Goal: Information Seeking & Learning: Find specific fact

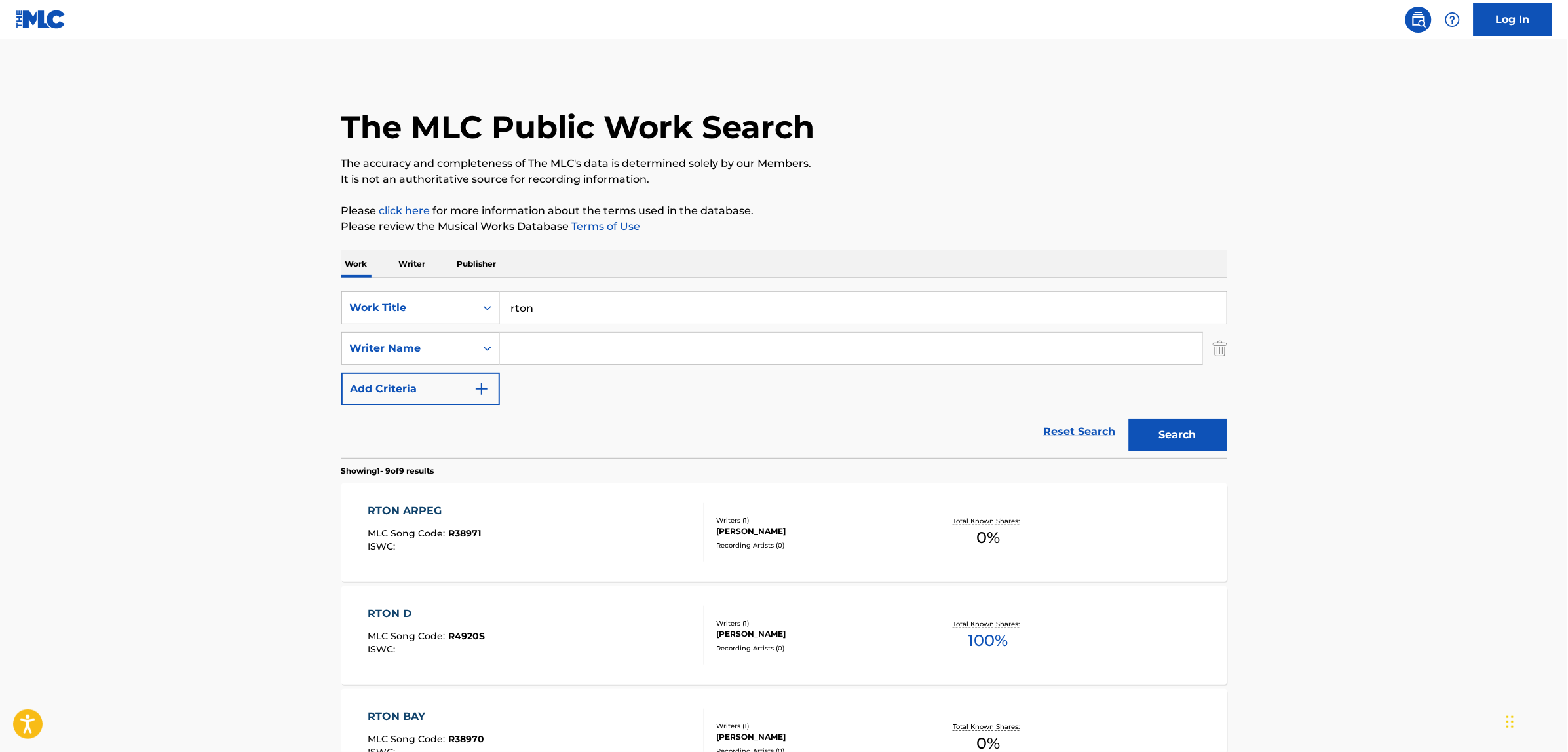
click at [567, 295] on input "rton" at bounding box center [863, 307] width 726 height 31
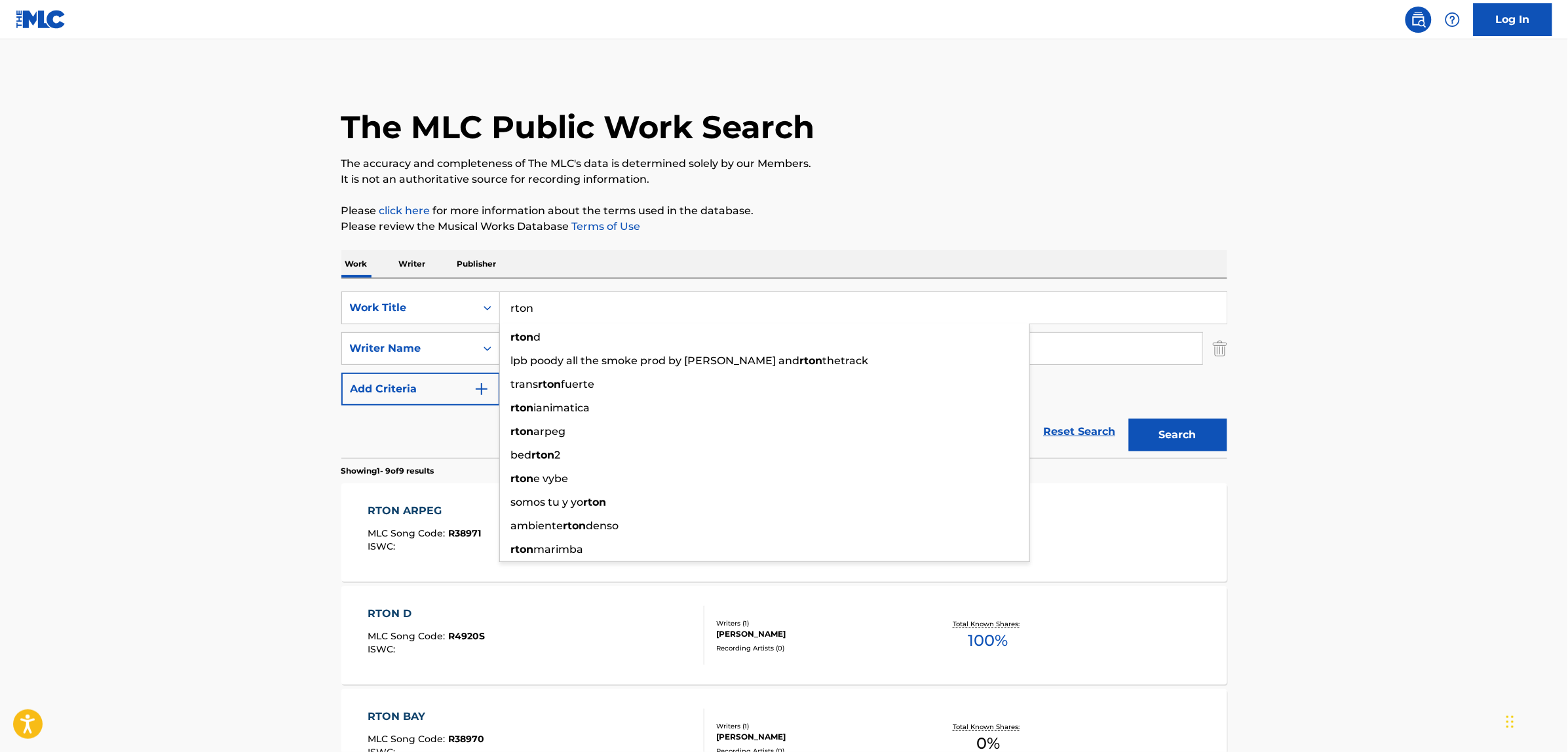
click at [567, 295] on input "rton" at bounding box center [863, 307] width 726 height 31
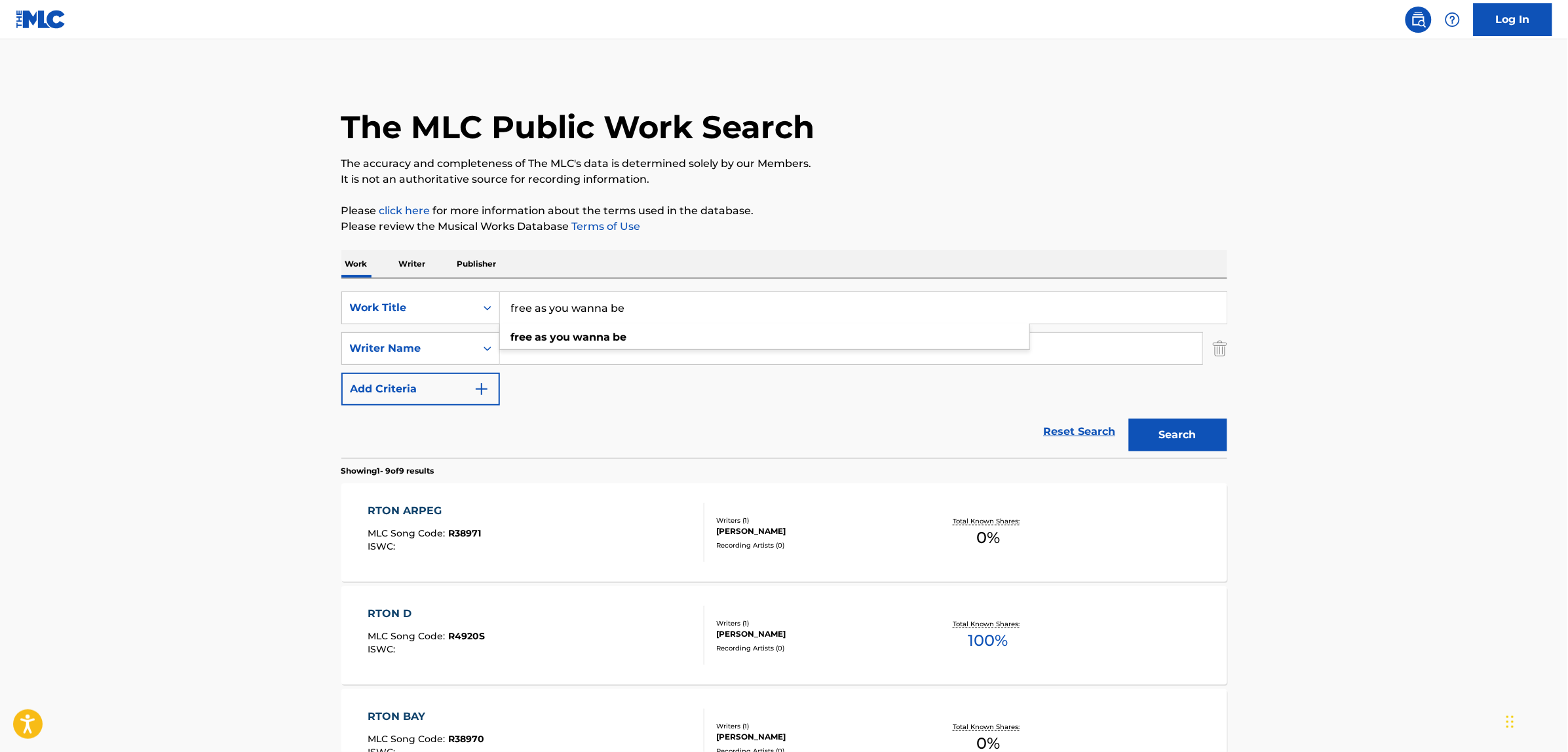
type input "free as you wanna be"
paste input "[PERSON_NAME]"
click at [1129, 419] on button "Search" at bounding box center [1178, 435] width 99 height 33
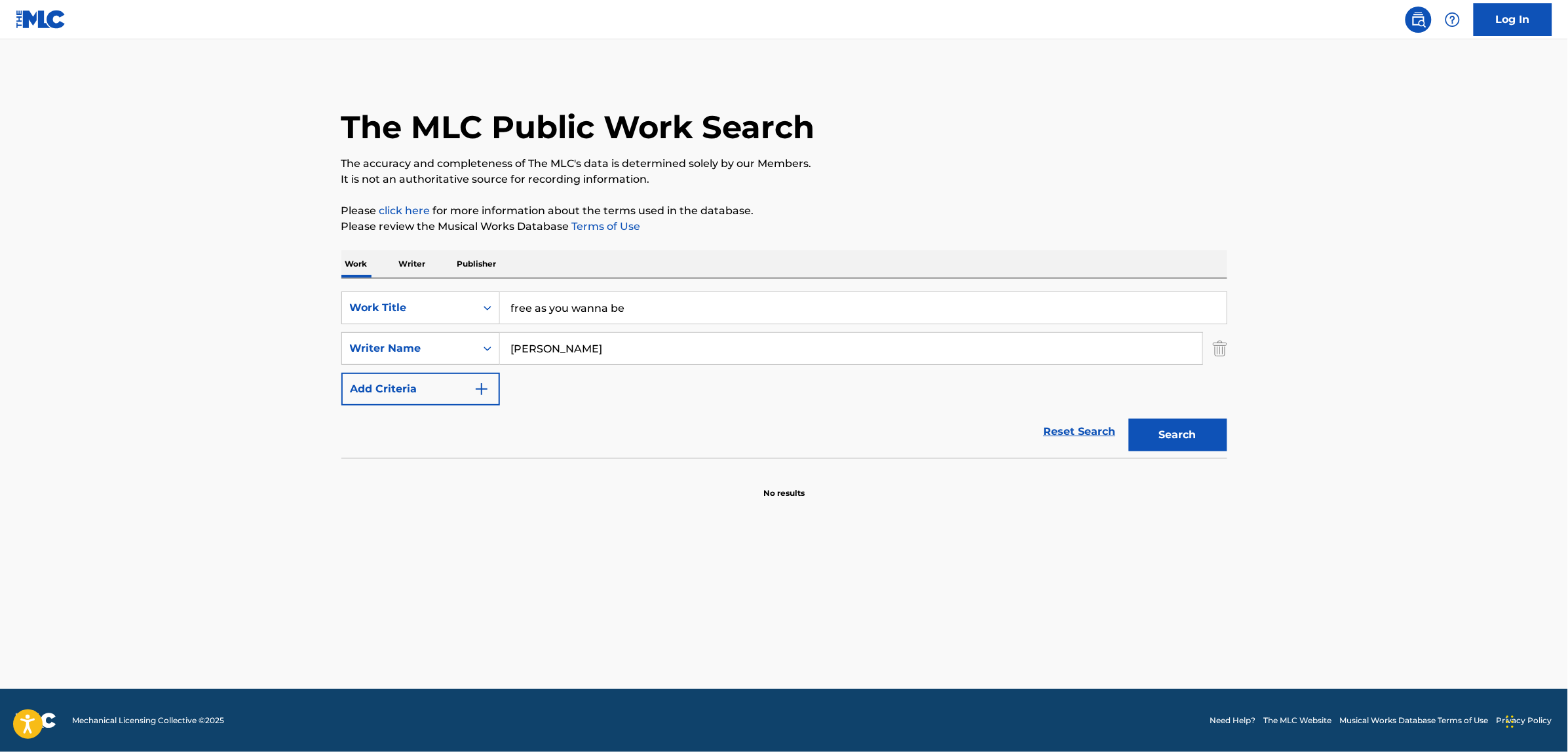
click at [525, 352] on input "[PERSON_NAME]" at bounding box center [851, 348] width 703 height 31
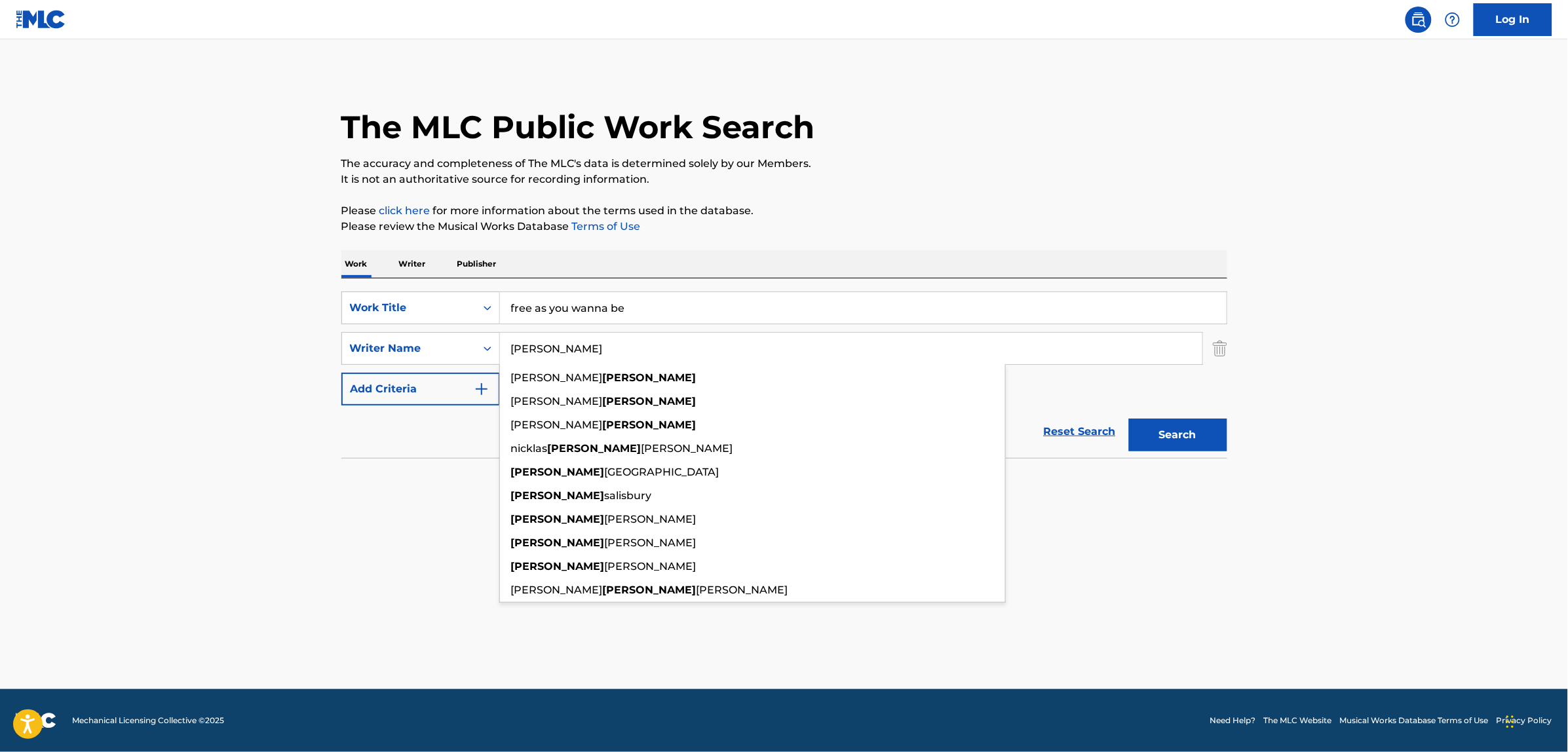
type input "[PERSON_NAME]"
click at [1129, 419] on button "Search" at bounding box center [1178, 435] width 99 height 33
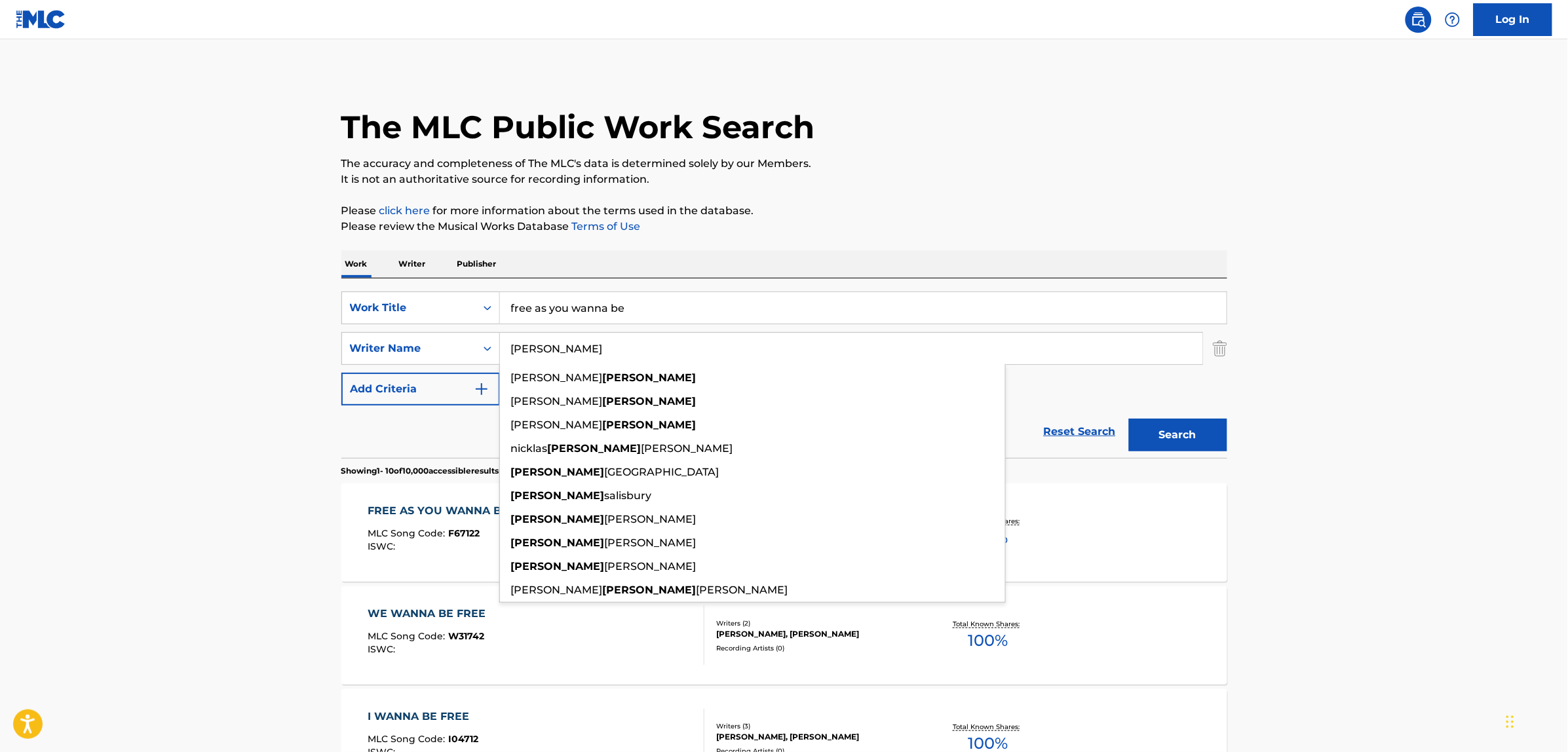
click at [1068, 429] on link "Reset Search" at bounding box center [1080, 432] width 85 height 29
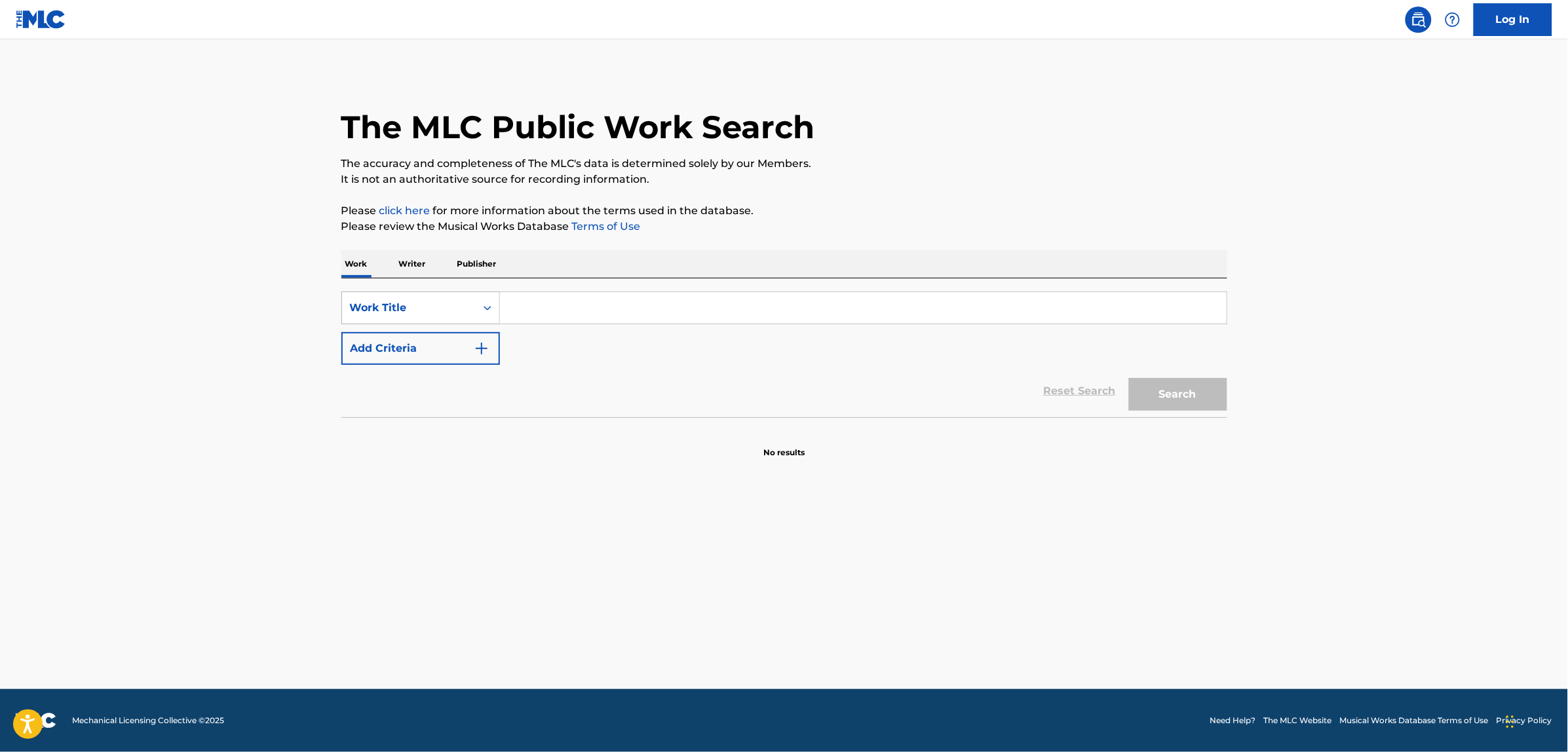
click at [405, 297] on div "Work Title" at bounding box center [409, 308] width 134 height 25
click at [420, 344] on div "MLC Song Code" at bounding box center [420, 341] width 157 height 33
click at [564, 309] on input "Search Form" at bounding box center [863, 307] width 726 height 31
paste input "C9275I"
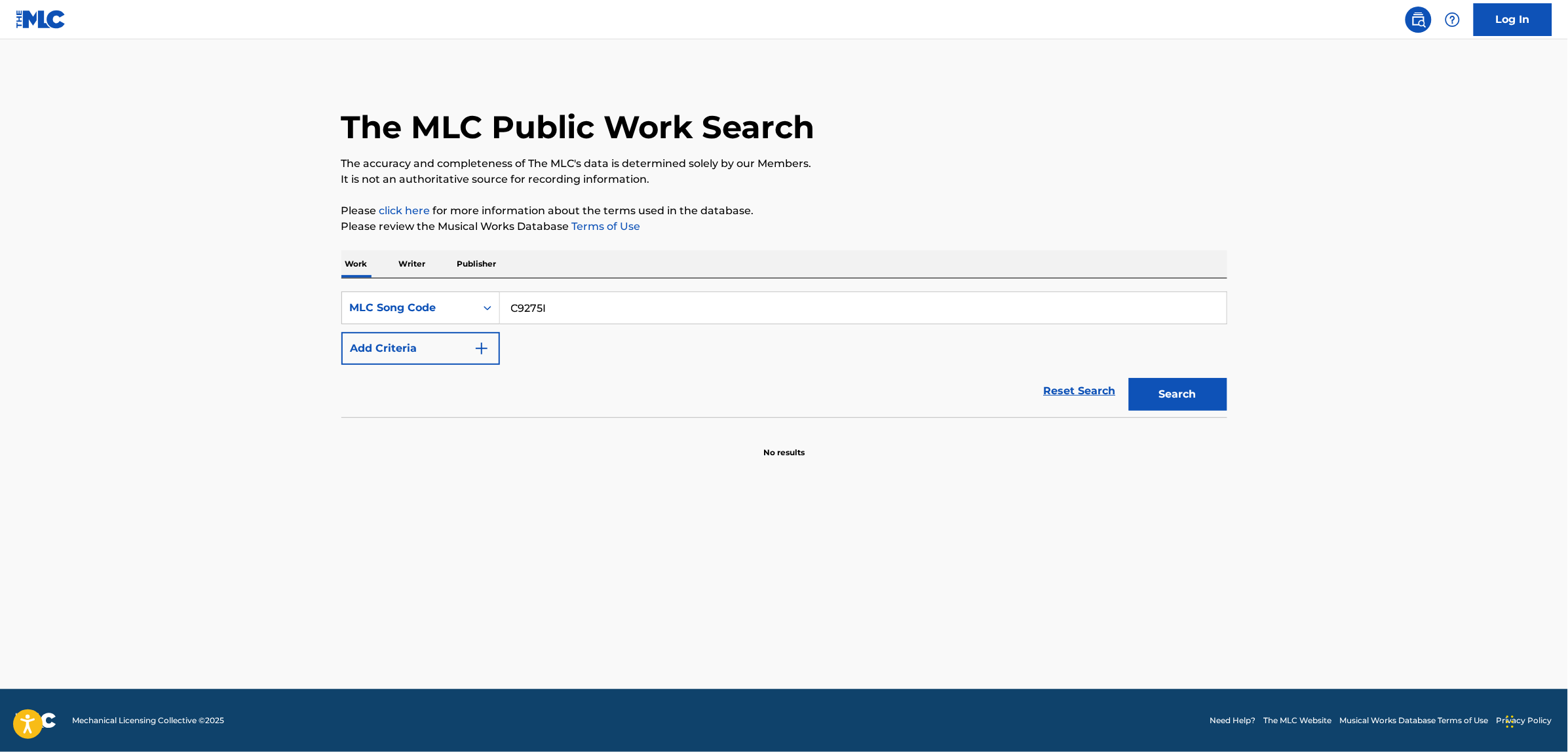
type input "C9275I"
click at [1190, 391] on button "Search" at bounding box center [1178, 394] width 99 height 33
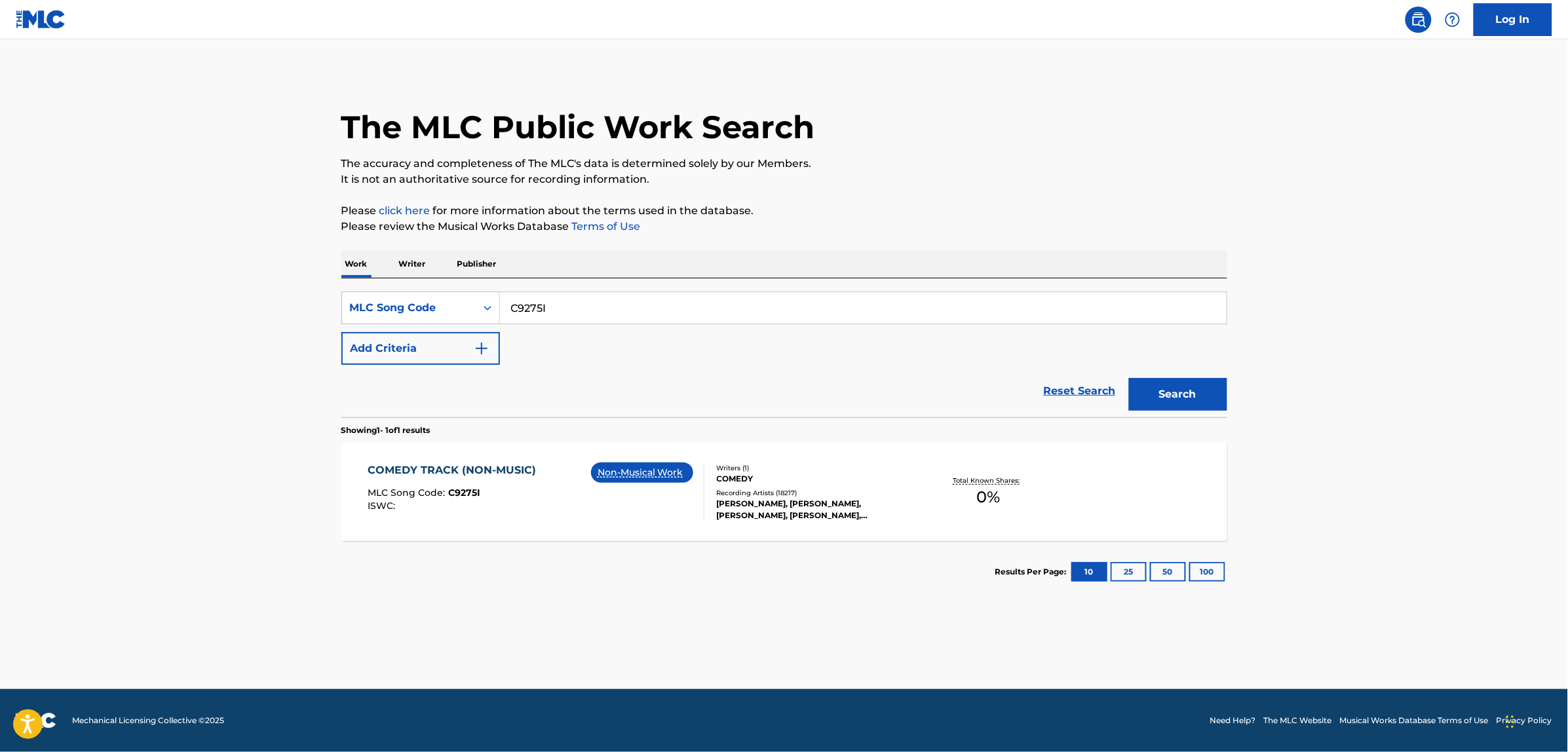
click at [464, 483] on div "COMEDY TRACK (NON-MUSIC) MLC Song Code : C9275I ISWC :" at bounding box center [455, 492] width 175 height 59
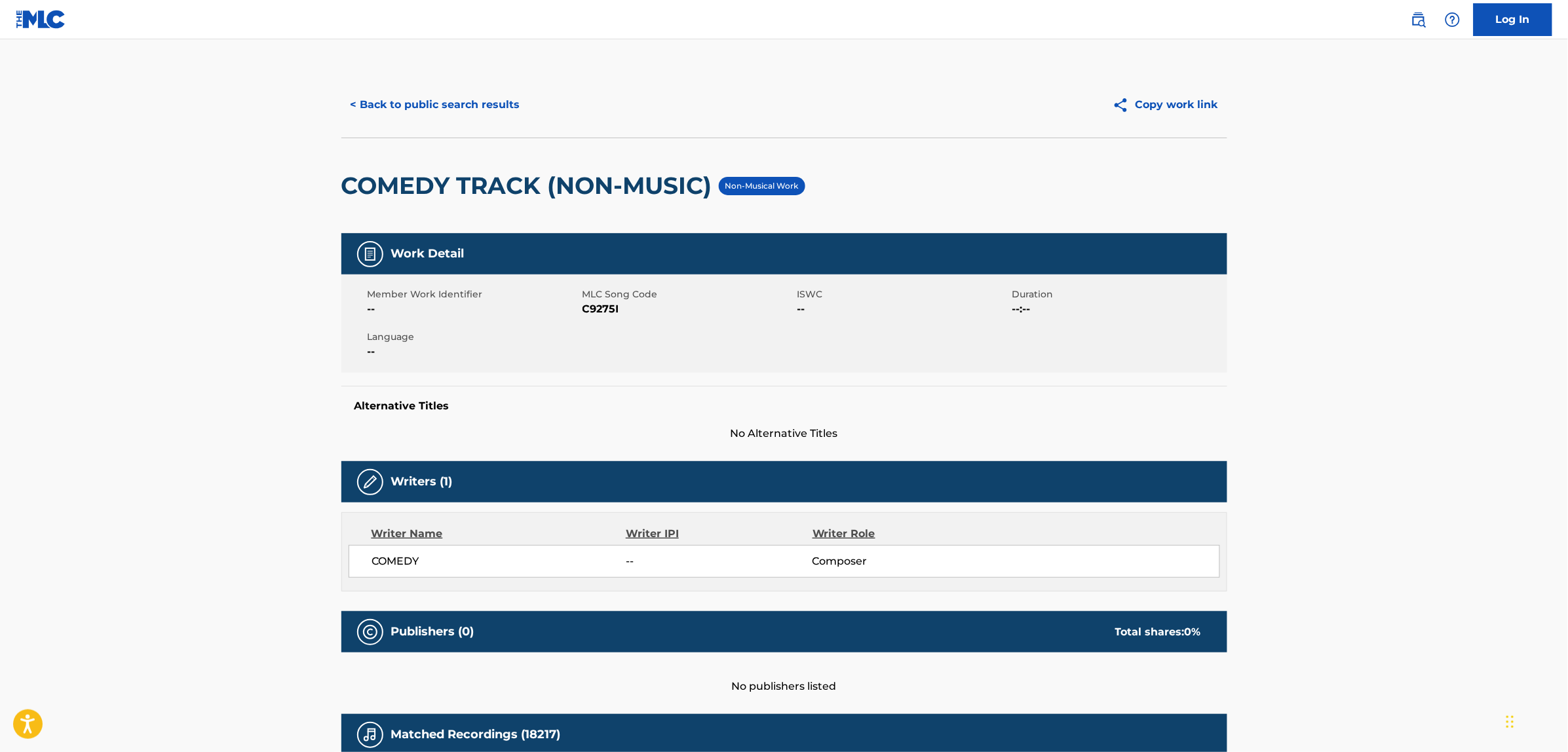
click at [614, 303] on span "C9275I" at bounding box center [688, 309] width 212 height 16
copy span "C9275I"
click at [461, 102] on button "< Back to public search results" at bounding box center [435, 105] width 188 height 33
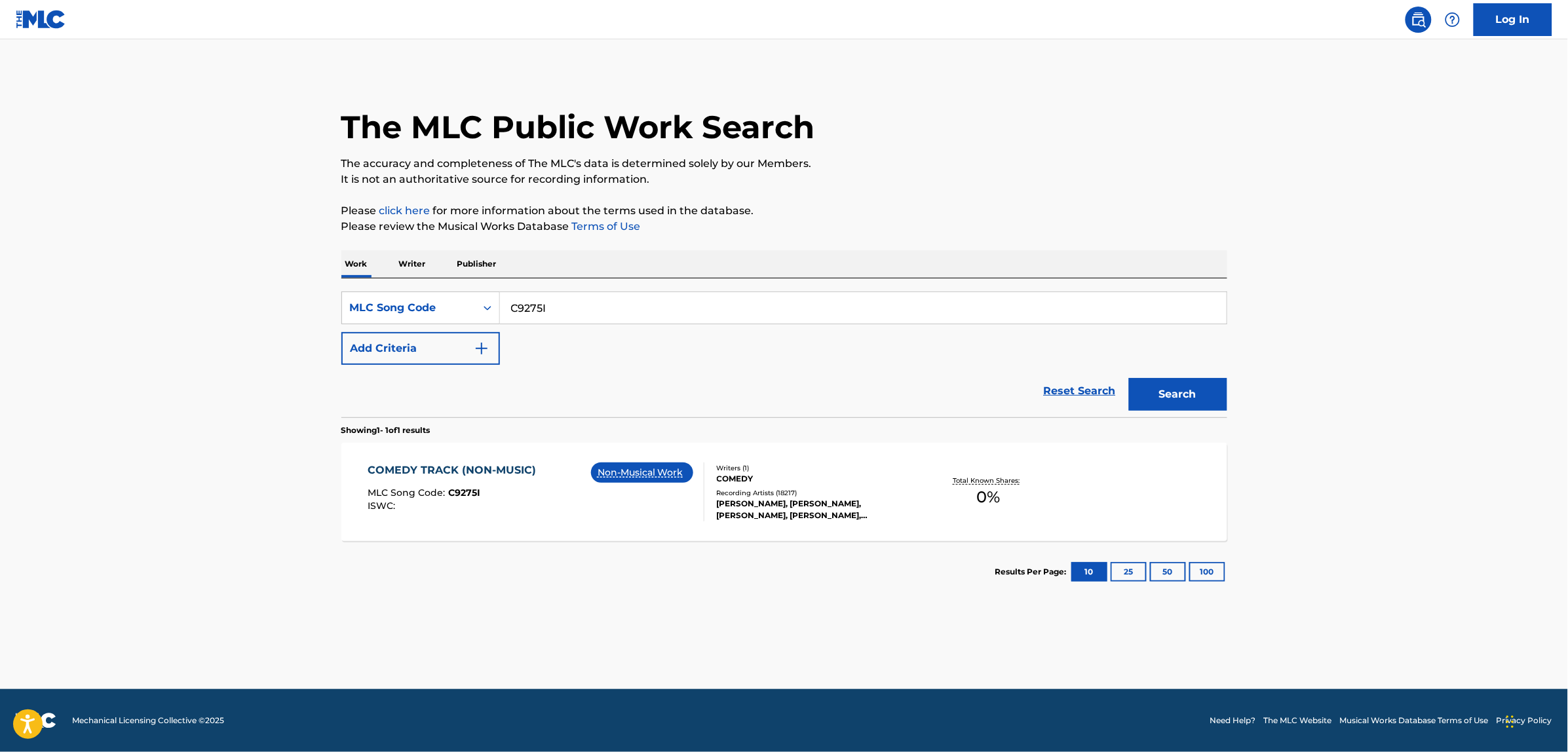
click at [548, 300] on input "C9275I" at bounding box center [863, 307] width 726 height 31
paste input "D6082Q"
type input "D6082Q"
click at [1129, 378] on button "Search" at bounding box center [1178, 394] width 99 height 33
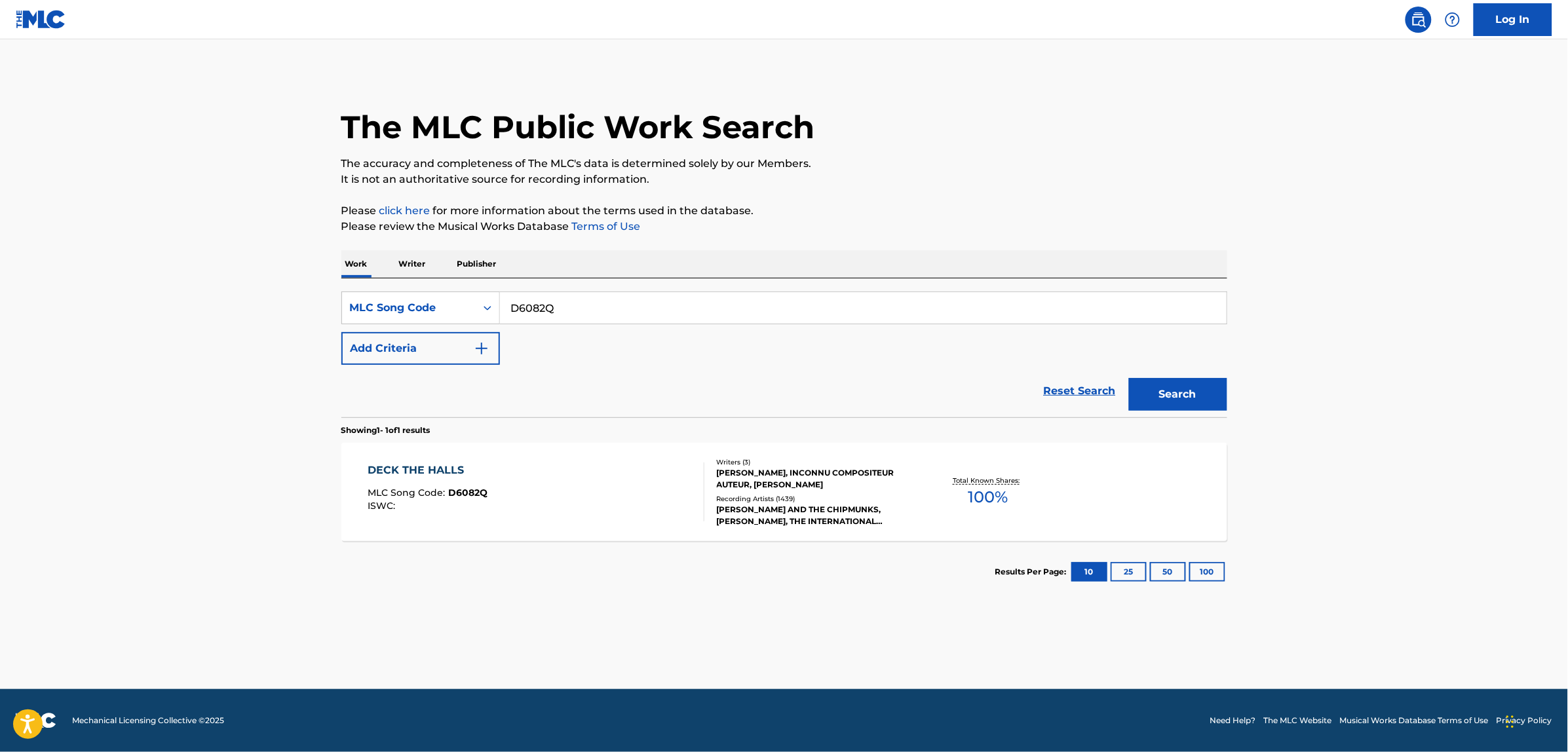
click at [606, 488] on div "DECK THE HALLS MLC Song Code : D6082Q ISWC :" at bounding box center [536, 492] width 336 height 59
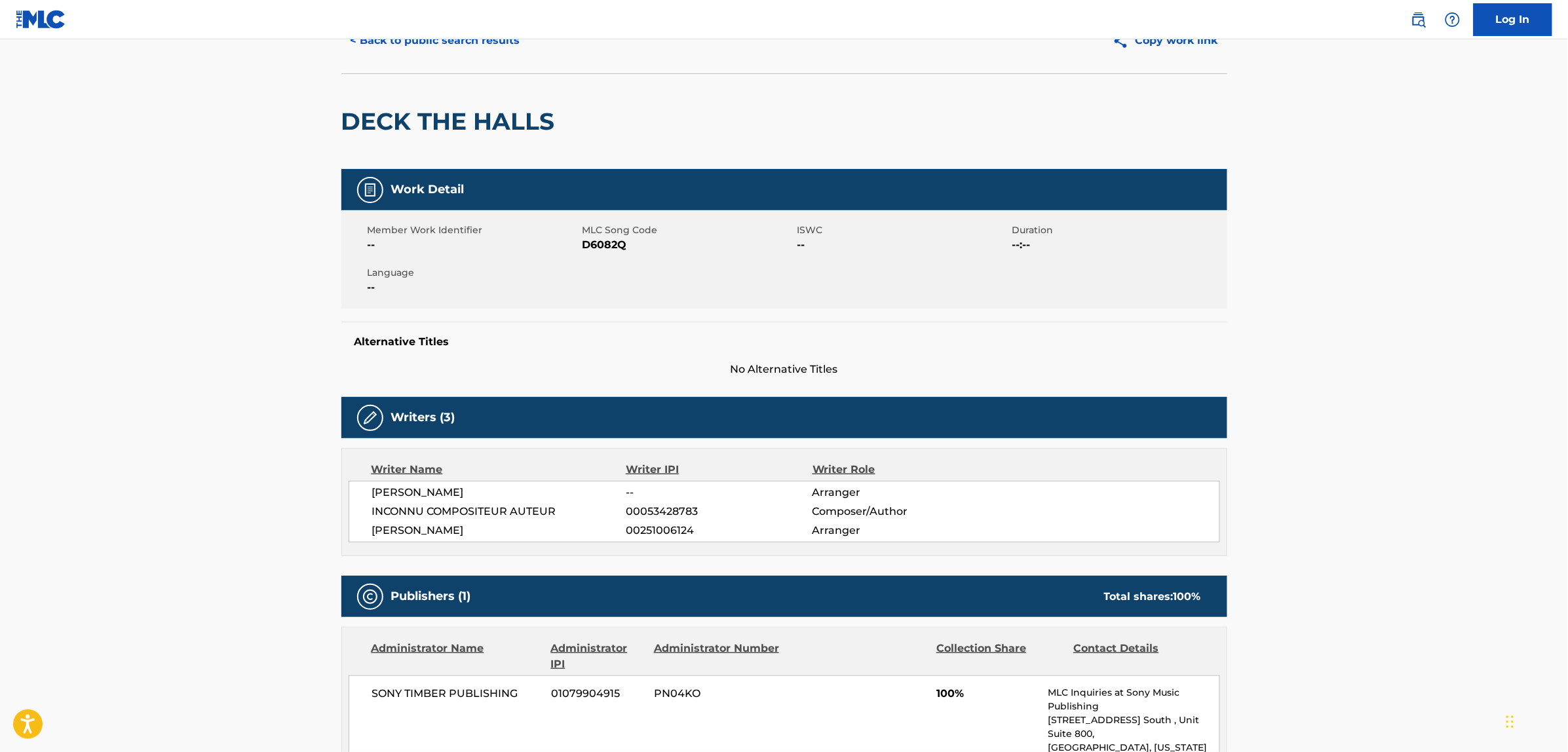
scroll to position [65, 0]
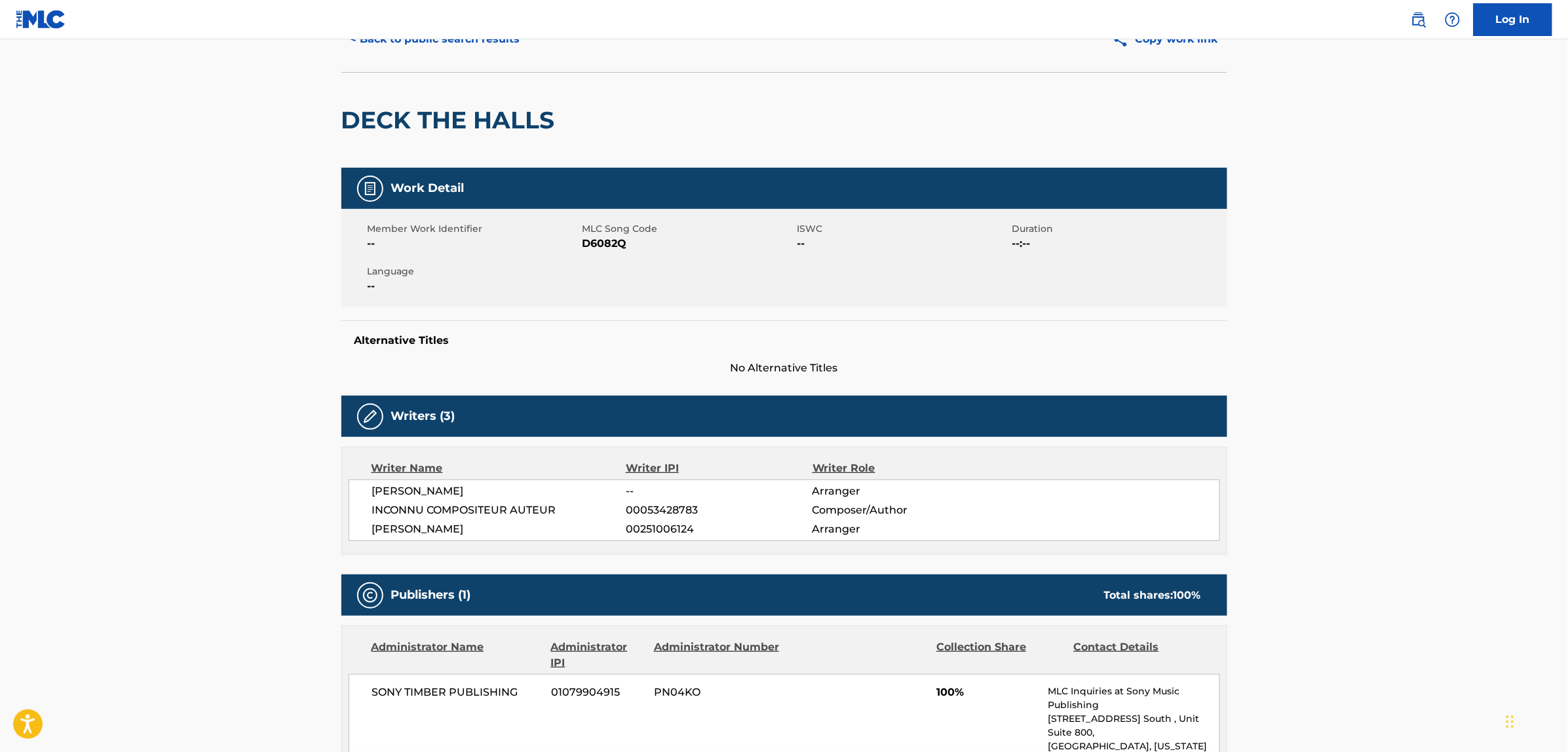
click at [426, 488] on span "[PERSON_NAME]" at bounding box center [499, 491] width 254 height 16
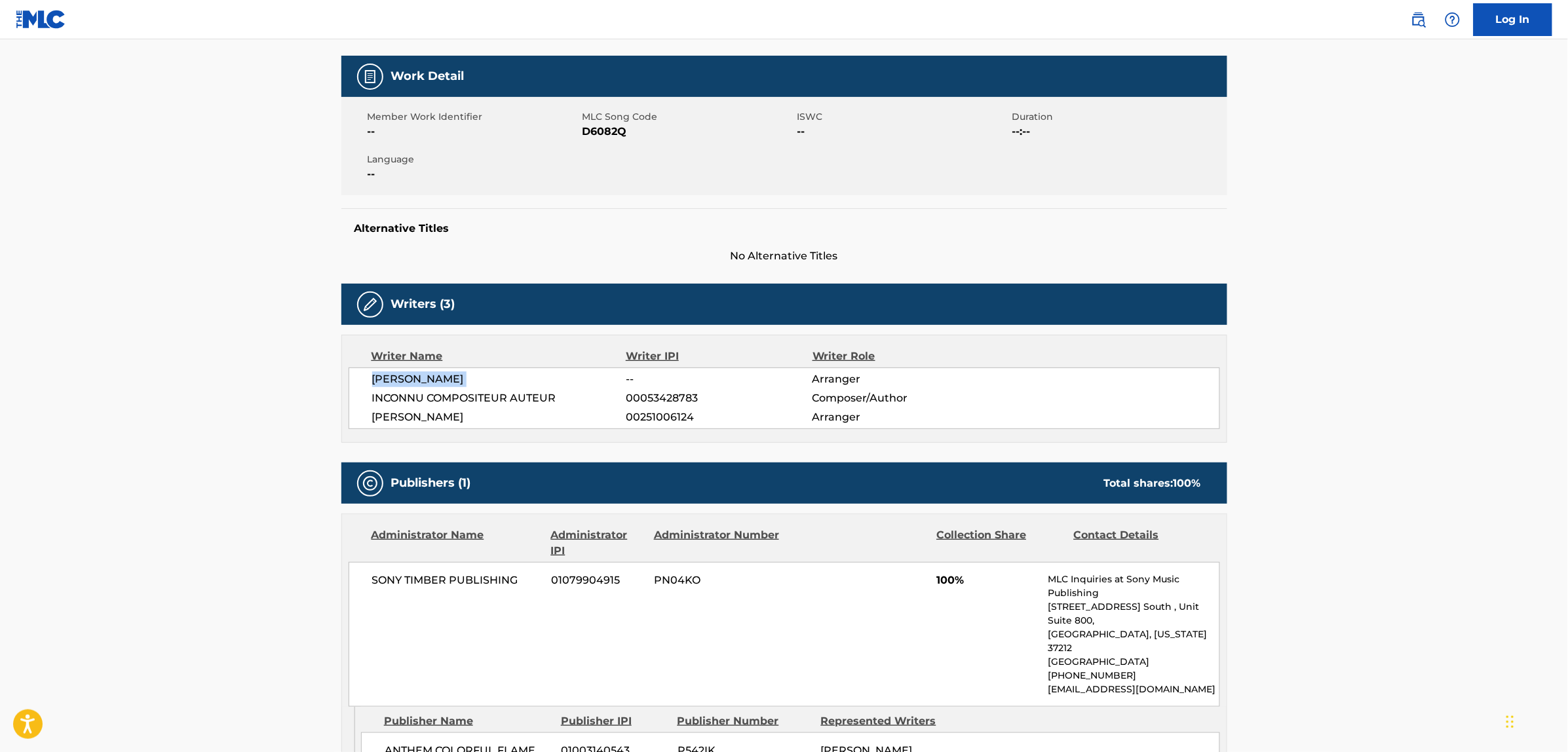
scroll to position [151, 0]
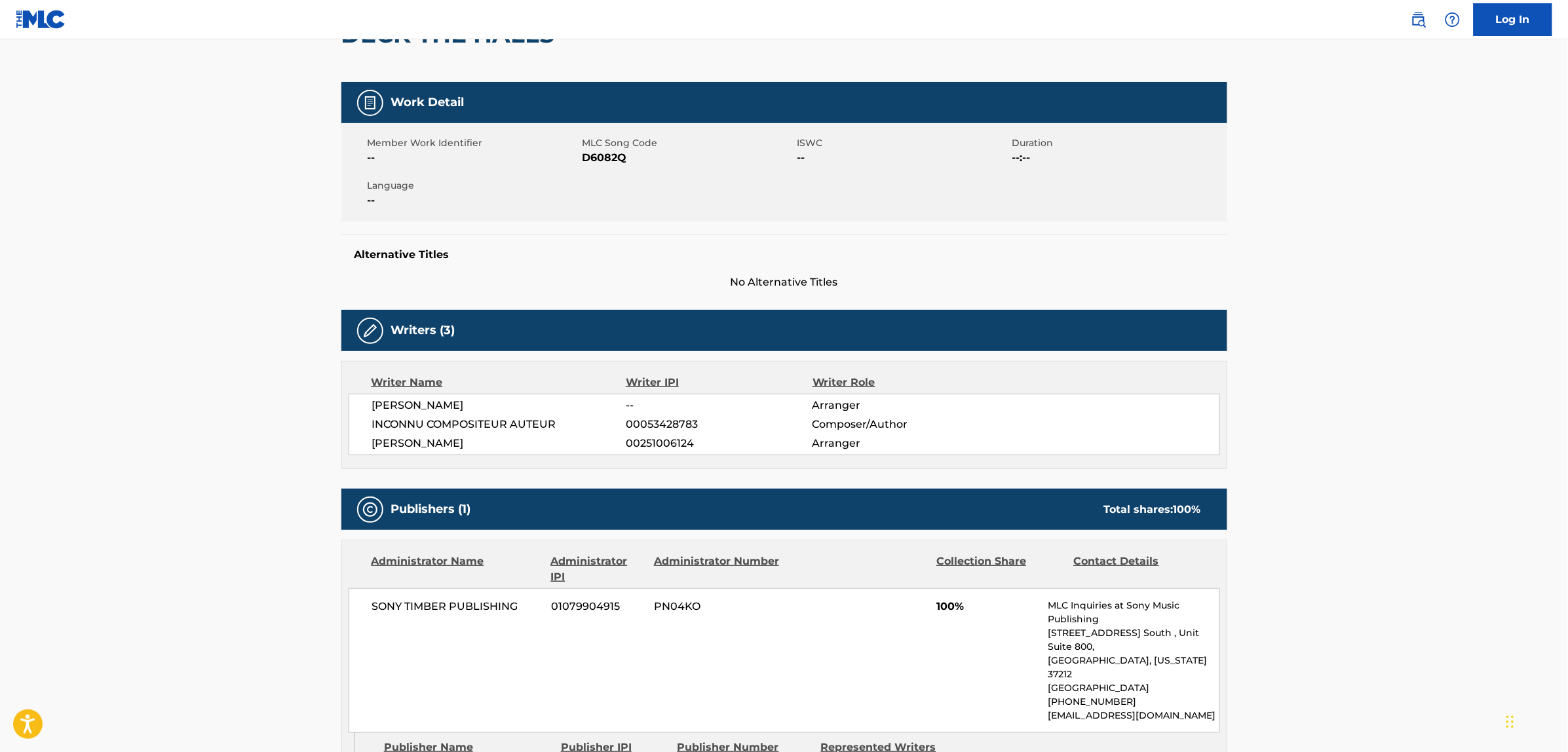
click at [434, 441] on span "[PERSON_NAME]" at bounding box center [499, 443] width 254 height 16
copy div "[PERSON_NAME]"
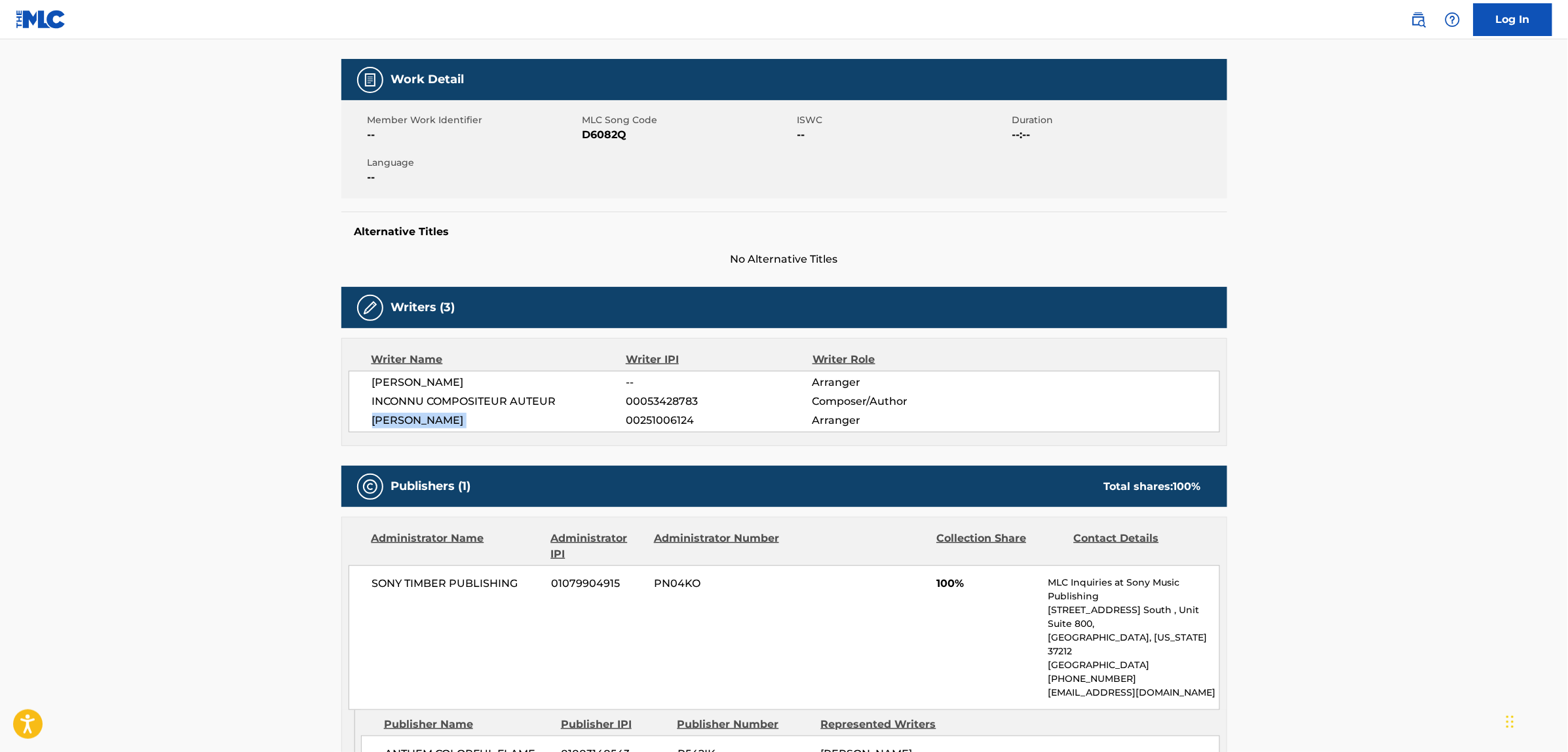
scroll to position [0, 0]
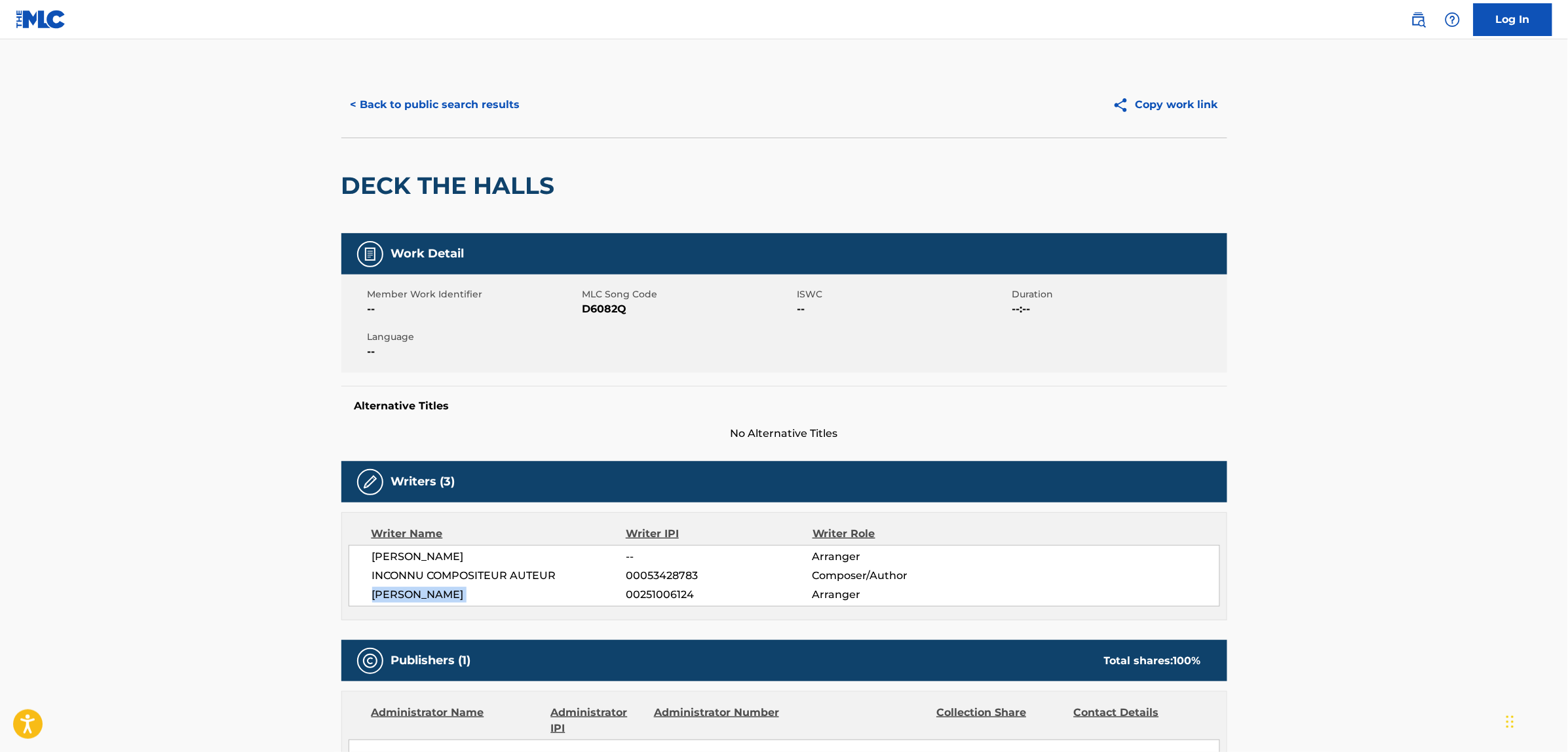
click at [485, 96] on button "< Back to public search results" at bounding box center [435, 105] width 188 height 33
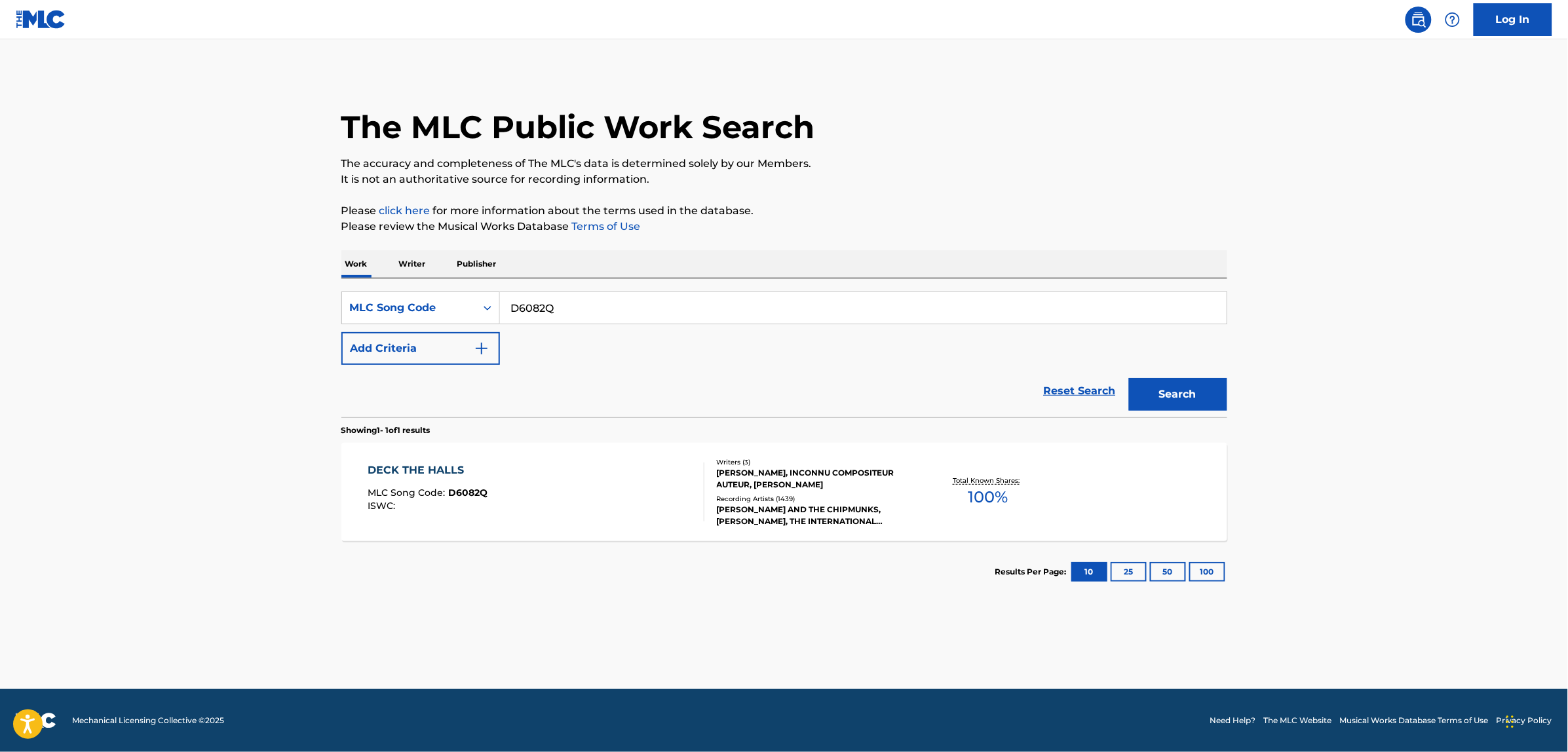
click at [557, 467] on div "DECK THE HALLS MLC Song Code : D6082Q ISWC :" at bounding box center [536, 492] width 336 height 59
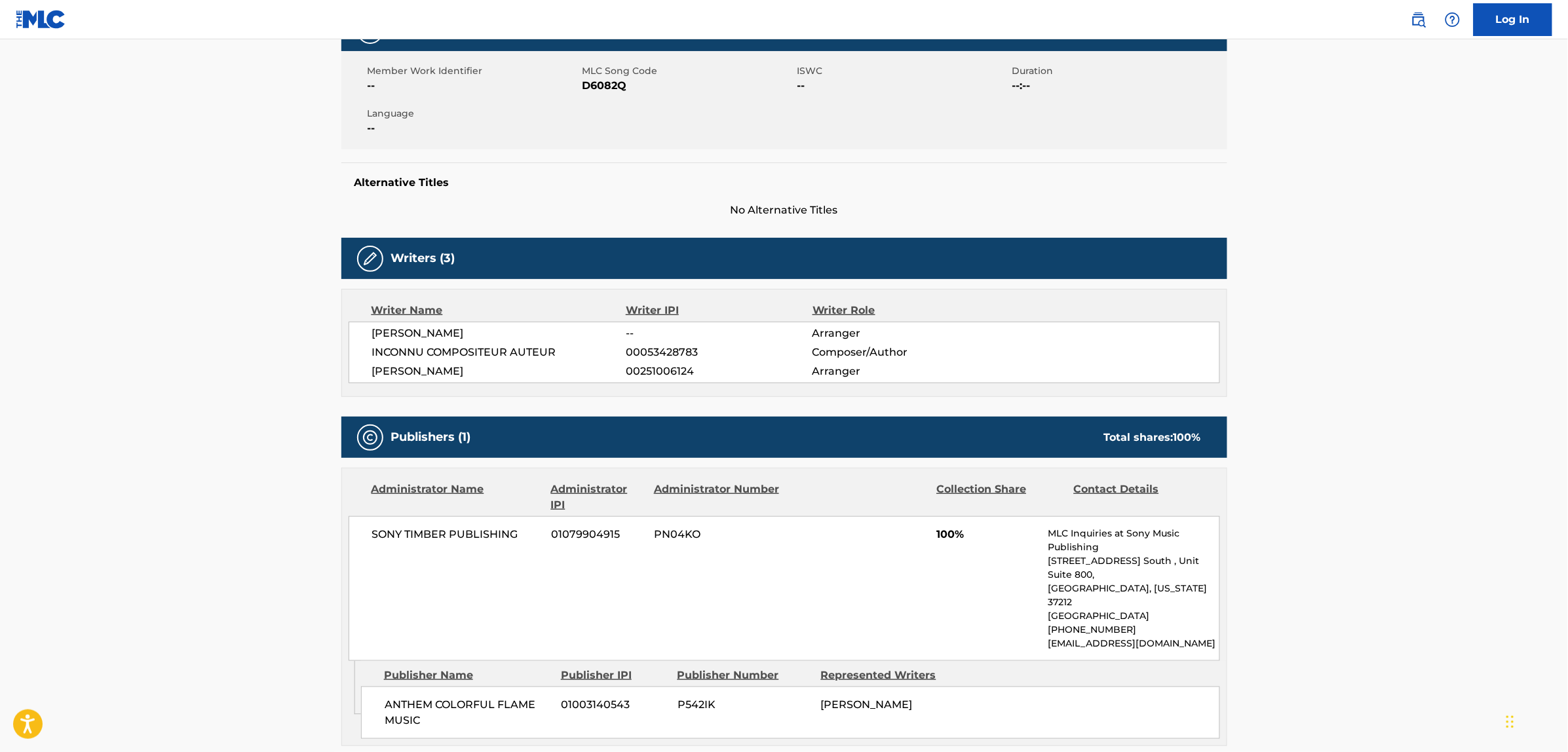
scroll to position [25, 0]
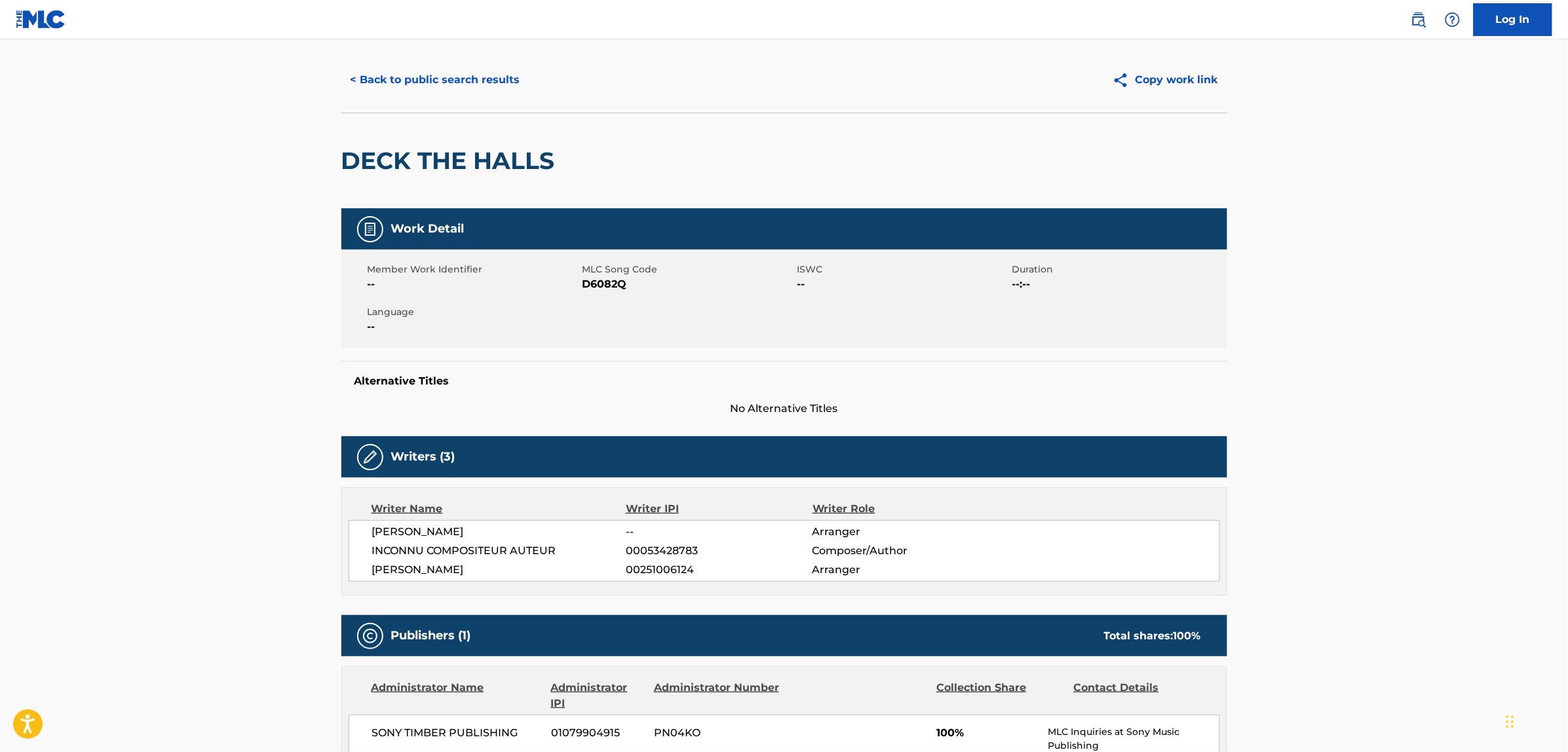
click at [427, 70] on button "< Back to public search results" at bounding box center [435, 80] width 188 height 33
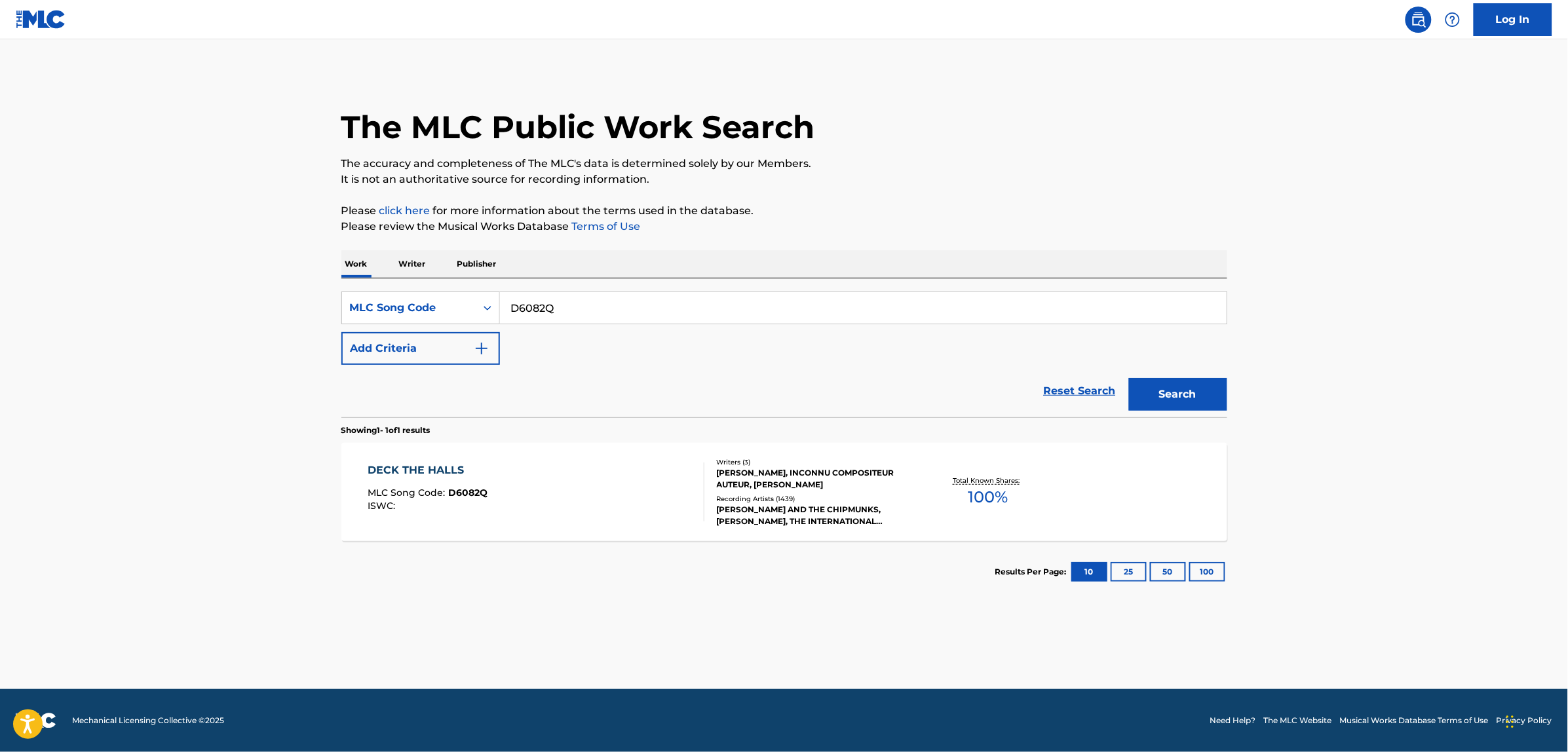
click at [552, 310] on input "D6082Q" at bounding box center [863, 307] width 726 height 31
paste input "919707"
click at [1129, 378] on button "Search" at bounding box center [1178, 394] width 99 height 33
click at [531, 300] on input "919707" at bounding box center [863, 307] width 726 height 31
paste input "D00734"
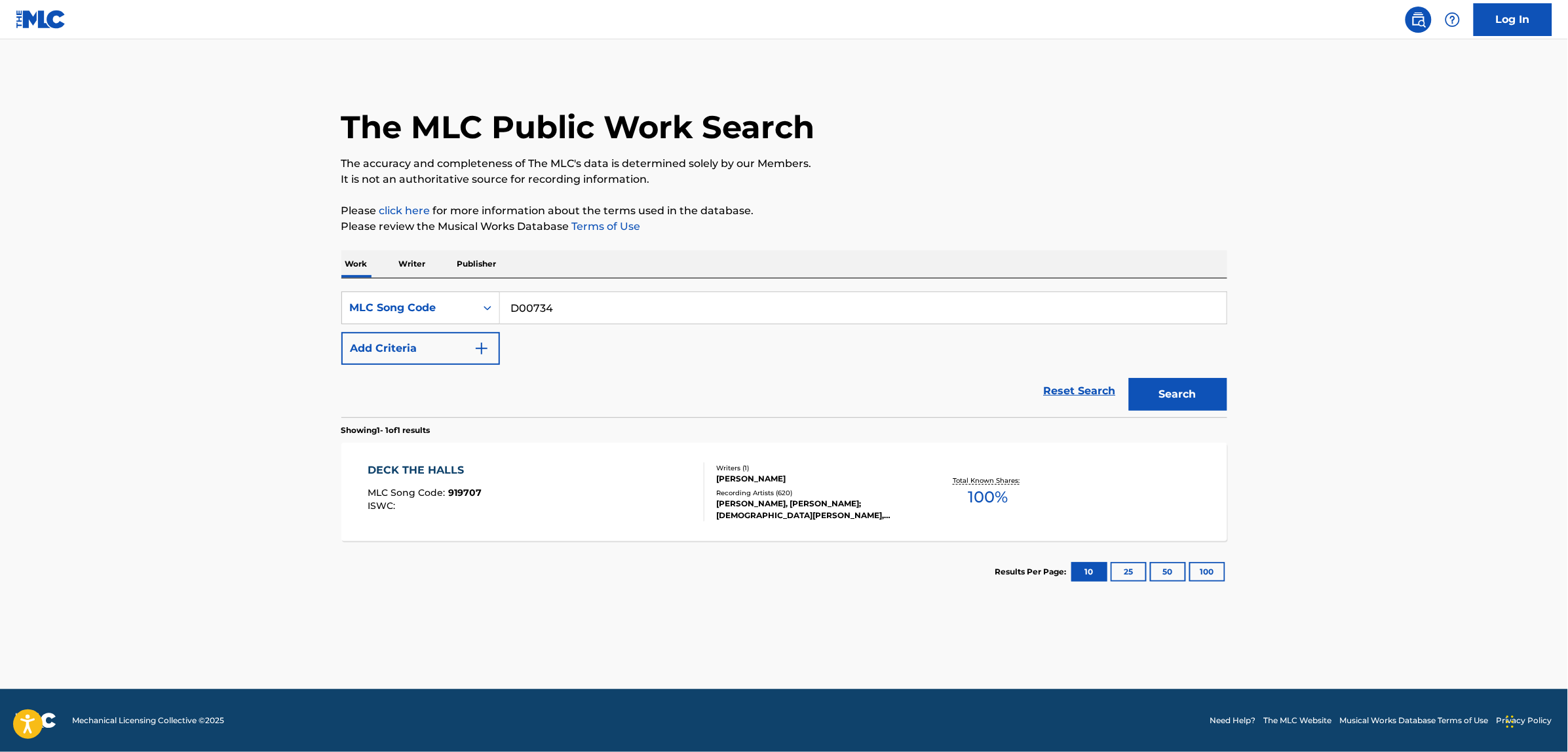
click at [1129, 378] on button "Search" at bounding box center [1178, 394] width 99 height 33
paste input "P0356"
click at [1129, 378] on button "Search" at bounding box center [1178, 394] width 99 height 33
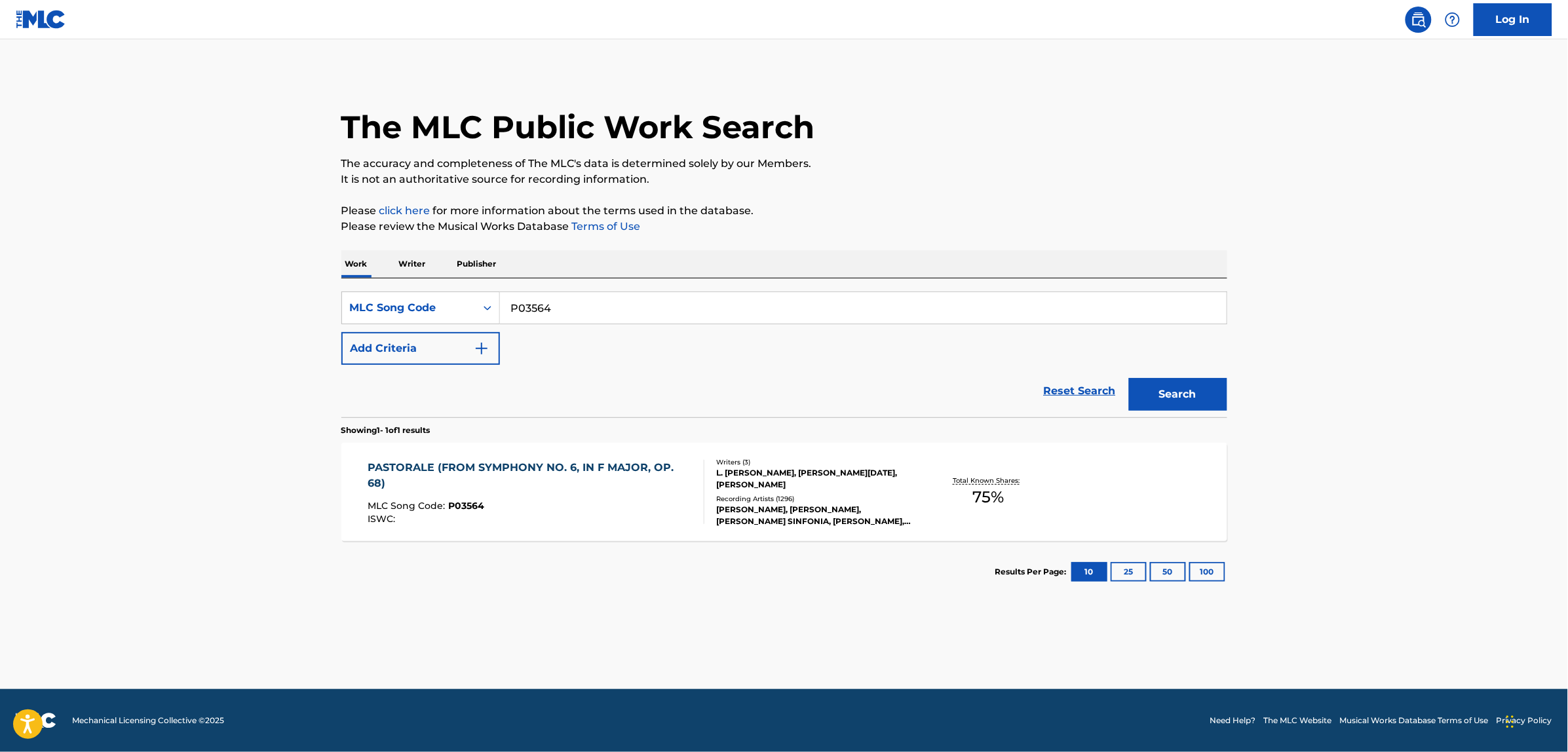
click at [540, 298] on input "P03564" at bounding box center [863, 307] width 726 height 31
paste input "8063H"
click at [1129, 378] on button "Search" at bounding box center [1178, 394] width 99 height 33
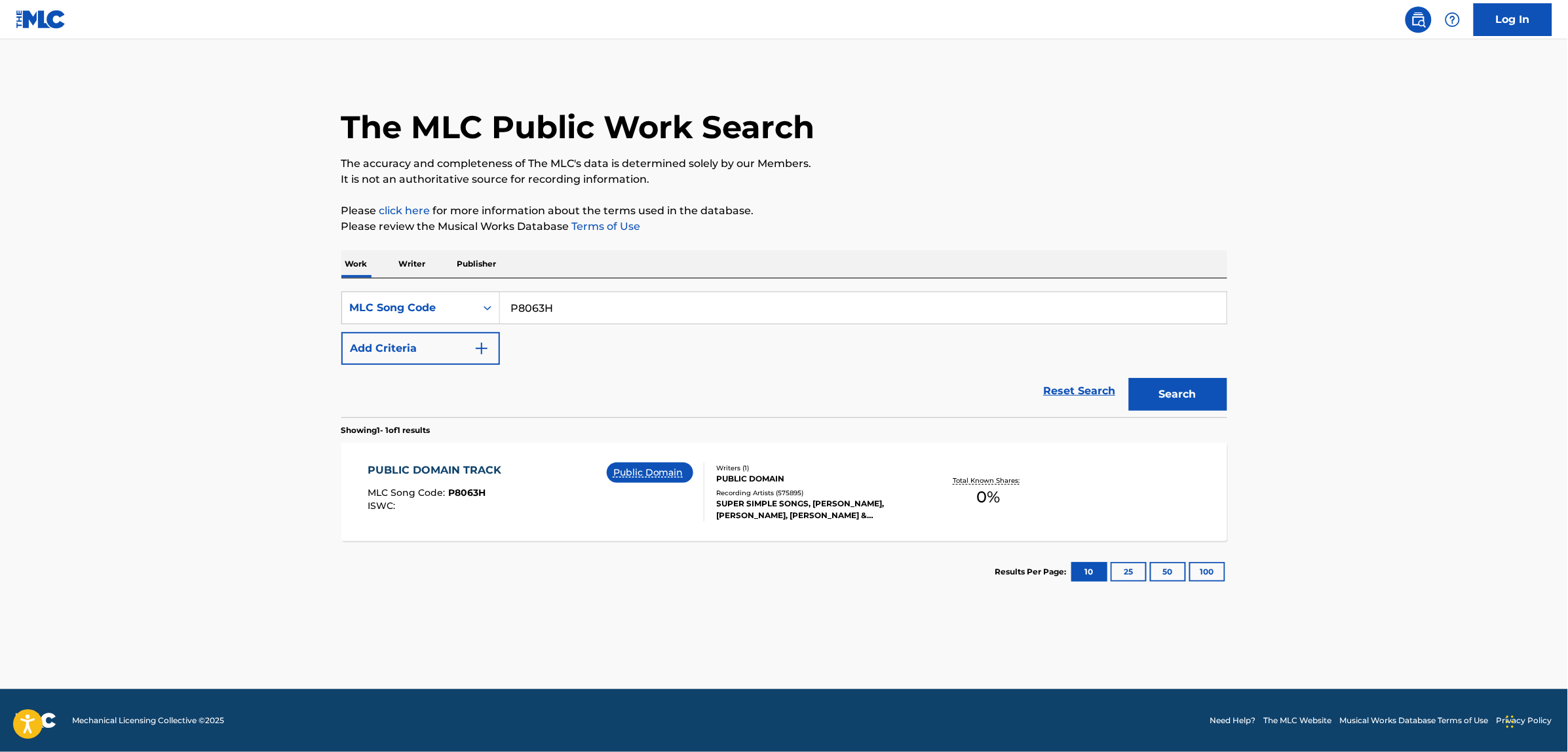
click at [575, 302] on input "P8063H" at bounding box center [863, 307] width 726 height 31
paste input "N31739"
click at [1129, 378] on button "Search" at bounding box center [1178, 394] width 99 height 33
click at [547, 300] on input "N31739" at bounding box center [863, 307] width 726 height 31
paste input "S94230"
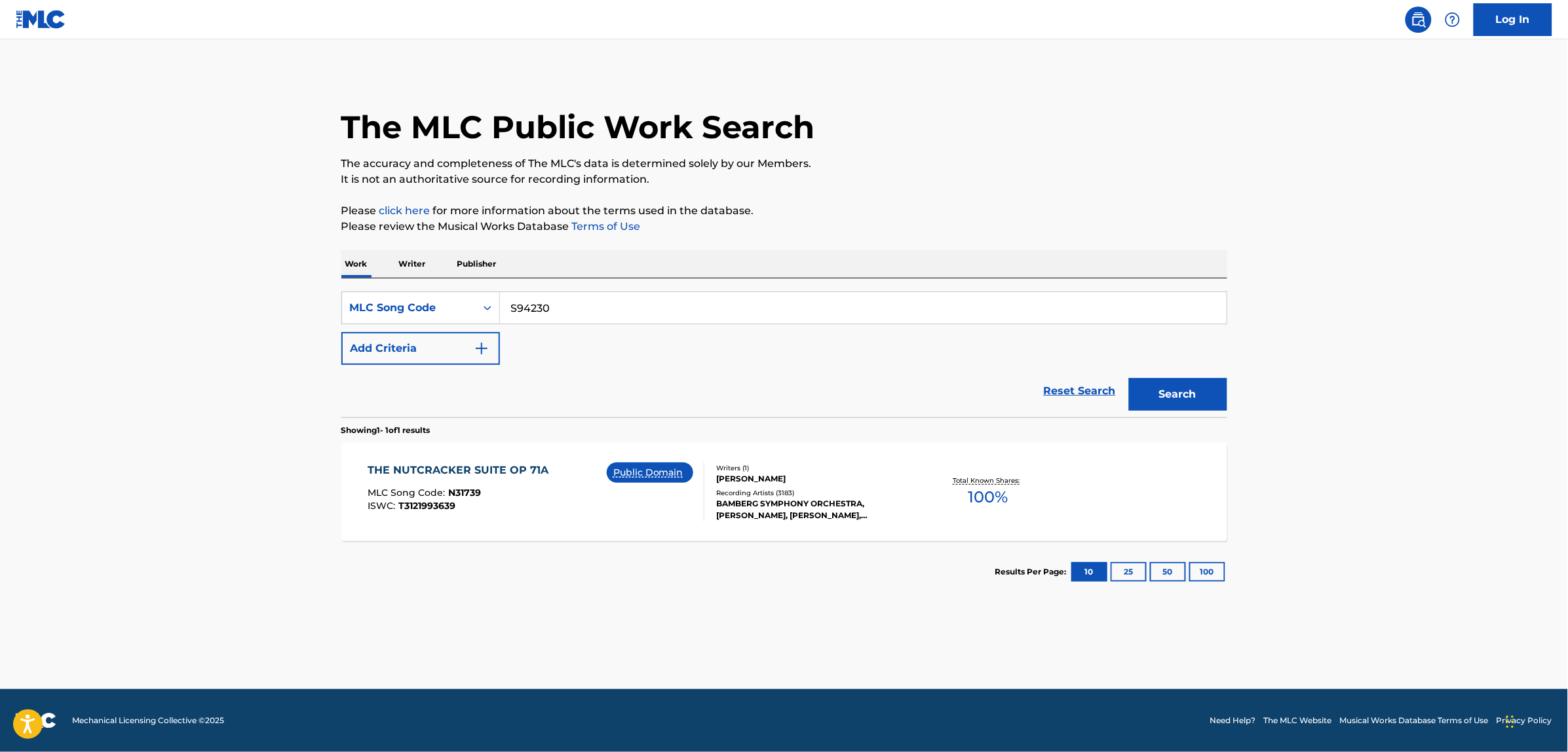
click at [1129, 378] on button "Search" at bounding box center [1178, 394] width 99 height 33
click at [552, 309] on input "S94230" at bounding box center [863, 307] width 726 height 31
paste input "N31739"
type input "N31739"
click at [1129, 378] on button "Search" at bounding box center [1178, 394] width 99 height 33
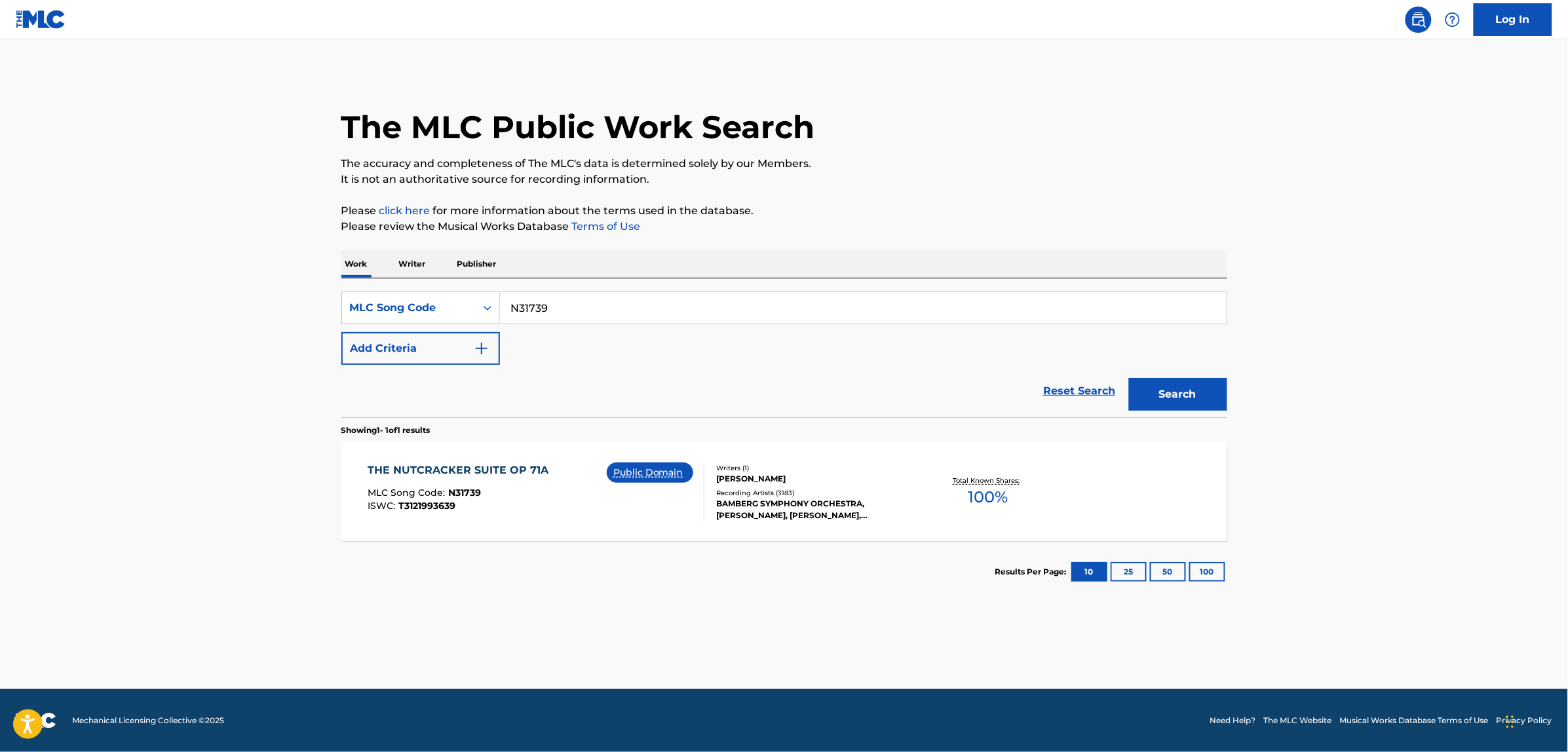
click at [541, 502] on div "ISWC : T3121993639" at bounding box center [461, 506] width 187 height 10
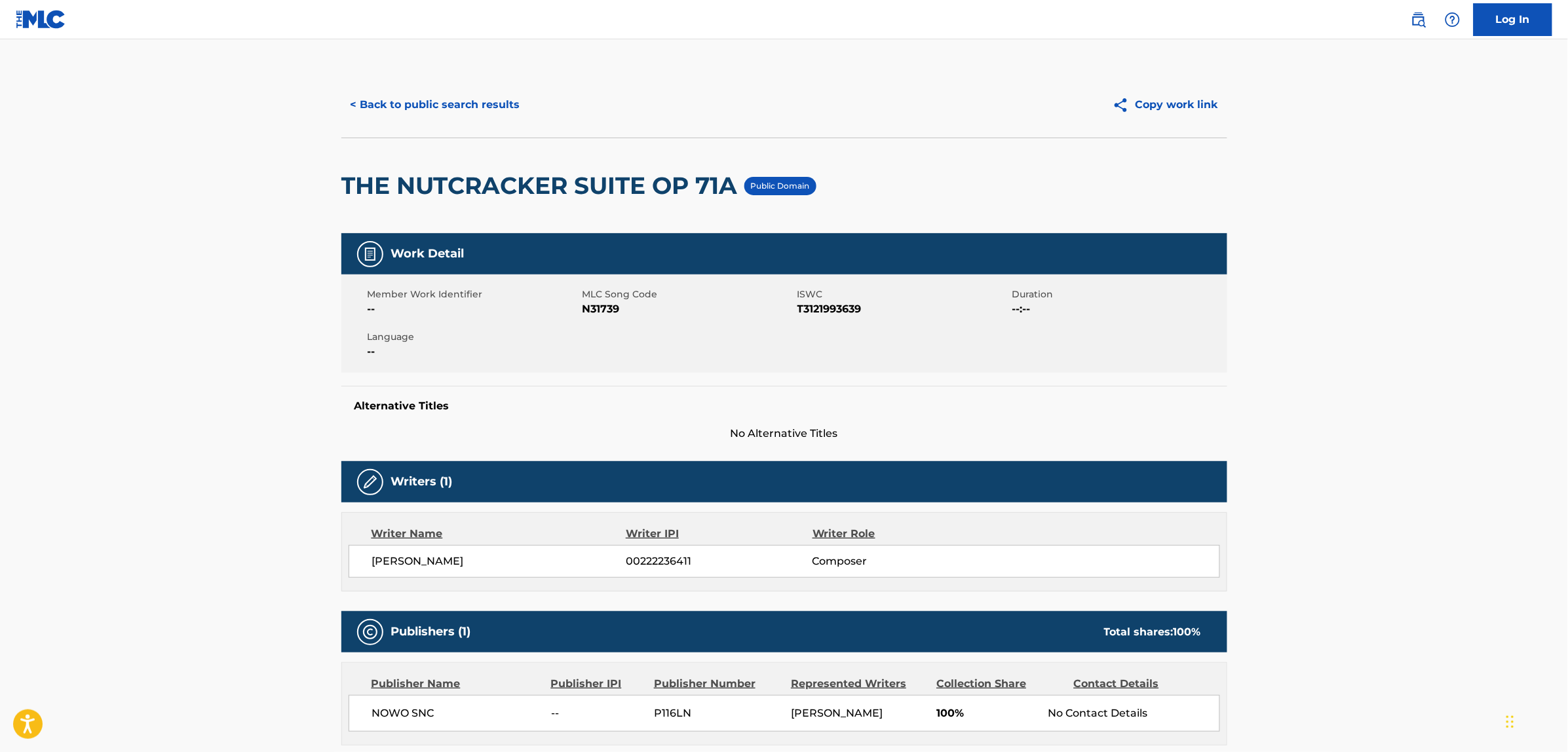
click at [364, 106] on button "< Back to public search results" at bounding box center [435, 105] width 188 height 33
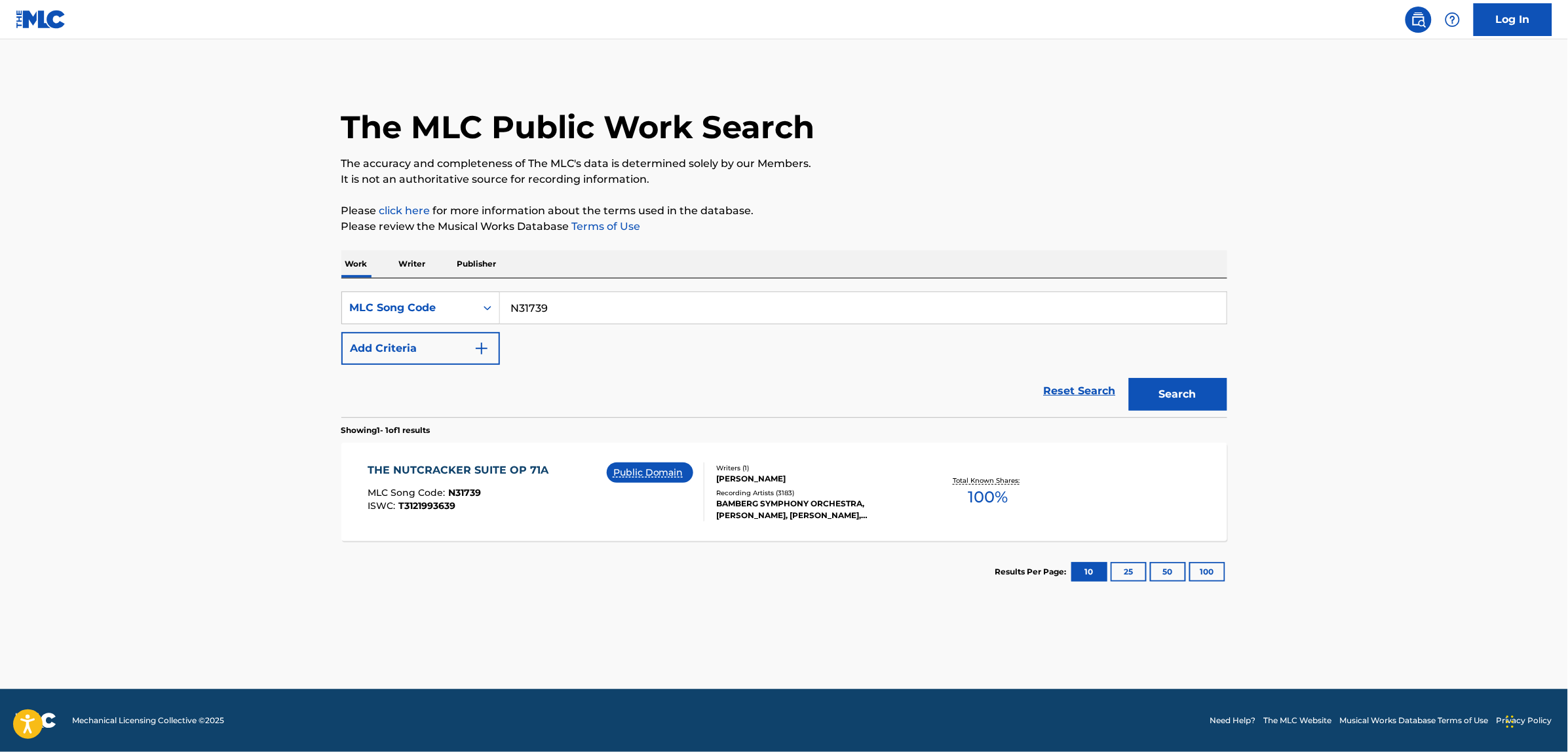
click at [565, 309] on input "N31739" at bounding box center [863, 307] width 726 height 31
paste input "P8063H"
click at [1129, 378] on button "Search" at bounding box center [1178, 394] width 99 height 33
paste input "TB8Q5K"
click at [1129, 378] on button "Search" at bounding box center [1178, 394] width 99 height 33
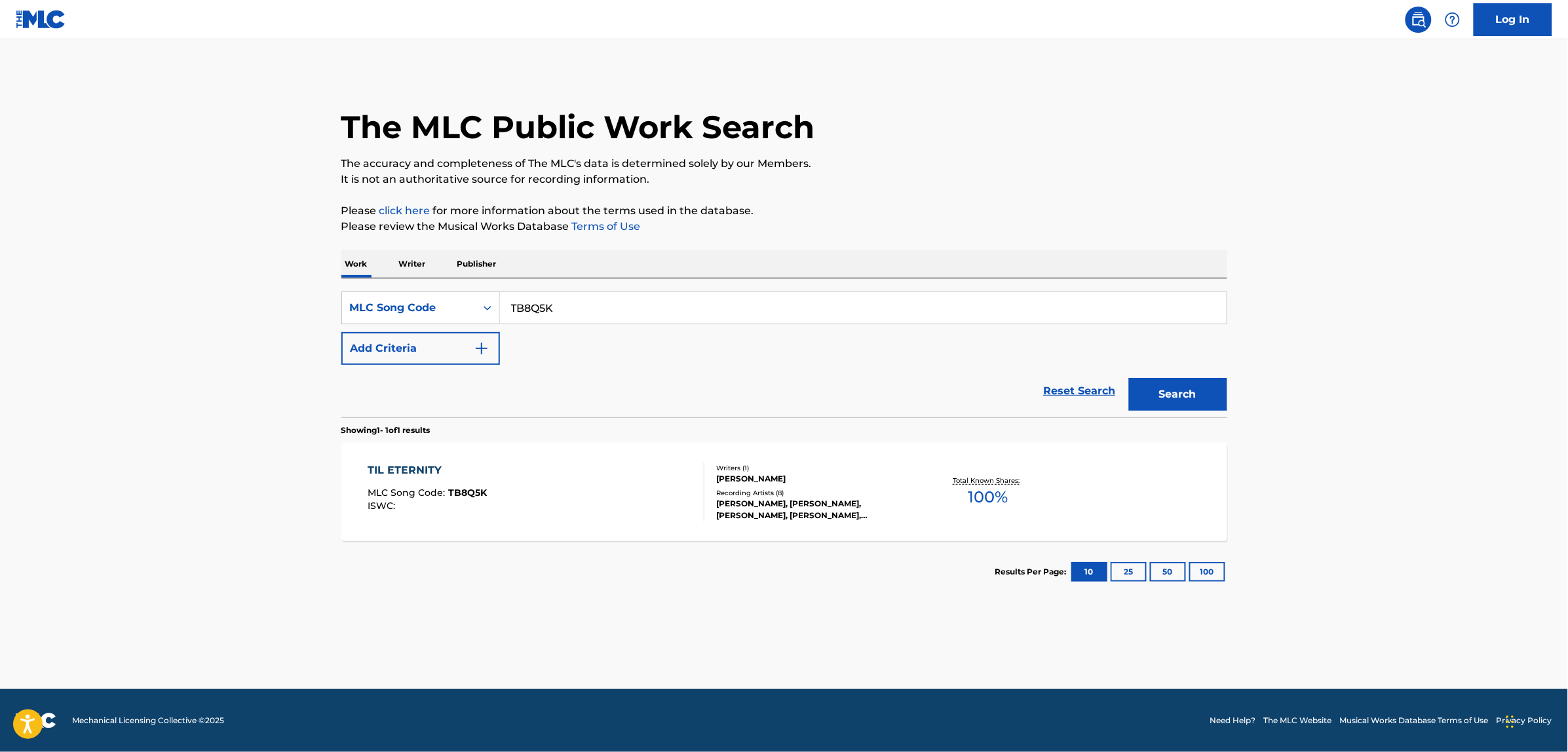
paste input "M13077"
click at [1129, 378] on button "Search" at bounding box center [1178, 394] width 99 height 33
click at [608, 305] on input "M13077" at bounding box center [863, 307] width 726 height 31
paste input "ZV7U4Q"
click at [1129, 378] on button "Search" at bounding box center [1178, 394] width 99 height 33
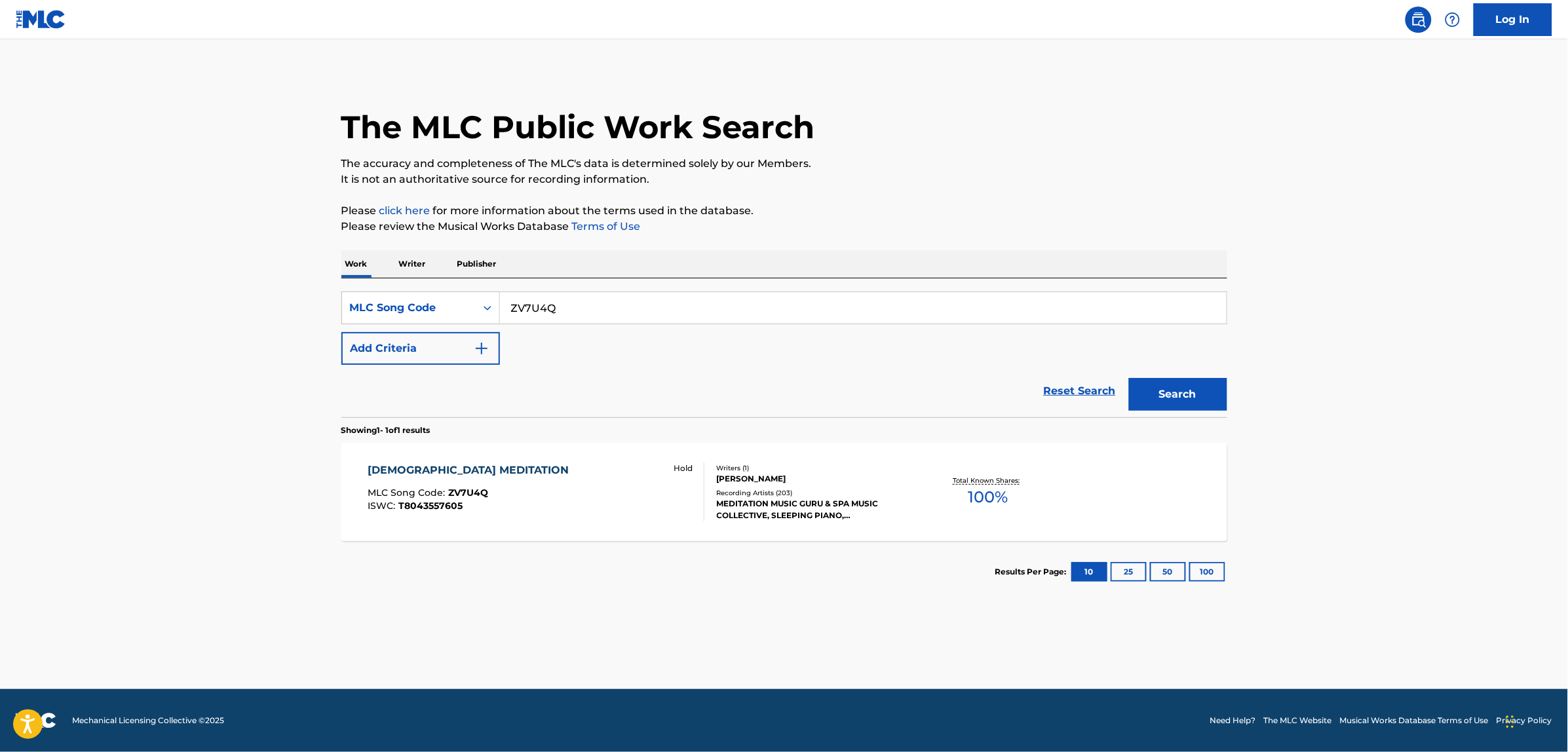
click at [580, 316] on input "ZV7U4Q" at bounding box center [863, 307] width 726 height 31
paste input "U1711W"
click at [1129, 378] on button "Search" at bounding box center [1178, 394] width 99 height 33
click at [647, 303] on input "U1711W" at bounding box center [863, 307] width 726 height 31
paste input "MV8SZI"
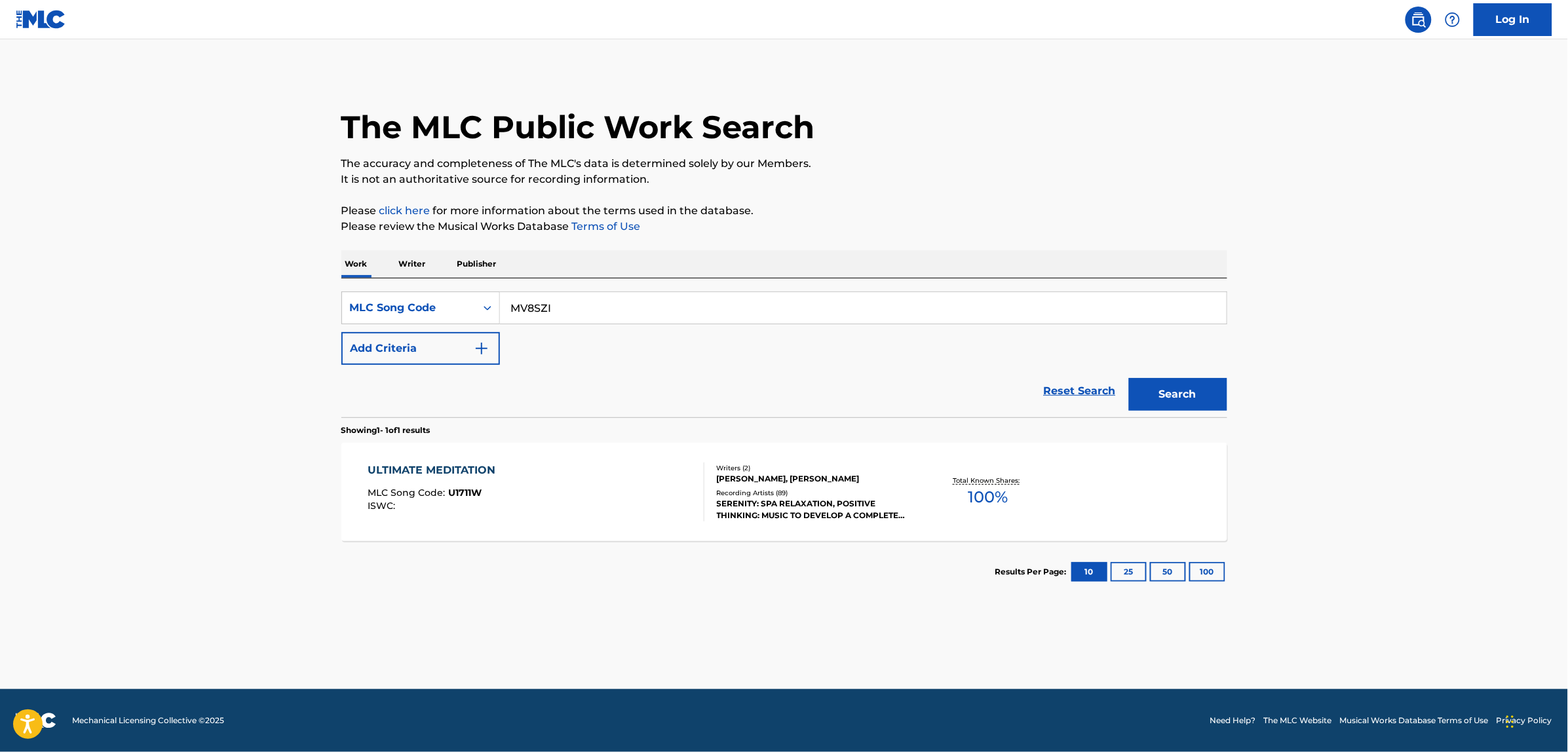
click at [1129, 378] on button "Search" at bounding box center [1178, 394] width 99 height 33
click at [545, 314] on input "MV8SZI" at bounding box center [863, 307] width 726 height 31
paste input "EV8612"
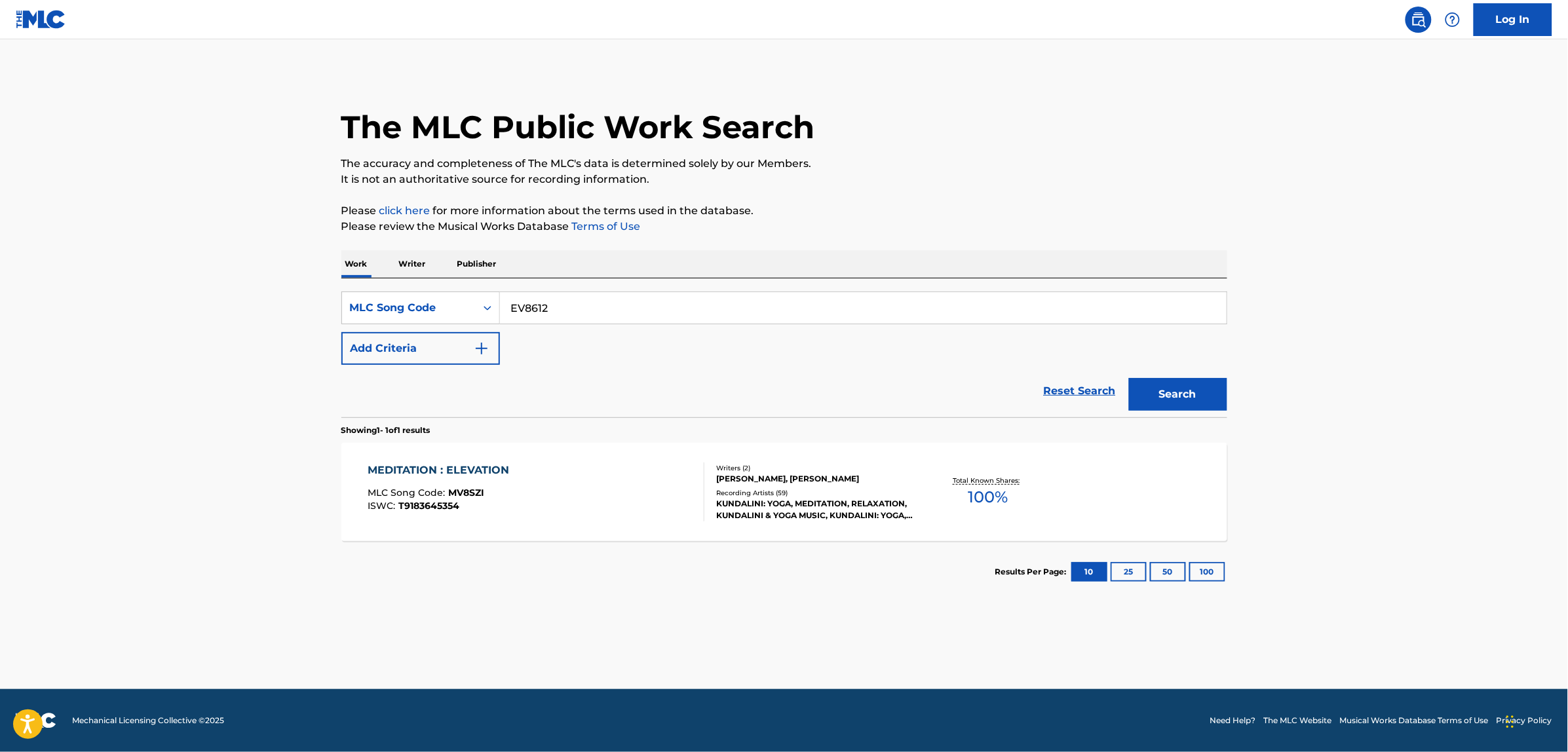
type input "EV8612"
click at [1129, 378] on button "Search" at bounding box center [1178, 394] width 99 height 33
click at [546, 503] on div "ETUDE NO. 16 MLC Song Code : EV8612 ISWC :" at bounding box center [536, 492] width 336 height 59
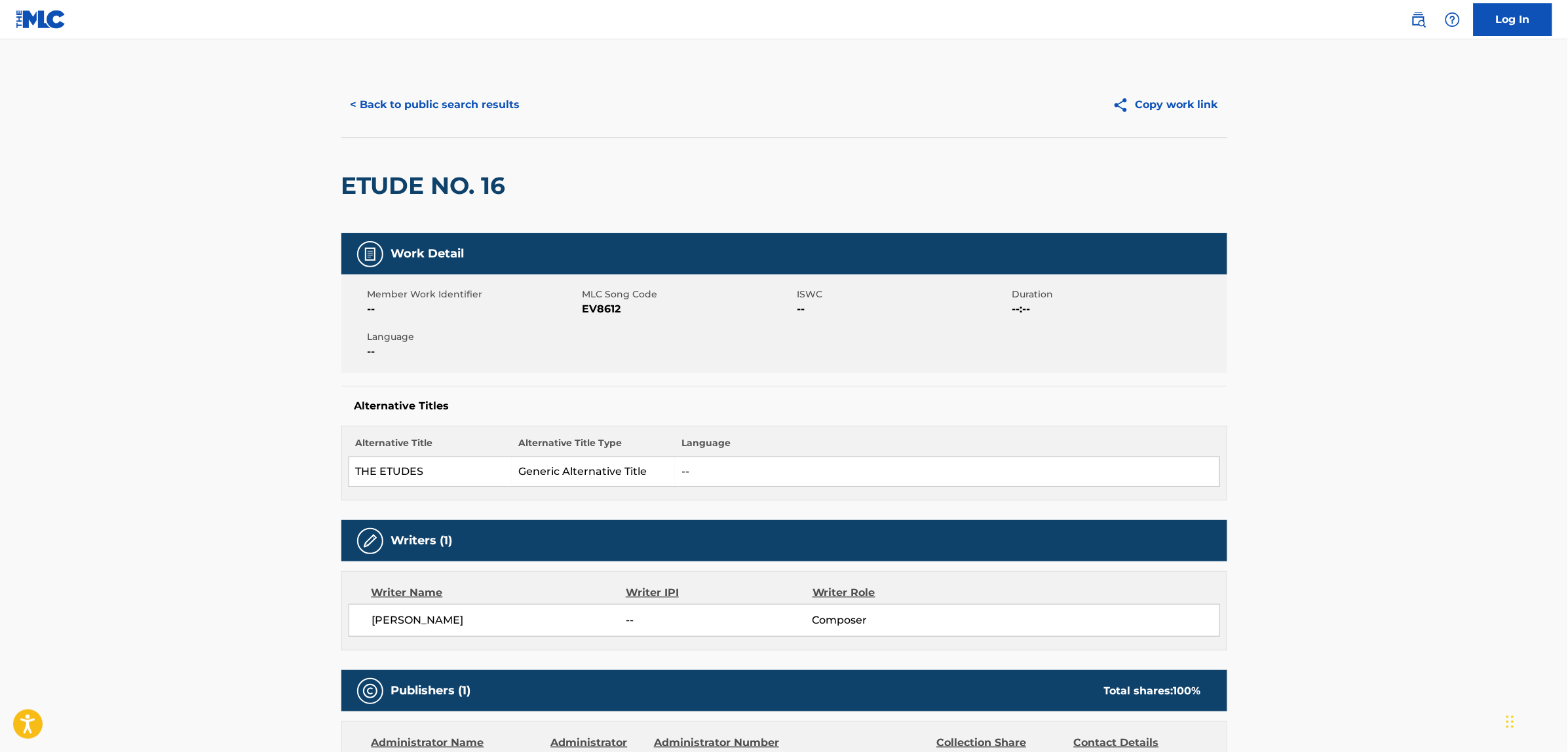
click at [453, 110] on button "< Back to public search results" at bounding box center [435, 105] width 188 height 33
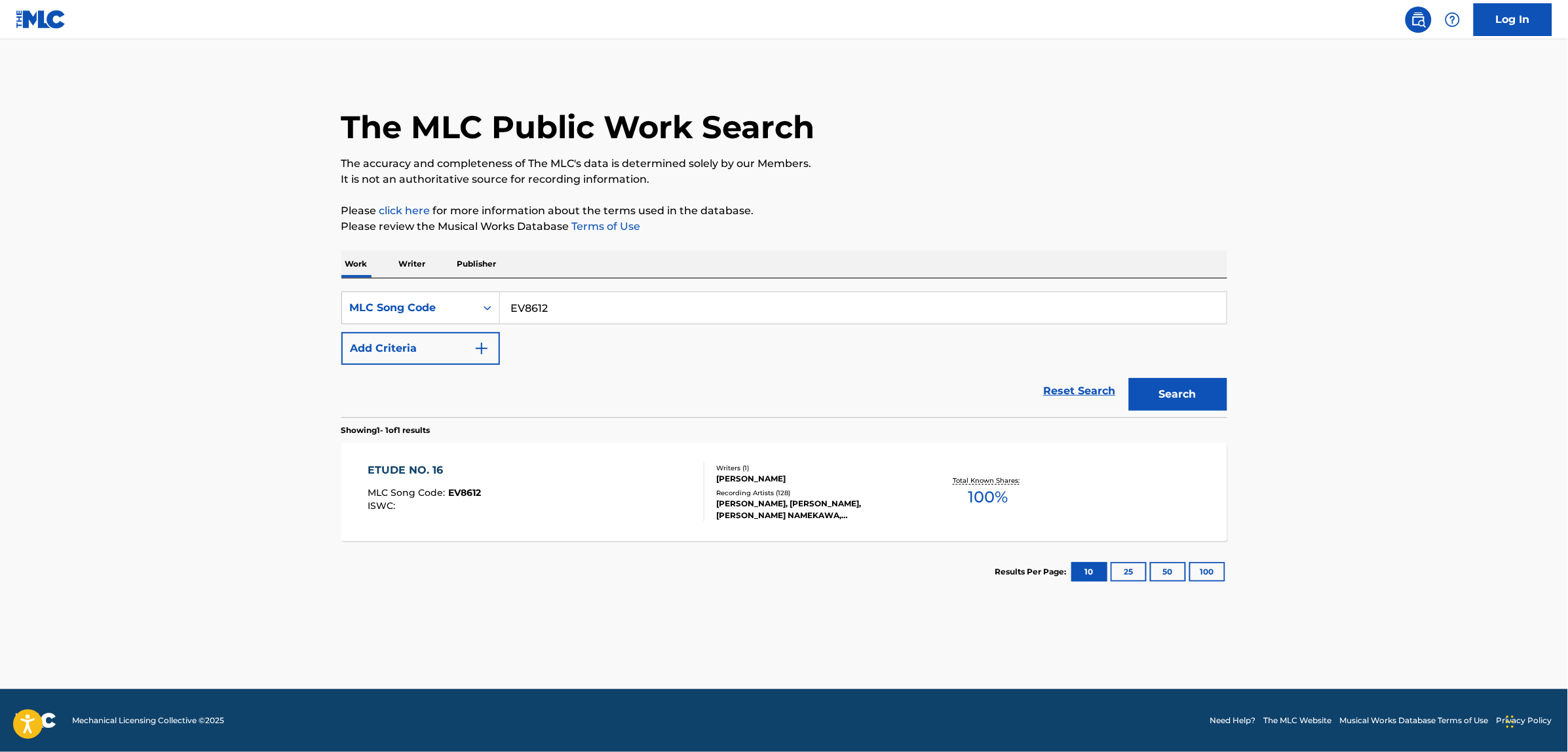
click at [552, 307] on input "EV8612" at bounding box center [863, 307] width 726 height 31
paste input "939475"
type input "939475"
click at [1129, 378] on button "Search" at bounding box center [1178, 394] width 99 height 33
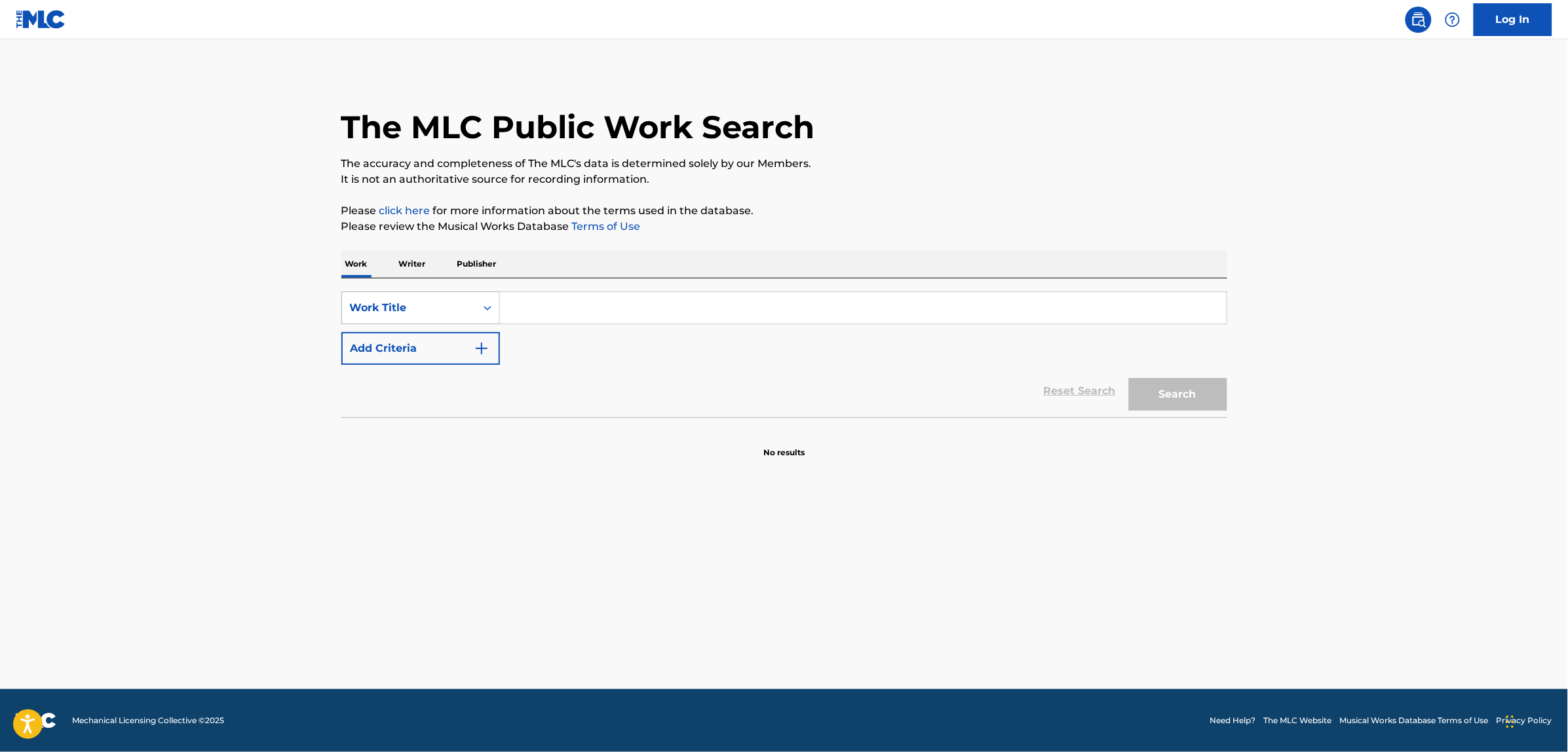
click at [414, 305] on div "Work Title" at bounding box center [409, 308] width 118 height 16
click at [407, 336] on div "MLC Song Code" at bounding box center [420, 341] width 157 height 33
click at [549, 310] on input "Search Form" at bounding box center [863, 307] width 726 height 31
paste input "939475"
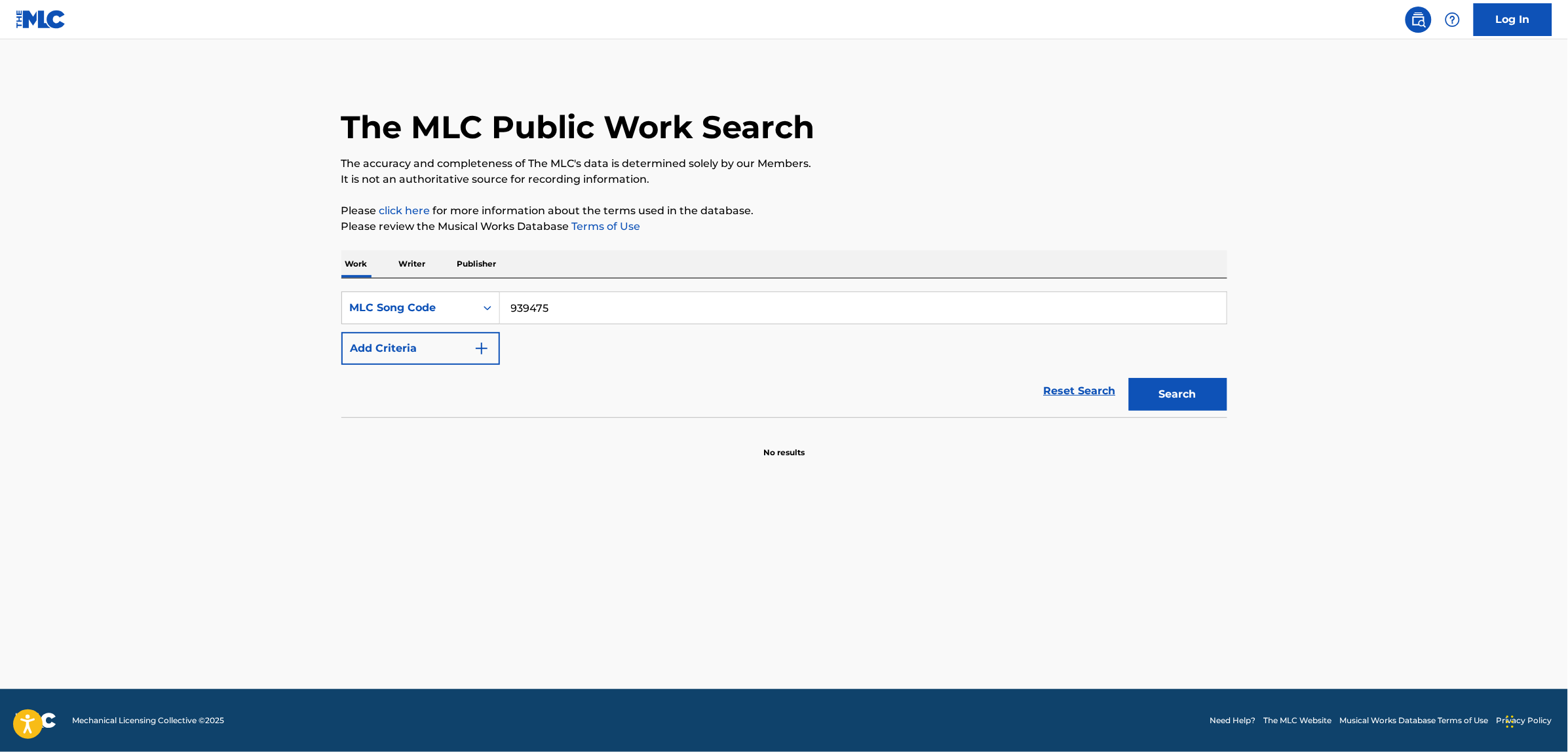
type input "939475"
click at [1129, 378] on button "Search" at bounding box center [1178, 394] width 99 height 33
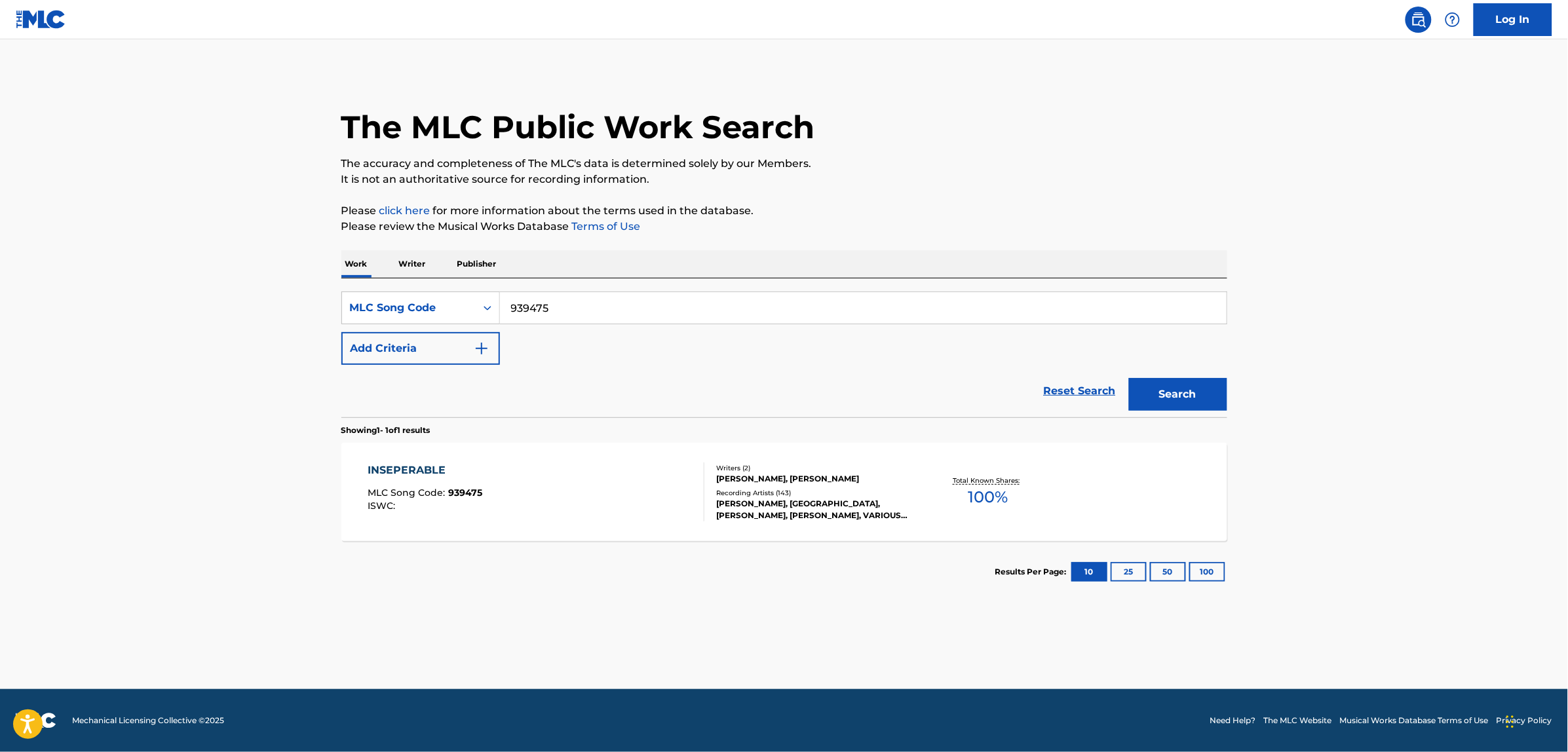
click at [469, 479] on div "INSEPERABLE MLC Song Code : 939475 ISWC :" at bounding box center [425, 492] width 114 height 59
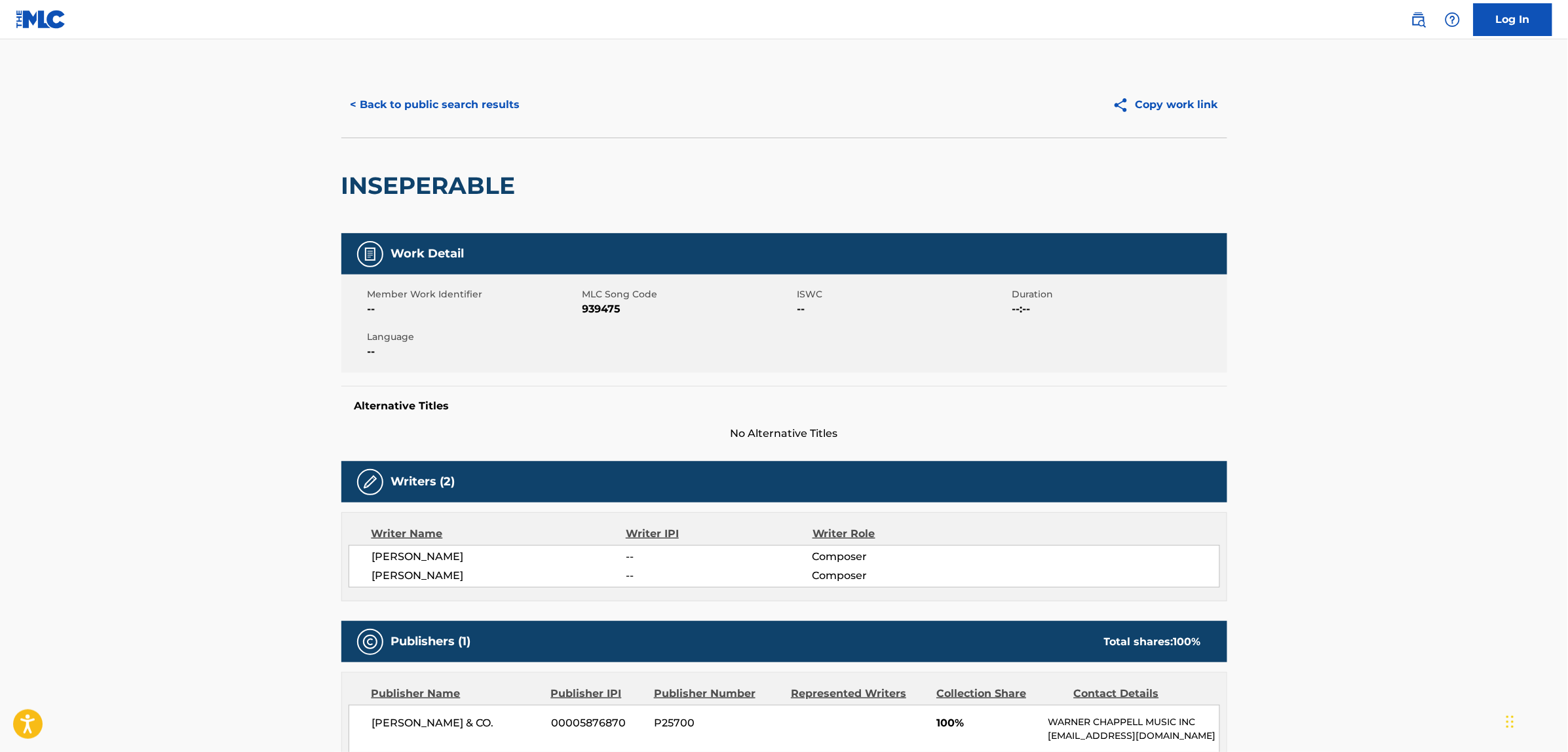
click at [404, 576] on span "MARVIN YANCY" at bounding box center [499, 576] width 254 height 16
copy div "MARVIN YANCY"
click at [415, 561] on span "CHUCK JACKSON" at bounding box center [499, 557] width 254 height 16
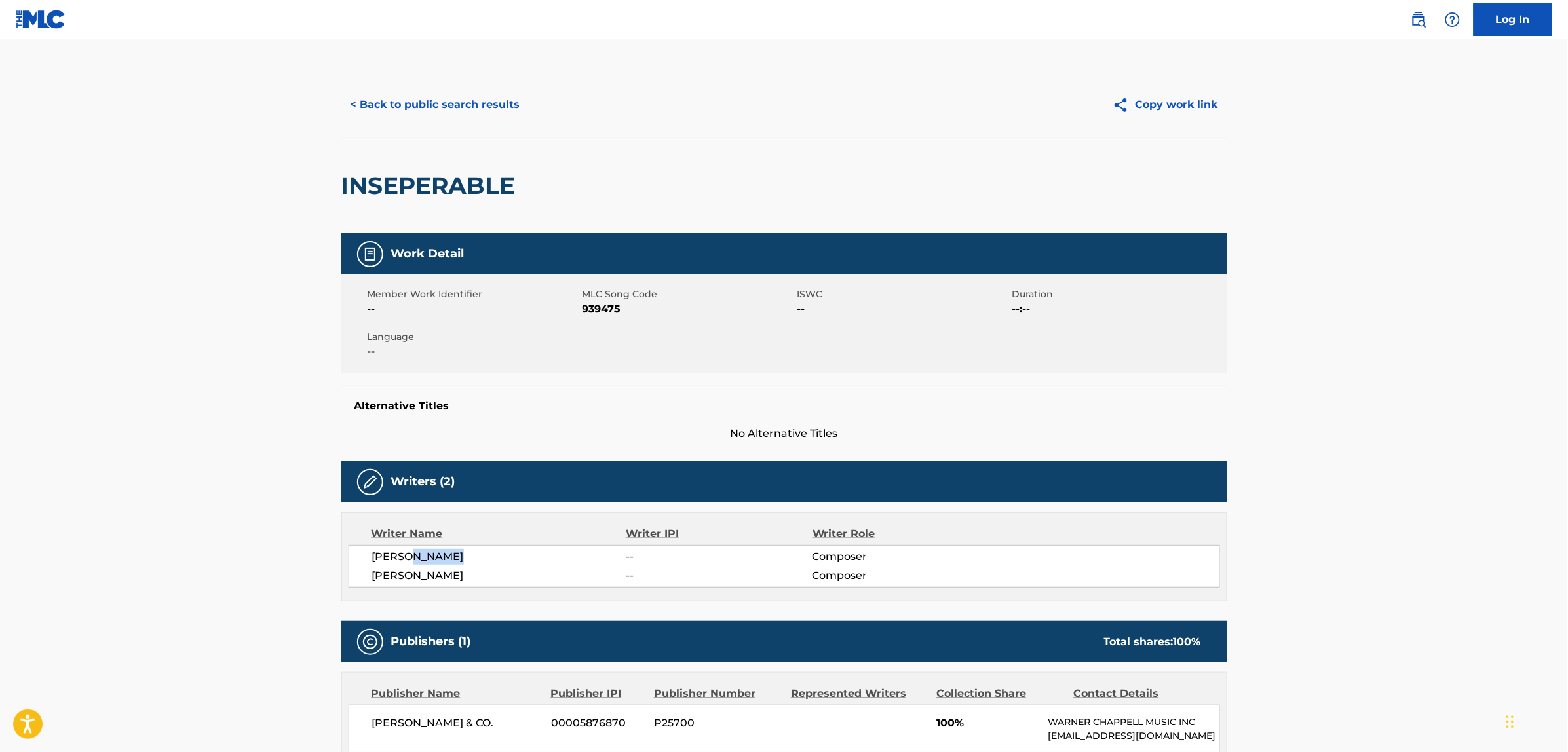
click at [415, 561] on span "CHUCK JACKSON" at bounding box center [499, 557] width 254 height 16
copy div "CHUCK JACKSON"
click at [400, 179] on h2 "INSEPERABLE" at bounding box center [432, 186] width 181 height 30
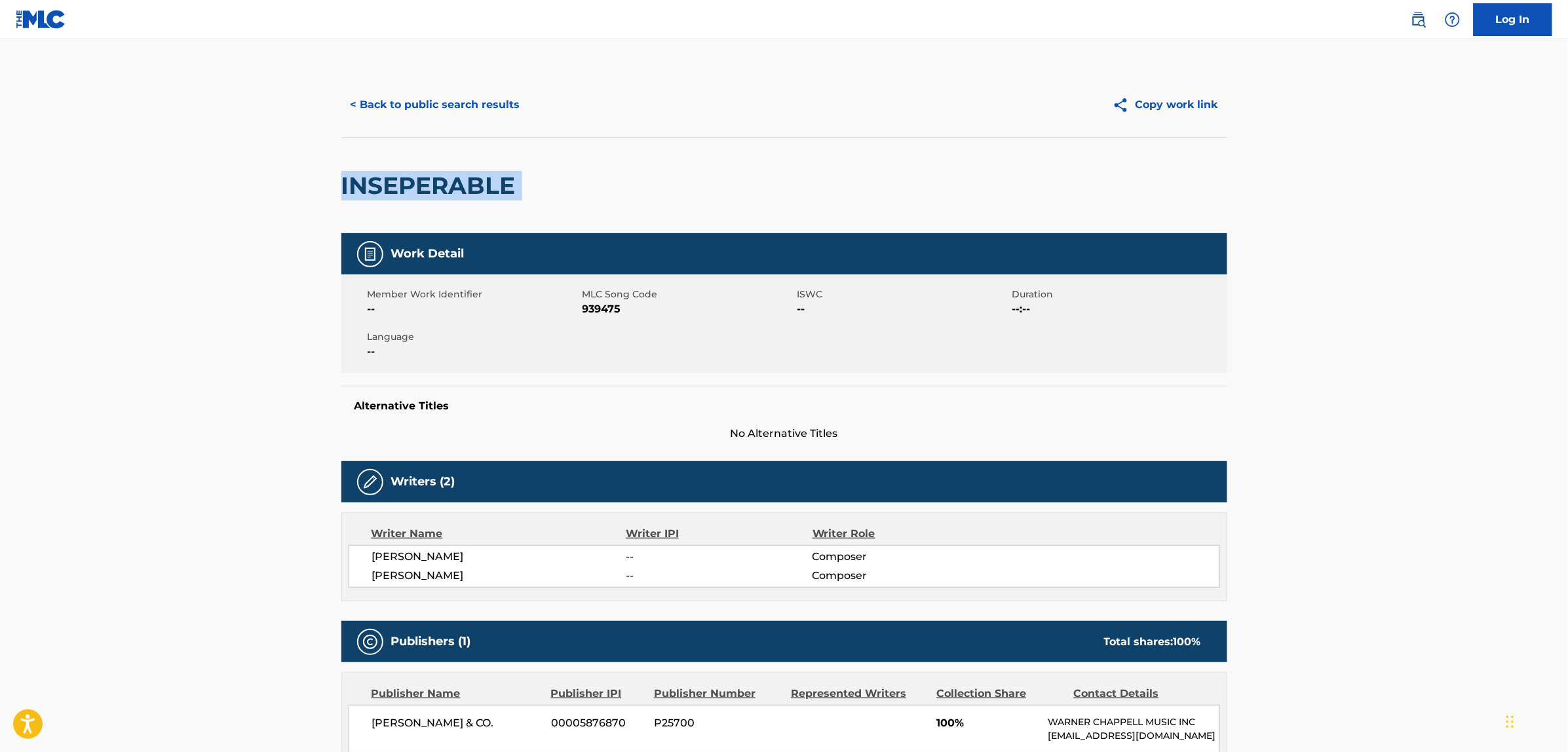
click at [400, 179] on h2 "INSEPERABLE" at bounding box center [432, 186] width 181 height 30
copy div "INSEPERABLE"
click at [419, 567] on div "CHUCK JACKSON -- Composer MARVIN YANCY -- Composer" at bounding box center [784, 566] width 871 height 42
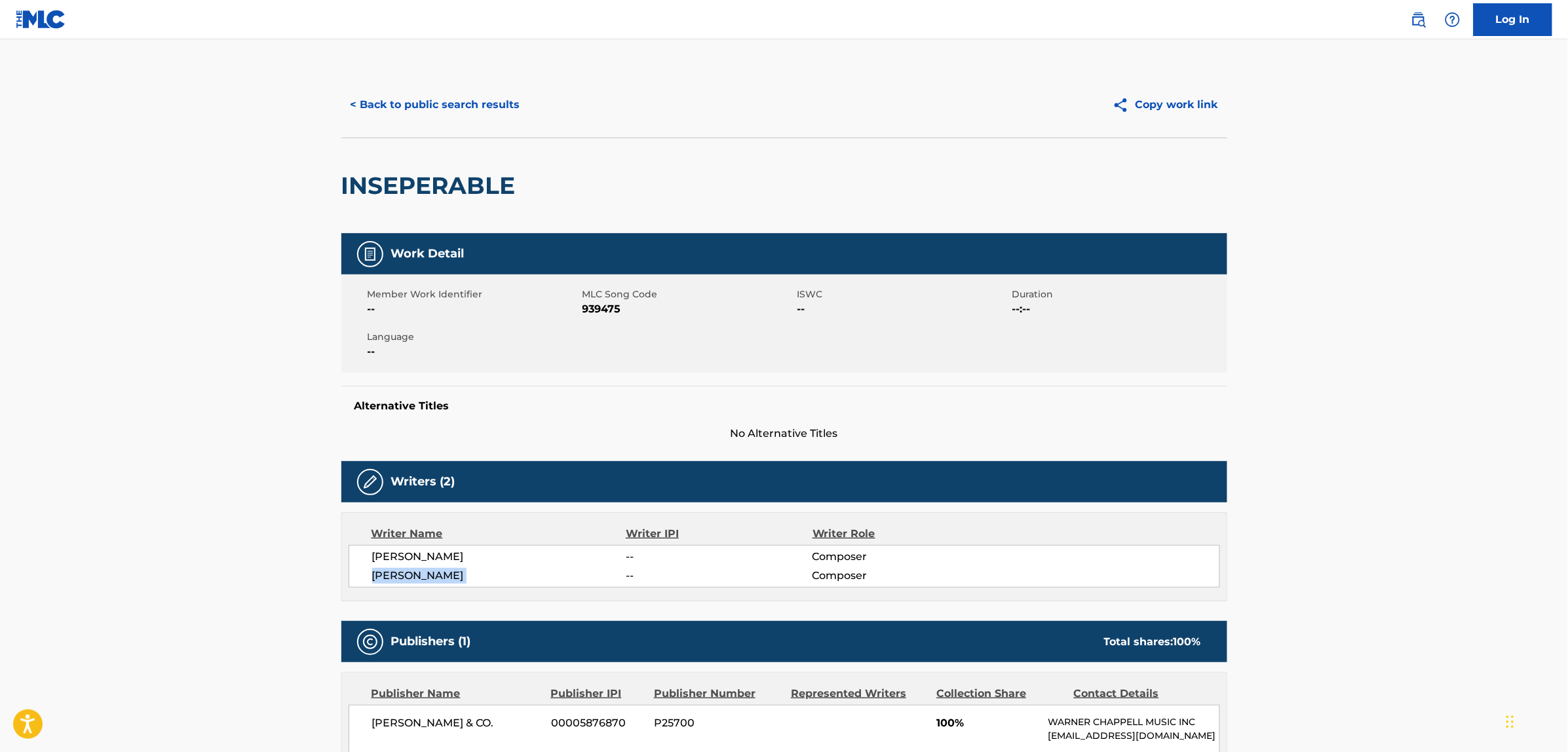
copy div "MARVIN YANCY"
click at [475, 100] on button "< Back to public search results" at bounding box center [435, 105] width 188 height 33
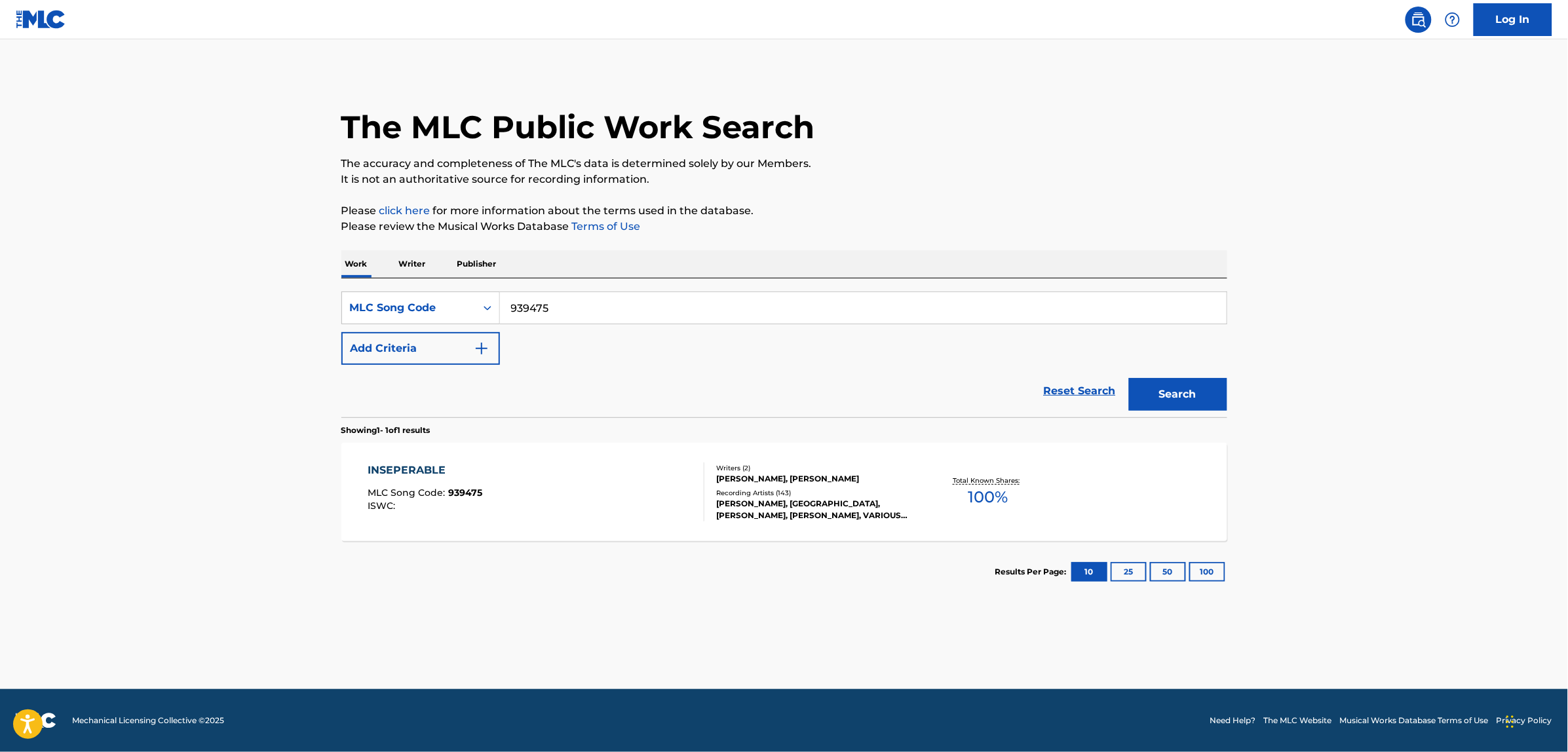
click at [543, 305] on input "939475" at bounding box center [863, 307] width 726 height 31
paste input "MA1ZS8"
type input "MA1ZS8"
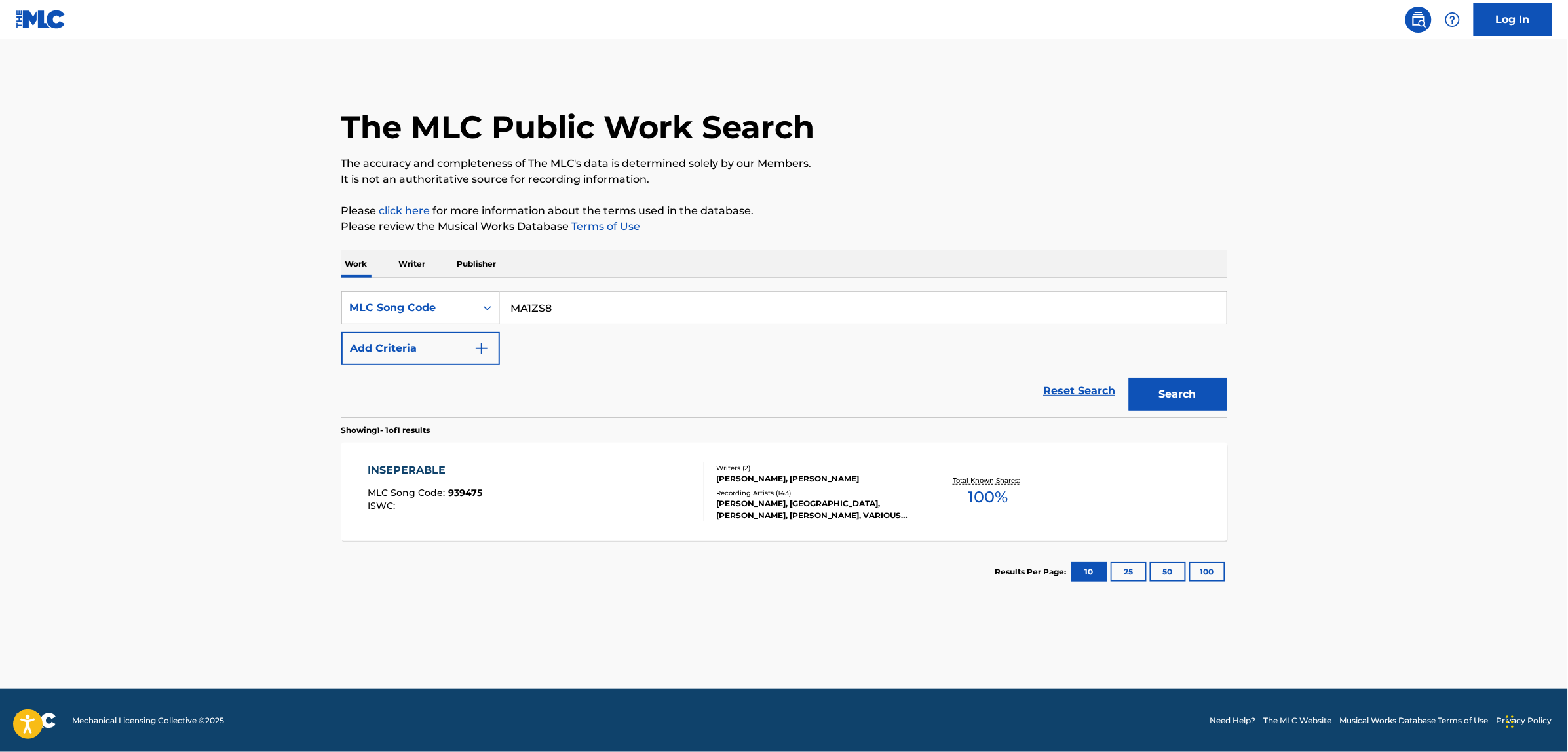
click at [1129, 378] on button "Search" at bounding box center [1178, 394] width 99 height 33
click at [667, 525] on div "MURDER DUBBS MLC Song Code : MA1ZS8 ISWC : Writers ( 2 ) BRANDON PHILLIP EMILE,…" at bounding box center [784, 493] width 886 height 99
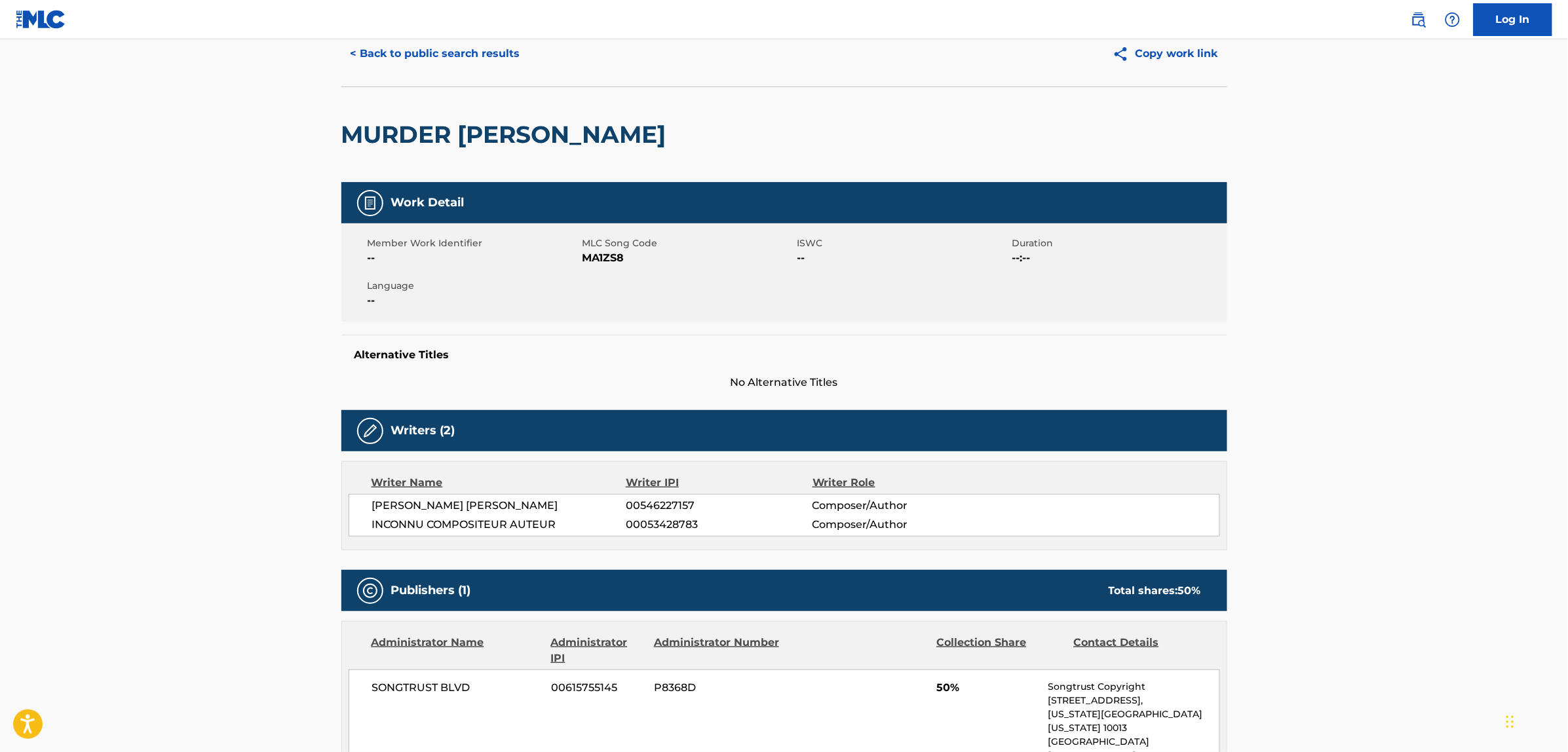
scroll to position [53, 0]
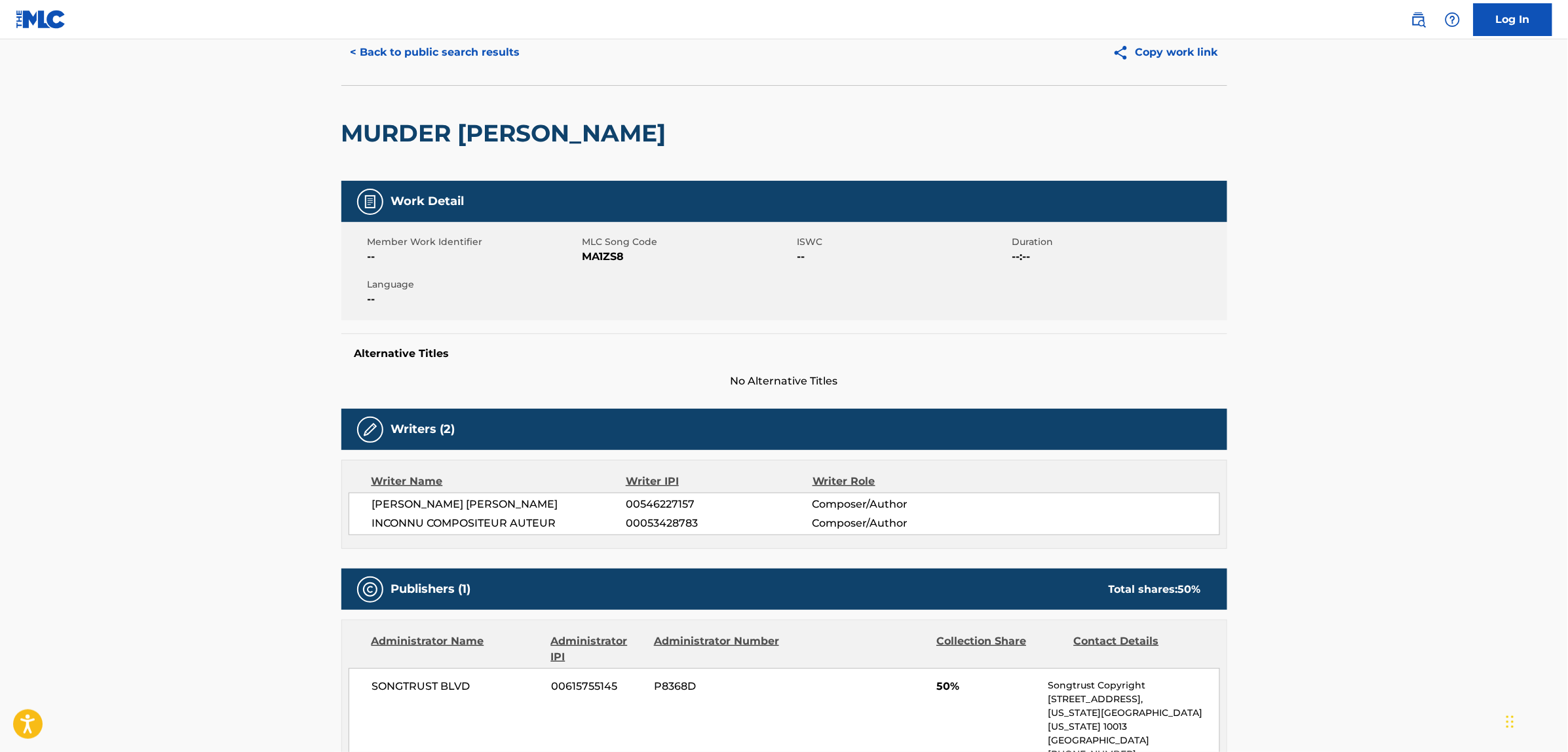
click at [482, 502] on span "BRANDON PHILLIP EMILE" at bounding box center [499, 504] width 254 height 16
copy div "BRANDON PHILLIP EMILE"
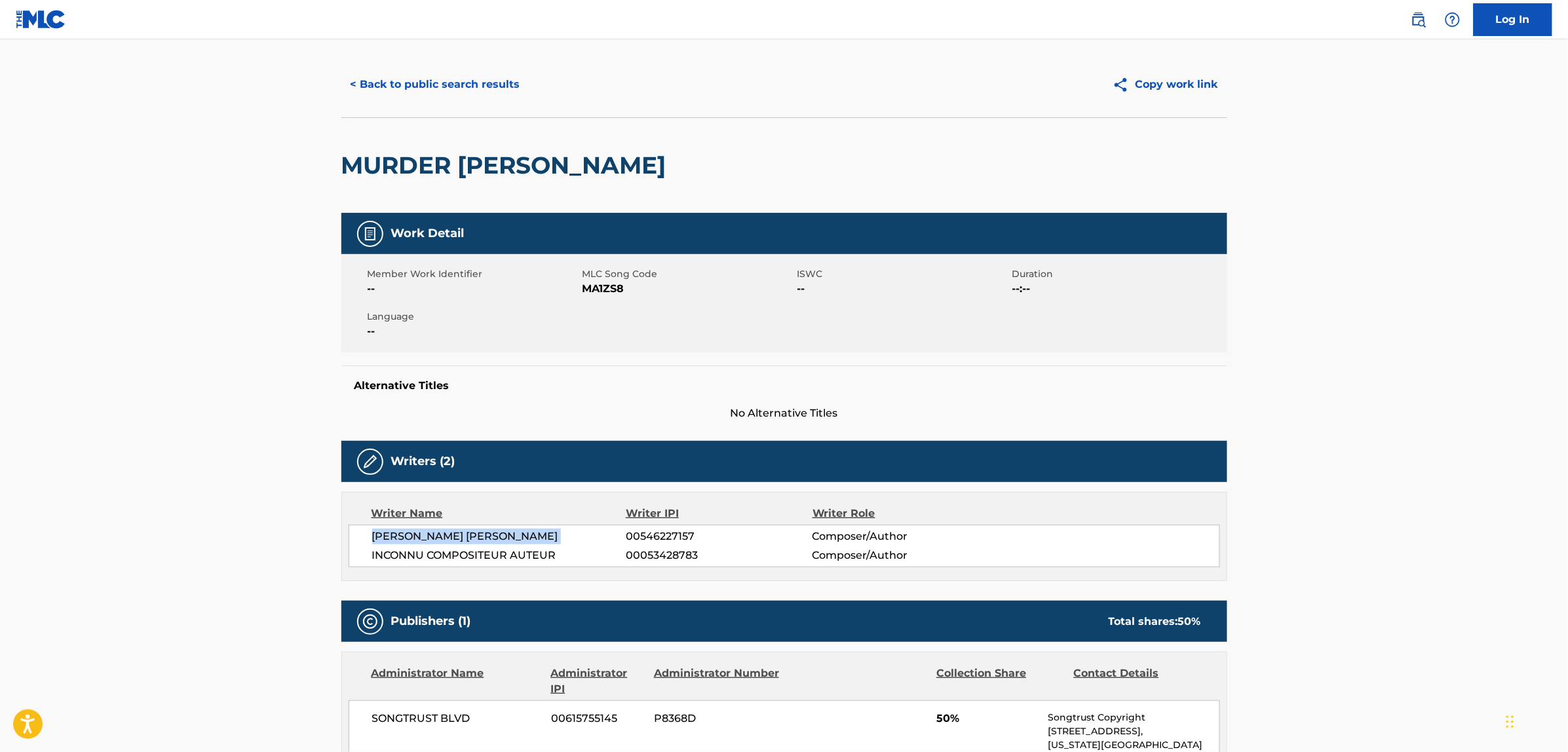
scroll to position [19, 0]
click at [456, 92] on button "< Back to public search results" at bounding box center [435, 85] width 188 height 33
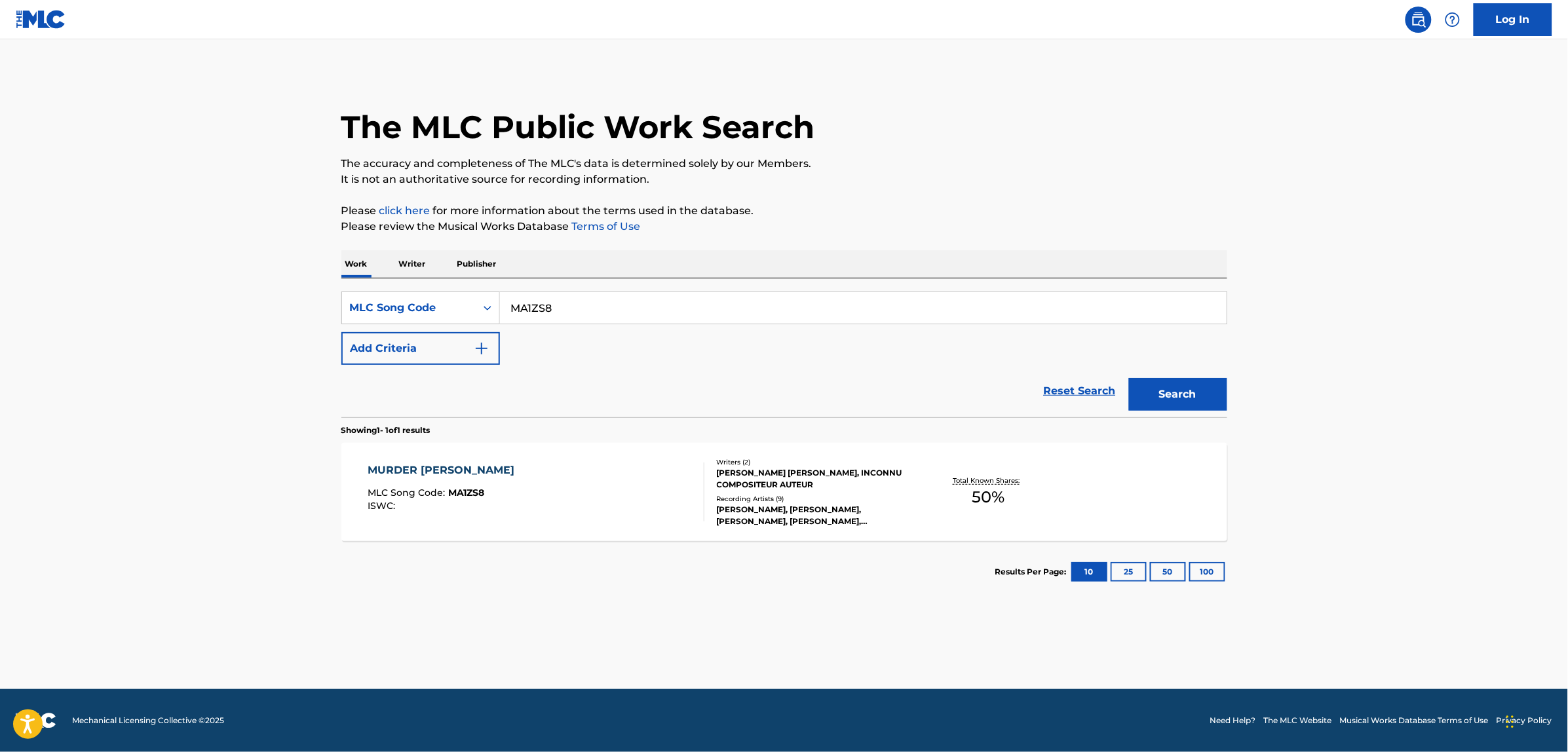
click at [598, 309] on input "MA1ZS8" at bounding box center [863, 307] width 726 height 31
click at [598, 312] on input "MA1ZS8" at bounding box center [863, 307] width 726 height 31
paste input "TD4D7T"
type input "TD4D7T"
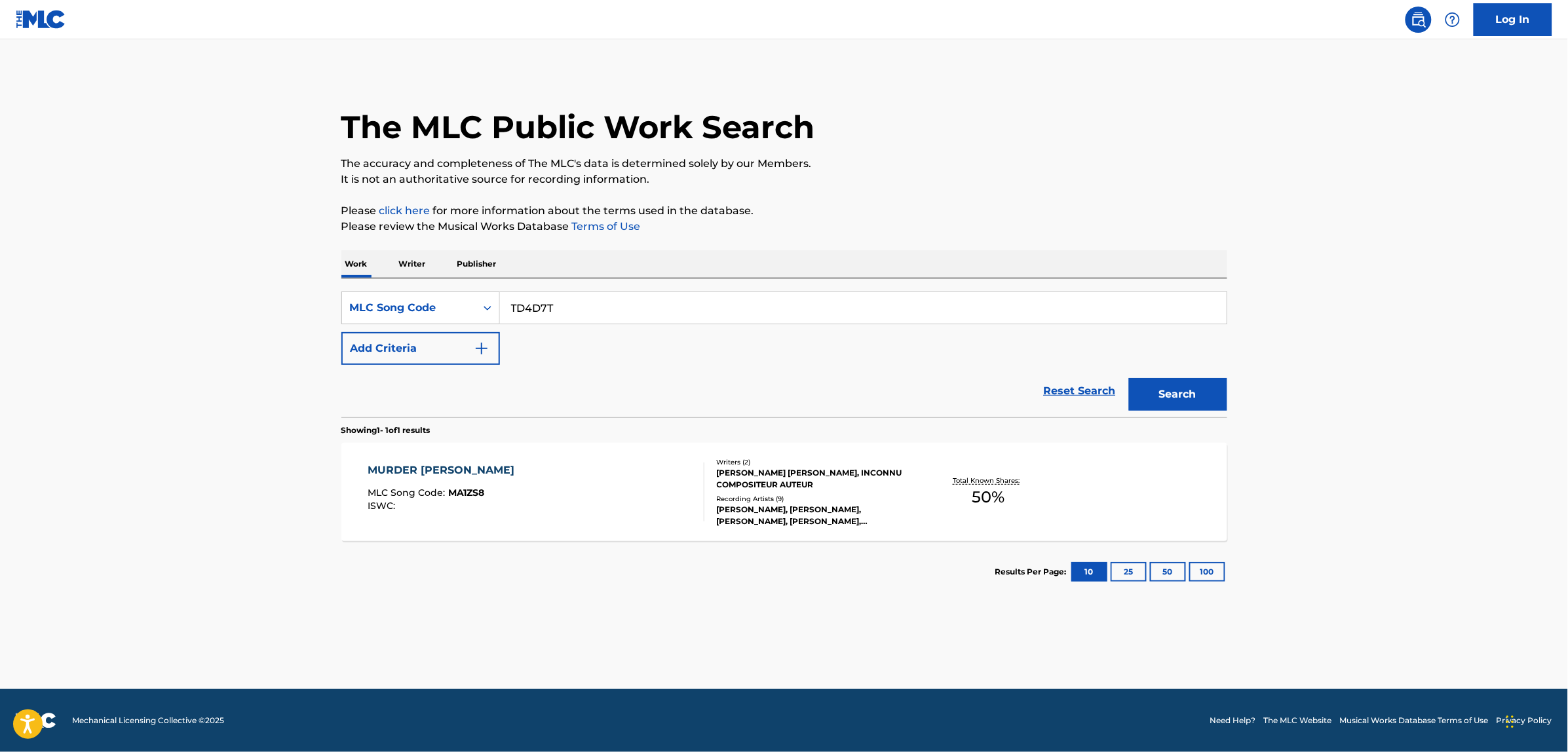
click at [1129, 378] on button "Search" at bounding box center [1178, 394] width 99 height 33
click at [557, 481] on div "TOKYO NIGHT TRAIN MLC Song Code : TD4D7T ISWC : T9230007713" at bounding box center [536, 492] width 336 height 59
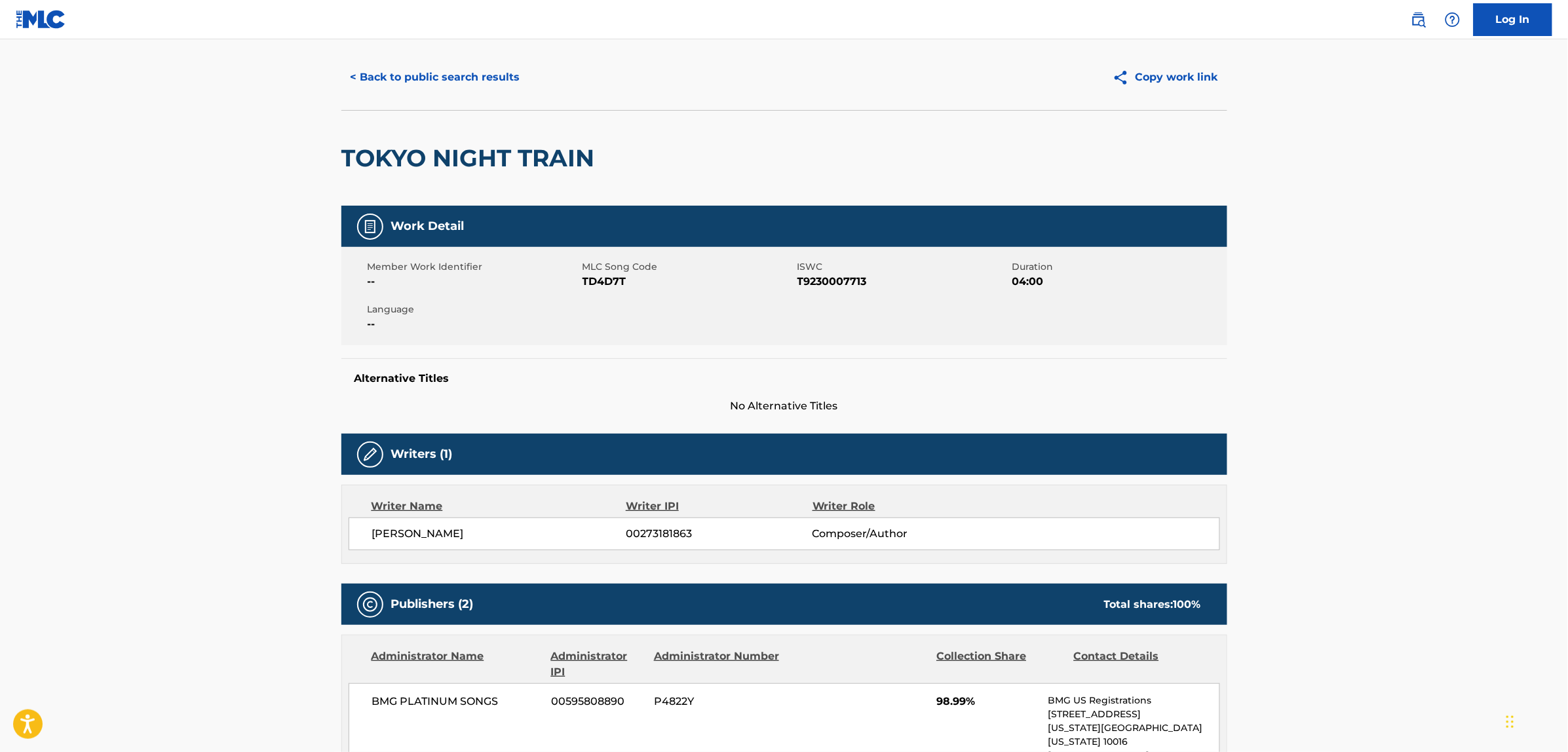
scroll to position [26, 0]
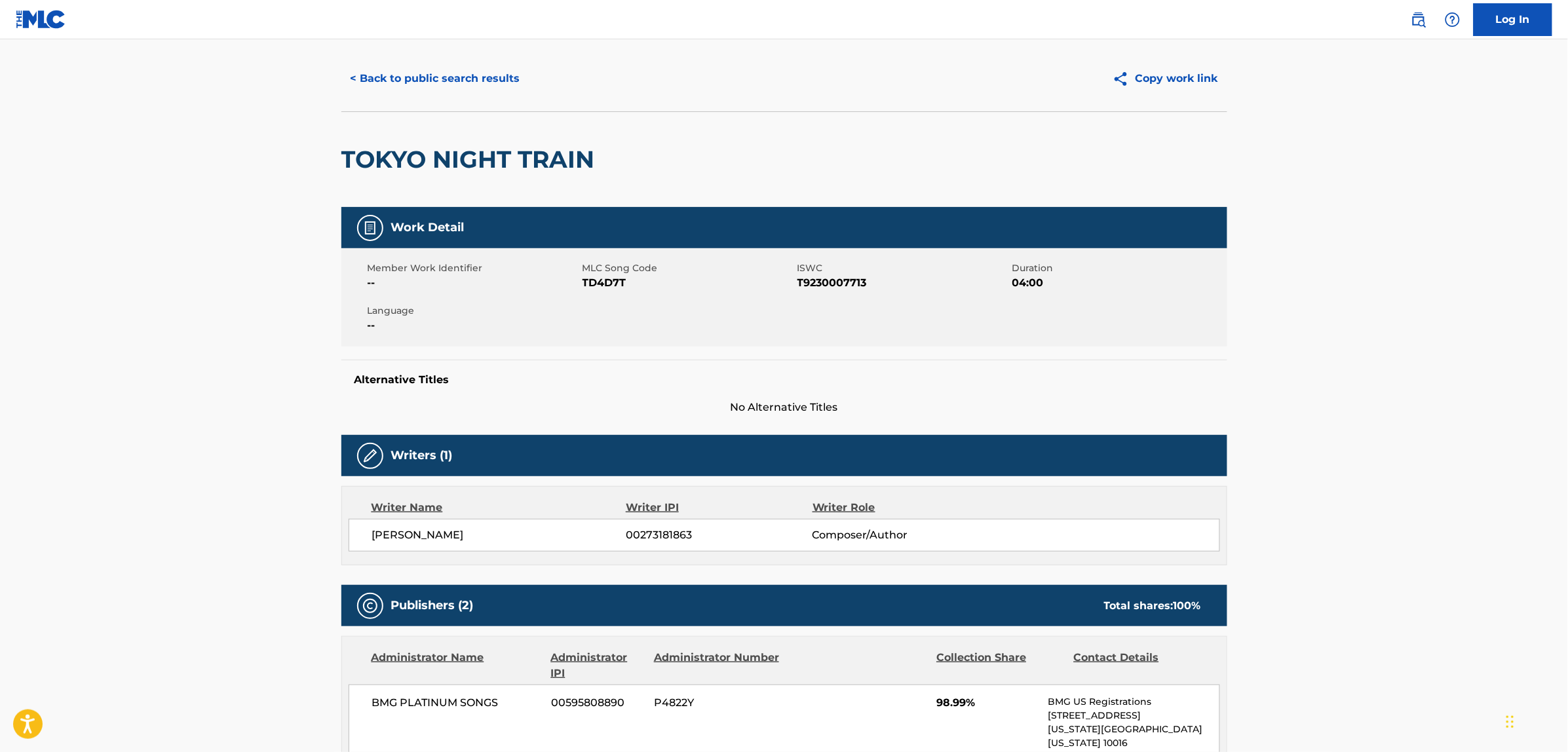
click at [441, 74] on button "< Back to public search results" at bounding box center [435, 78] width 188 height 33
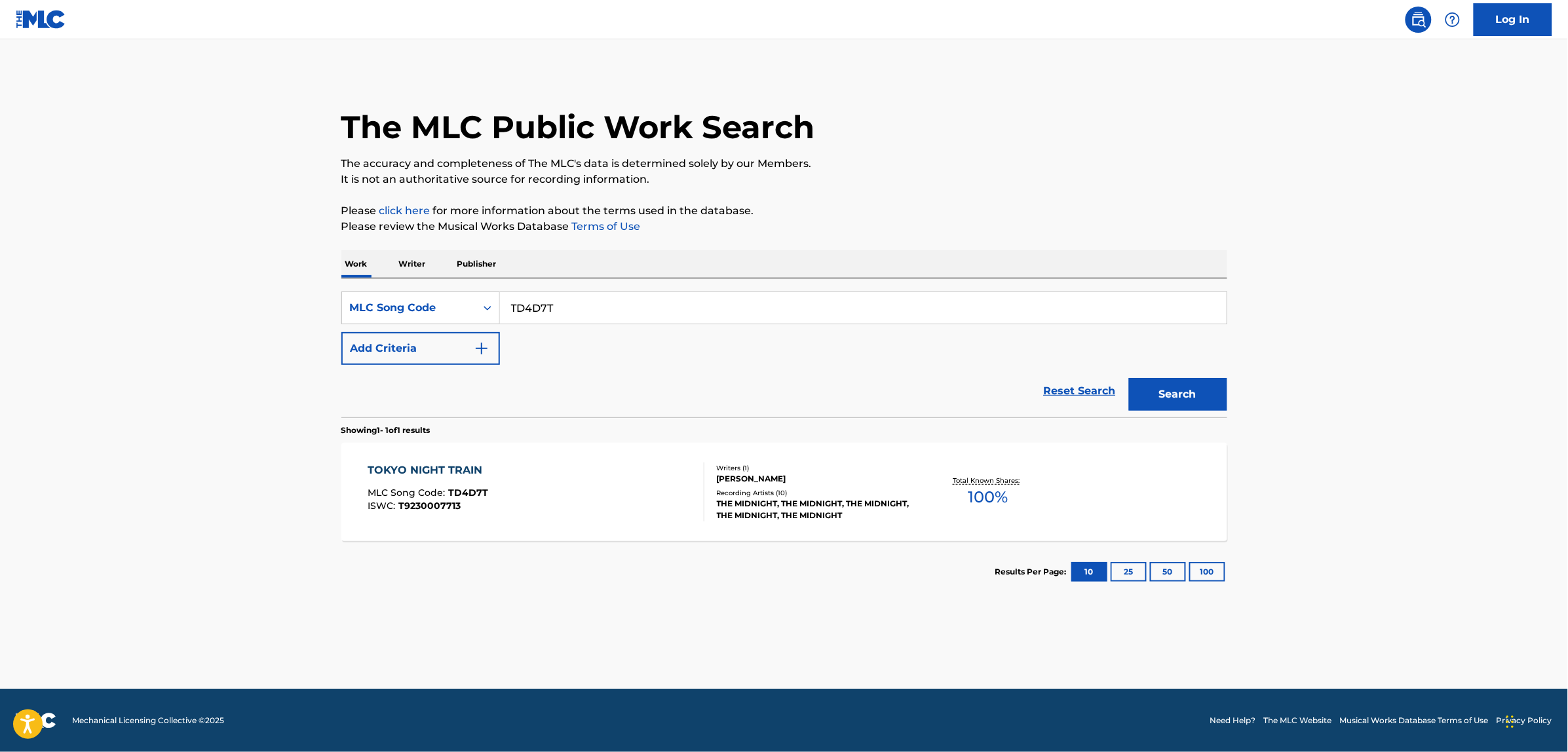
click at [525, 309] on input "TD4D7T" at bounding box center [863, 307] width 726 height 31
paste input "ZA7WR2"
type input "ZA7WR2"
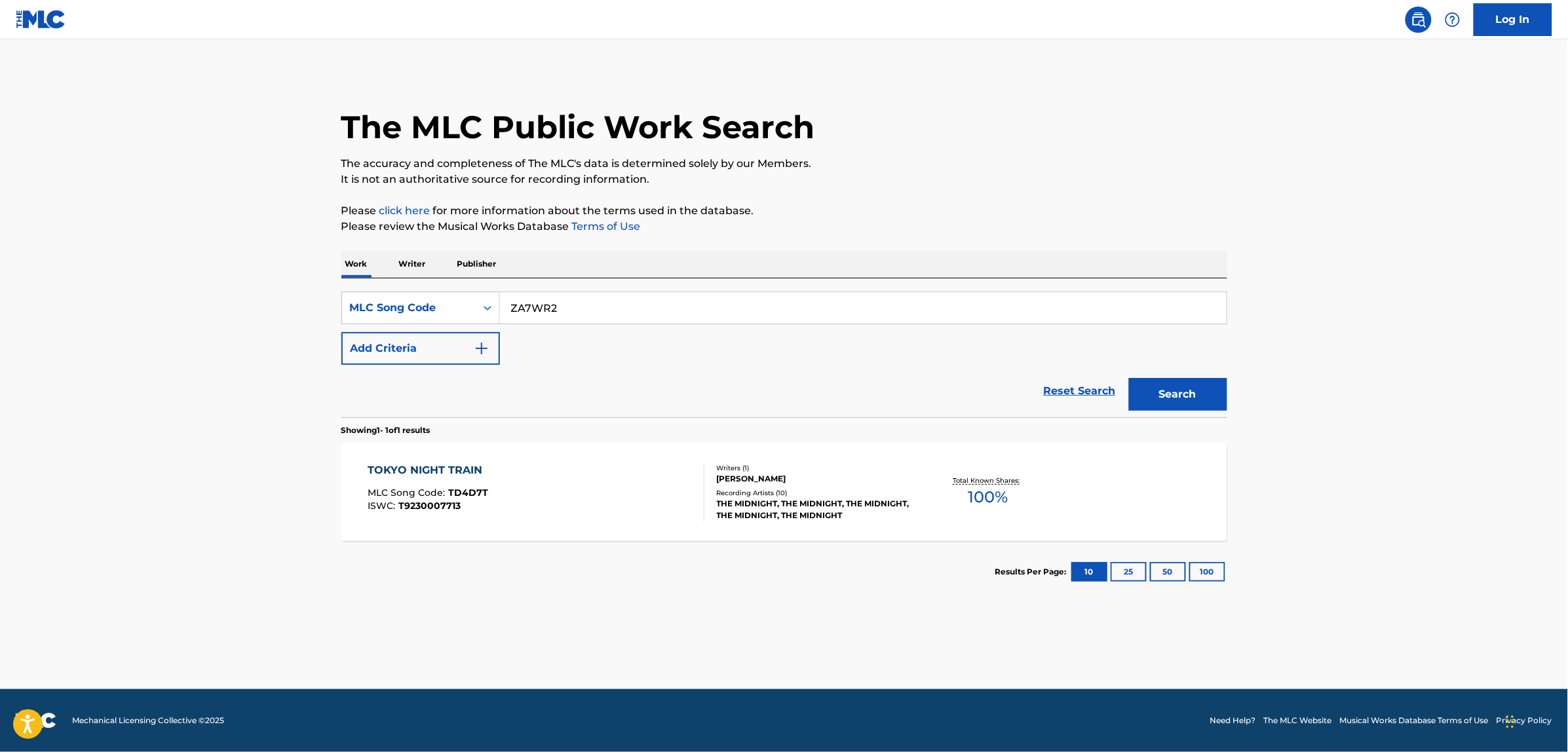
click at [1129, 378] on button "Search" at bounding box center [1178, 394] width 99 height 33
click at [561, 489] on div "ZAIANA MLC Song Code : ZA7WR2 ISWC :" at bounding box center [536, 492] width 336 height 59
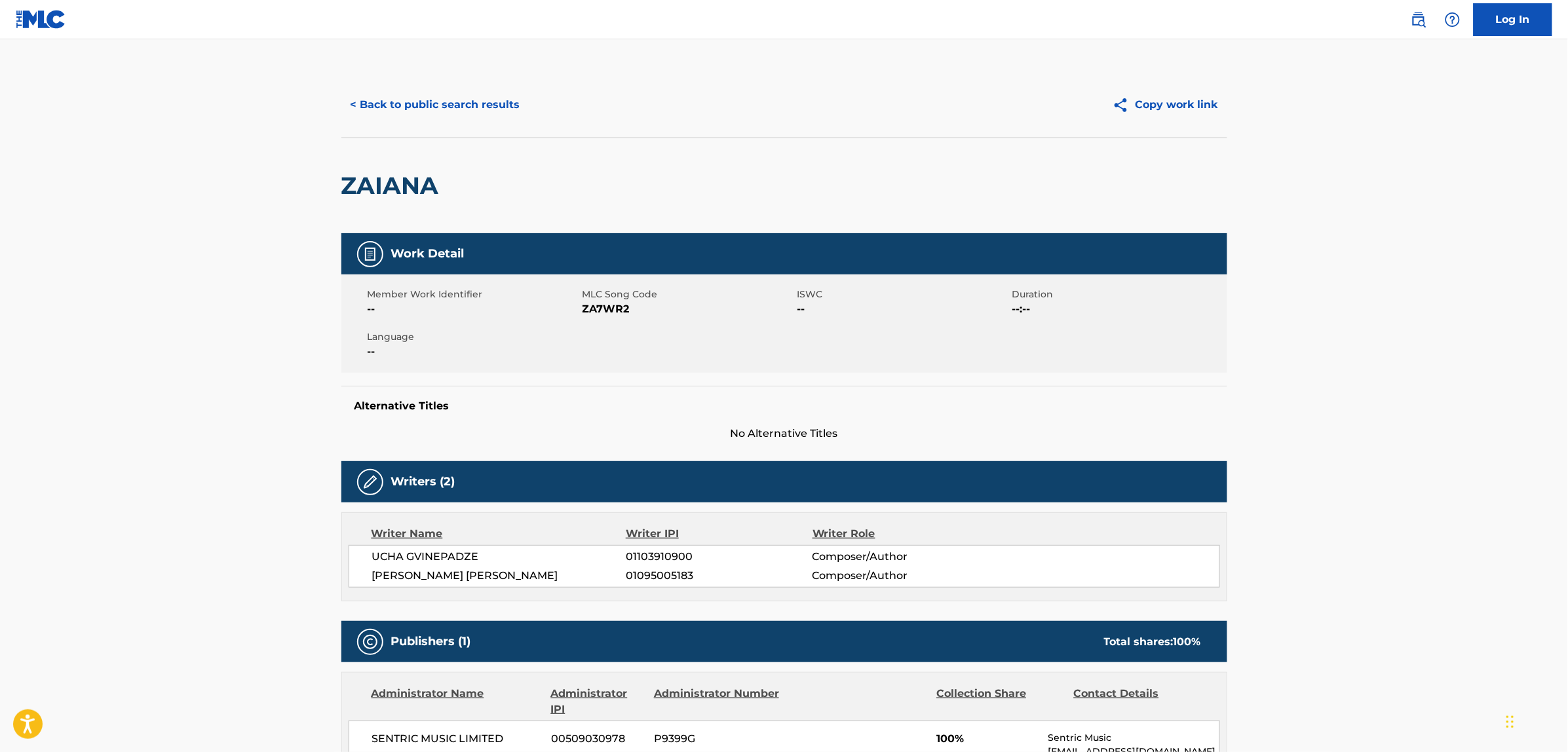
click at [421, 107] on button "< Back to public search results" at bounding box center [435, 105] width 188 height 33
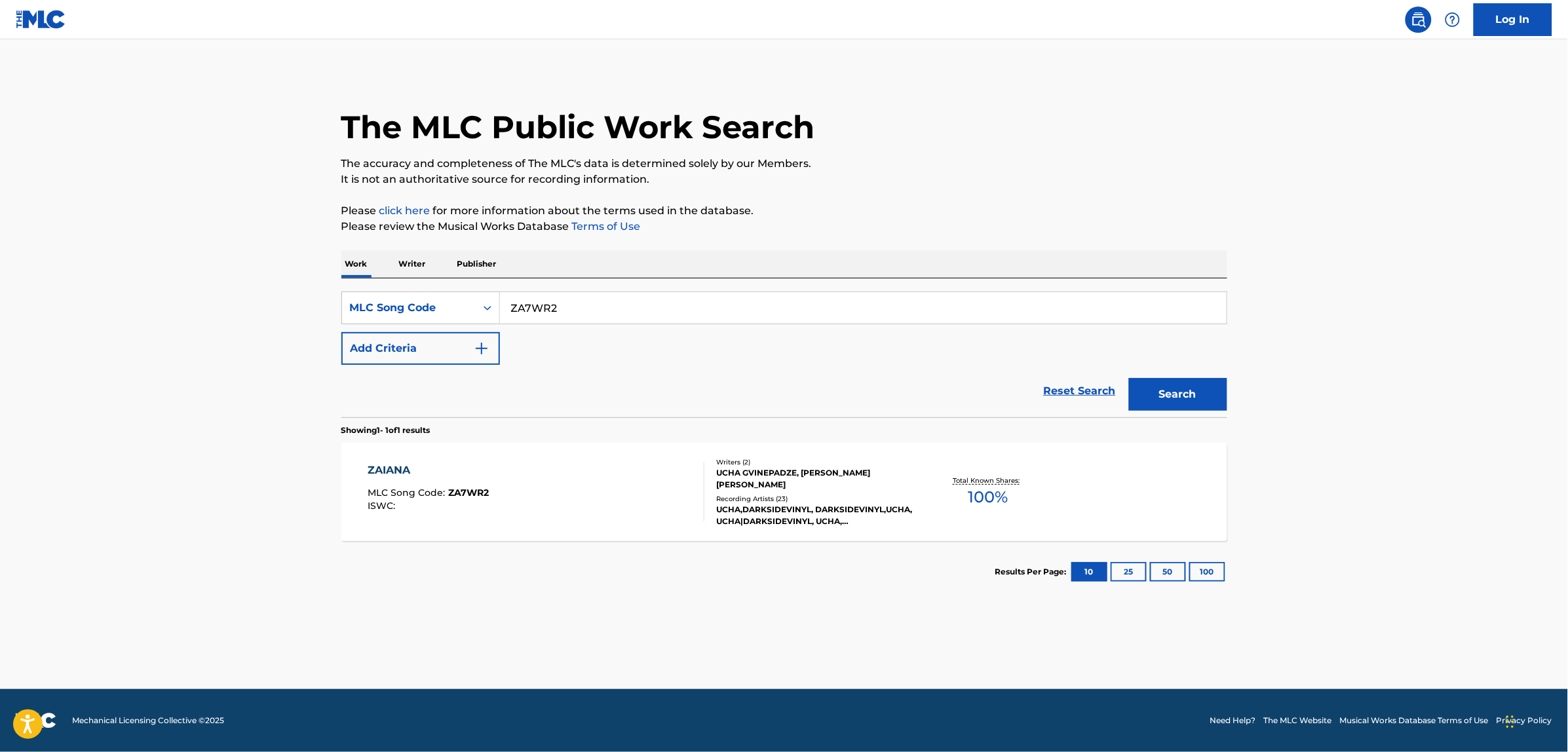
click at [584, 305] on input "ZA7WR2" at bounding box center [863, 307] width 726 height 31
paste input "C9275I"
click at [1129, 378] on button "Search" at bounding box center [1178, 394] width 99 height 33
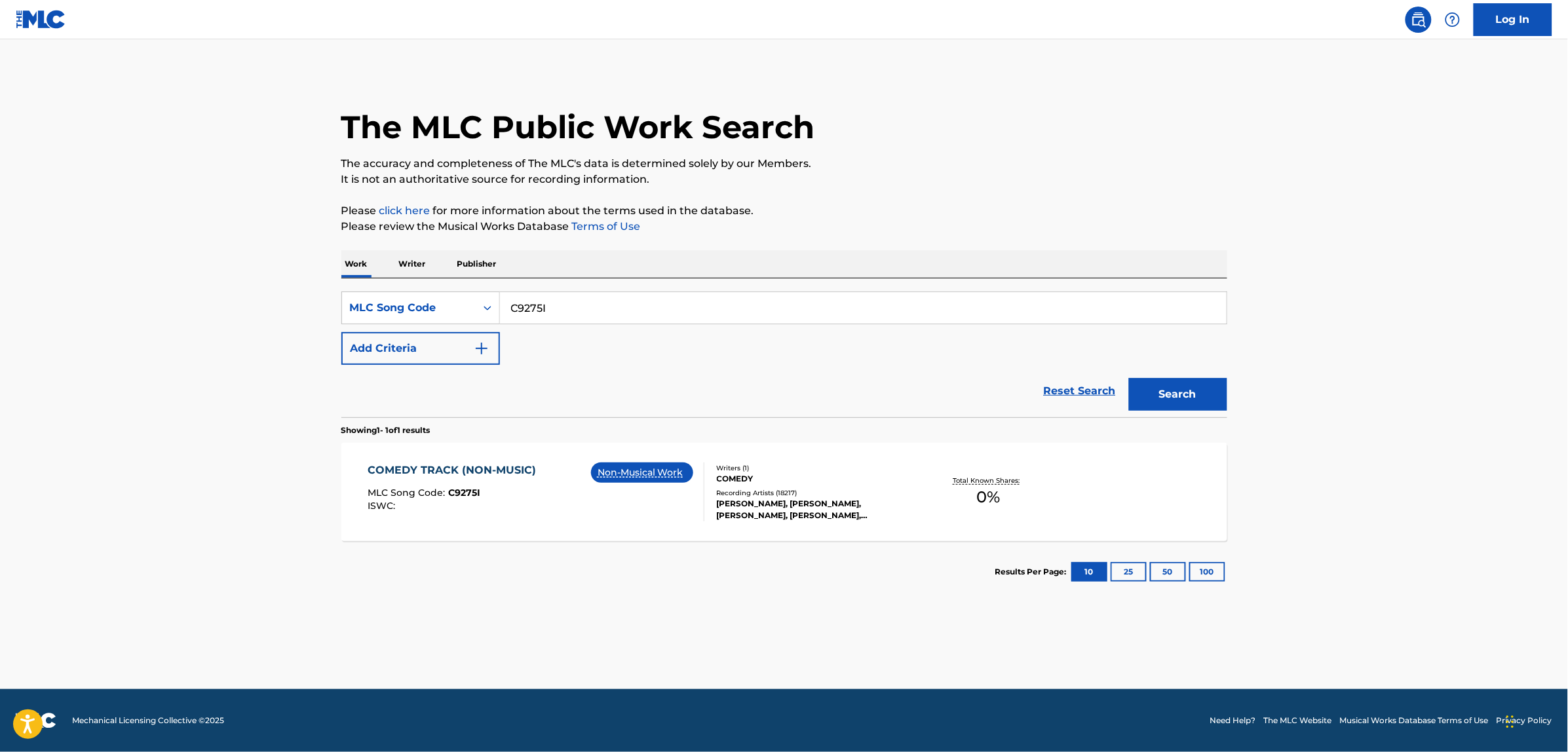
click at [554, 314] on input "C9275I" at bounding box center [863, 307] width 726 height 31
paste input "HA32SU"
type input "HA32SU"
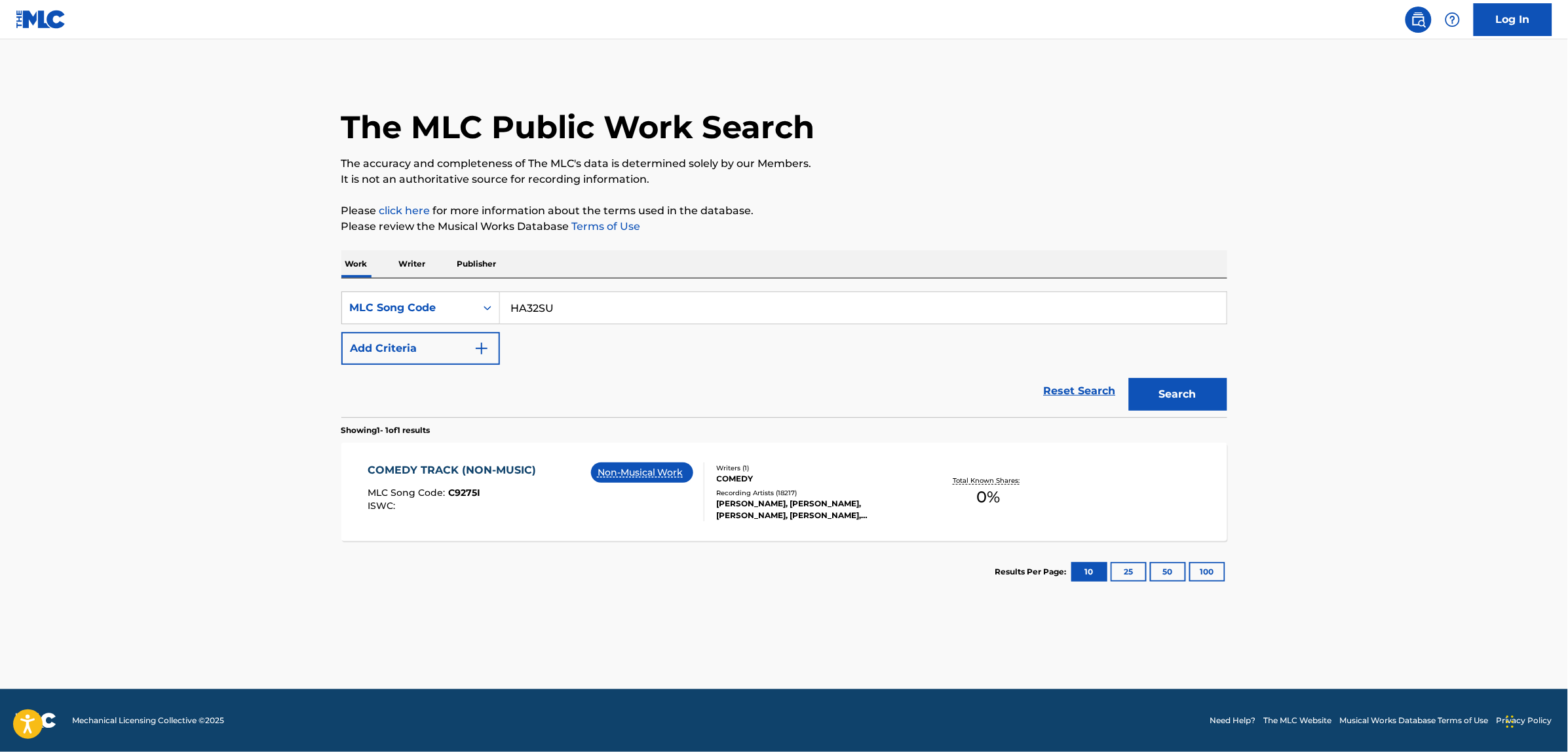
click at [1129, 378] on button "Search" at bounding box center [1178, 394] width 99 height 33
click at [581, 493] on div "HASTA LAS CHANCLAS MLC Song Code : HA32SU ISWC : T9296456843" at bounding box center [536, 492] width 336 height 59
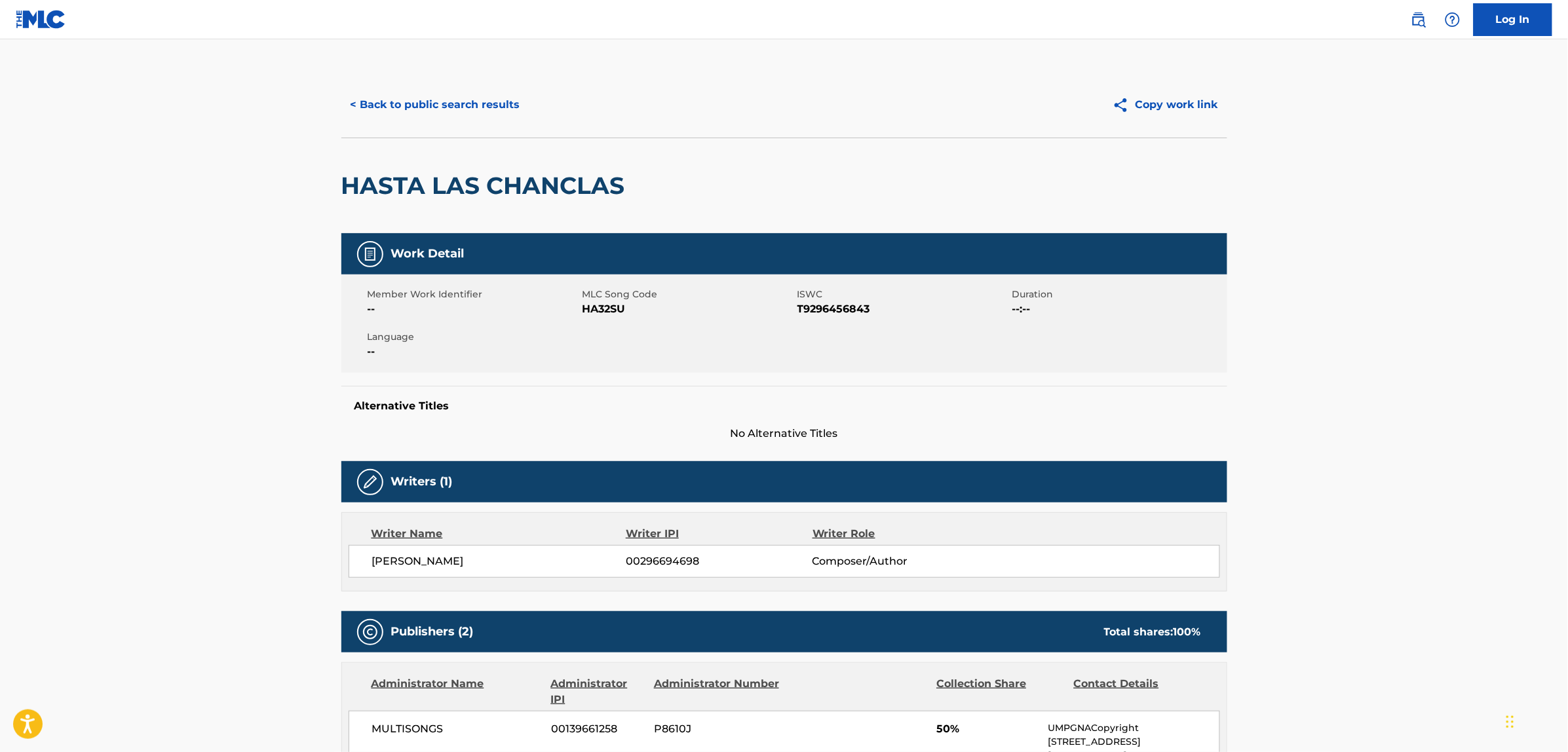
click at [394, 105] on button "< Back to public search results" at bounding box center [435, 105] width 188 height 33
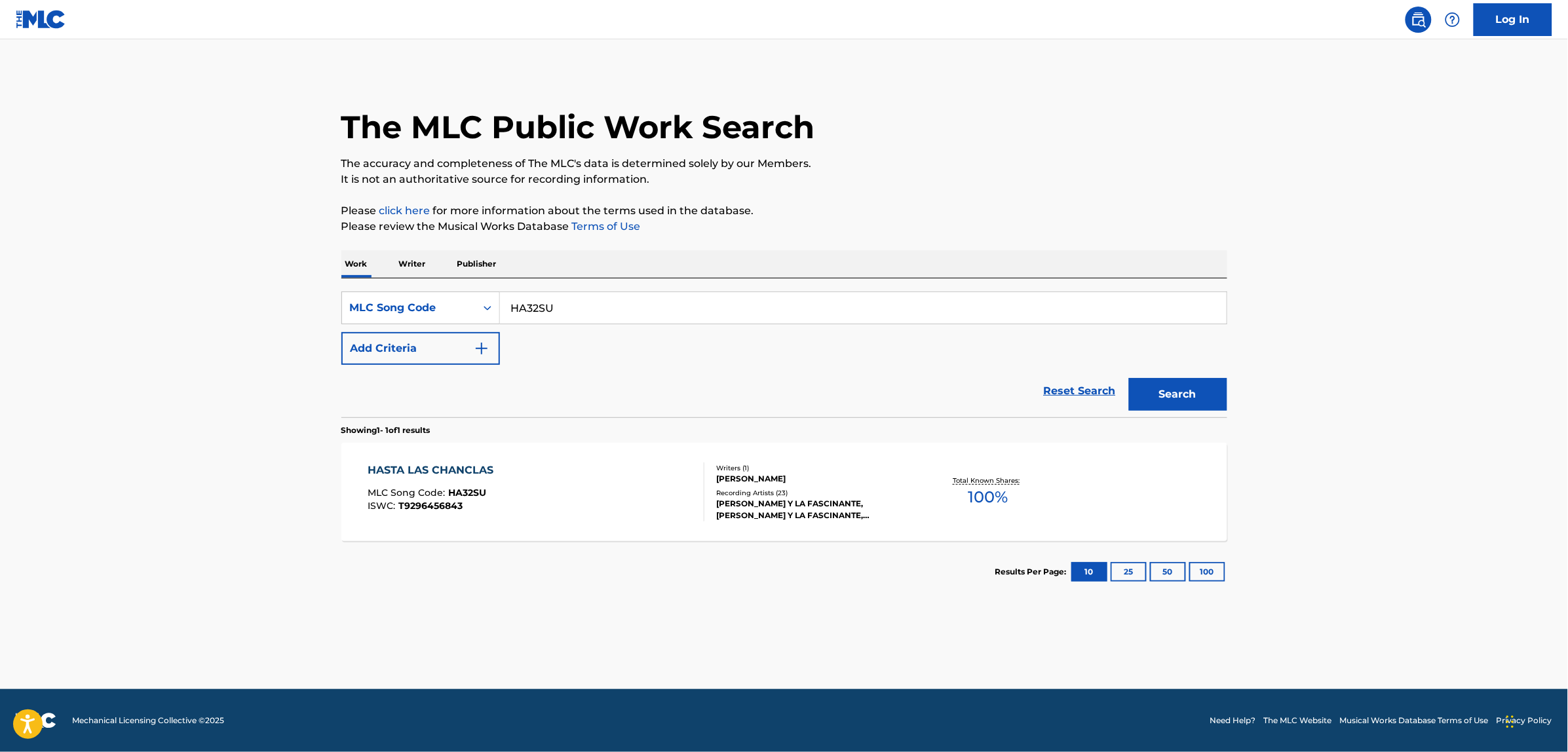
click at [574, 305] on input "HA32SU" at bounding box center [863, 307] width 726 height 31
paste input "M89779"
click at [1129, 378] on button "Search" at bounding box center [1178, 394] width 99 height 33
click at [559, 313] on input "M89779" at bounding box center [863, 307] width 726 height 31
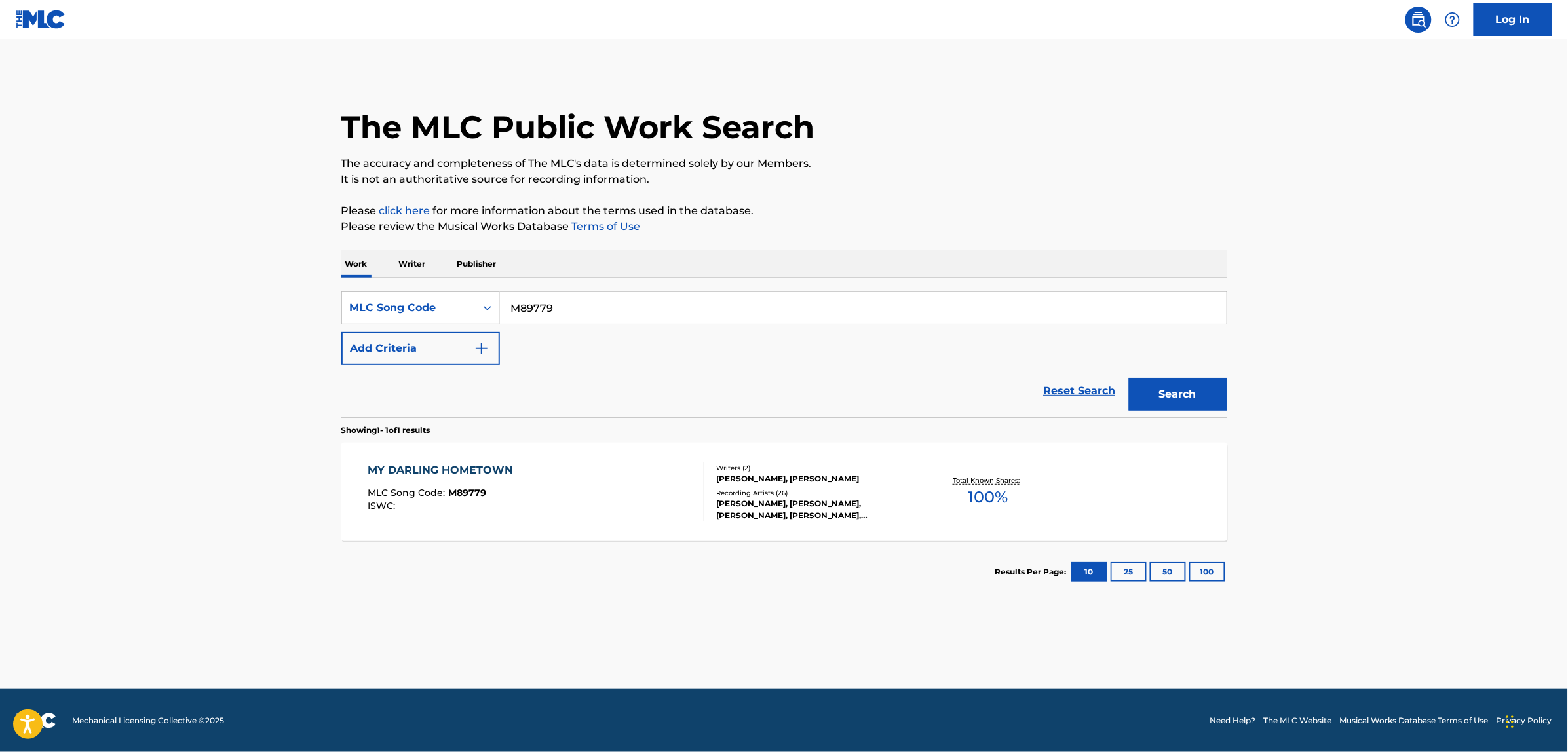
click at [559, 313] on input "M89779" at bounding box center [863, 307] width 726 height 31
paste input "2596V"
click at [1129, 378] on button "Search" at bounding box center [1178, 394] width 99 height 33
paste input "2596V"
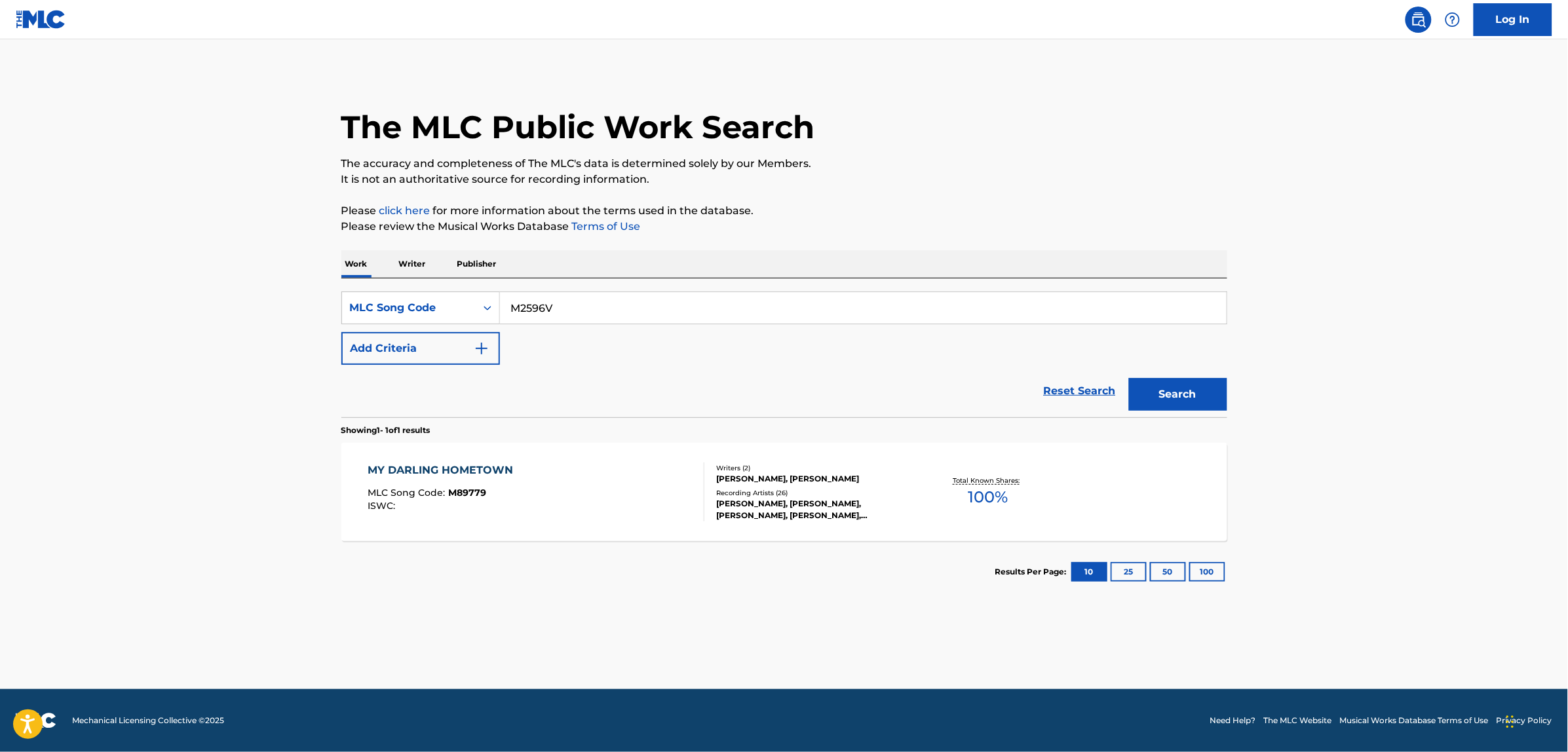
type input "M2596V"
click at [1129, 378] on button "Search" at bounding box center [1178, 394] width 99 height 33
click at [525, 469] on div "MY DARLING HOME TOWN MLC Song Code : M2596V ISWC :" at bounding box center [536, 492] width 336 height 59
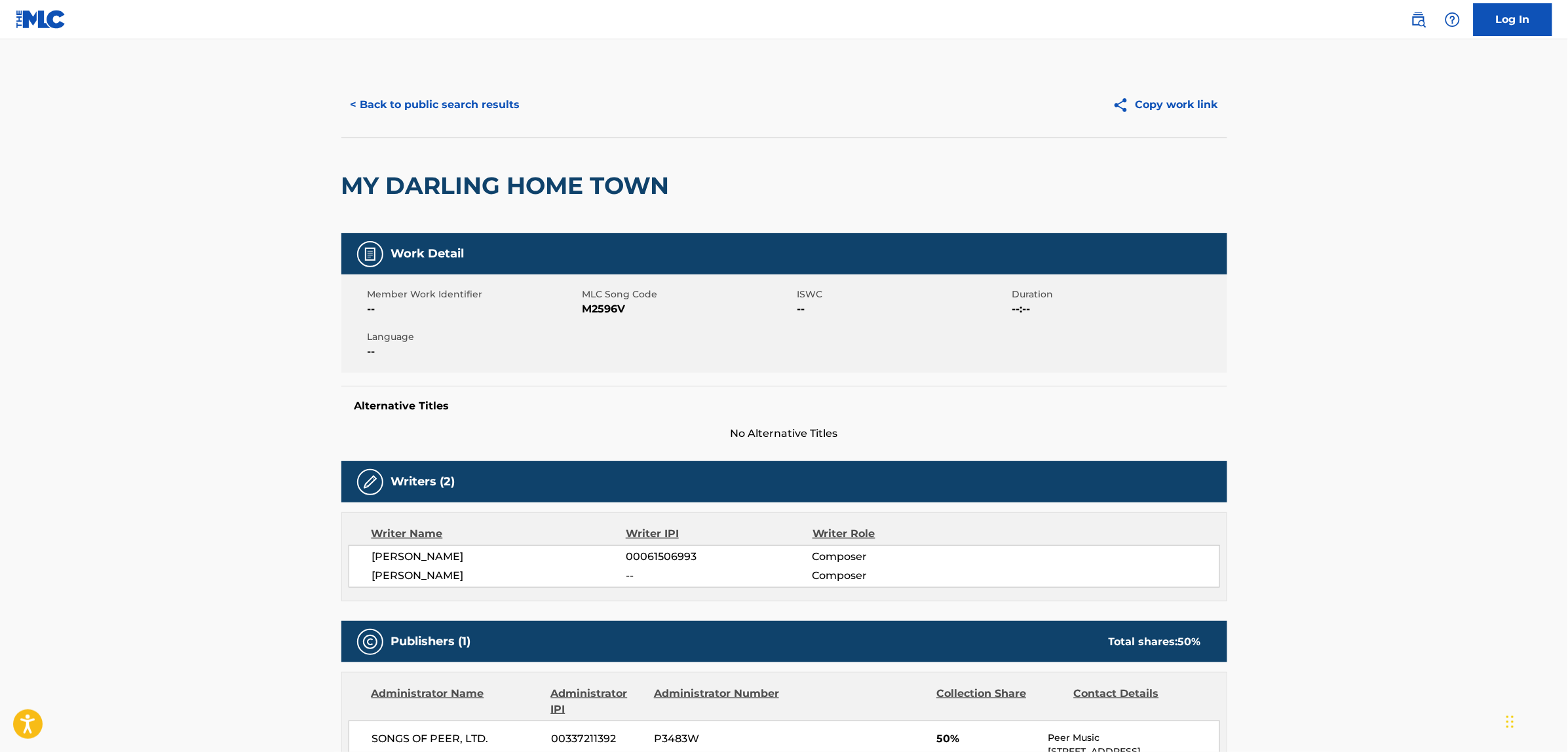
click at [604, 315] on span "M2596V" at bounding box center [688, 309] width 212 height 16
copy span "M2596V"
click at [598, 313] on span "M2596V" at bounding box center [688, 309] width 212 height 16
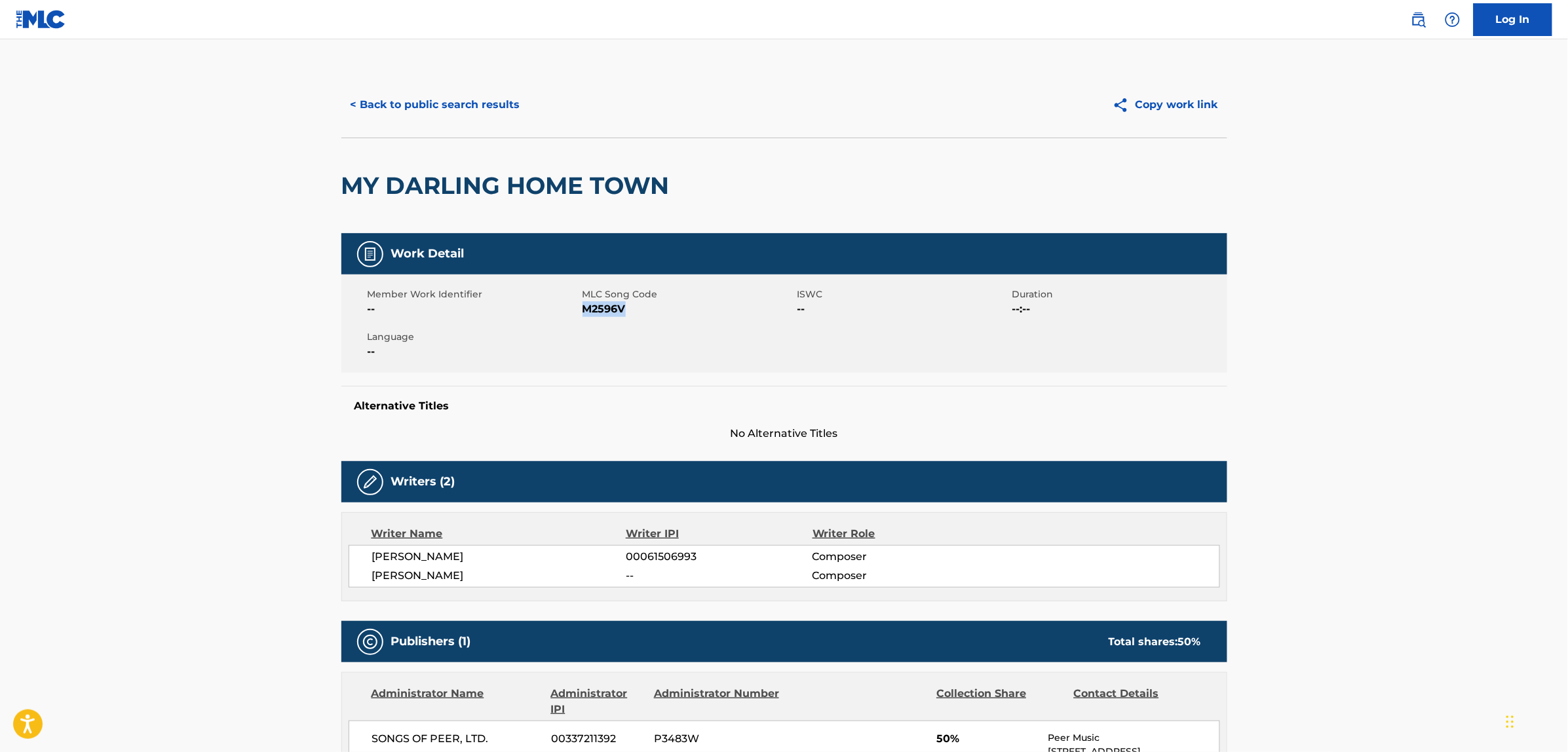
click at [418, 109] on button "< Back to public search results" at bounding box center [435, 105] width 188 height 33
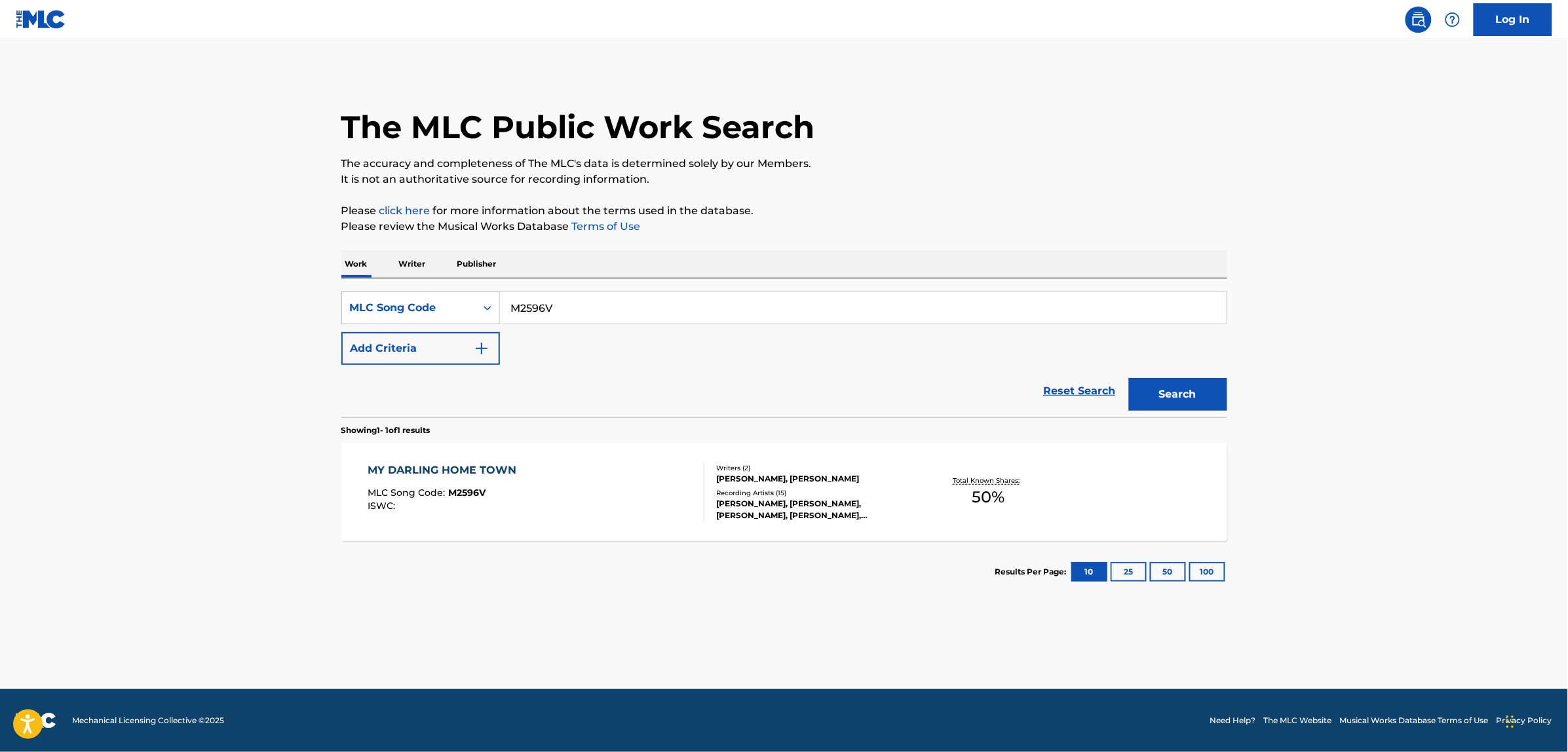
click at [414, 298] on div "MLC Song Code" at bounding box center [409, 308] width 134 height 25
click at [409, 339] on div "Work Title" at bounding box center [420, 341] width 157 height 33
click at [403, 352] on button "Add Criteria" at bounding box center [420, 348] width 159 height 33
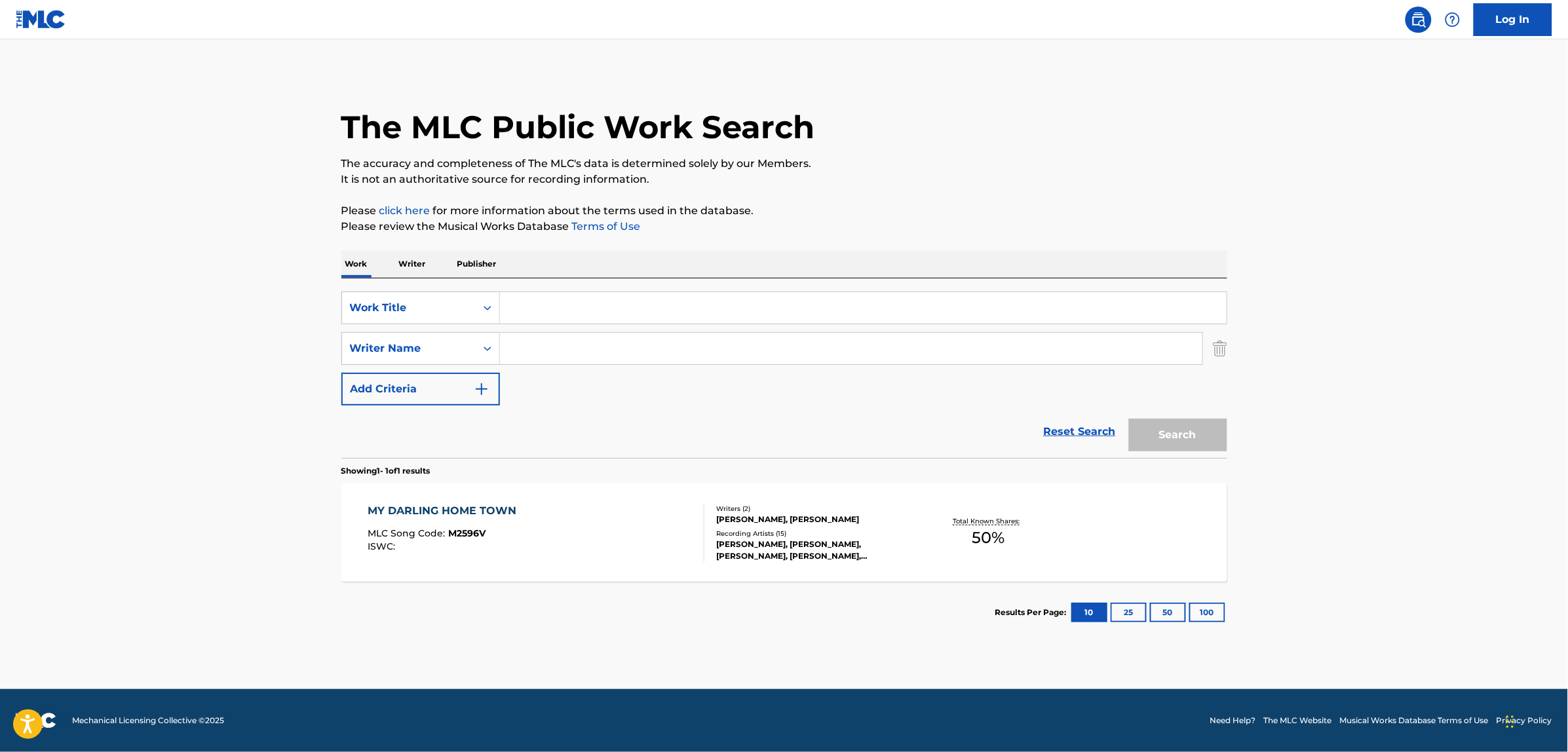
click at [556, 310] on input "Search Form" at bounding box center [863, 307] width 726 height 31
paste input "May Be My Last Time"
type input "May Be My Last Time"
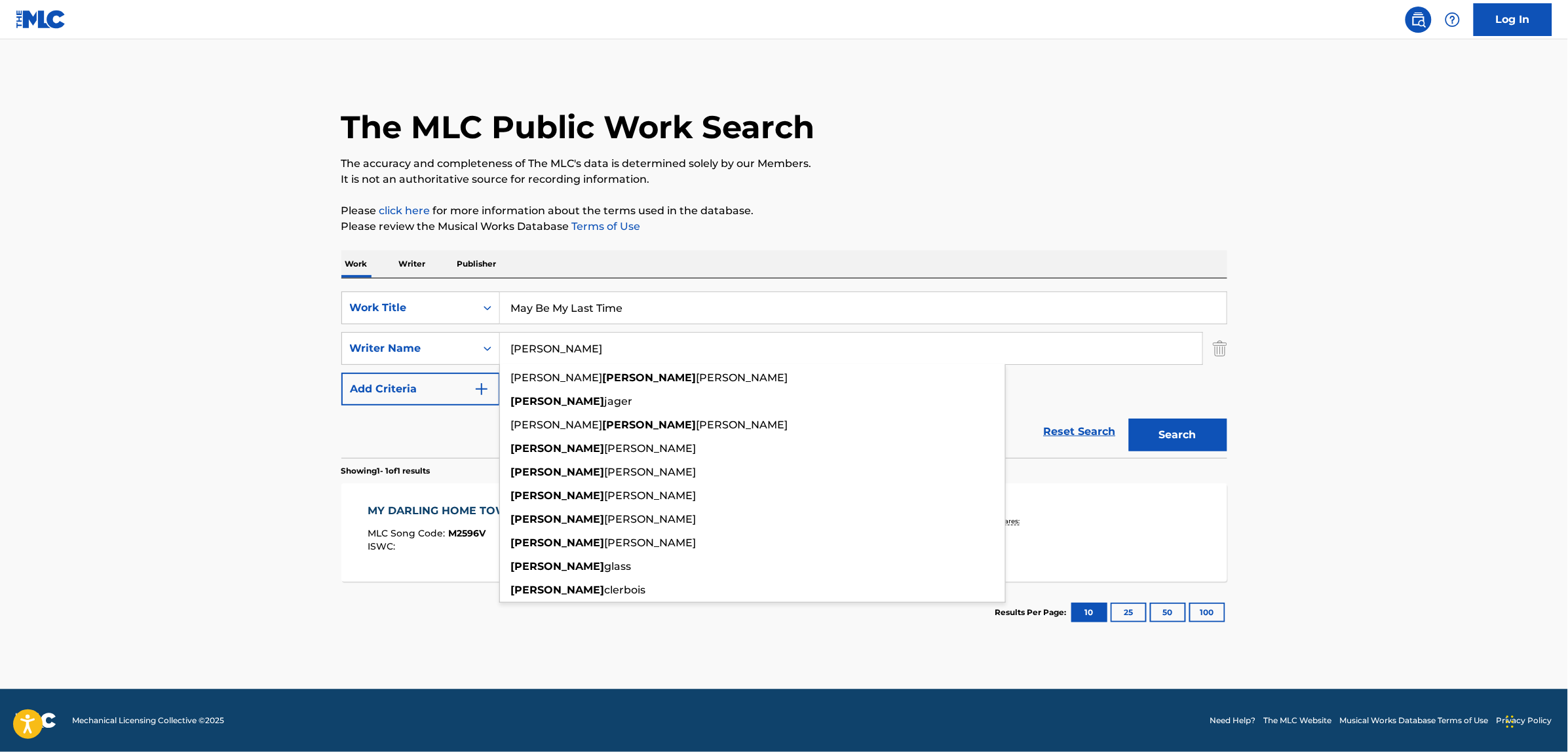
click at [1129, 419] on button "Search" at bounding box center [1178, 435] width 99 height 33
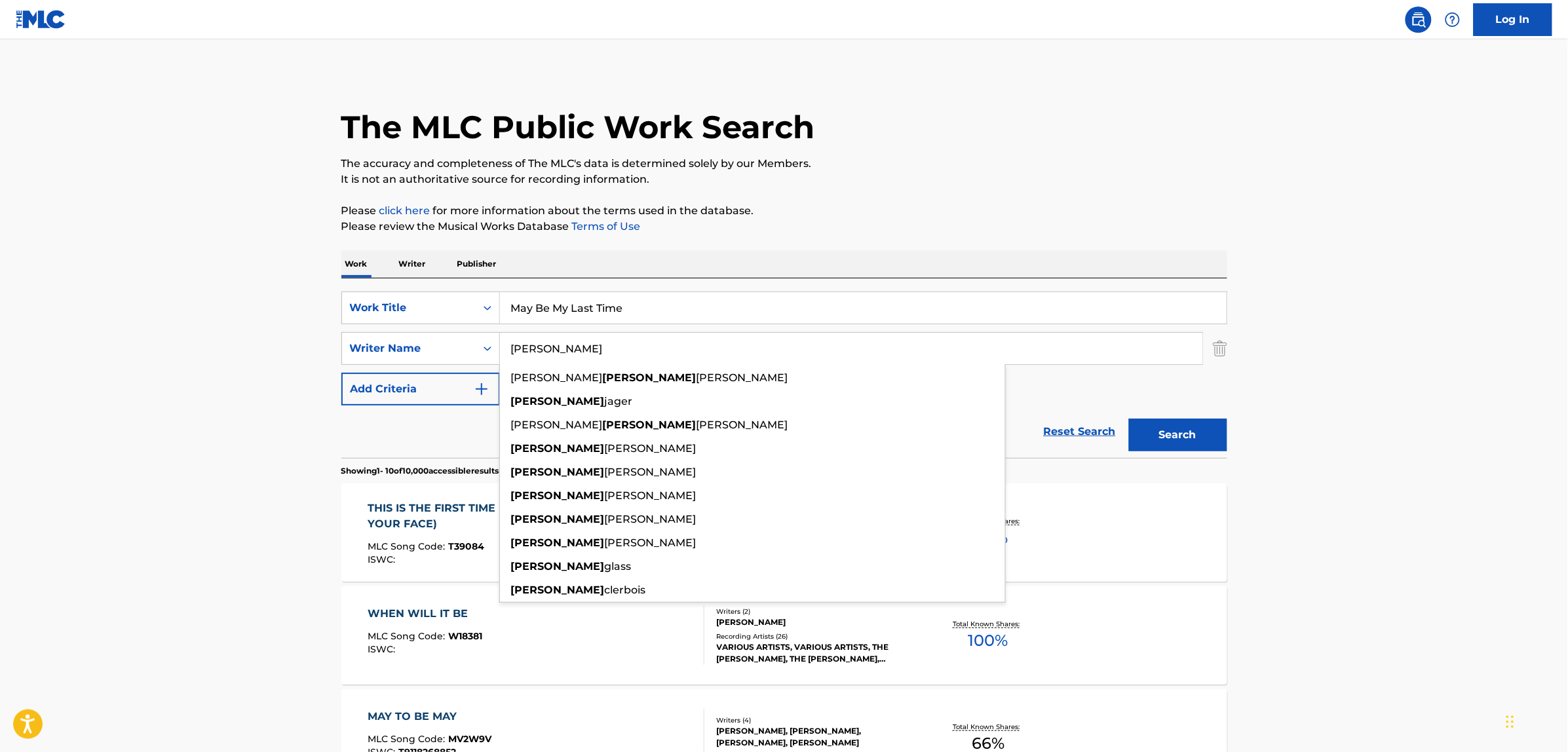
paste input "Daniel Lanois"
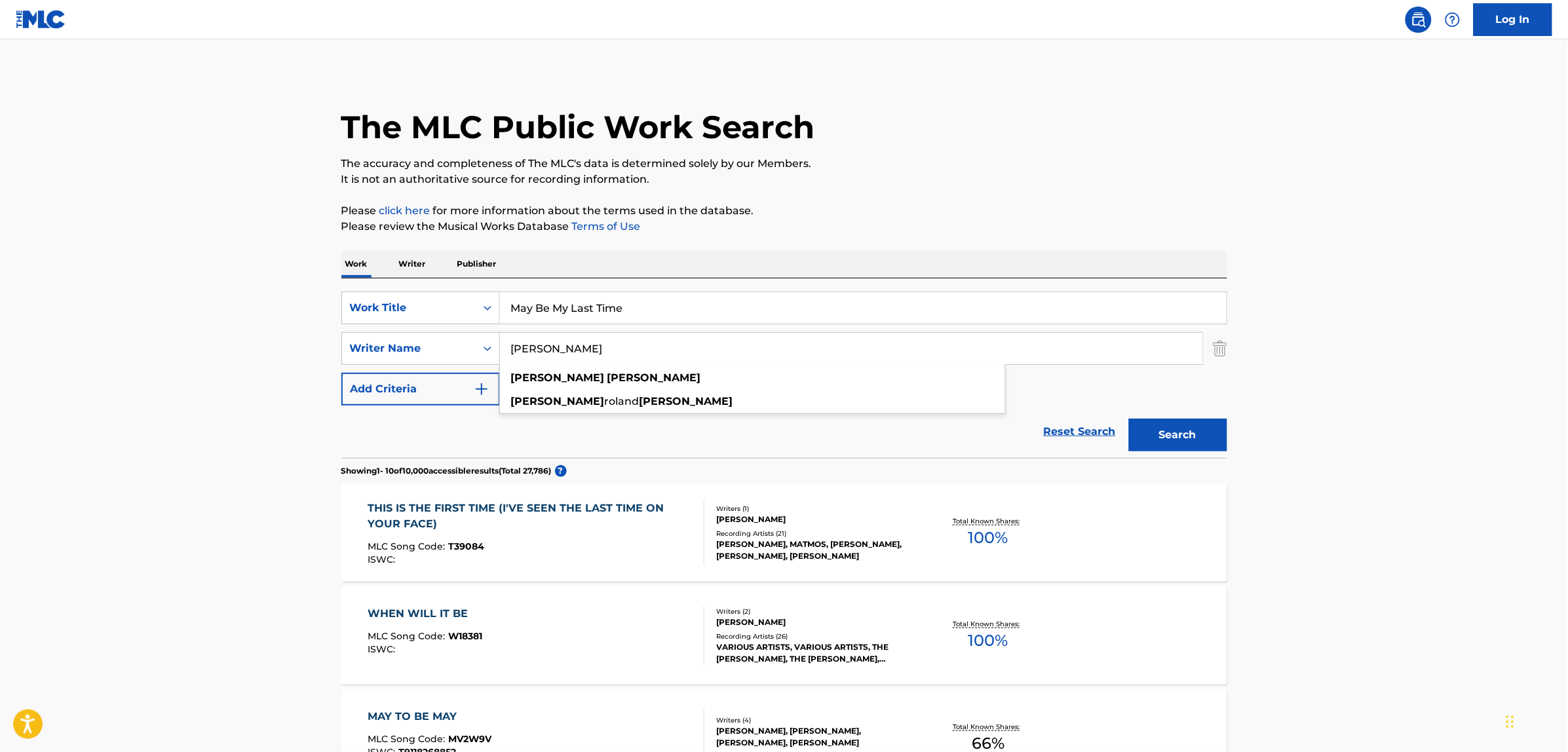
type input "Daniel Lanois"
click at [1129, 419] on button "Search" at bounding box center [1178, 435] width 99 height 33
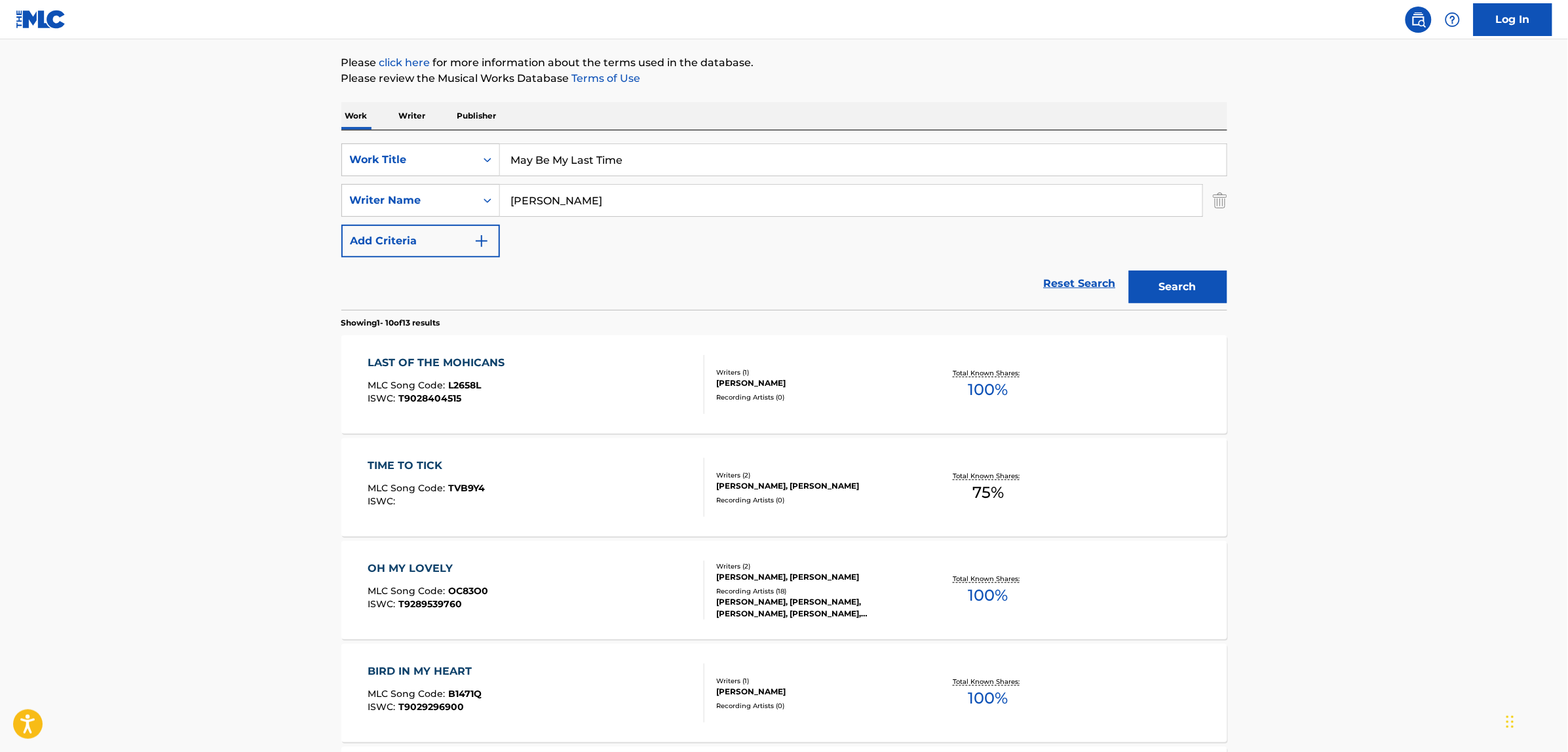
scroll to position [148, 0]
click at [509, 155] on input "May Be My Last Time" at bounding box center [863, 160] width 726 height 31
paste input "This May Be The"
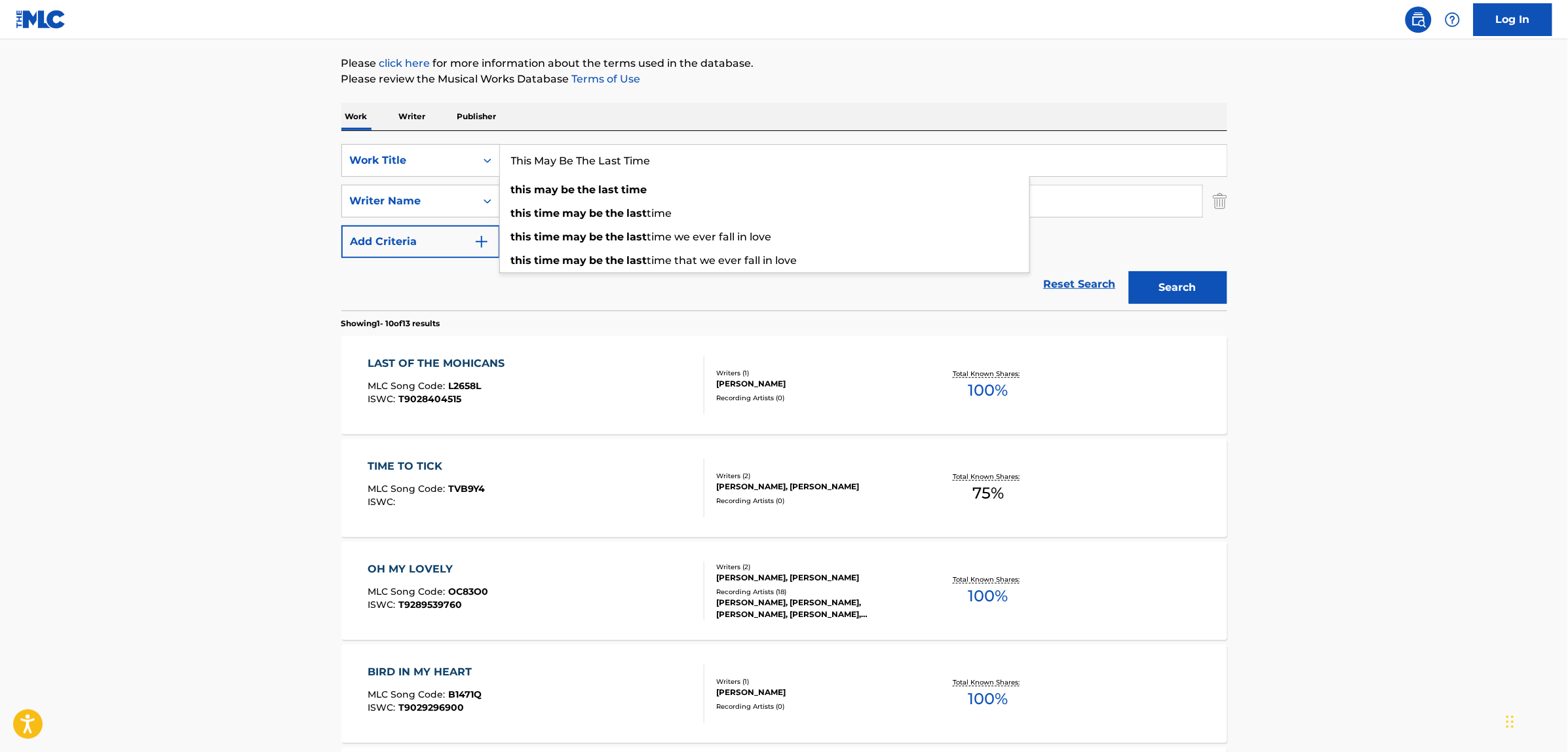
type input "This May Be The Last Time"
click at [1129, 271] on button "Search" at bounding box center [1178, 287] width 99 height 33
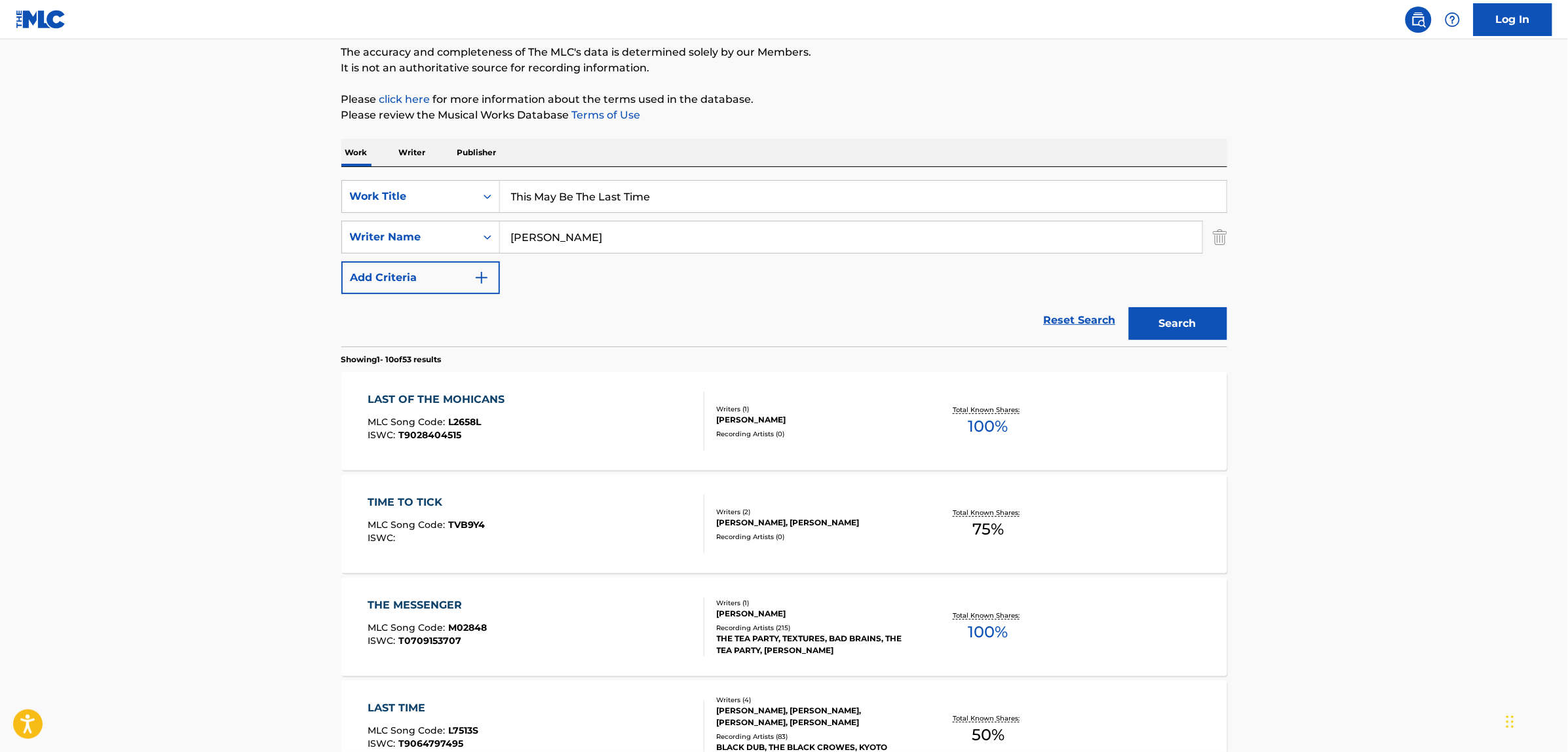
scroll to position [112, 0]
click at [234, 361] on main "The MLC Public Work Search The accuracy and completeness of The MLC's data is d…" at bounding box center [784, 698] width 1568 height 1542
click at [1193, 325] on button "Search" at bounding box center [1178, 323] width 99 height 33
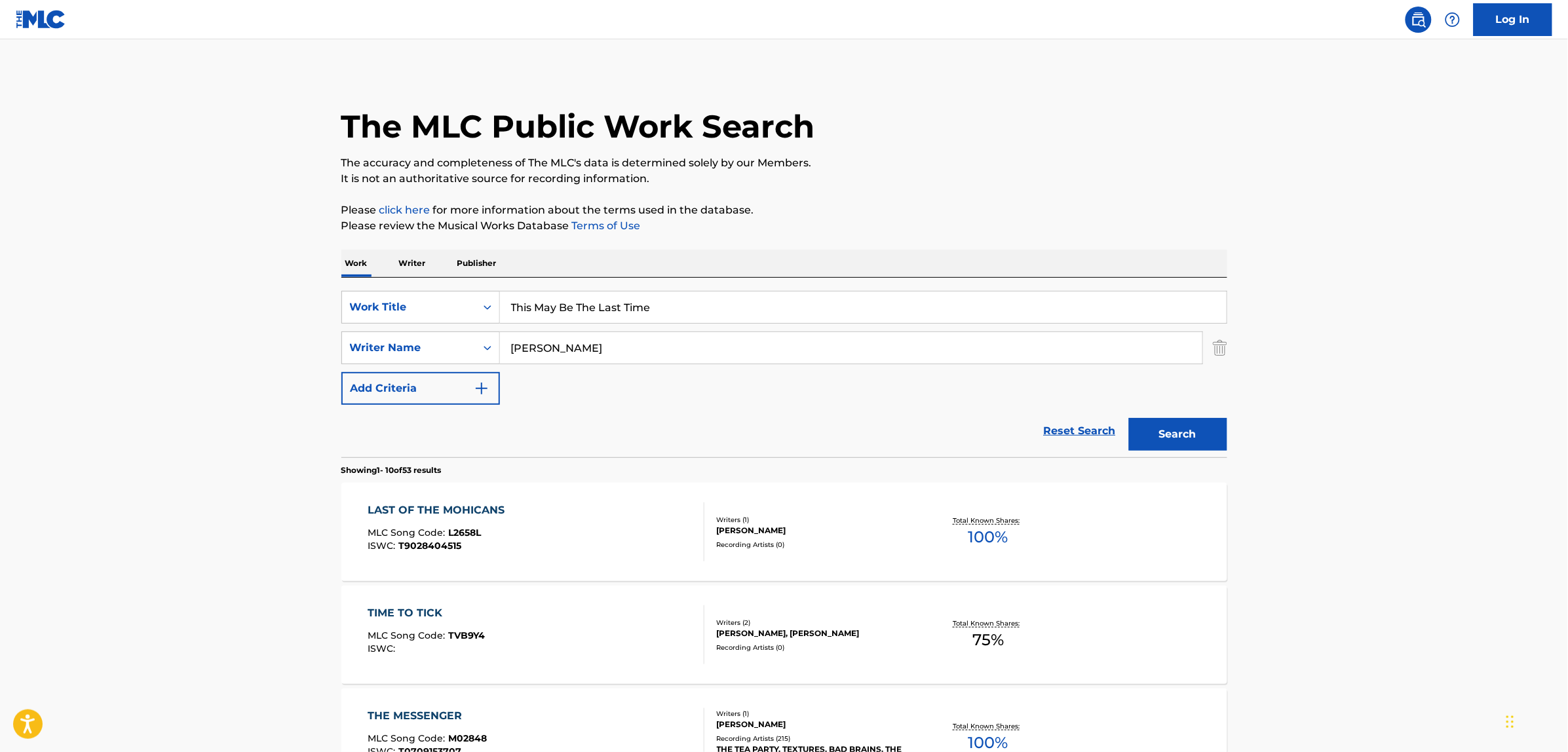
scroll to position [0, 0]
click at [1065, 78] on div "The MLC Public Work Search" at bounding box center [784, 120] width 886 height 96
click at [1066, 429] on link "Reset Search" at bounding box center [1080, 432] width 85 height 29
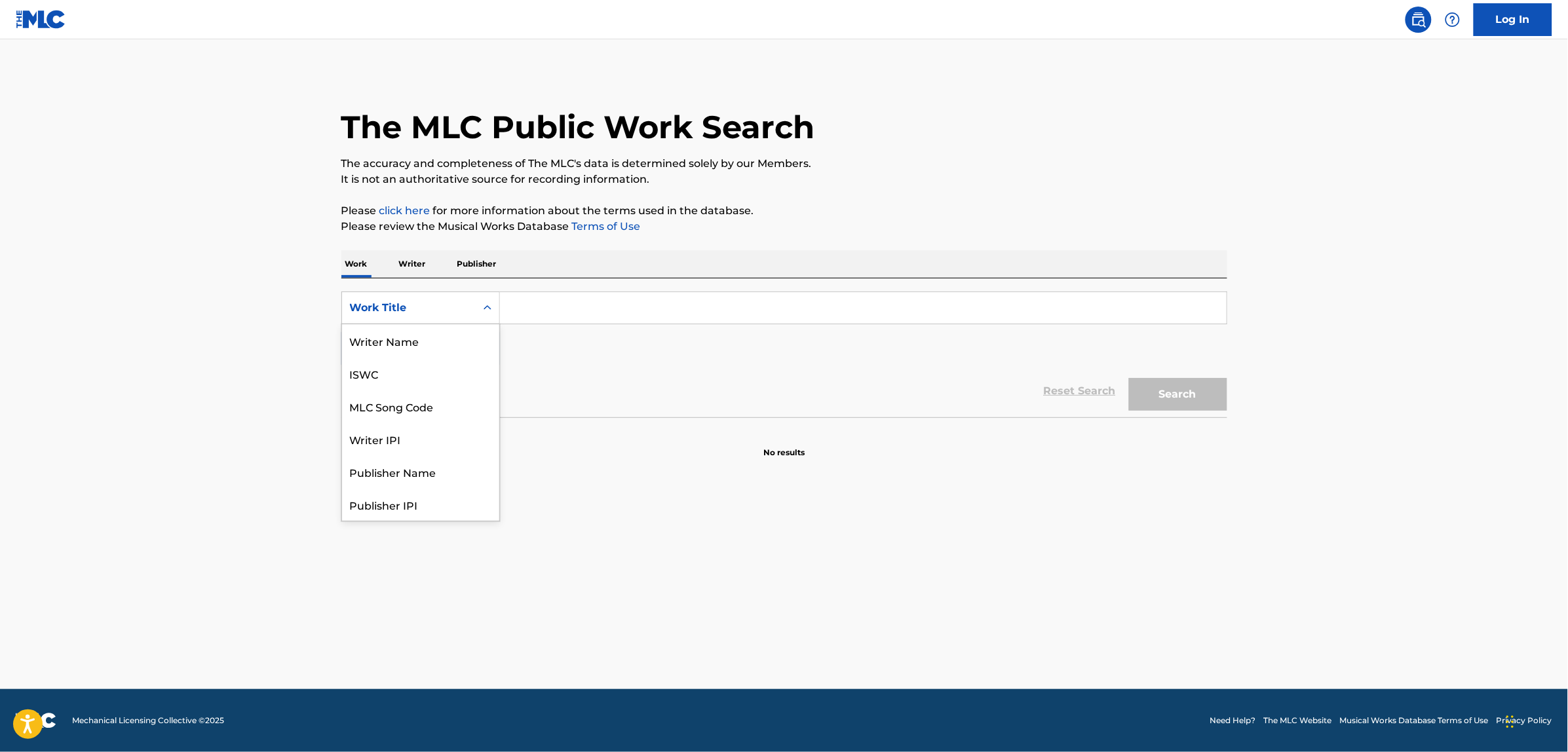
click at [439, 321] on div "Work Title" at bounding box center [420, 307] width 159 height 33
click at [428, 343] on div "MLC Song Code" at bounding box center [420, 341] width 157 height 33
click at [569, 315] on input "Search Form" at bounding box center [863, 307] width 726 height 31
paste input "WA9MQ6"
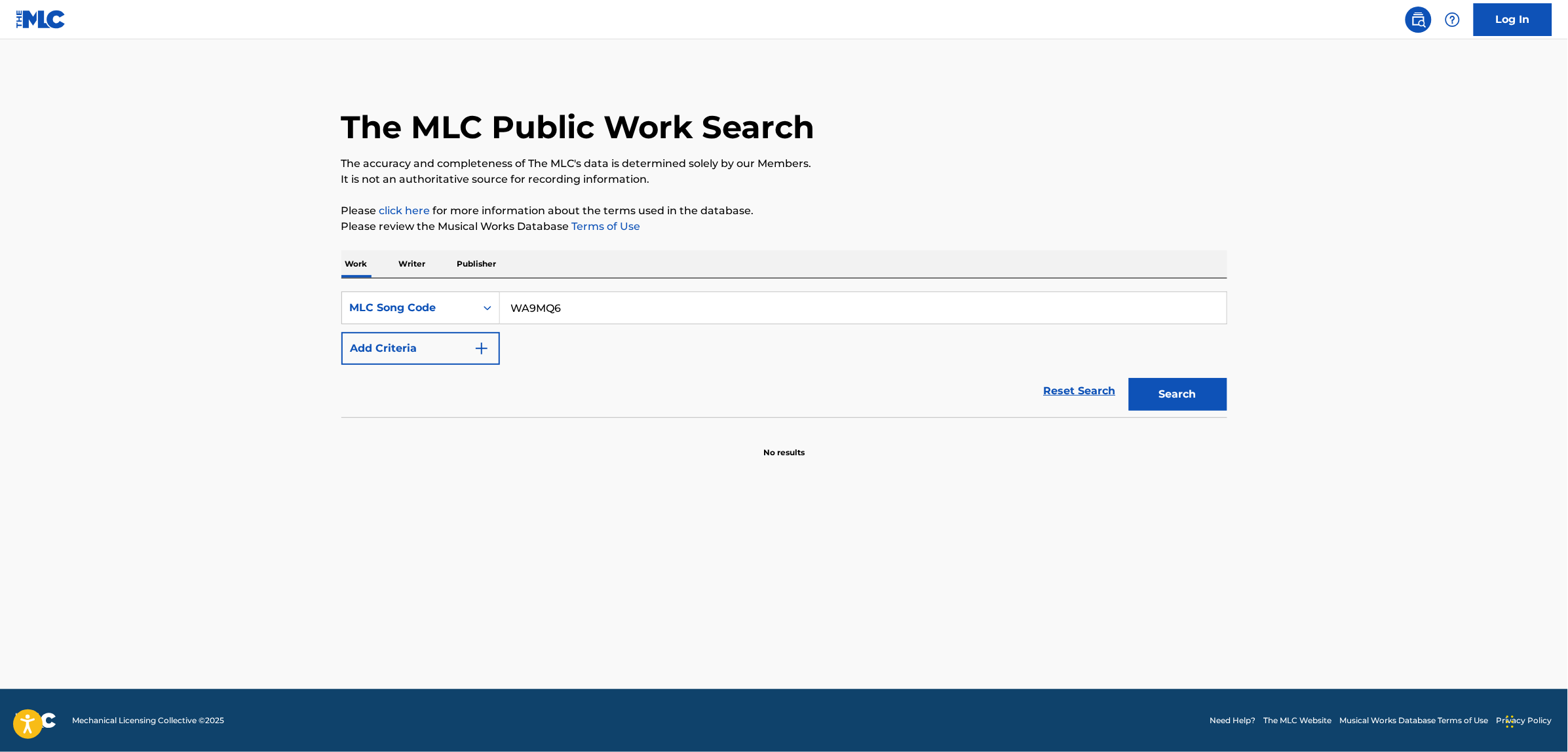
click at [1129, 378] on button "Search" at bounding box center [1178, 394] width 99 height 33
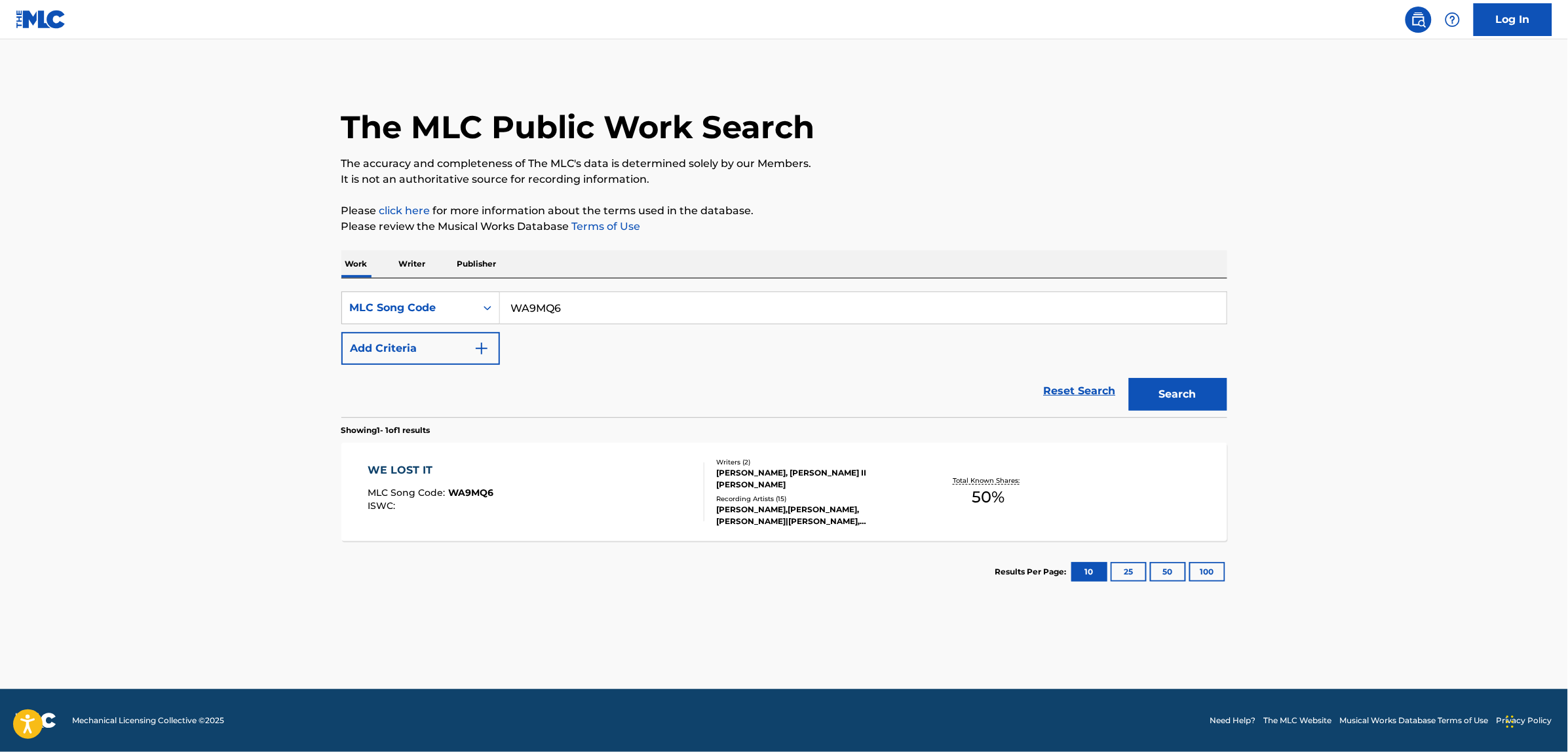
paste input "IV95X2"
type input "IV95X2"
click at [1177, 388] on button "Search" at bounding box center [1178, 394] width 99 height 33
click at [608, 477] on div "I AM THE WAY MLC Song Code : IV95X2 ISWC :" at bounding box center [536, 492] width 336 height 59
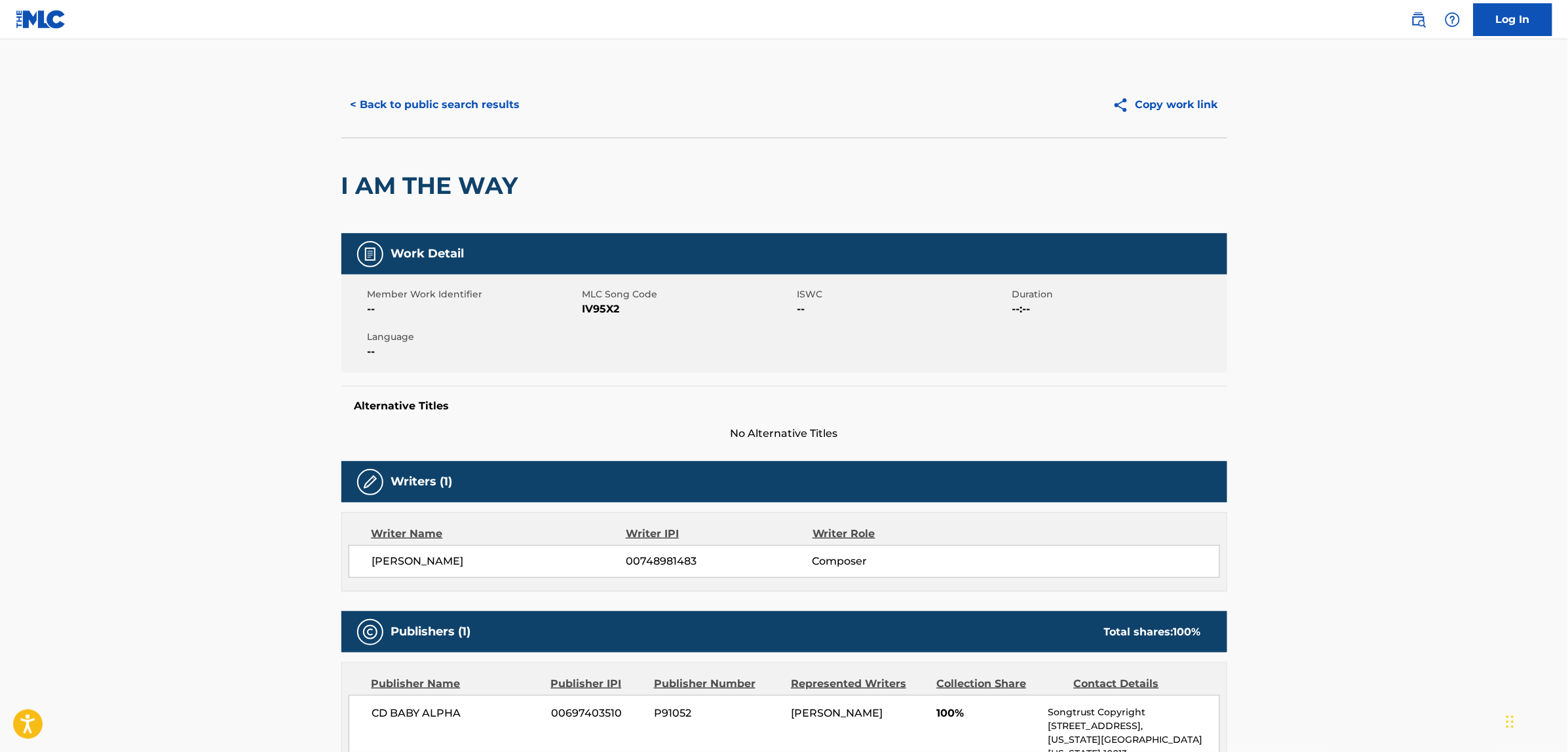
click at [439, 114] on button "< Back to public search results" at bounding box center [435, 105] width 188 height 33
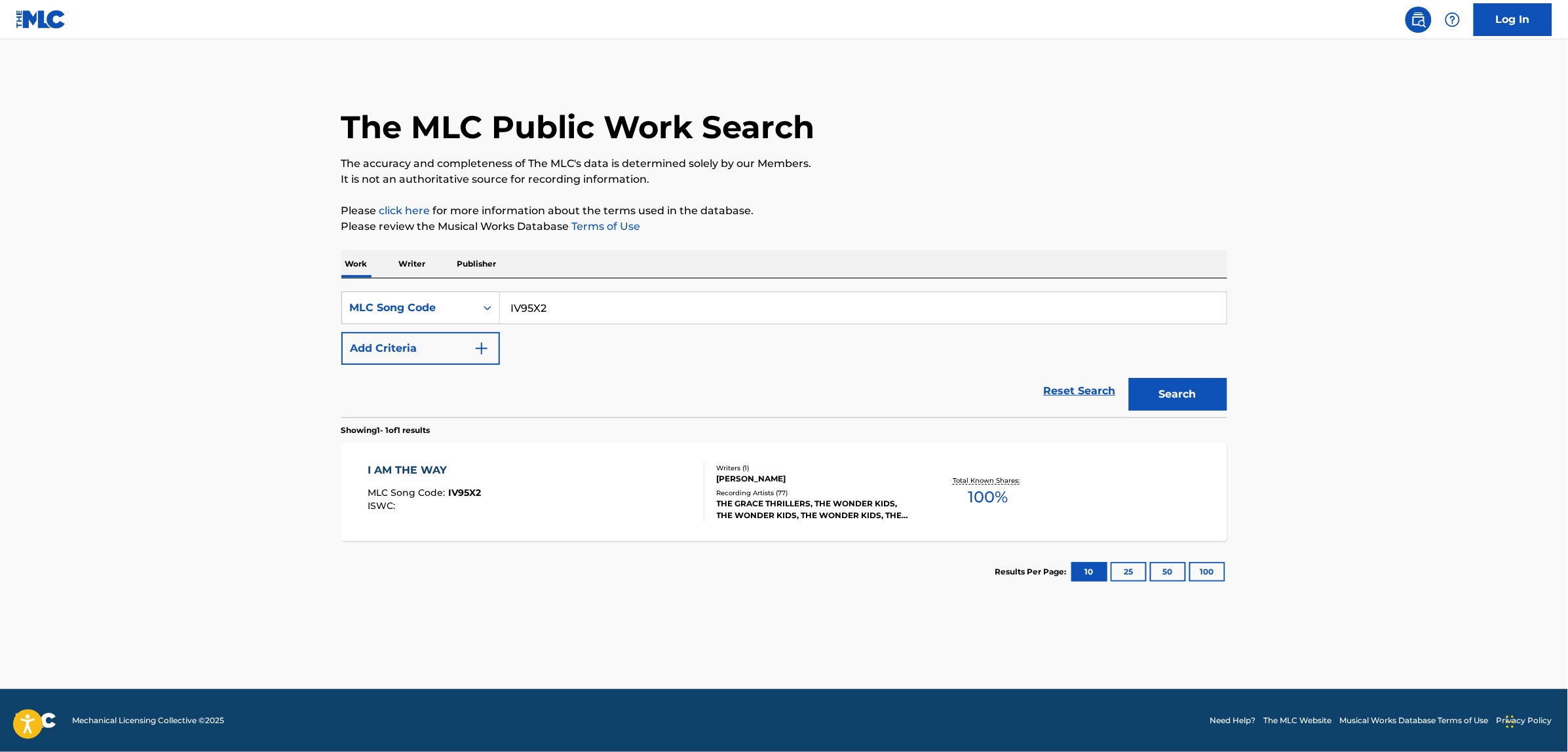
click at [585, 316] on input "IV95X2" at bounding box center [863, 307] width 726 height 31
paste input "W17186"
type input "W17186"
click at [1129, 378] on button "Search" at bounding box center [1178, 394] width 99 height 33
click at [523, 484] on div "THE WAY IT'S GOIN' DOWN (T.W.IS.M. FOR LIFE) MLC Song Code : W17186 ISWC :" at bounding box center [502, 492] width 269 height 59
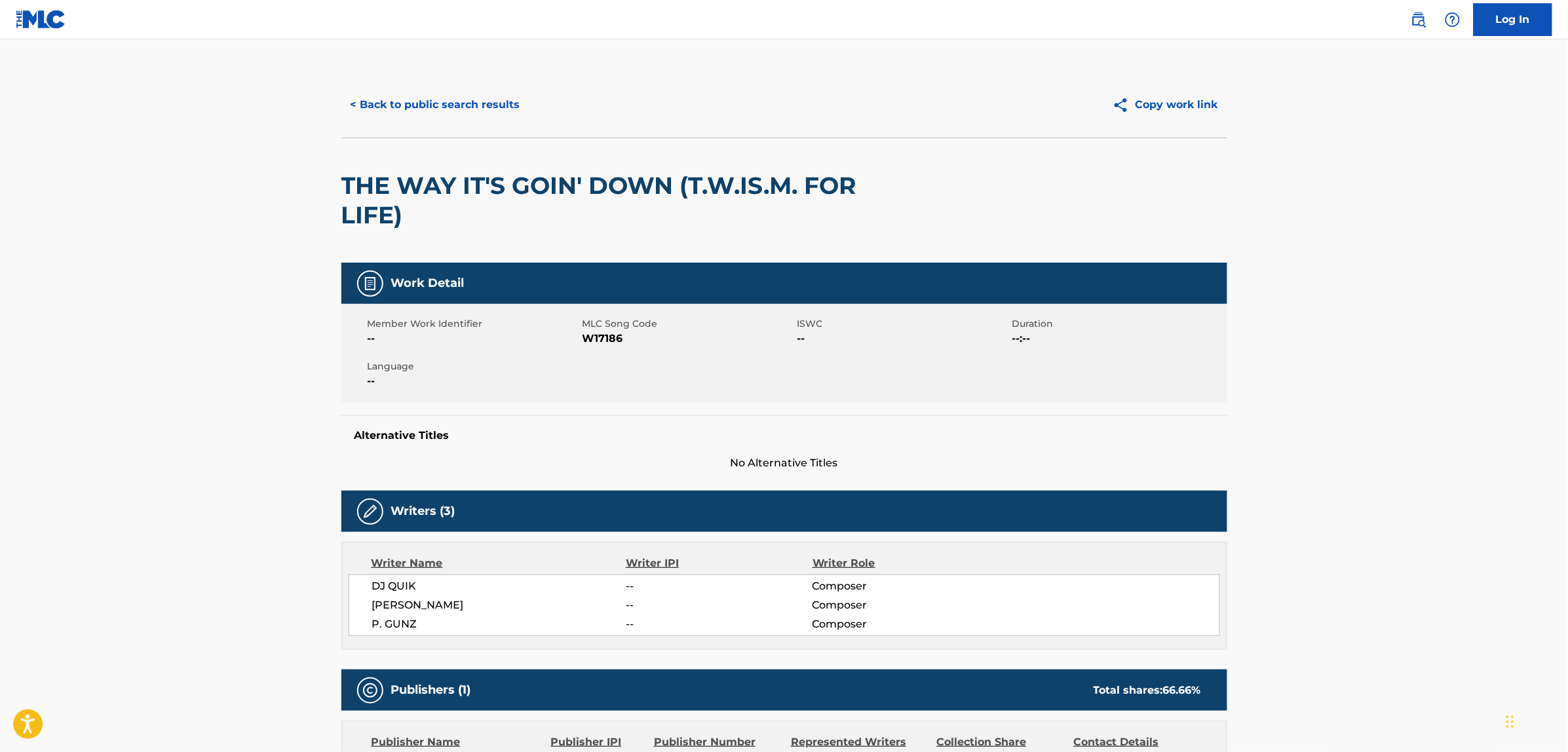
click at [434, 96] on button "< Back to public search results" at bounding box center [435, 105] width 188 height 33
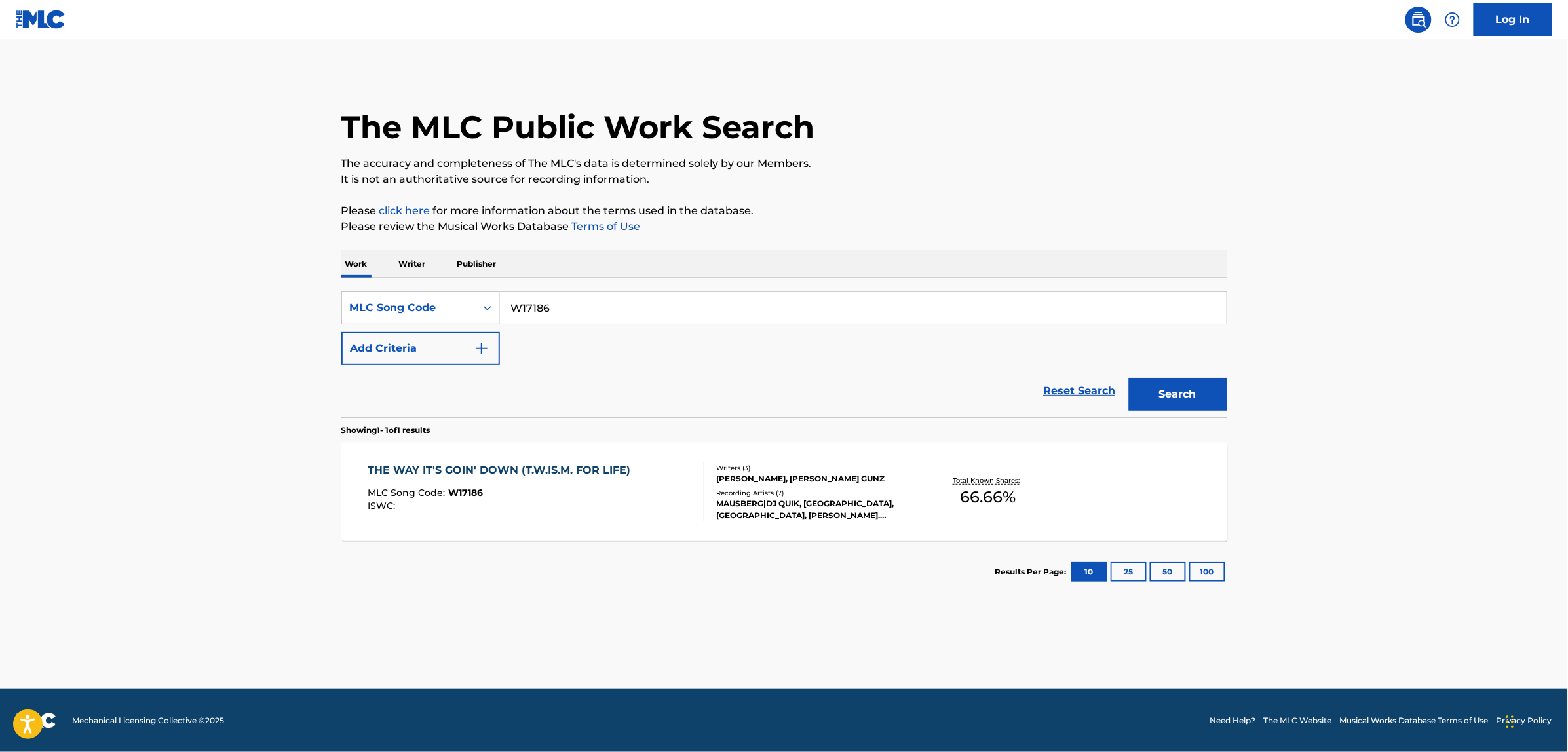
click at [600, 298] on input "W17186" at bounding box center [863, 307] width 726 height 31
paste input "EA0LQN"
paste input "Search Form"
click at [1154, 401] on button "Search" at bounding box center [1178, 394] width 99 height 33
click at [554, 322] on input "EA0LQN" at bounding box center [863, 307] width 726 height 31
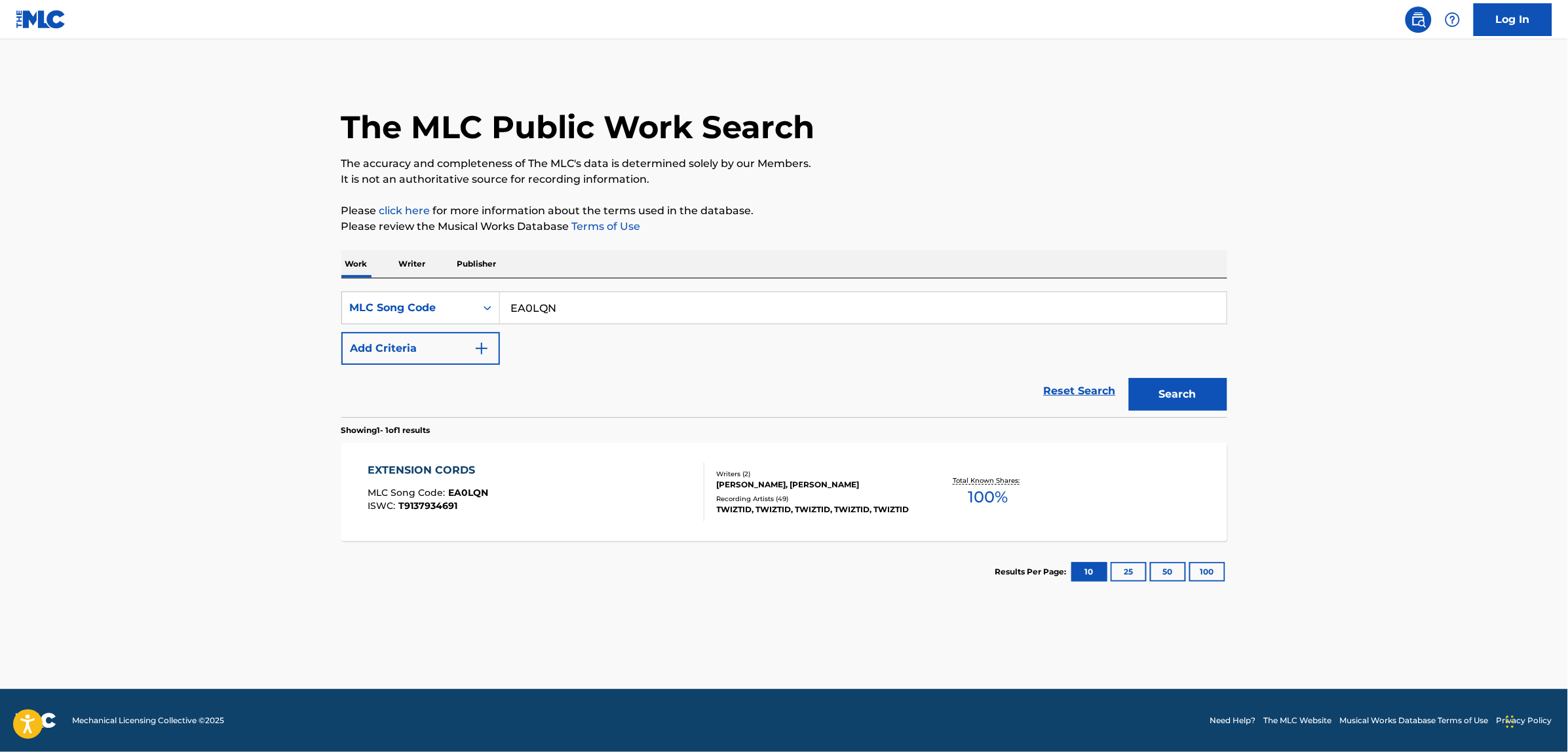
paste input "Q16065"
type input "Q16065"
click at [1129, 378] on button "Search" at bounding box center [1178, 394] width 99 height 33
click at [526, 486] on div "LEGEND MLC Song Code : Q16065 ISWC : T9169222086" at bounding box center [536, 492] width 336 height 59
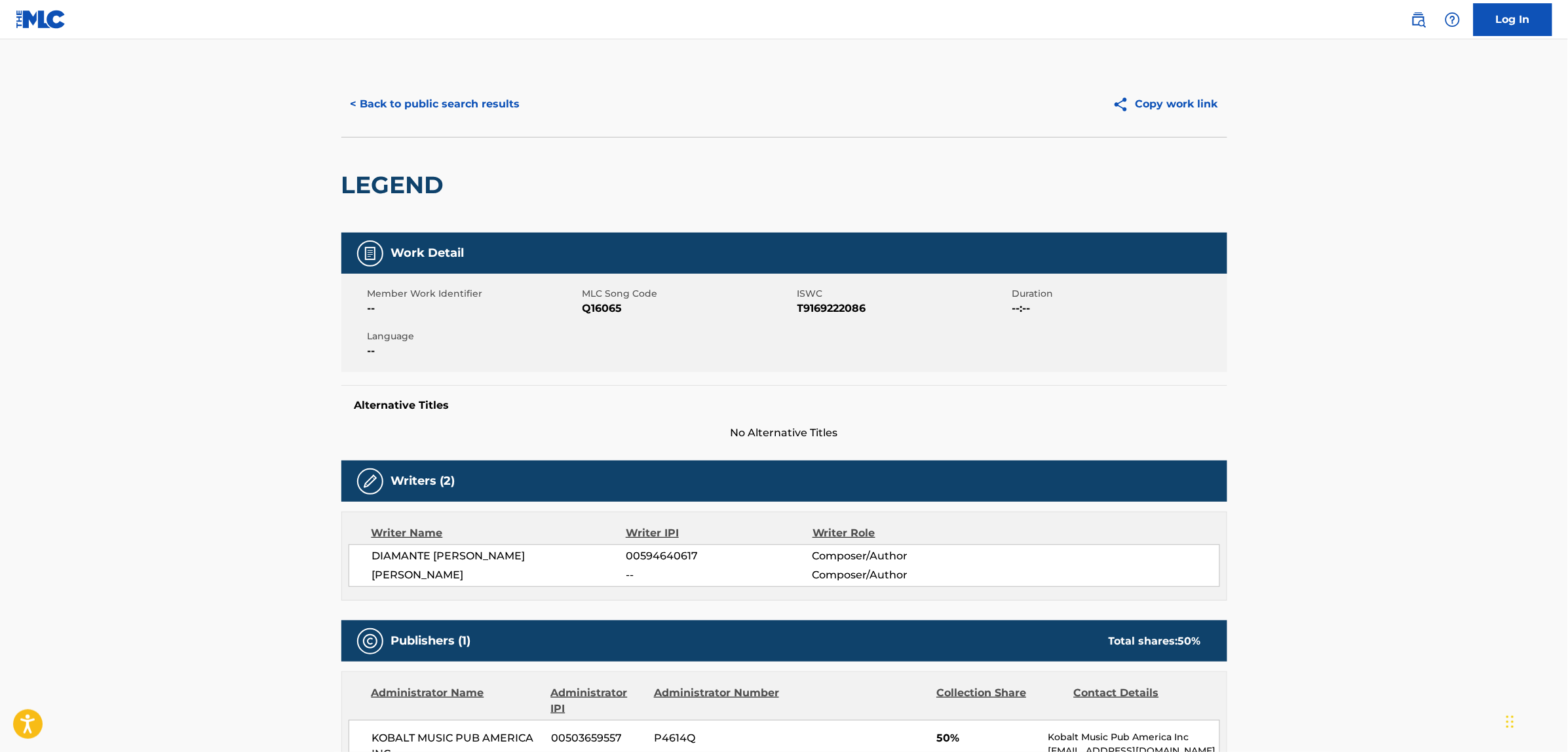
scroll to position [1, 0]
click at [392, 109] on button "< Back to public search results" at bounding box center [435, 103] width 188 height 33
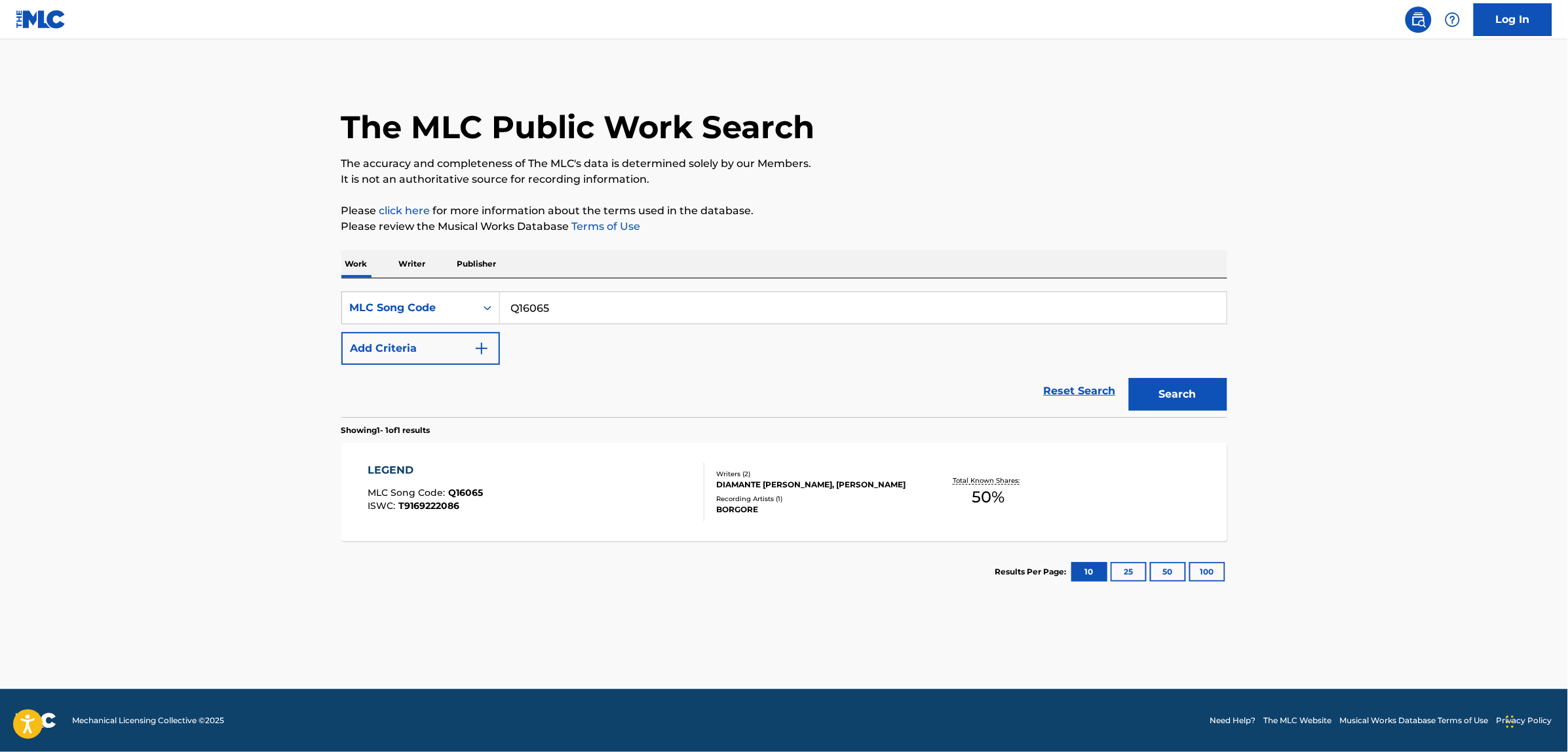
click at [628, 307] on input "Q16065" at bounding box center [863, 307] width 726 height 31
paste input "DB4WGQ"
type input "DB4WGQ"
click at [1161, 387] on button "Search" at bounding box center [1178, 394] width 99 height 33
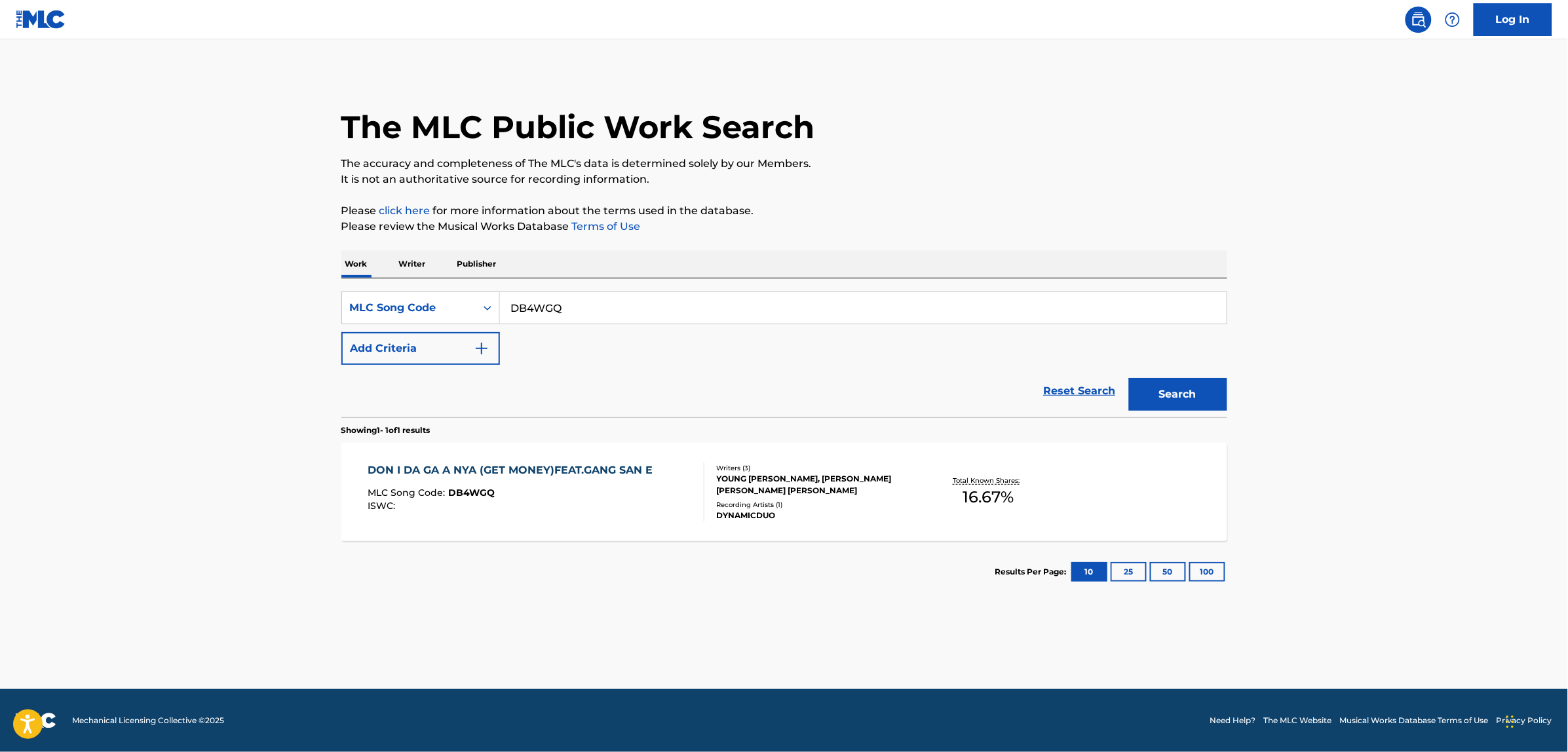
click at [544, 488] on div "MLC Song Code : DB4WGQ" at bounding box center [513, 495] width 291 height 13
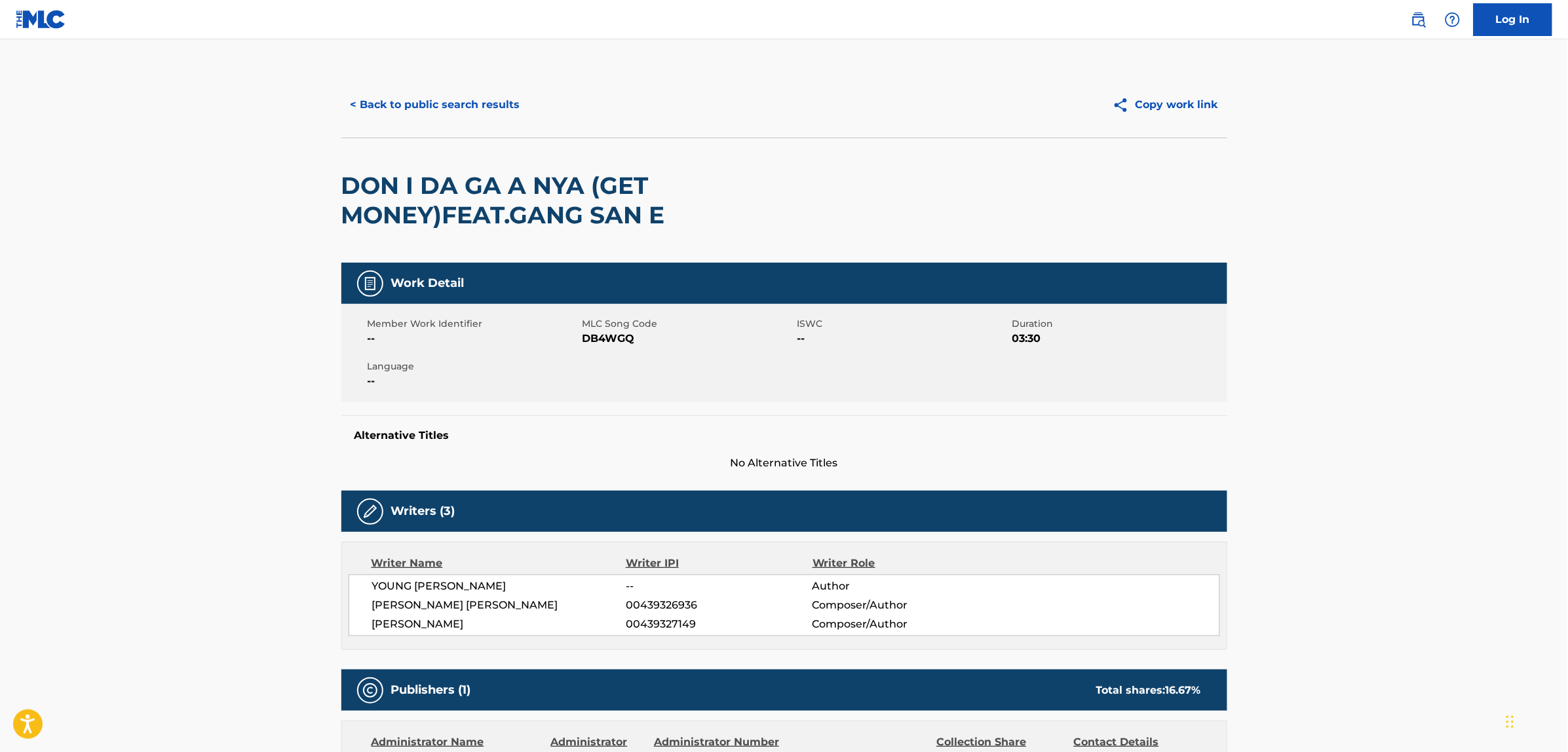
click at [418, 85] on div "< Back to public search results Copy work link" at bounding box center [784, 105] width 886 height 65
click at [420, 94] on button "< Back to public search results" at bounding box center [435, 105] width 188 height 33
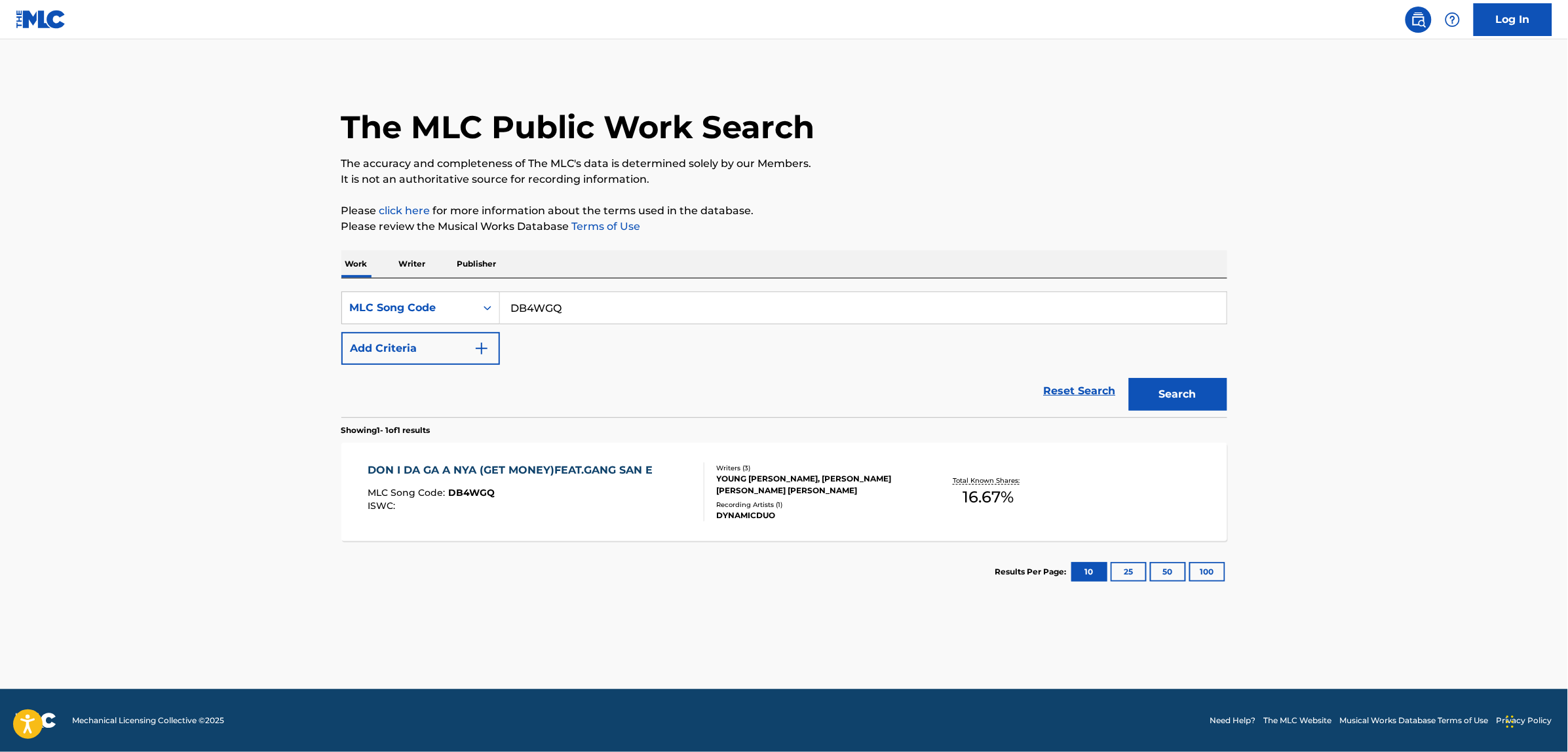
click at [527, 322] on input "DB4WGQ" at bounding box center [863, 307] width 726 height 31
paste input "BA8Y6J"
click at [1129, 378] on button "Search" at bounding box center [1178, 394] width 99 height 33
click at [552, 306] on input "BA8Y6J" at bounding box center [863, 307] width 726 height 31
paste input "WV97RB"
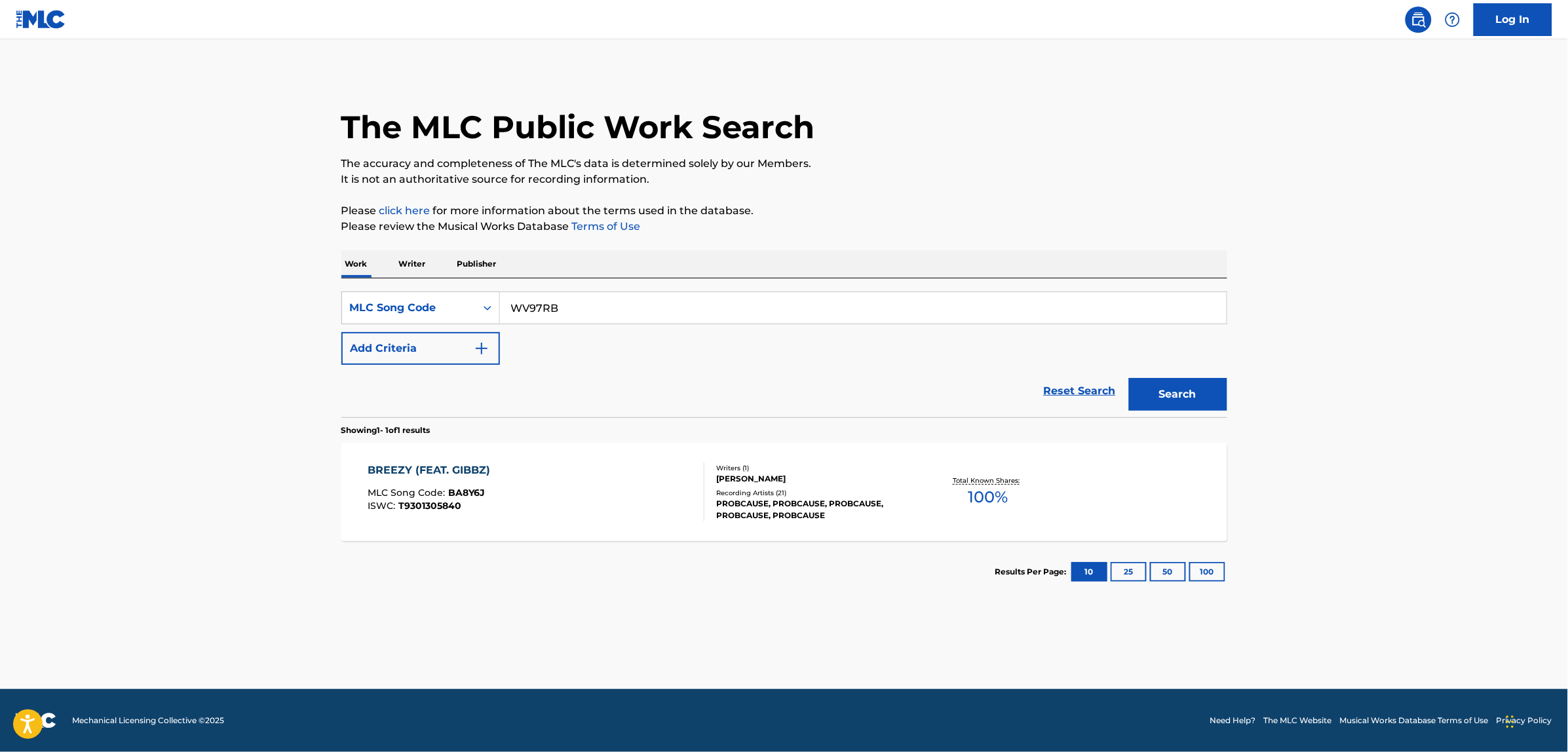
click at [1129, 378] on button "Search" at bounding box center [1178, 394] width 99 height 33
click at [586, 290] on div "SearchWithCriteriaab753310-1b2f-43fd-9c56-7c3019cdc3b0 MLC Song Code WV97RB Add…" at bounding box center [784, 348] width 886 height 139
click at [569, 298] on input "WV97RB" at bounding box center [863, 307] width 726 height 31
paste input "RA8GSG"
click at [1129, 378] on button "Search" at bounding box center [1178, 394] width 99 height 33
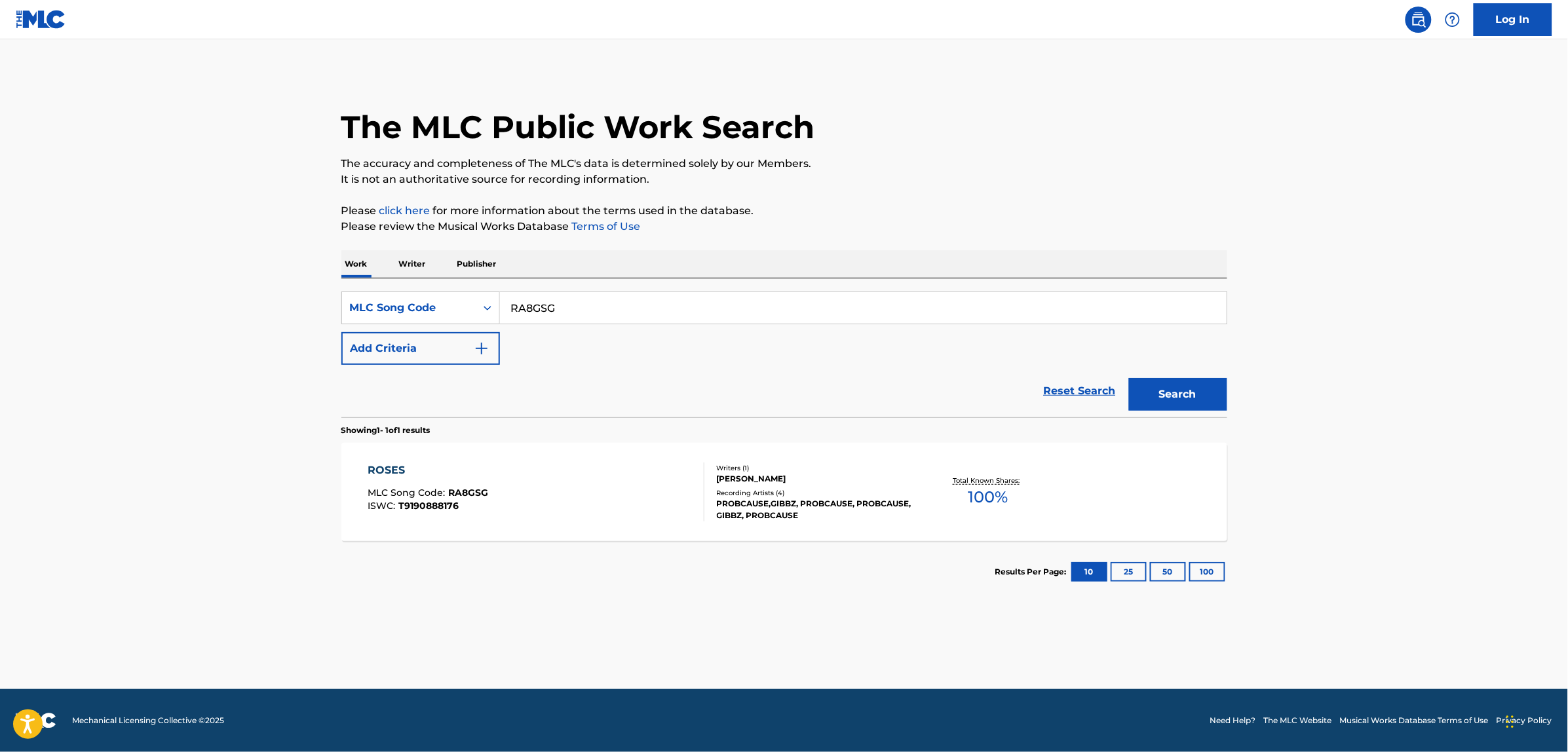
click at [569, 298] on input "RA8GSG" at bounding box center [863, 307] width 726 height 31
paste input "GV7AQU"
type input "GV7AQU"
click at [1193, 375] on div "Search" at bounding box center [1175, 391] width 105 height 53
click at [1191, 378] on button "Search" at bounding box center [1178, 394] width 99 height 33
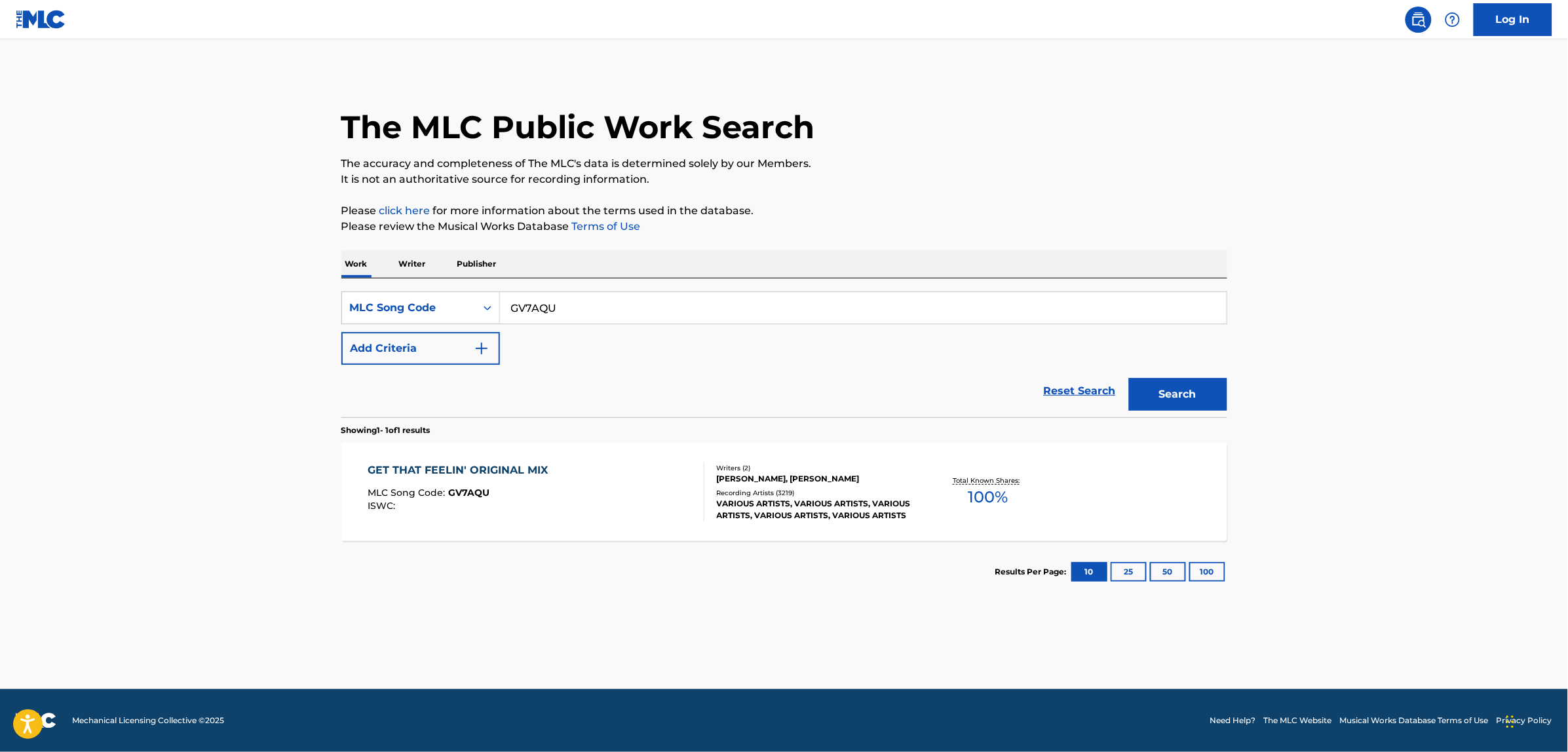
click at [1058, 395] on link "Reset Search" at bounding box center [1080, 391] width 85 height 29
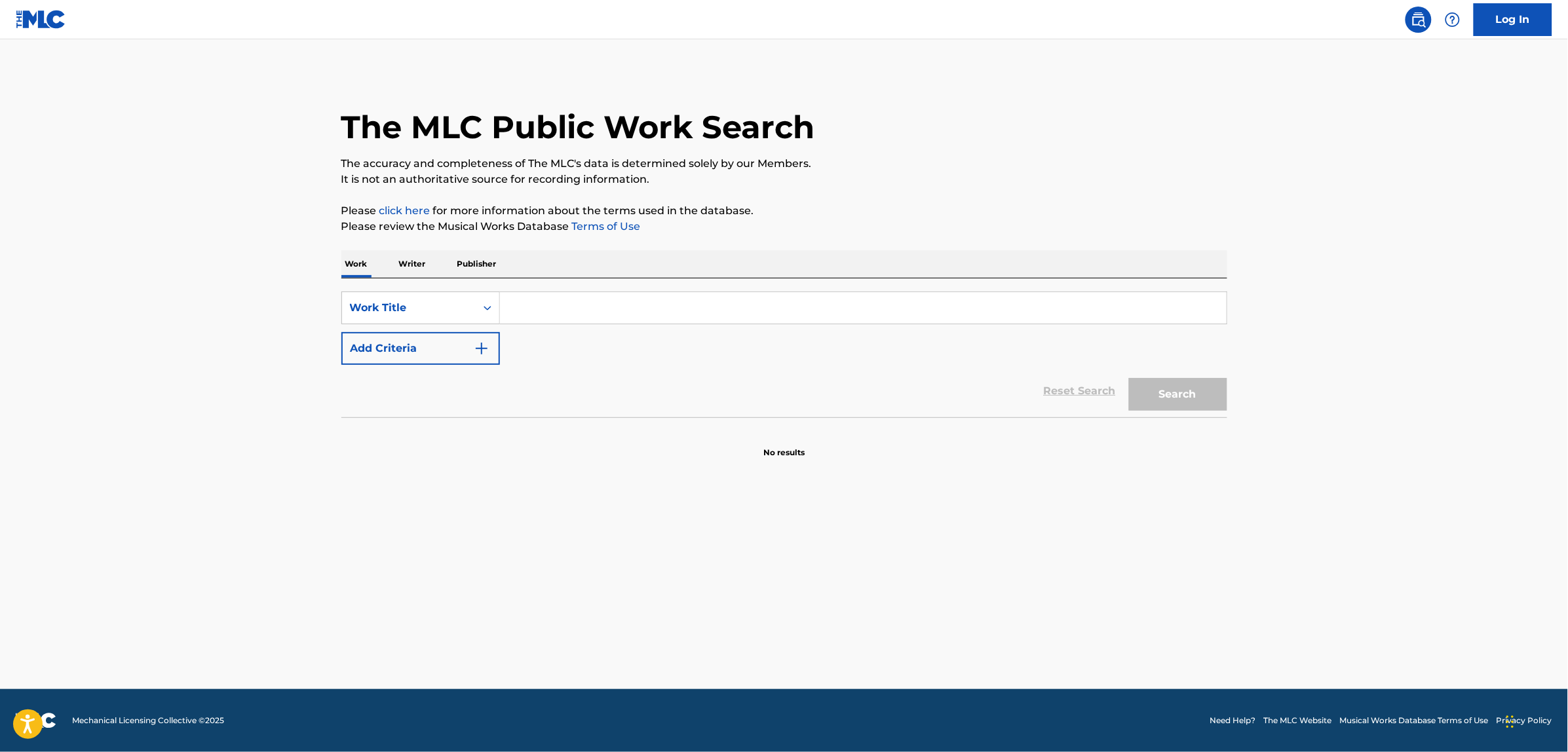
click at [546, 309] on input "Search Form" at bounding box center [863, 307] width 726 height 31
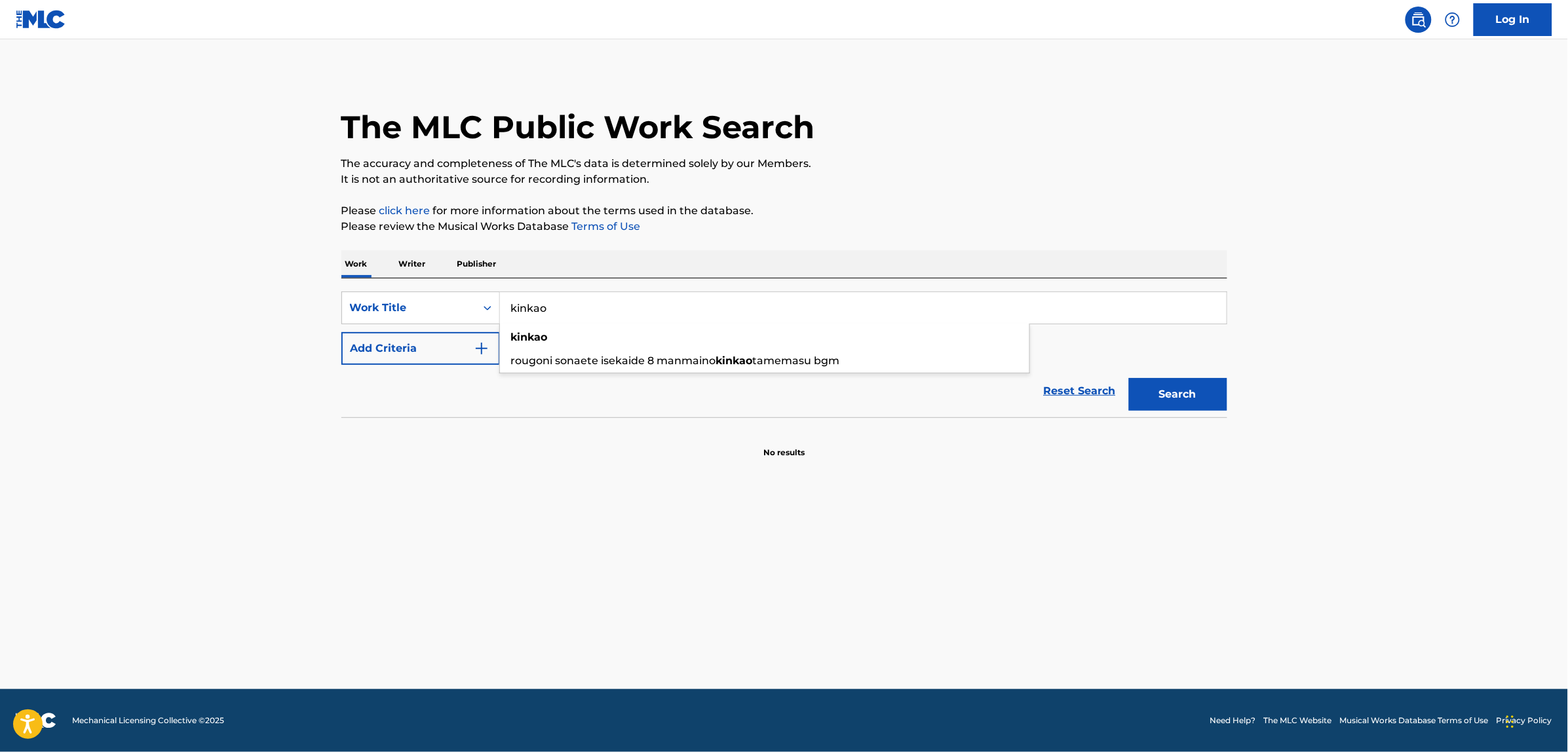
type input "kinkao"
click at [462, 344] on button "Add Criteria" at bounding box center [420, 348] width 159 height 33
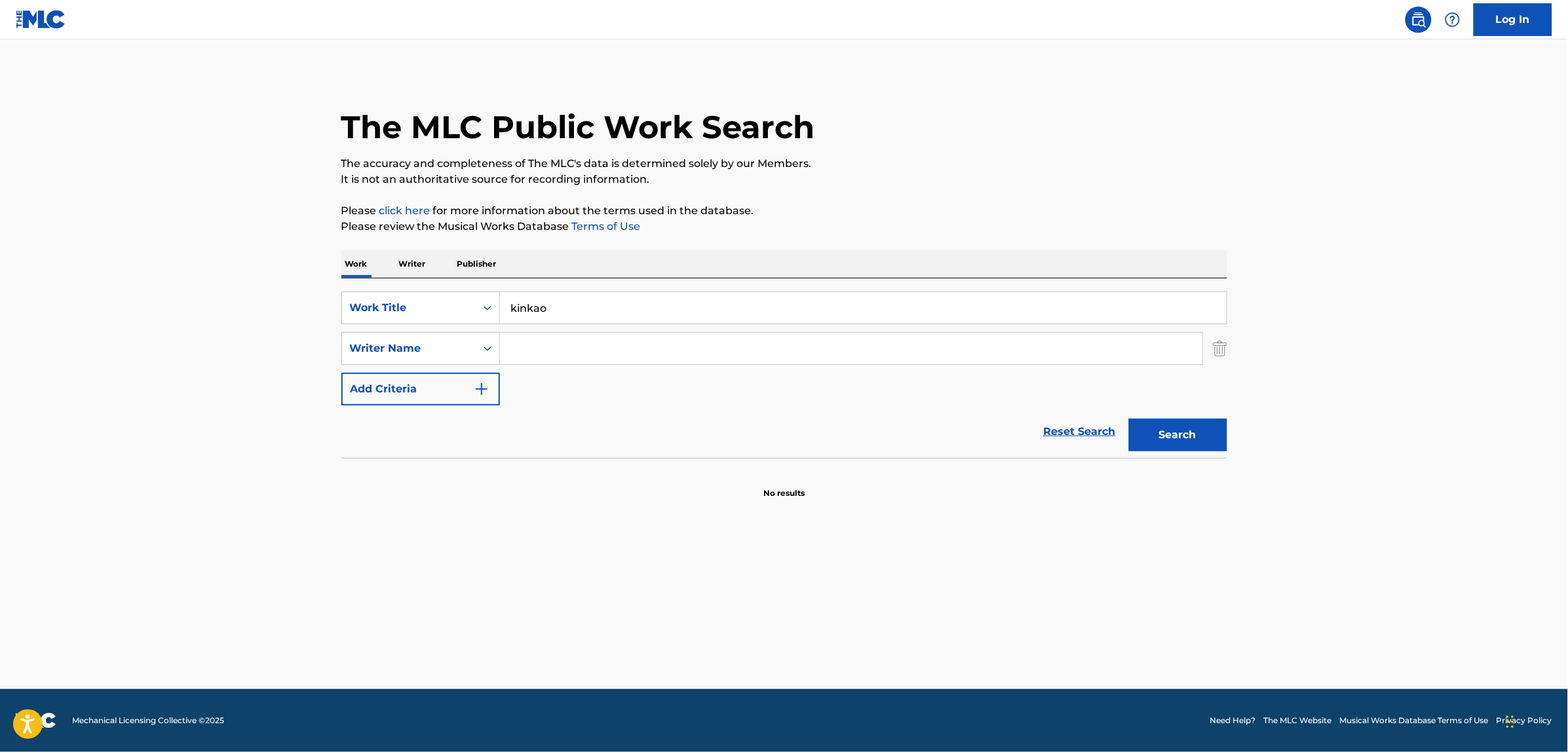
click at [527, 351] on input "Search Form" at bounding box center [851, 348] width 703 height 31
paste input "Benjamin Jammer"
type input "Benjamin Jammer"
click at [1129, 419] on button "Search" at bounding box center [1178, 435] width 99 height 33
click at [587, 357] on input "Benjamin Jammer" at bounding box center [851, 348] width 703 height 31
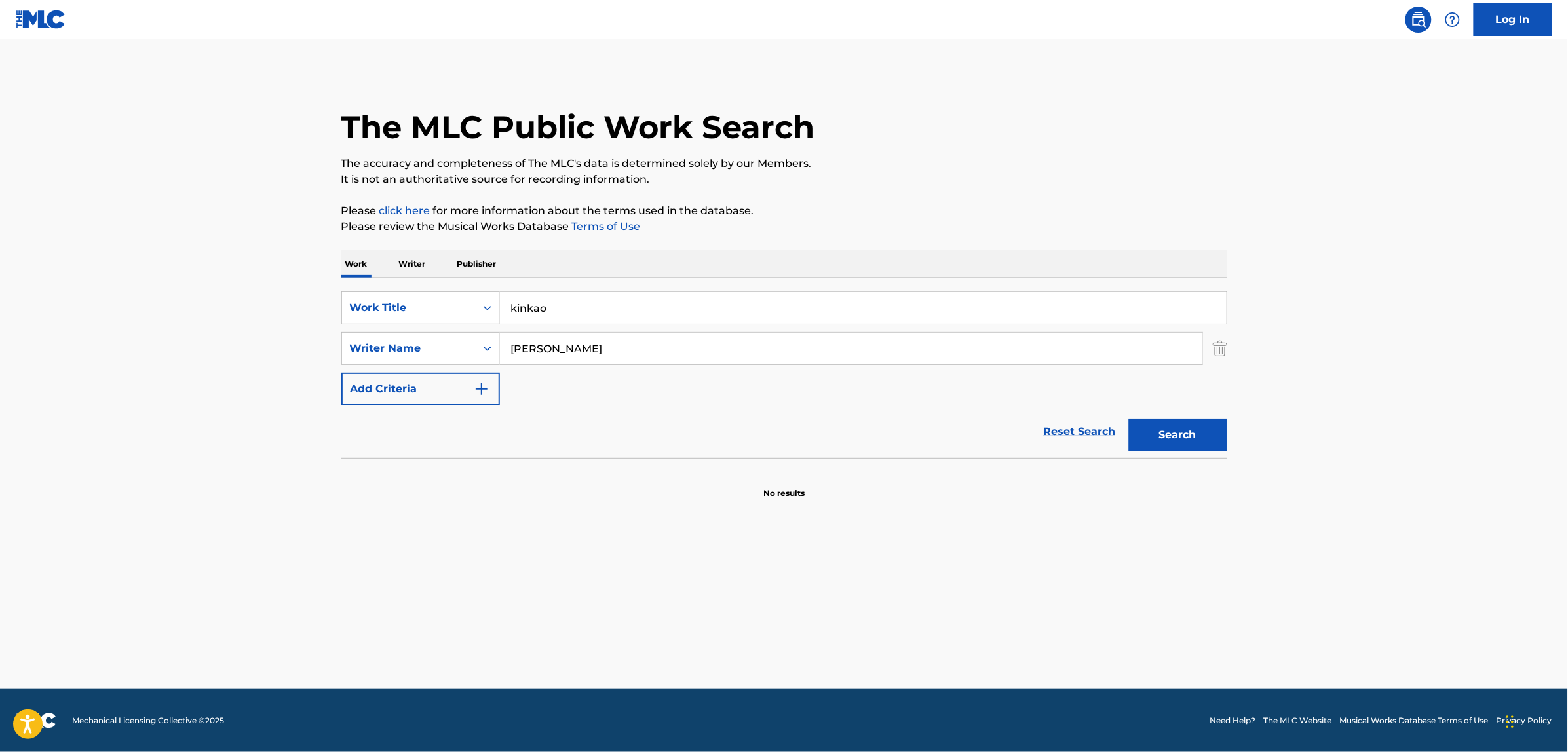
click at [587, 357] on input "Benjamin Jammer" at bounding box center [851, 348] width 703 height 31
click at [1129, 419] on button "Search" at bounding box center [1178, 435] width 99 height 33
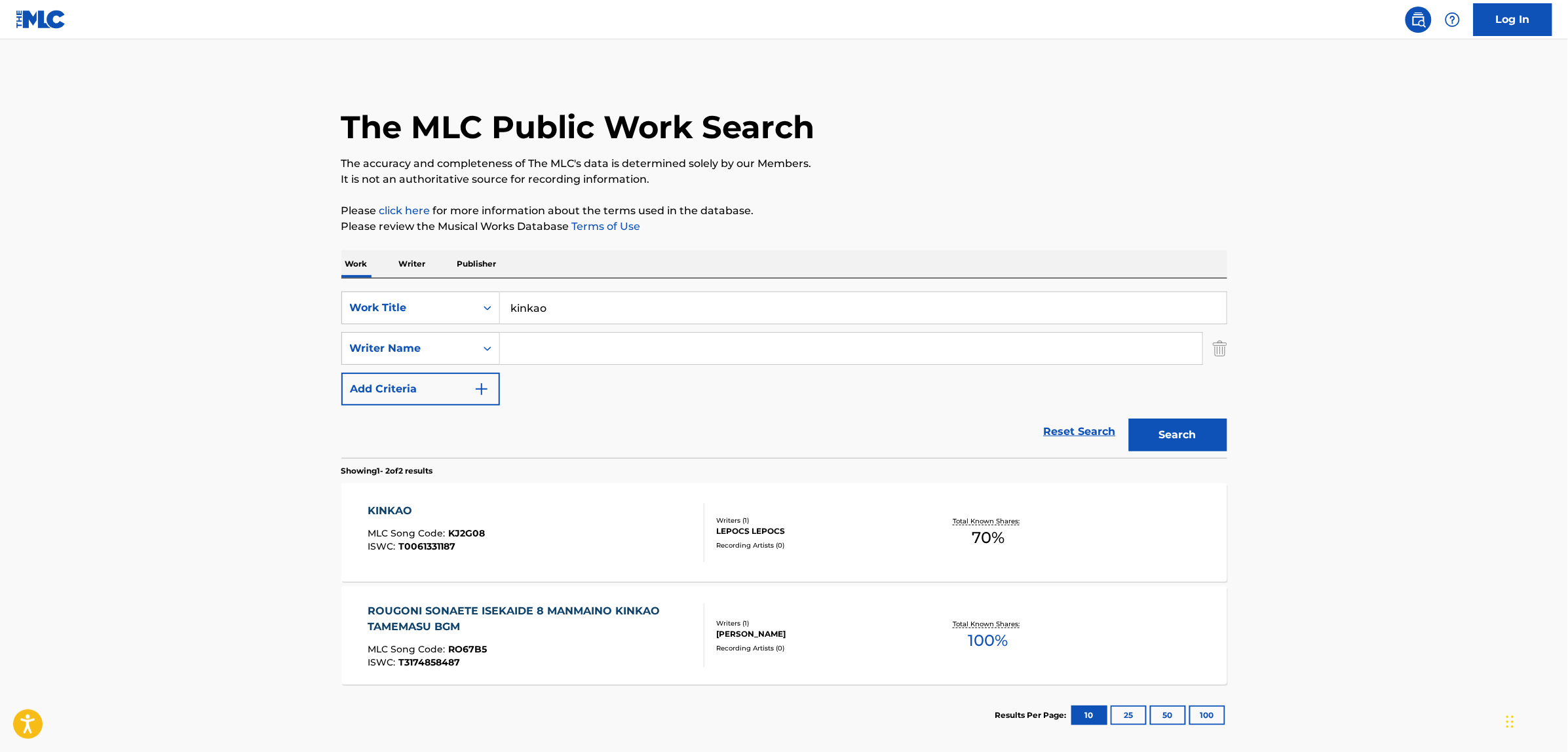
click at [1062, 423] on link "Reset Search" at bounding box center [1080, 432] width 85 height 29
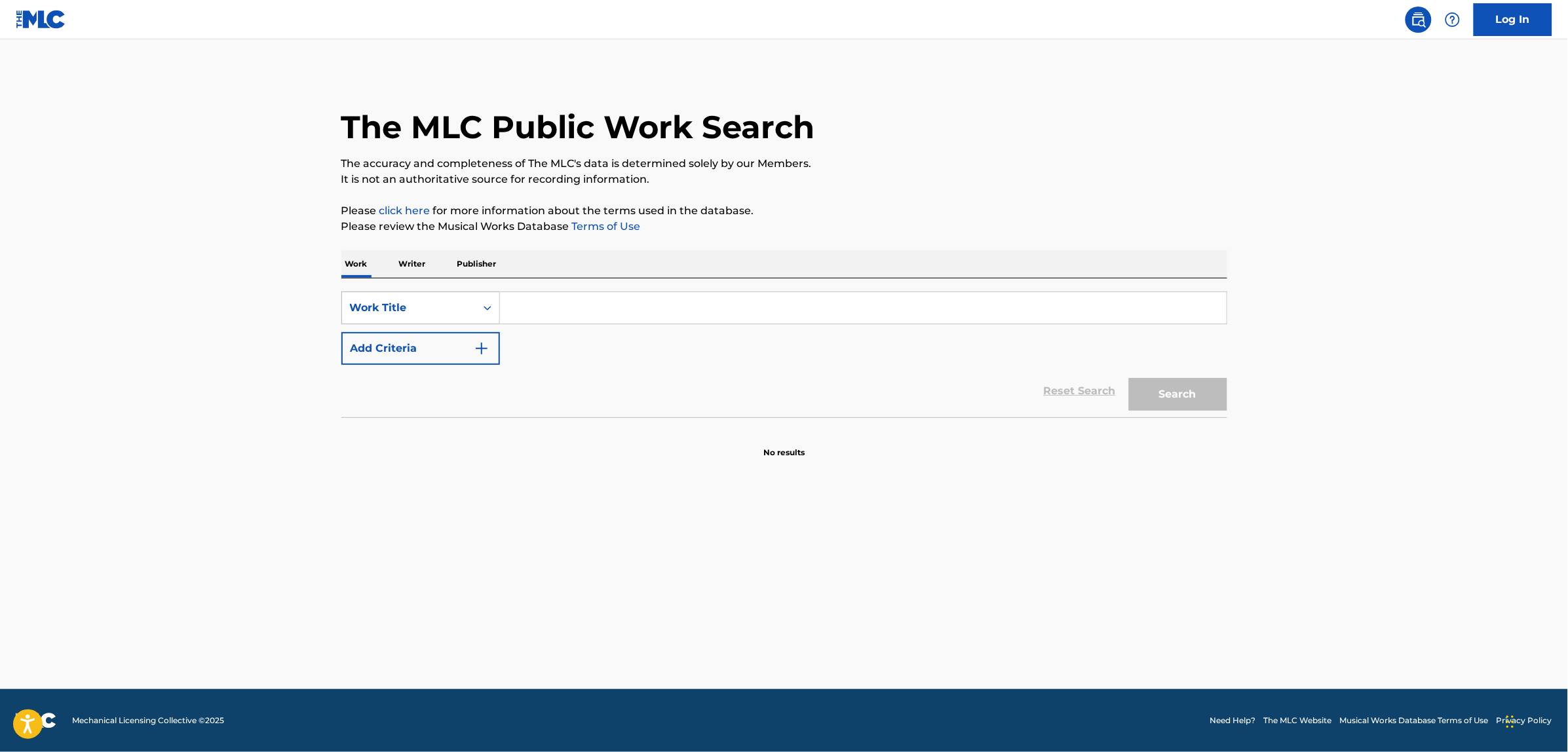
click at [457, 303] on div "Work Title" at bounding box center [409, 308] width 118 height 16
click at [468, 337] on div "MLC Song Code" at bounding box center [420, 341] width 157 height 33
click at [568, 302] on input "Search Form" at bounding box center [863, 307] width 726 height 31
paste input "DV8TA9"
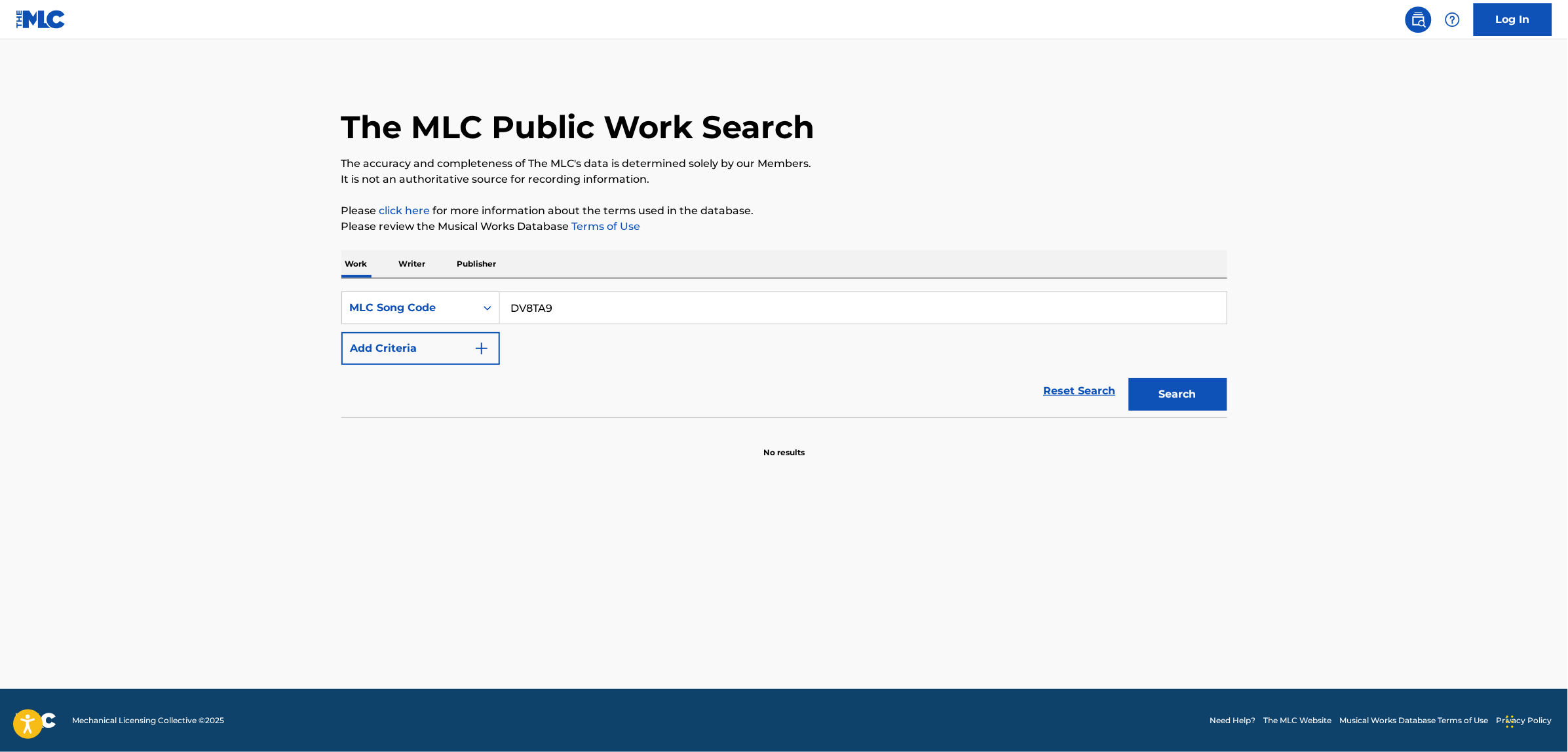
click at [1129, 378] on button "Search" at bounding box center [1178, 394] width 99 height 33
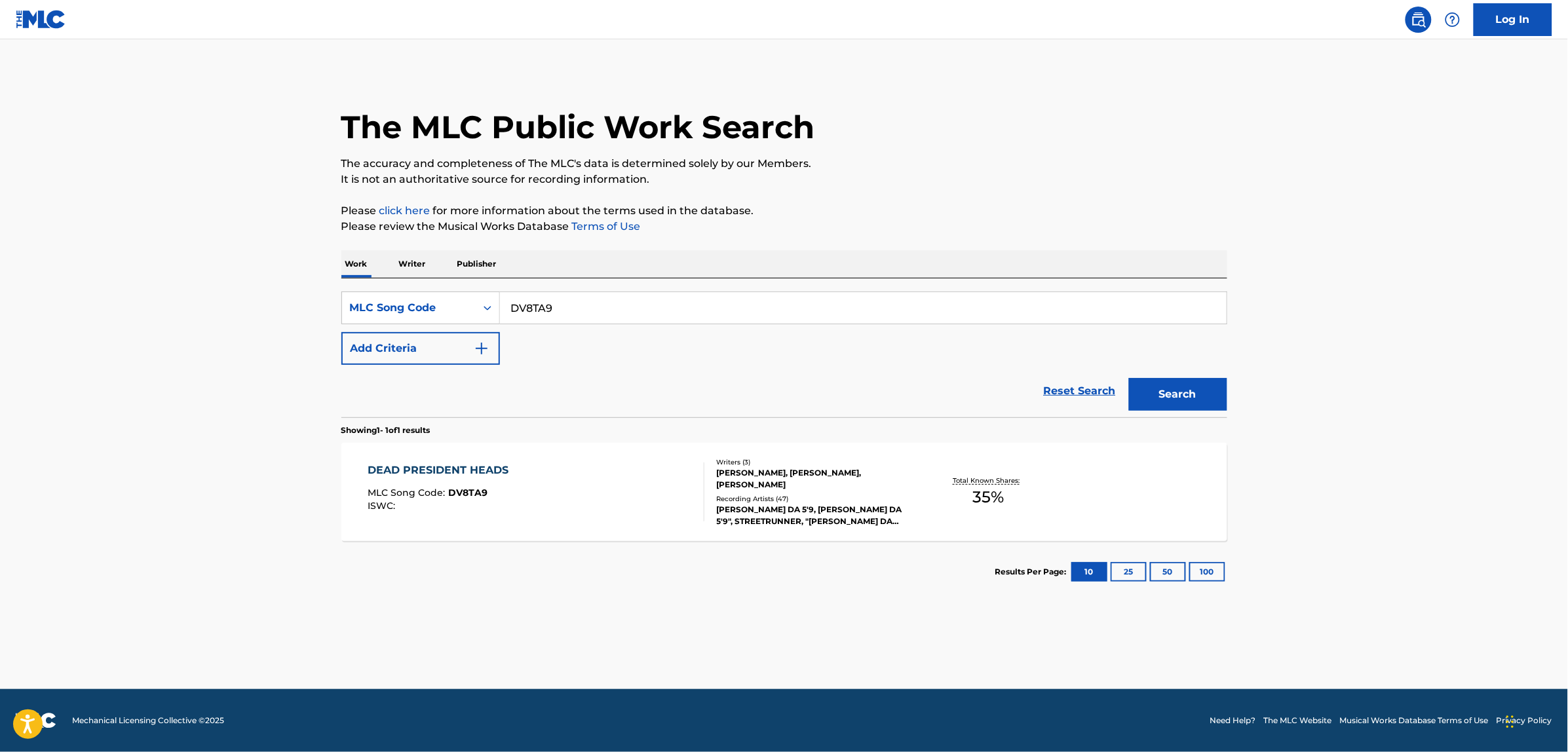
click at [486, 348] on img "Search Form" at bounding box center [482, 348] width 16 height 16
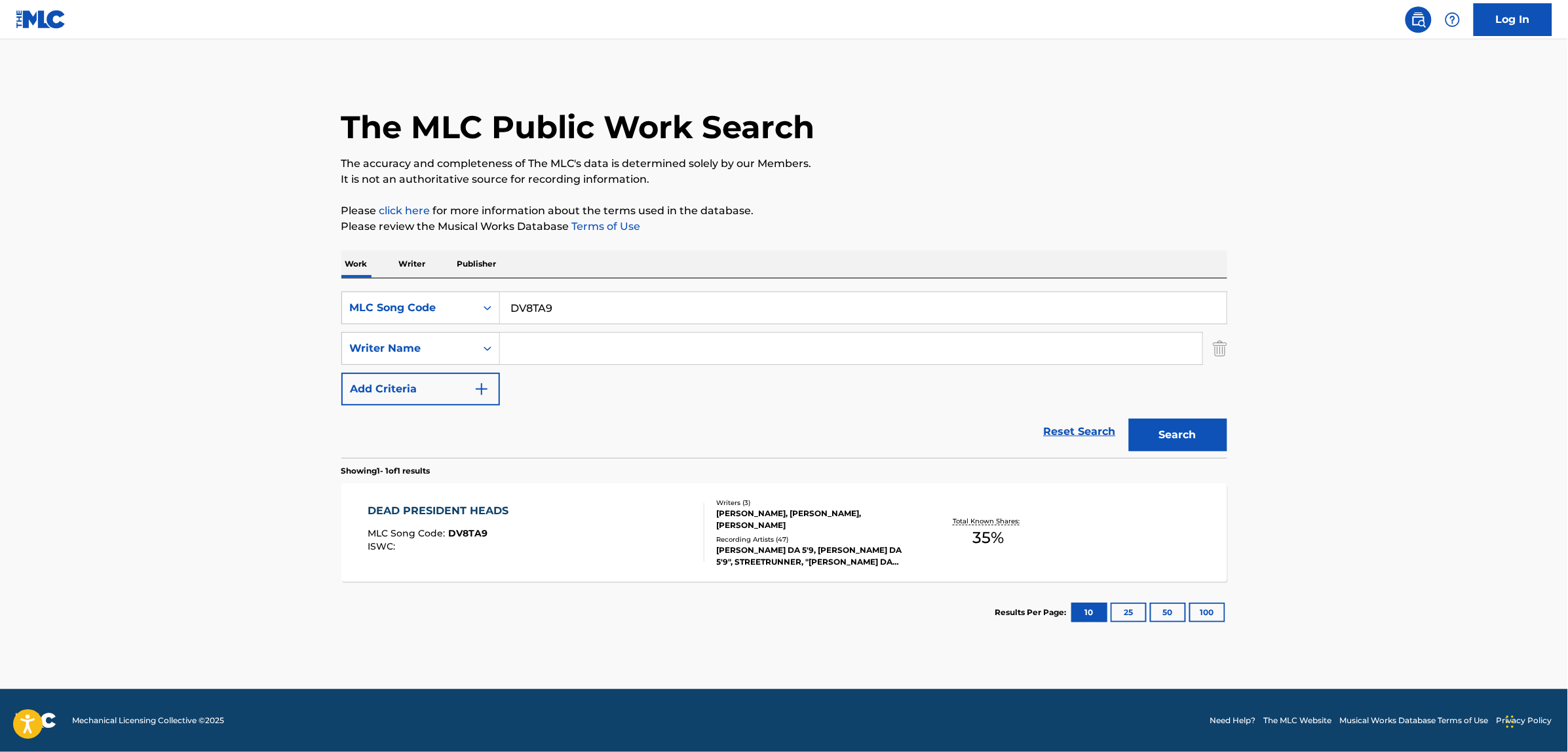
click at [1220, 360] on img "Search Form" at bounding box center [1220, 348] width 15 height 33
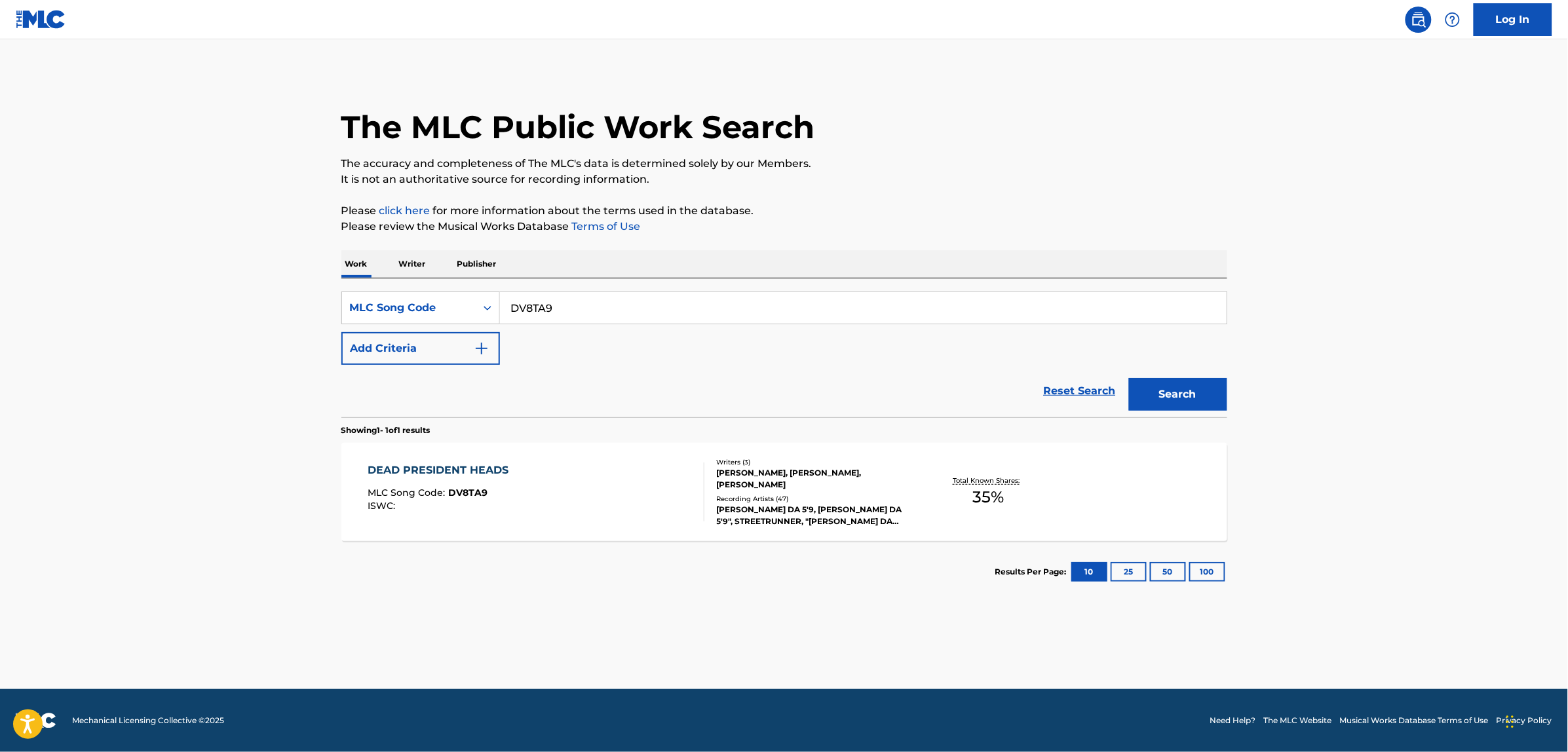
click at [1023, 312] on input "DV8TA9" at bounding box center [863, 307] width 726 height 31
paste input "CVB64G"
type input "CVB64G"
click at [1129, 378] on button "Search" at bounding box center [1178, 394] width 99 height 33
click at [573, 485] on div "CLAMA A MI MLC Song Code : CVB64G ISWC :" at bounding box center [536, 492] width 336 height 59
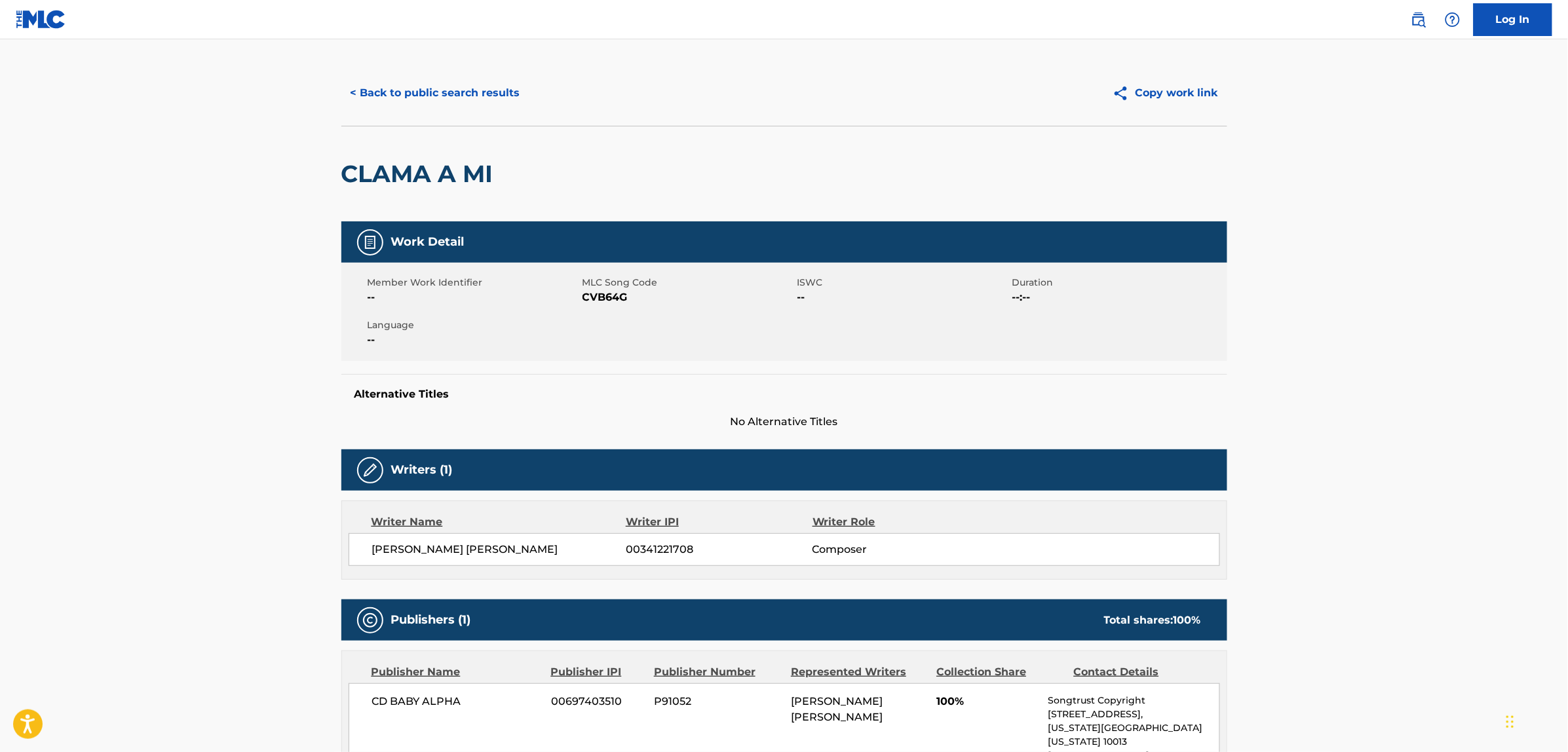
scroll to position [8, 0]
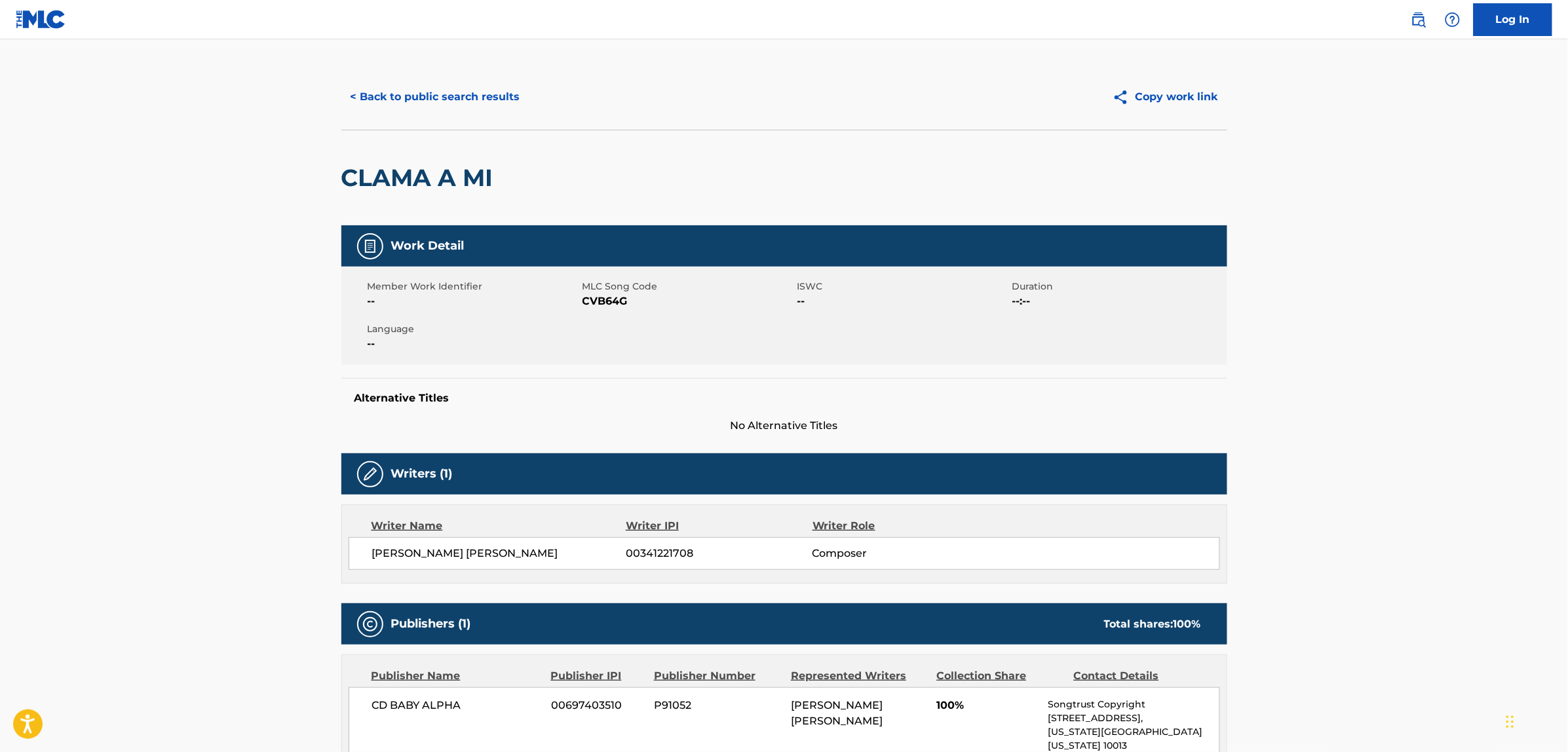
click at [427, 89] on button "< Back to public search results" at bounding box center [435, 96] width 188 height 33
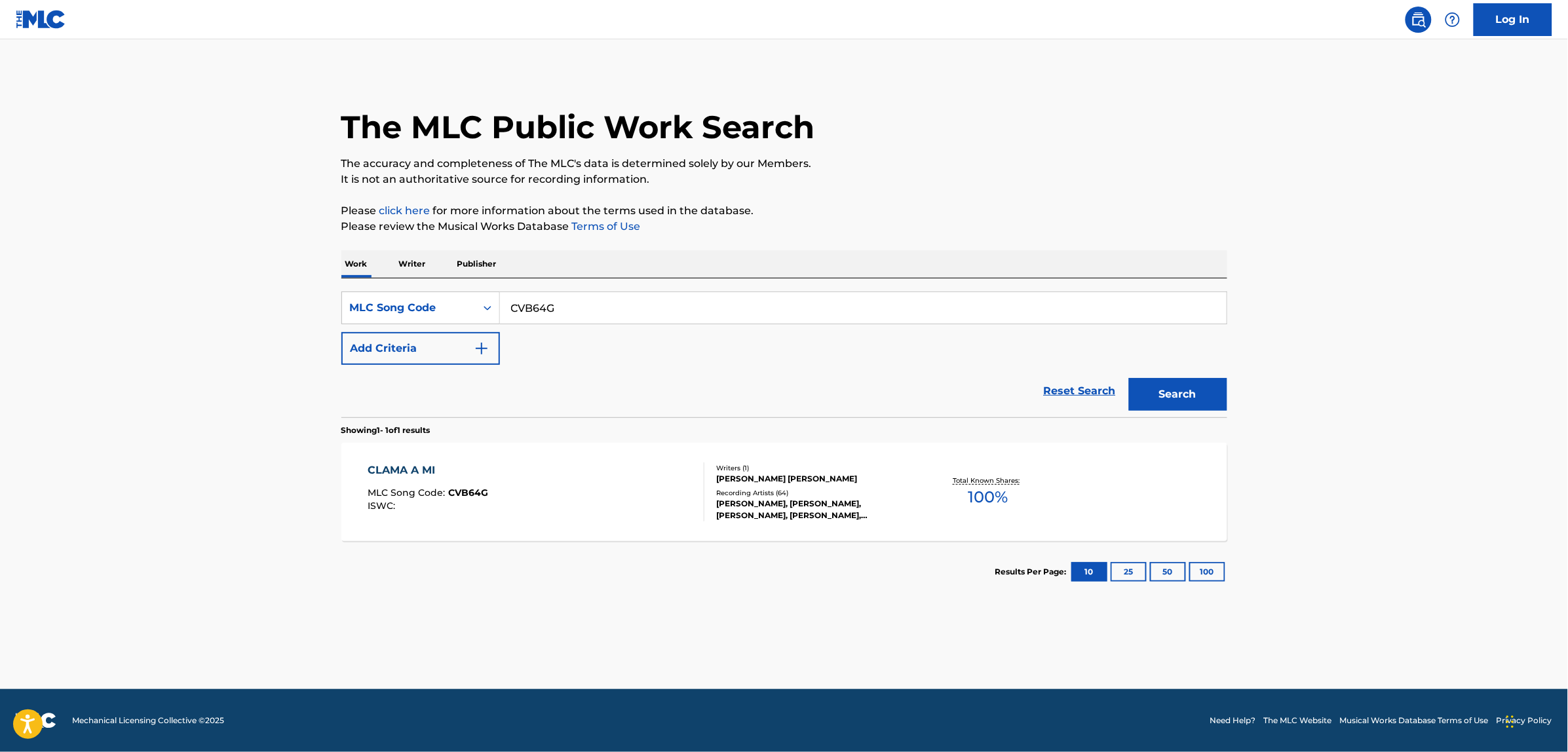
click at [565, 307] on input "CVB64G" at bounding box center [863, 307] width 726 height 31
paste input "AVBVNO"
click at [1129, 378] on button "Search" at bounding box center [1178, 394] width 99 height 33
click at [570, 325] on div "SearchWithCriteria941795d4-0a2d-4df2-9c14-e4113c230e66 MLC Song Code AVBVNO Add…" at bounding box center [784, 328] width 886 height 74
click at [552, 297] on input "AVBVNO" at bounding box center [863, 307] width 726 height 31
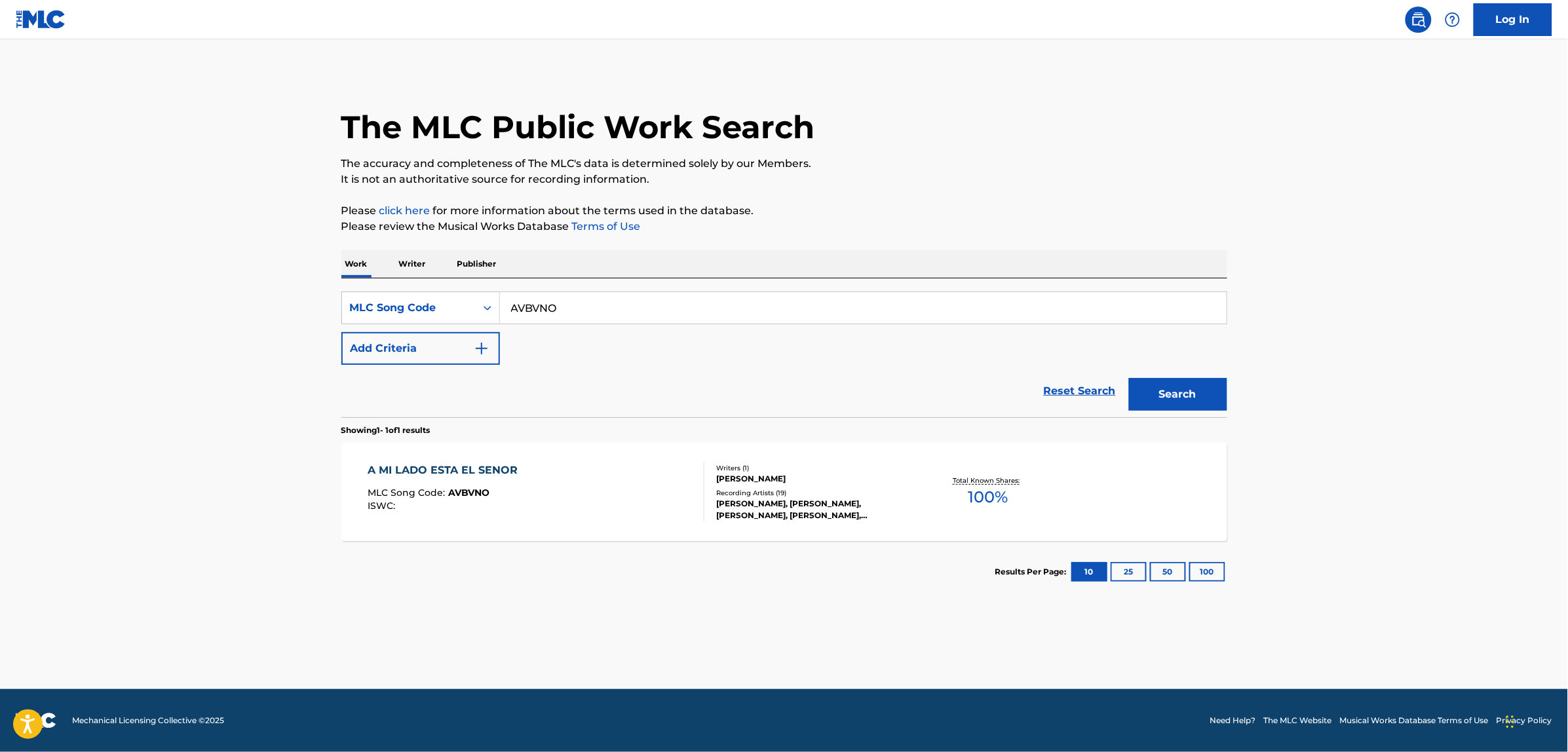
paste input "CVB64G"
type input "CVB64G"
click at [1129, 378] on button "Search" at bounding box center [1178, 394] width 99 height 33
click at [562, 486] on div "CLAMA A MI MLC Song Code : CVB64G ISWC :" at bounding box center [536, 492] width 336 height 59
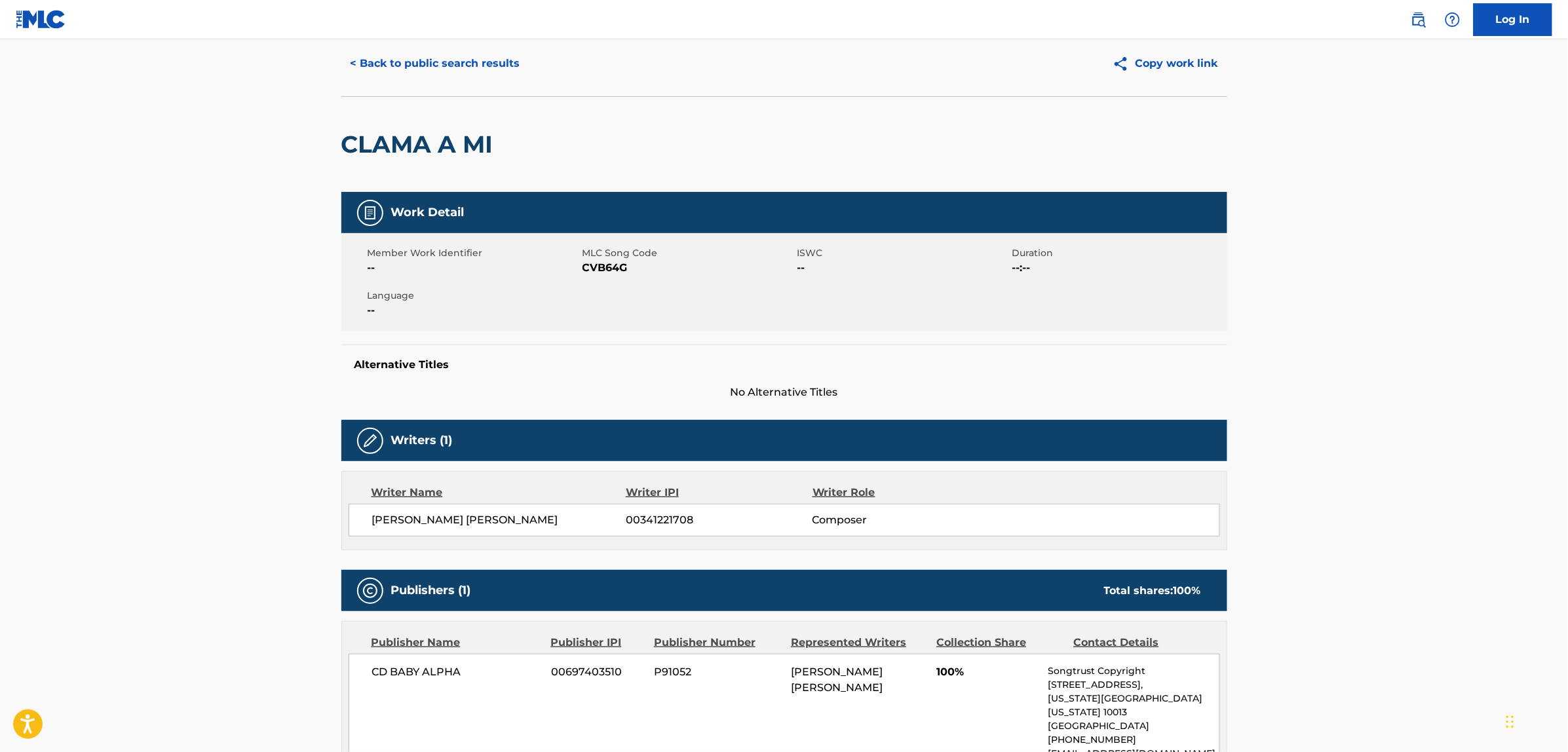
scroll to position [82, 0]
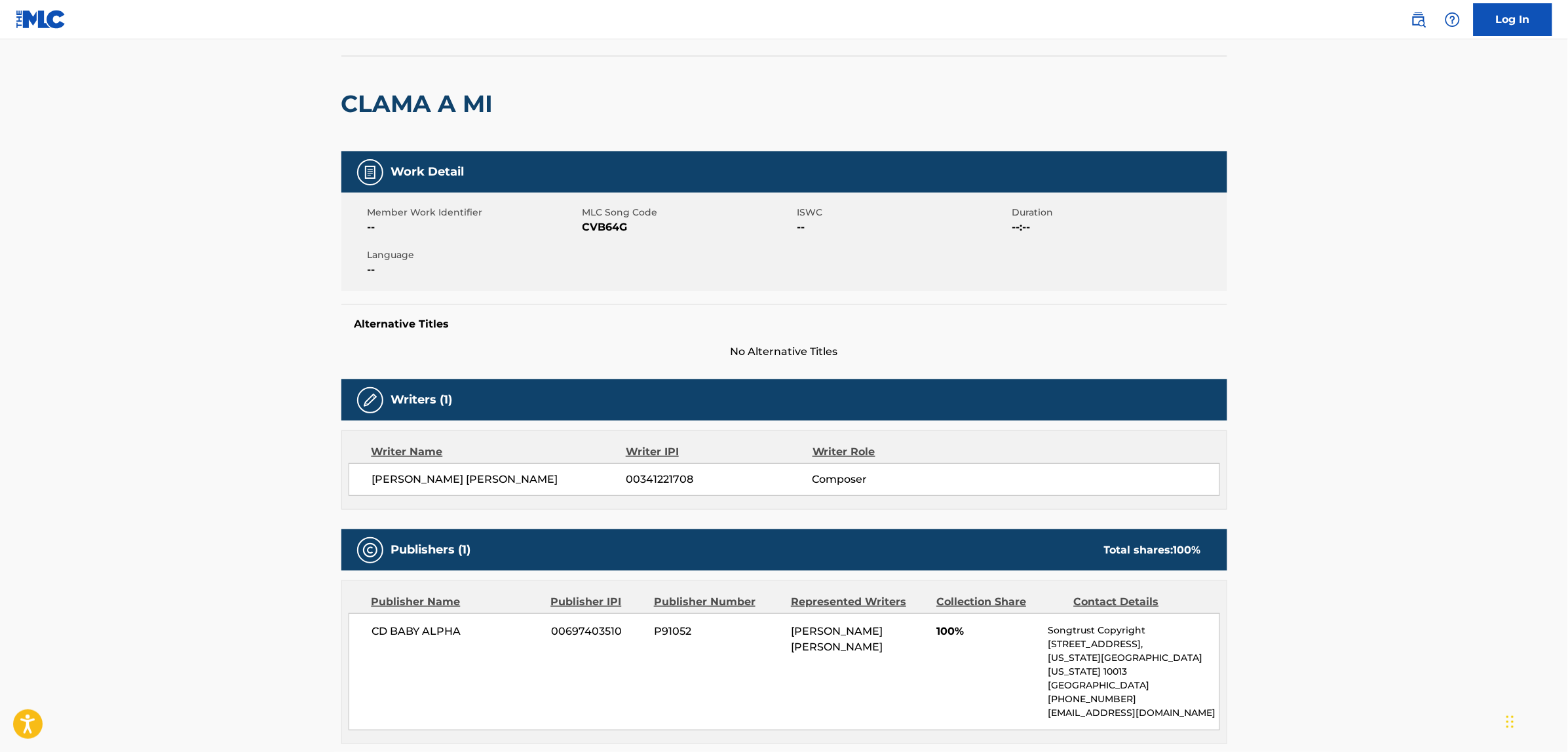
click at [443, 486] on span "RICHARD ANTHONY CRUZ" at bounding box center [499, 479] width 254 height 16
copy div "RICHARD ANTHONY CRUZ"
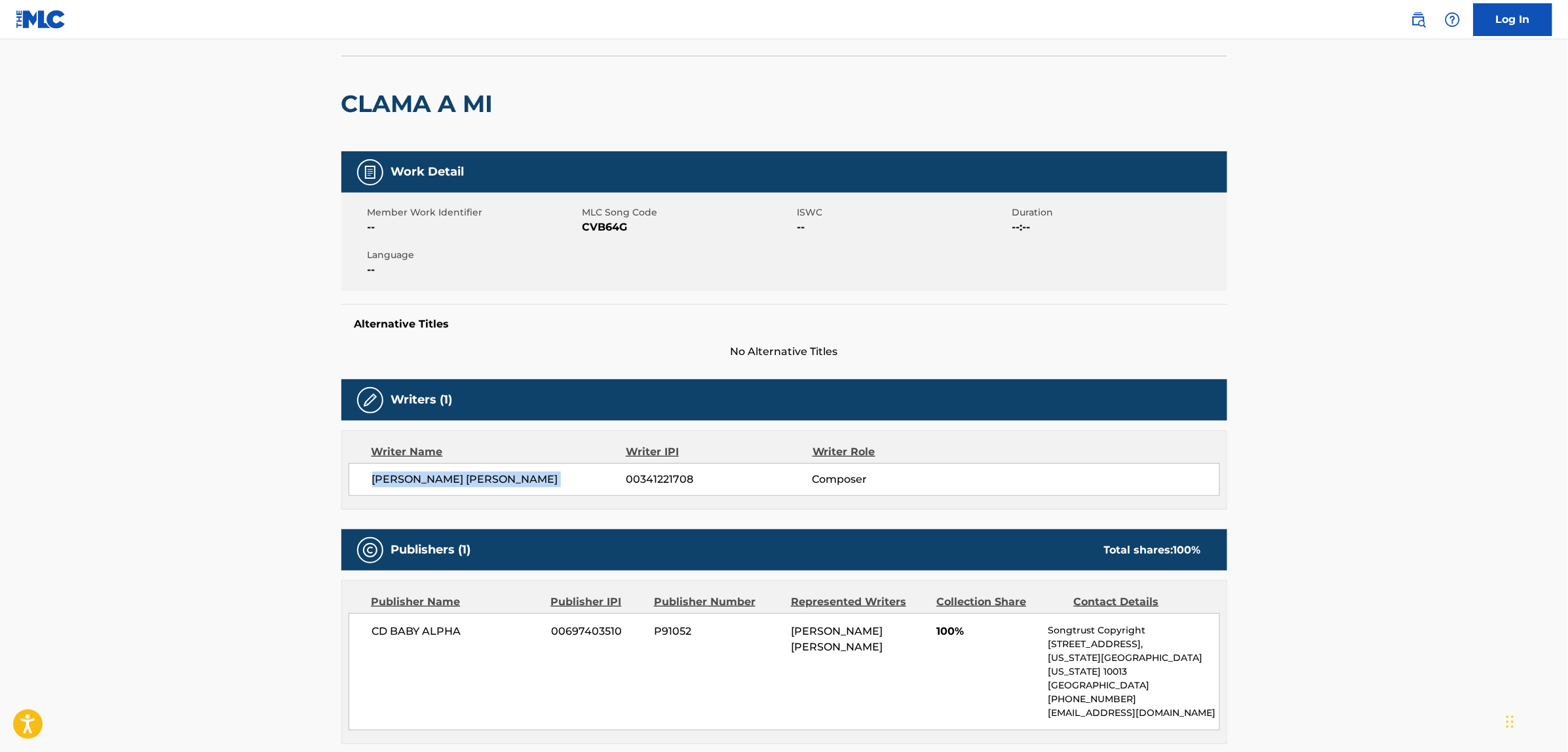
scroll to position [0, 0]
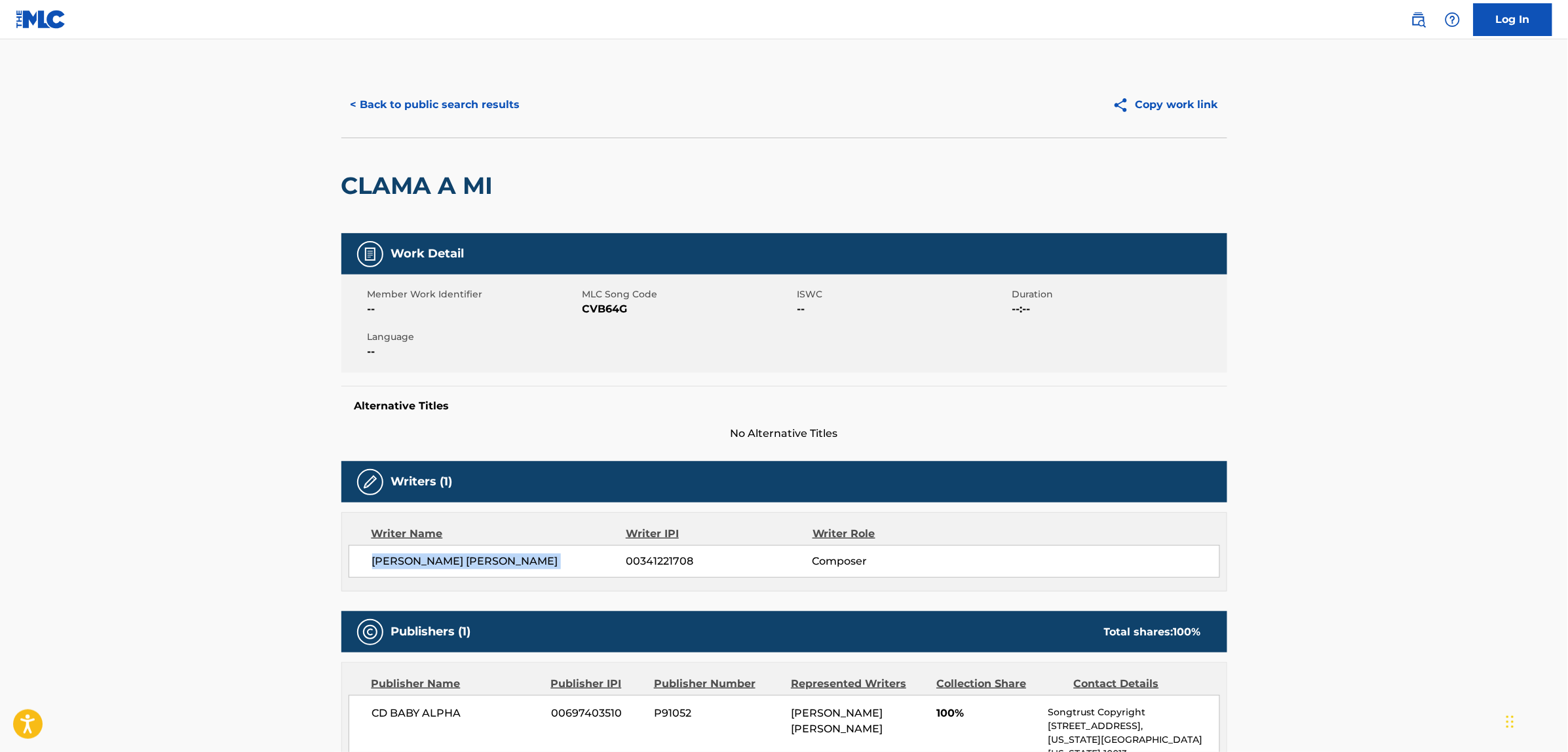
click at [394, 93] on button "< Back to public search results" at bounding box center [435, 105] width 188 height 33
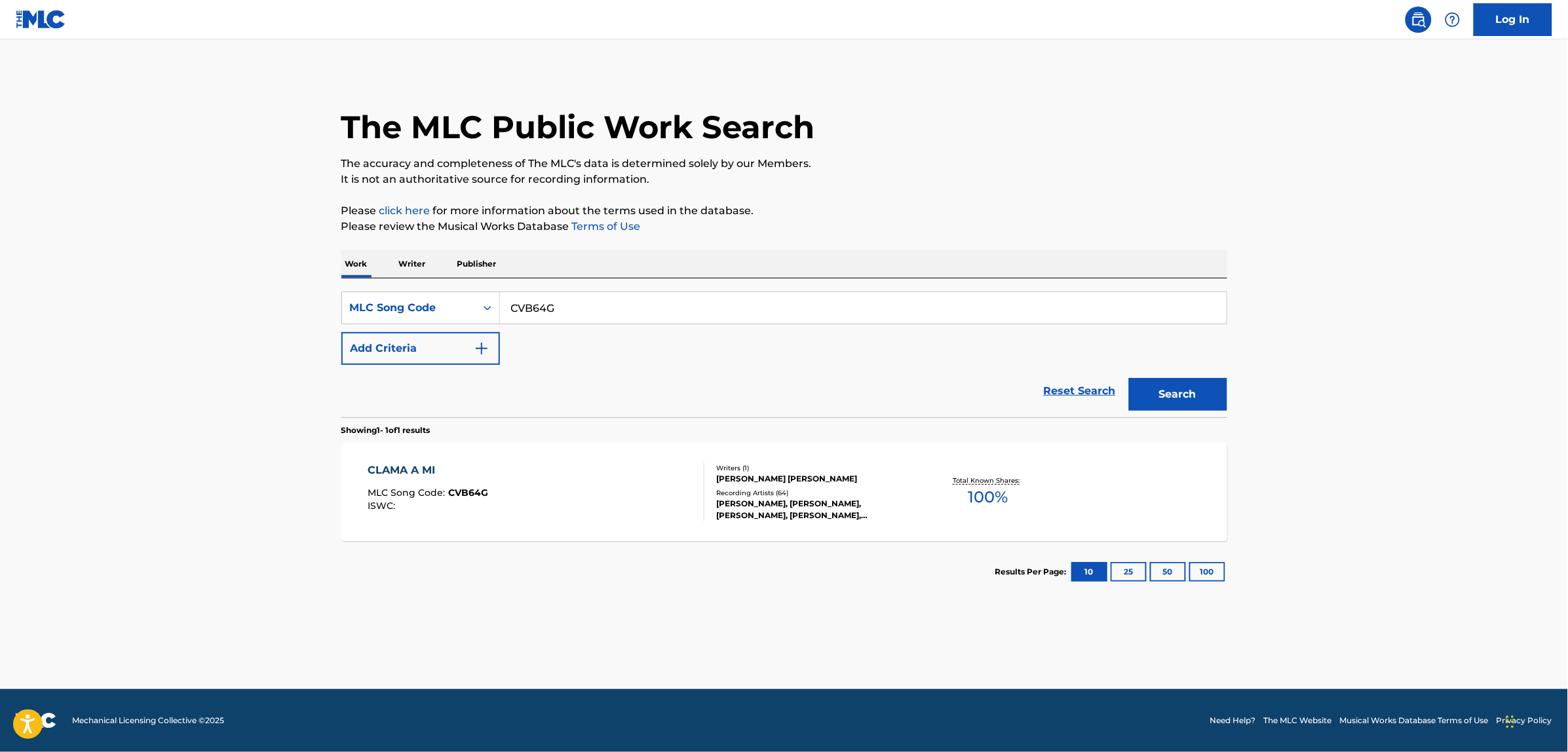
click at [561, 318] on input "CVB64G" at bounding box center [863, 307] width 726 height 31
paste input "W04458"
type input "W04458"
click at [1129, 378] on button "Search" at bounding box center [1178, 394] width 99 height 33
click at [515, 469] on div "WALKIN' IN THE RAIN MLC Song Code : W04458 ISWC : T0702476569" at bounding box center [536, 492] width 336 height 59
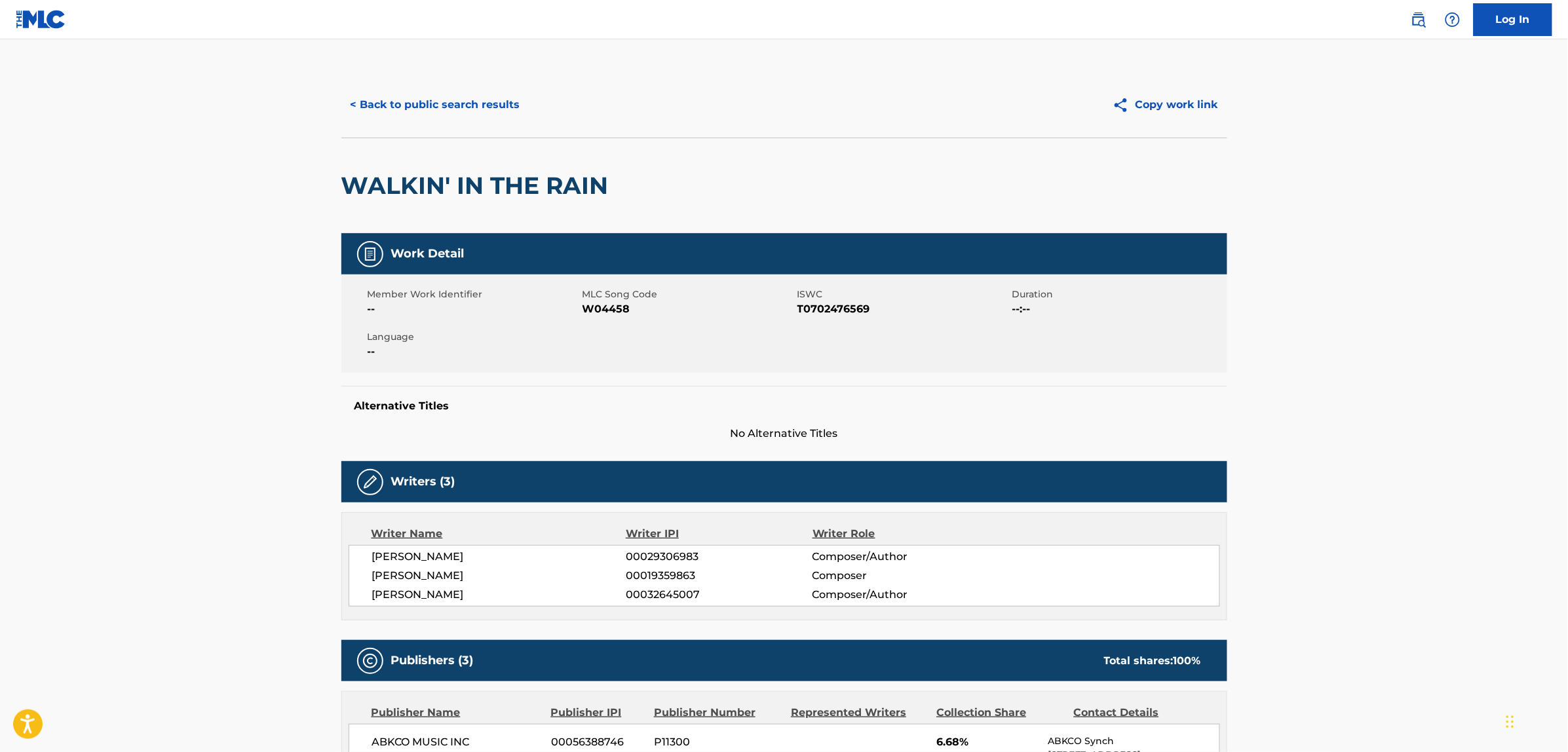
click at [429, 95] on button "< Back to public search results" at bounding box center [435, 105] width 188 height 33
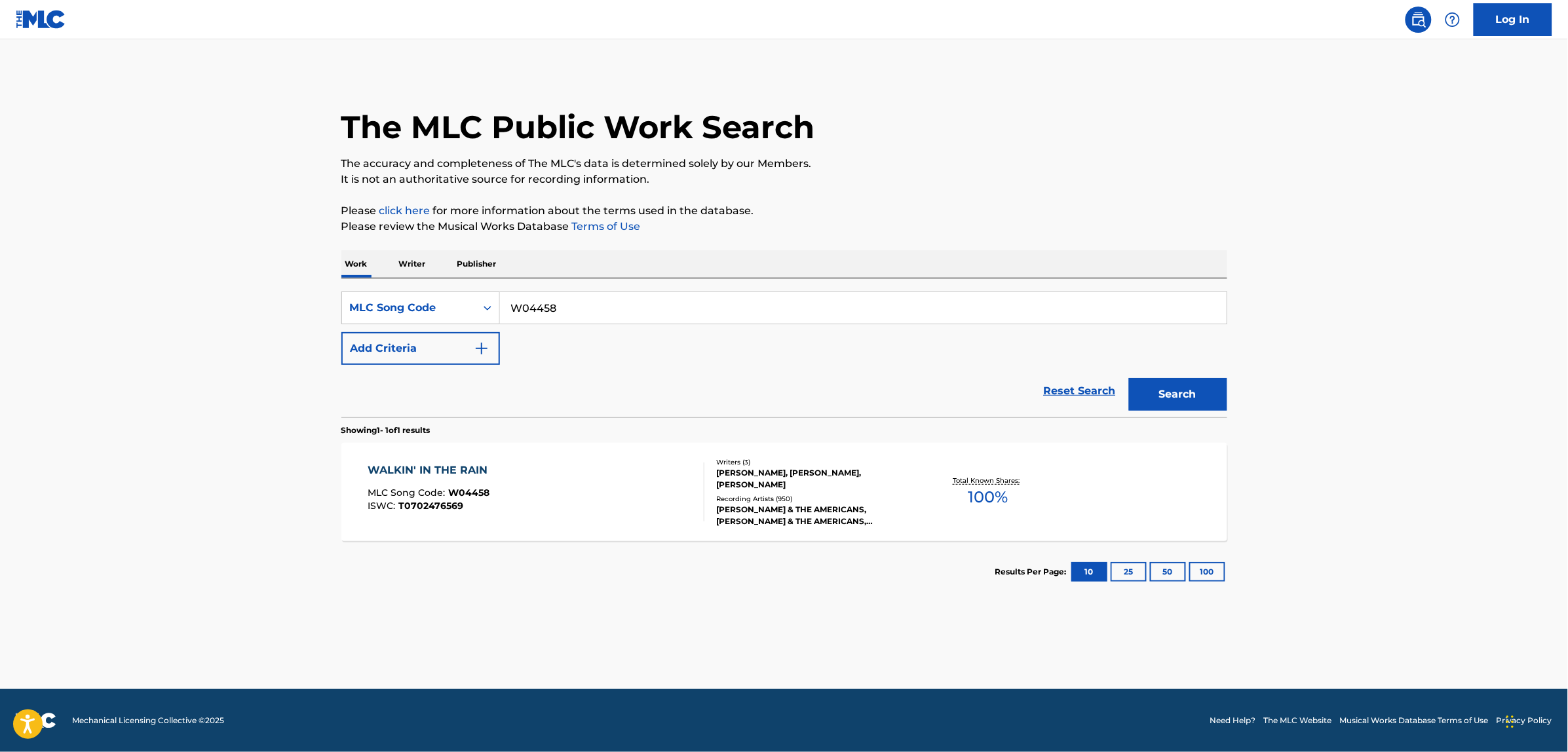
click at [1077, 388] on link "Reset Search" at bounding box center [1080, 391] width 85 height 29
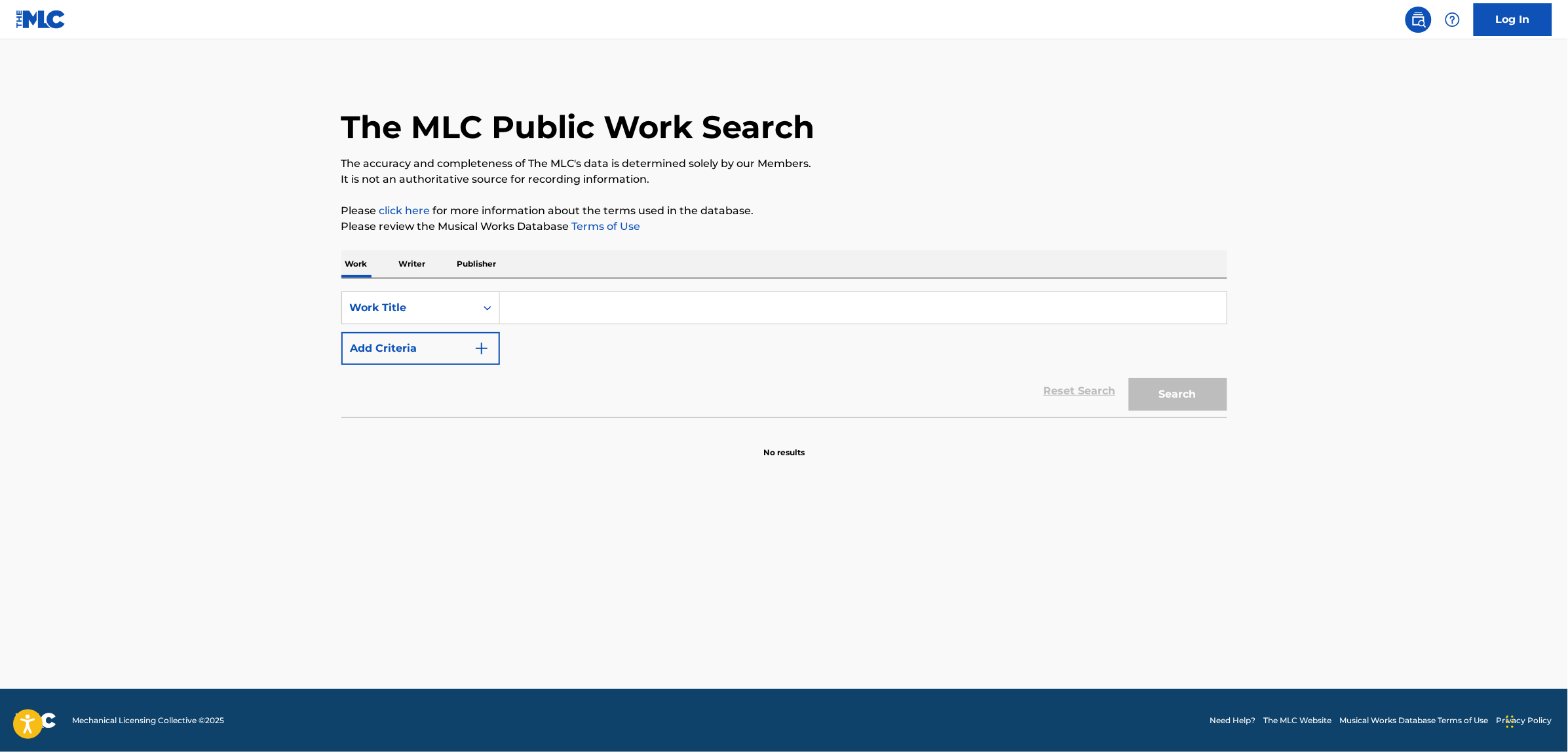
click at [427, 354] on button "Add Criteria" at bounding box center [420, 348] width 159 height 33
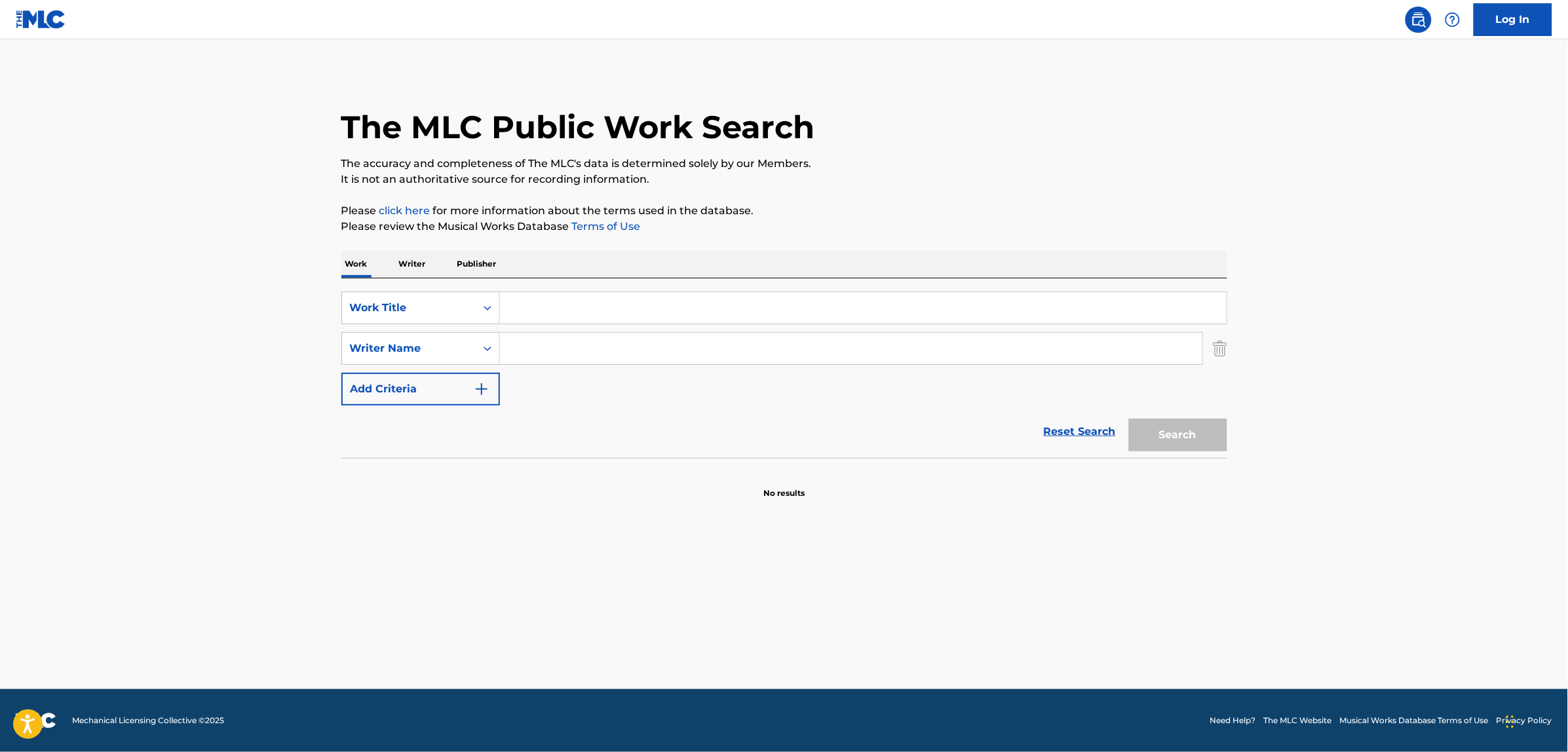
click at [544, 308] on input "Search Form" at bounding box center [863, 307] width 726 height 31
paste input "Guitar in the Garden"
type input "Guitar in the Garden"
paste input "Christina Bramon"
type input "Christina Bramon"
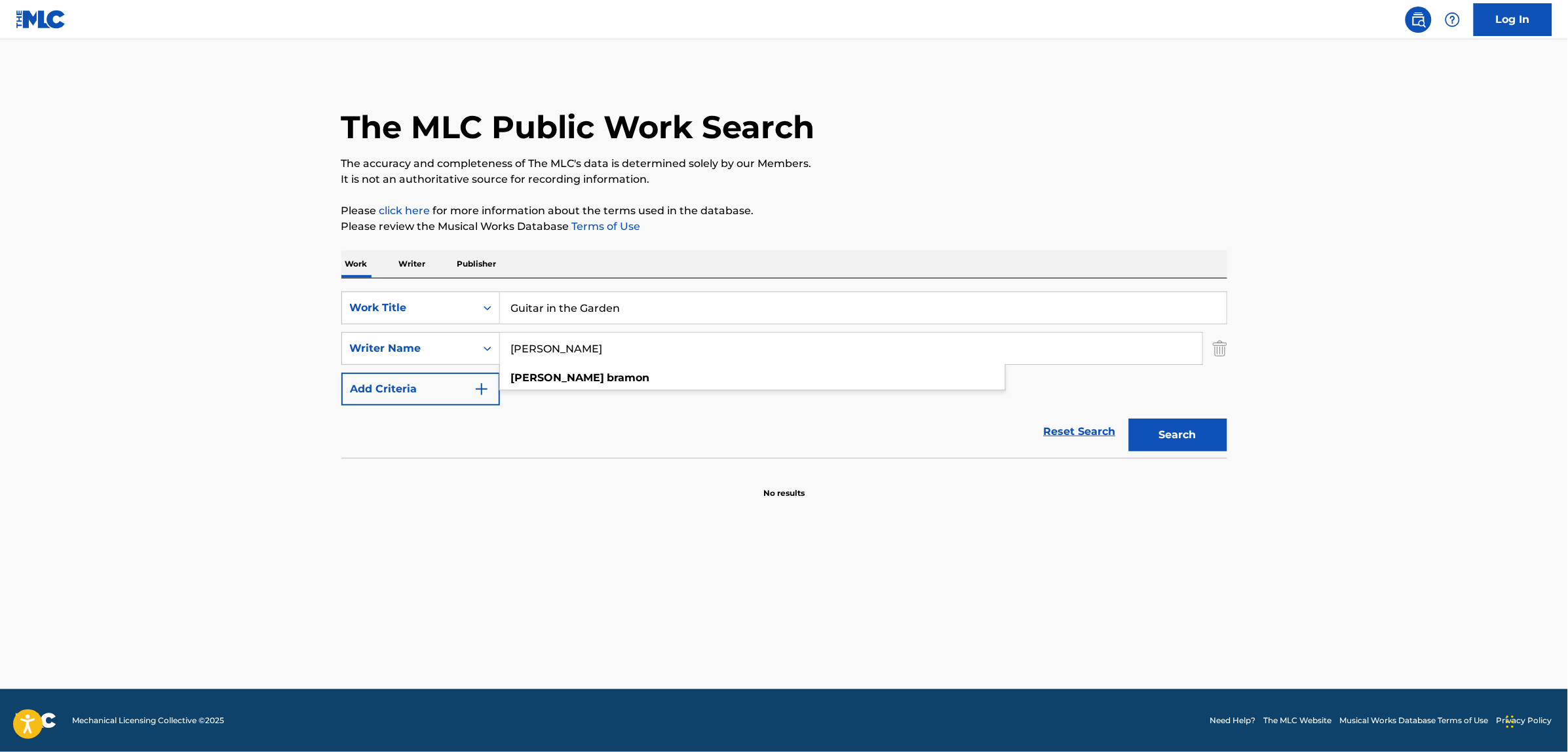
click at [1129, 419] on button "Search" at bounding box center [1178, 435] width 99 height 33
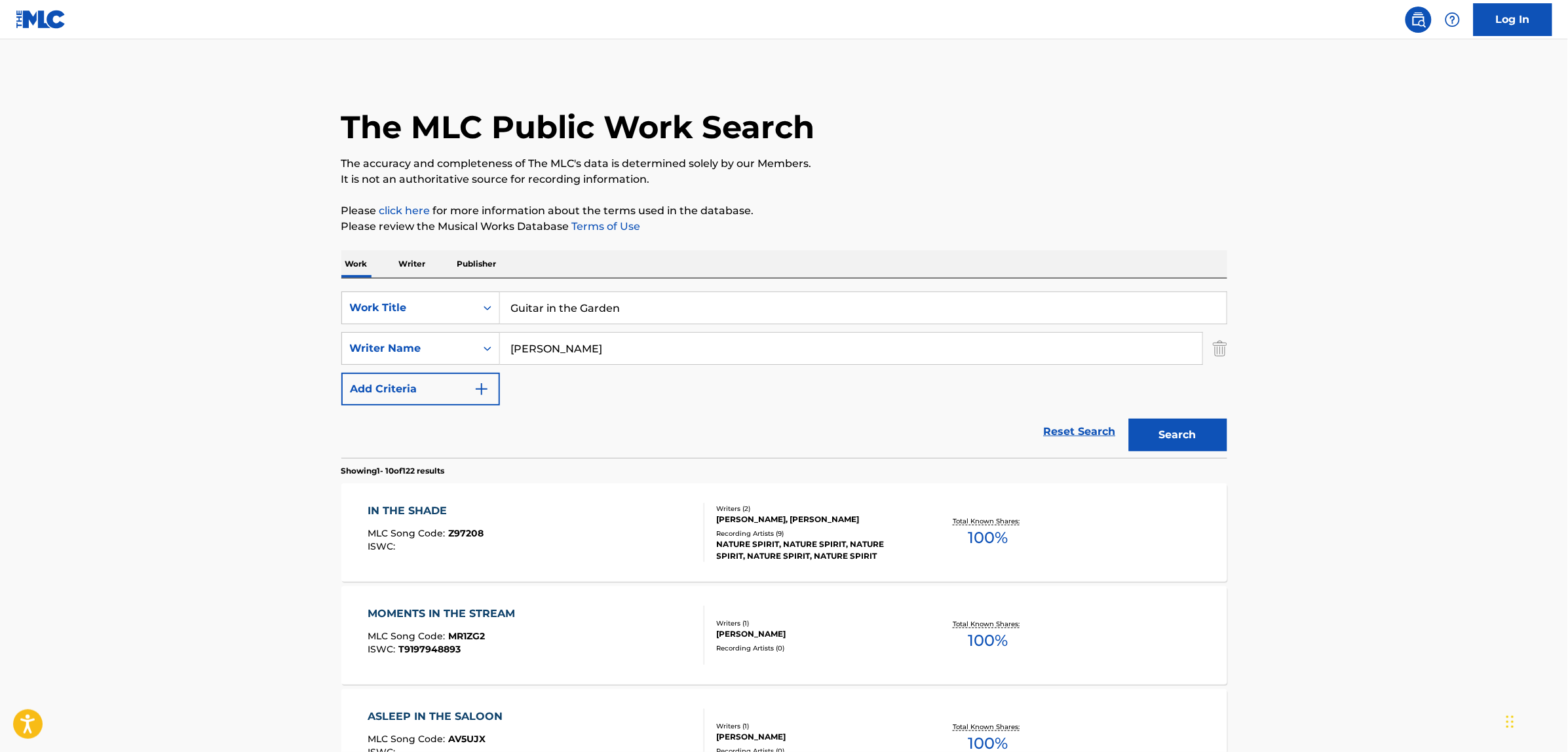
drag, startPoint x: 1062, startPoint y: 438, endPoint x: 747, endPoint y: 392, distance: 318.3
click at [1058, 438] on link "Reset Search" at bounding box center [1080, 432] width 85 height 29
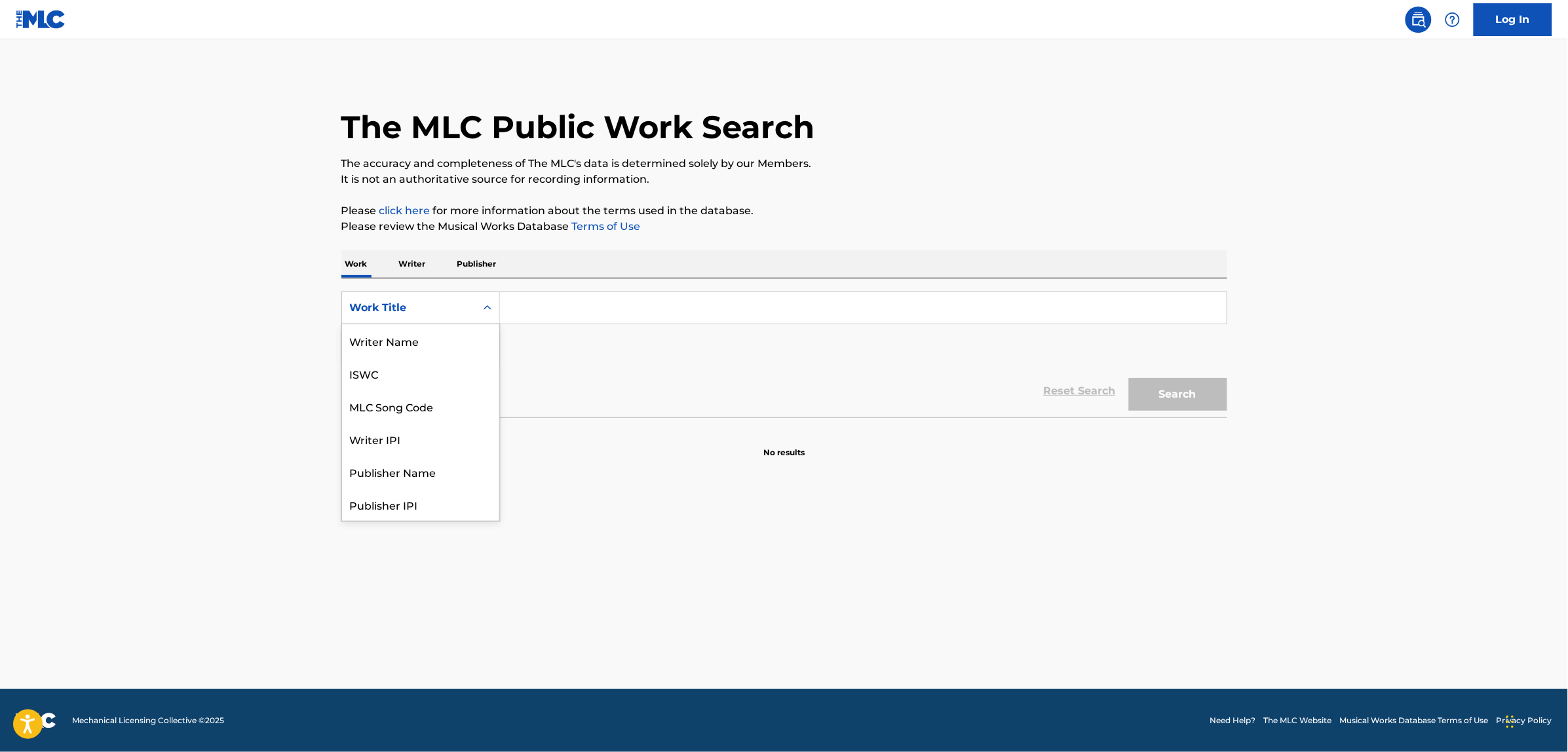
click at [400, 323] on div "Work Title" at bounding box center [420, 307] width 159 height 33
click at [428, 348] on div "MLC Song Code" at bounding box center [420, 341] width 157 height 33
click at [428, 348] on button "Add Criteria" at bounding box center [420, 348] width 159 height 33
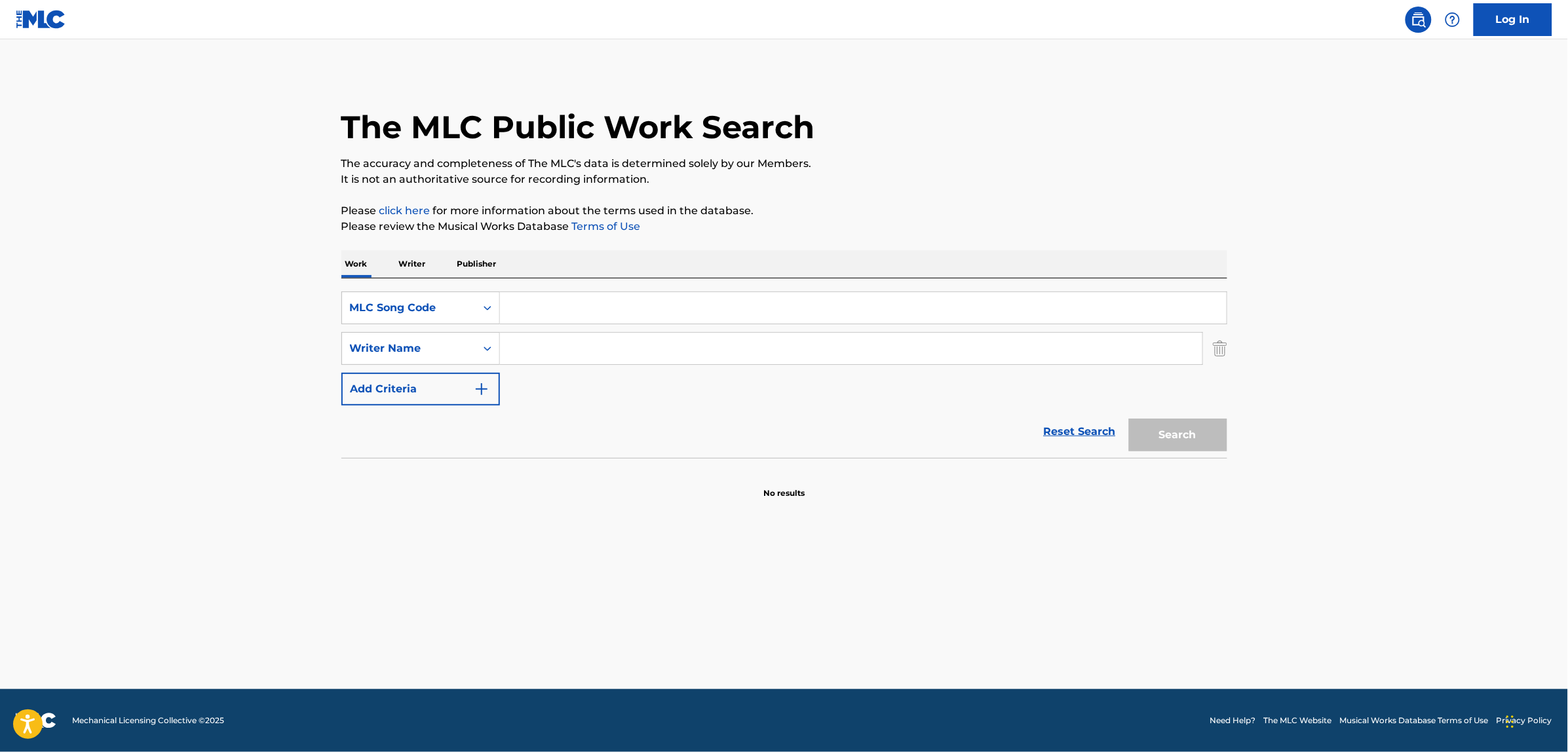
click at [543, 313] on input "Search Form" at bounding box center [863, 307] width 726 height 31
paste input "W04458"
type input "W04458"
click at [1182, 420] on button "Search" at bounding box center [1178, 435] width 99 height 33
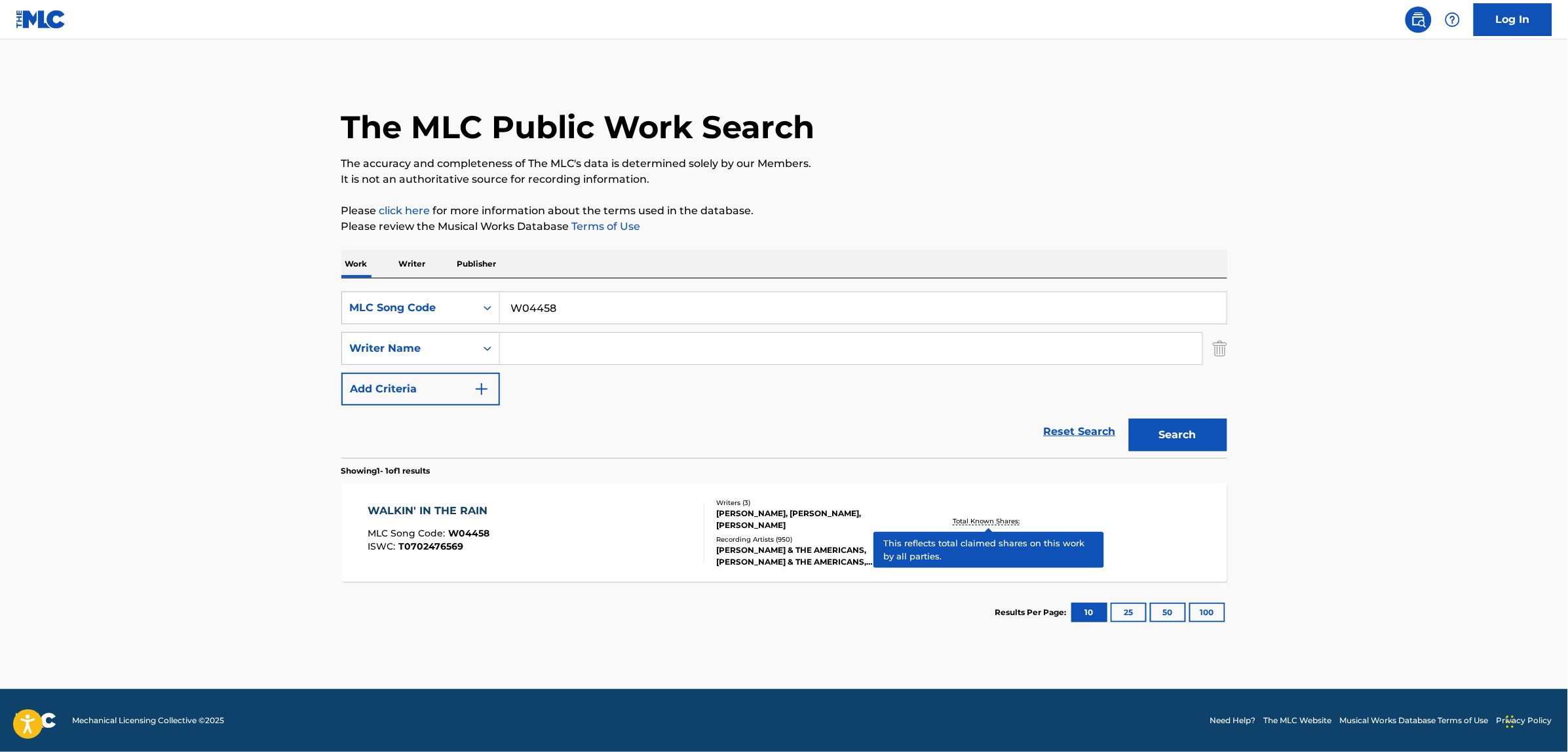
click at [588, 512] on div "WALKIN' IN THE RAIN MLC Song Code : W04458 ISWC : T0702476569" at bounding box center [536, 532] width 336 height 59
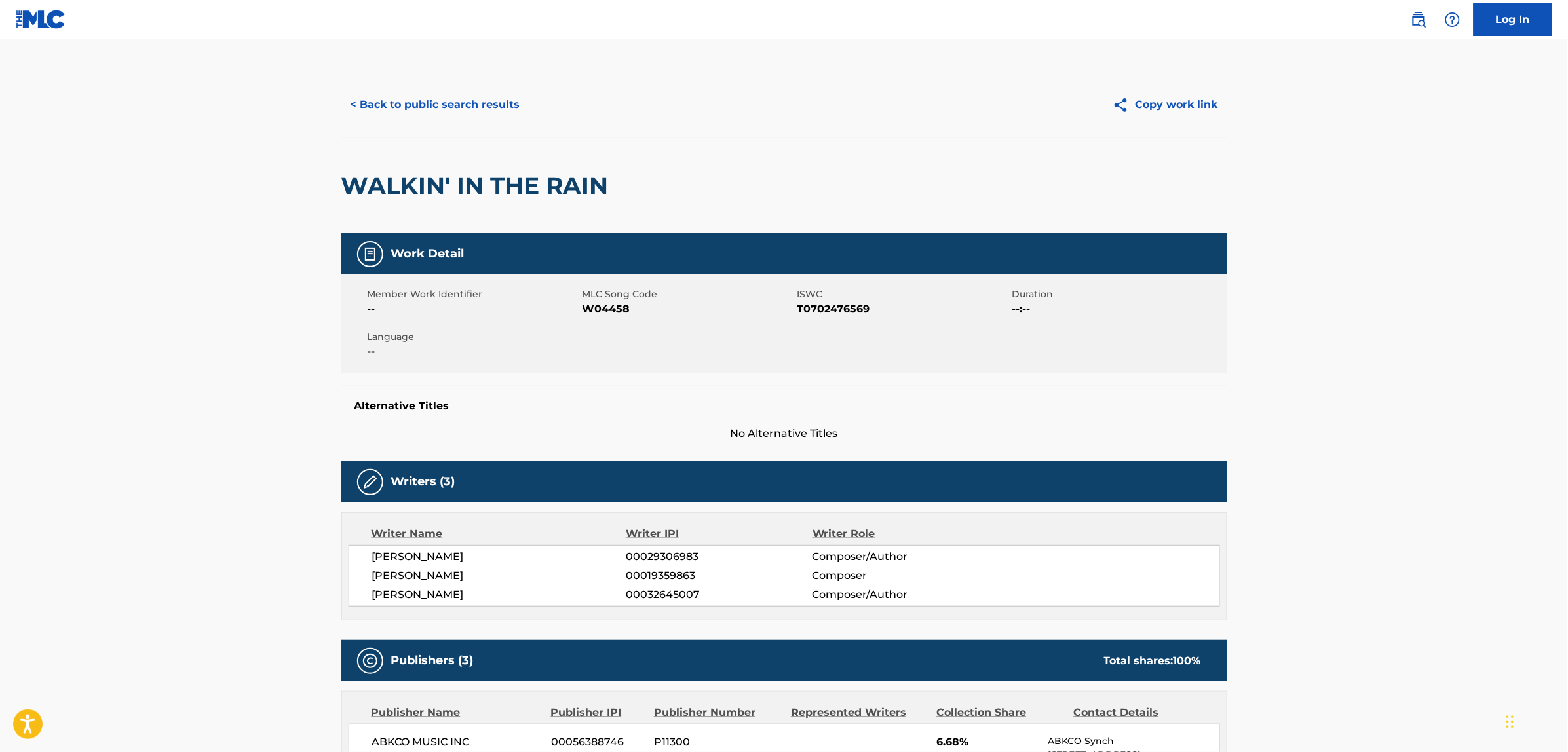
click at [448, 105] on button "< Back to public search results" at bounding box center [435, 105] width 188 height 33
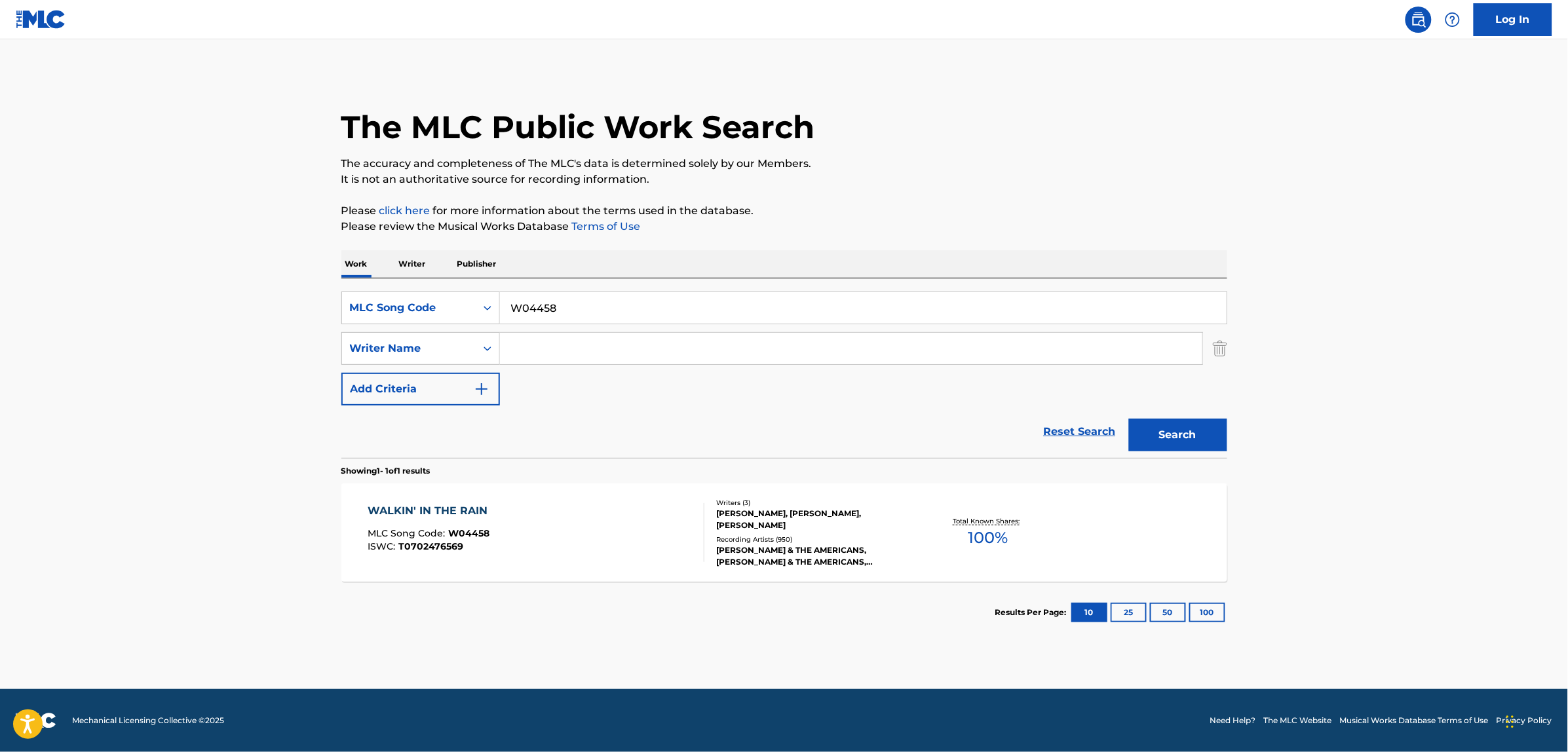
click at [1217, 342] on img "Search Form" at bounding box center [1220, 348] width 15 height 33
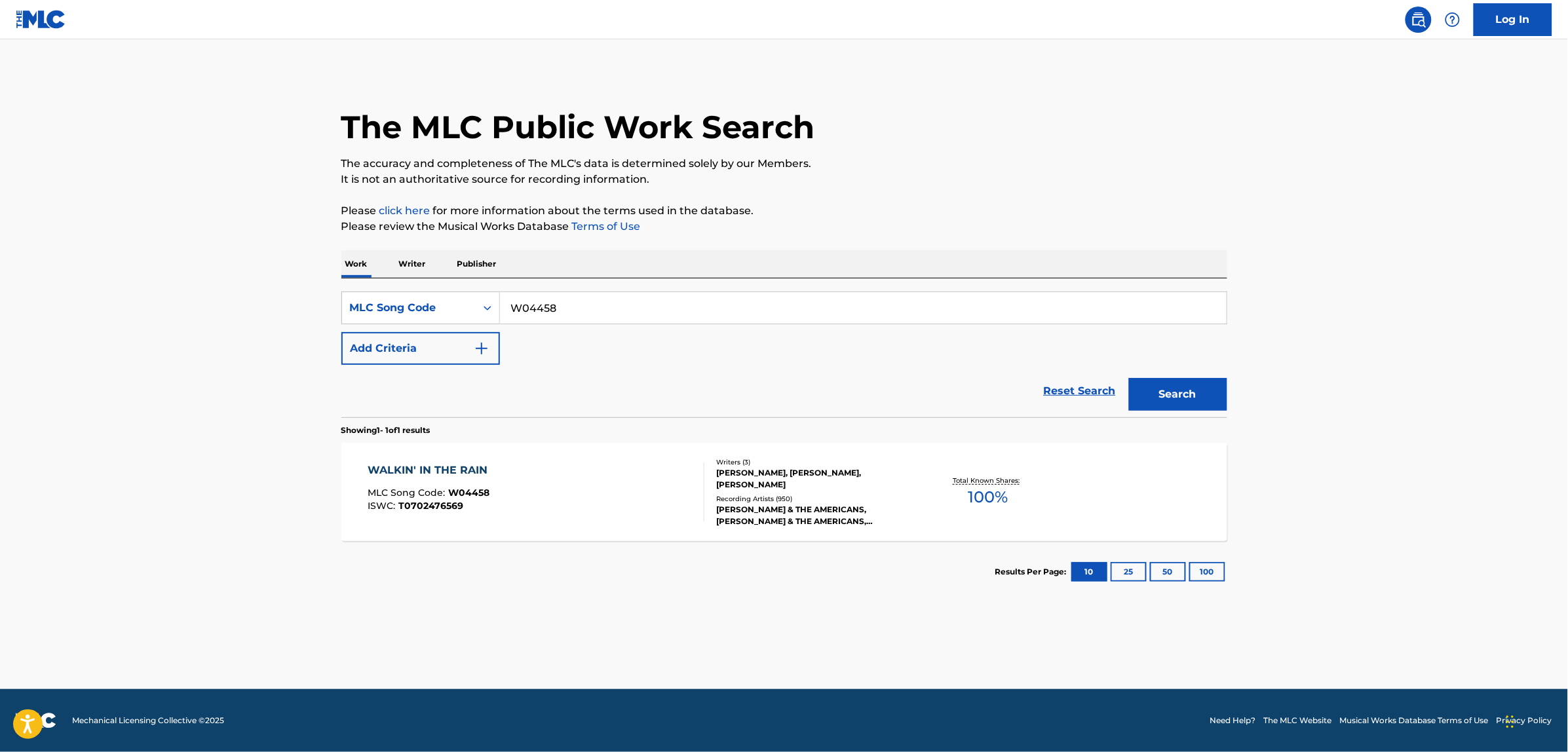
click at [837, 318] on input "W04458" at bounding box center [863, 307] width 726 height 31
paste input "L98741"
type input "L98741"
click at [1129, 378] on button "Search" at bounding box center [1178, 394] width 99 height 33
click at [561, 486] on div "LA MUERTE DE MANUELON MLC Song Code : L98741 ISWC : T3059903872" at bounding box center [536, 492] width 336 height 59
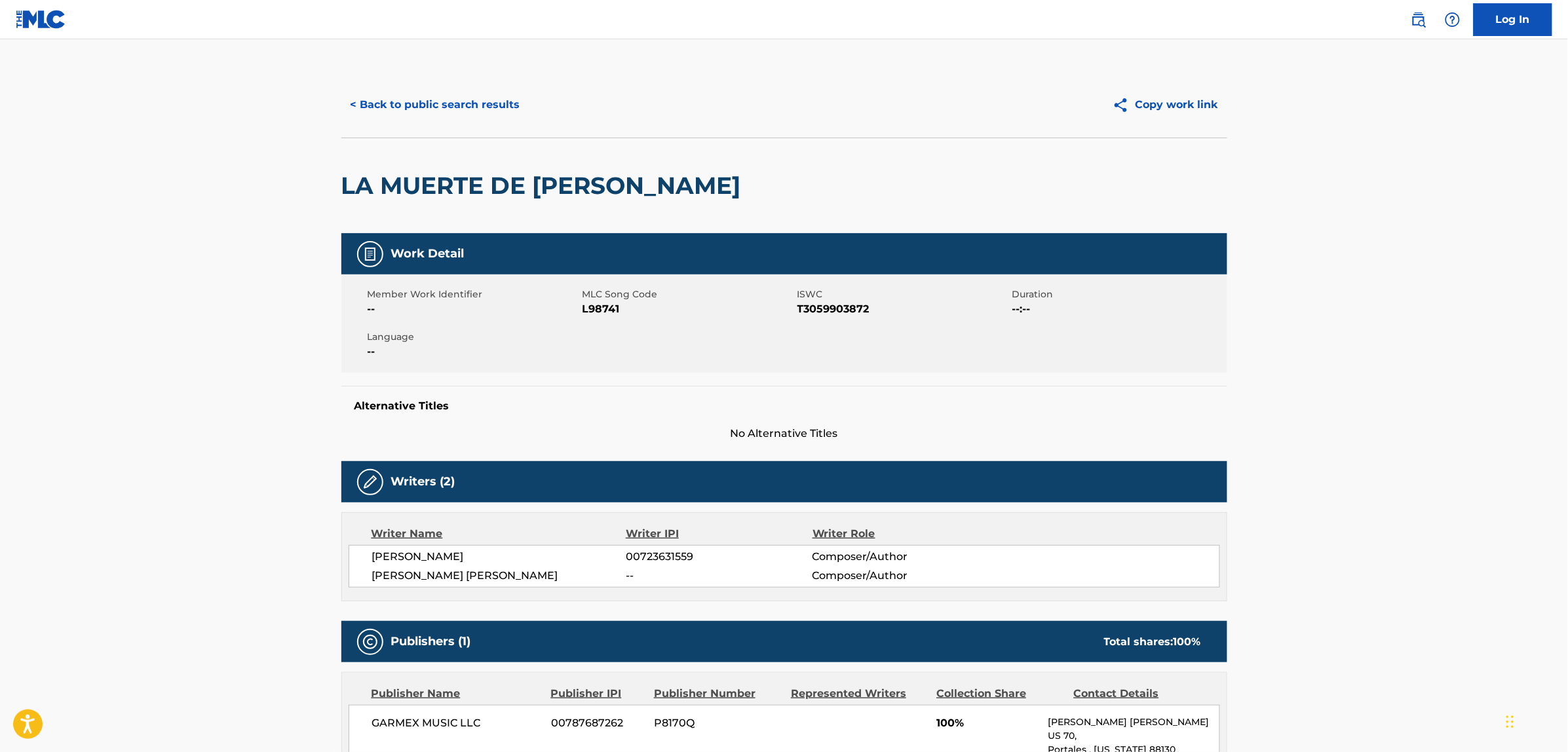
click at [420, 94] on button "< Back to public search results" at bounding box center [435, 105] width 188 height 33
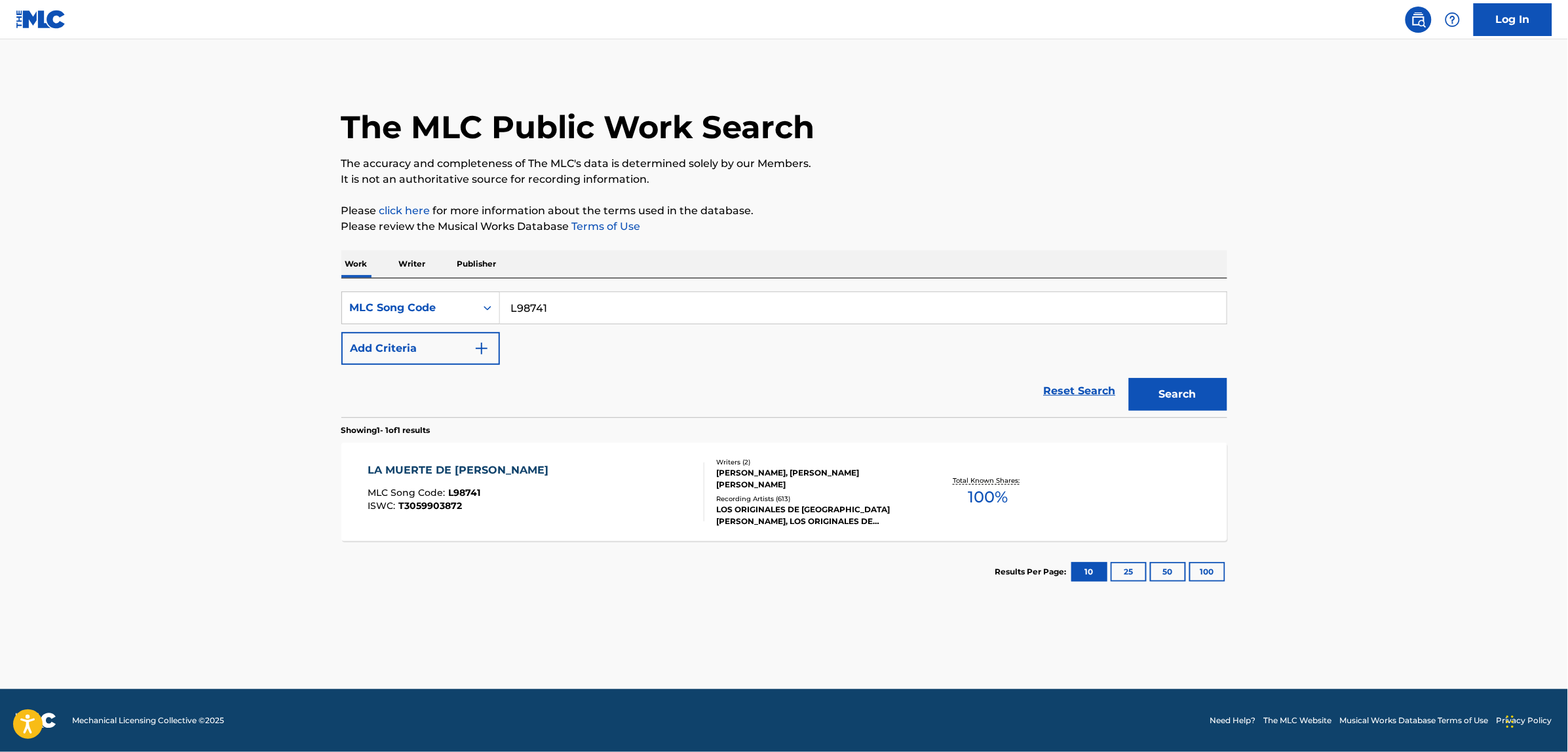
click at [554, 313] on input "L98741" at bounding box center [863, 307] width 726 height 31
paste input "CV7OHC"
click at [1177, 381] on button "Search" at bounding box center [1178, 394] width 99 height 33
drag, startPoint x: 526, startPoint y: 302, endPoint x: 518, endPoint y: 314, distance: 14.4
click at [518, 314] on input "CV7OHC" at bounding box center [863, 307] width 726 height 31
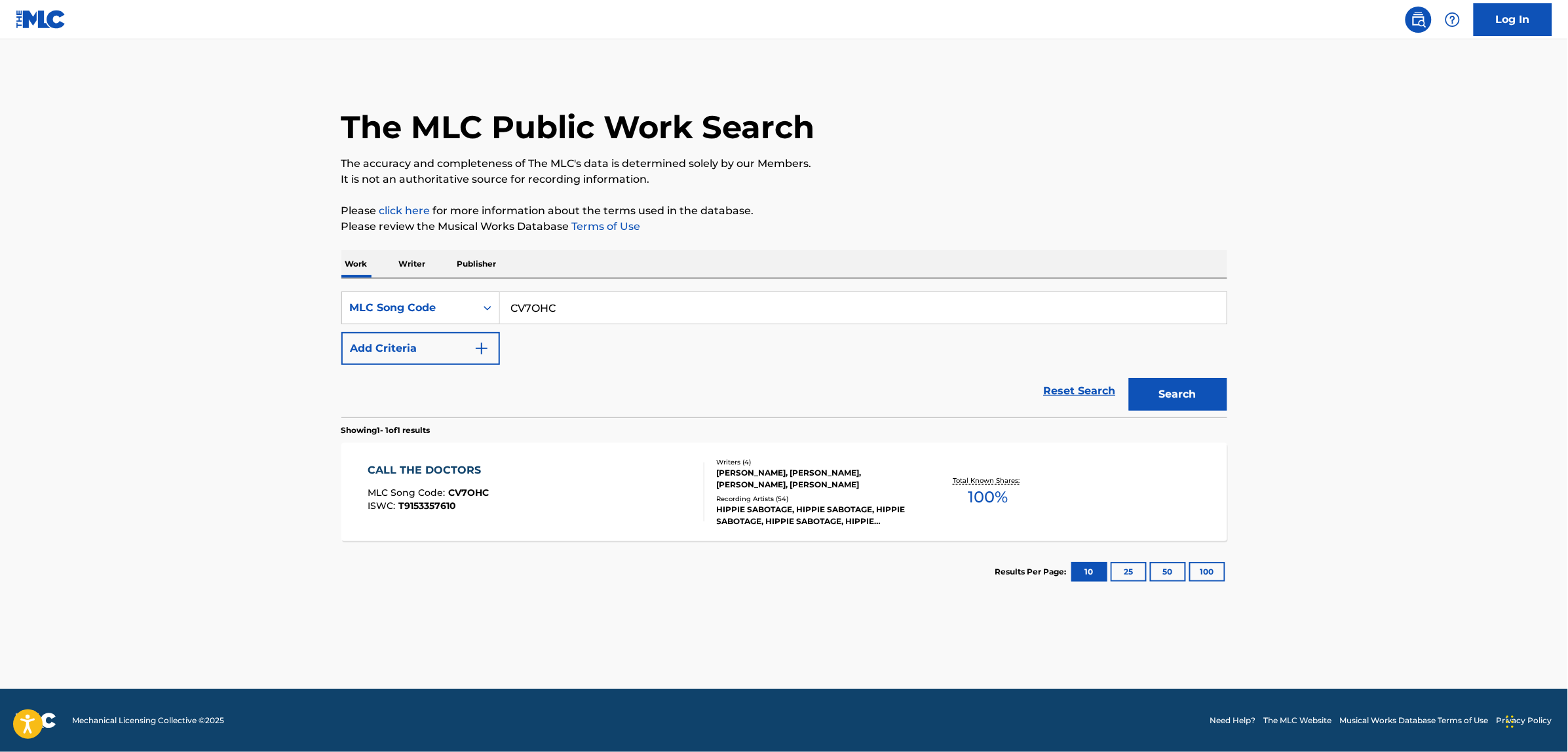
paste input "SA62GZ"
type input "SA62GZ"
click at [1185, 401] on button "Search" at bounding box center [1178, 394] width 99 height 33
click at [679, 509] on div "SIN MIRAR ATRAS MLC Song Code : SA62GZ ISWC :" at bounding box center [536, 492] width 336 height 59
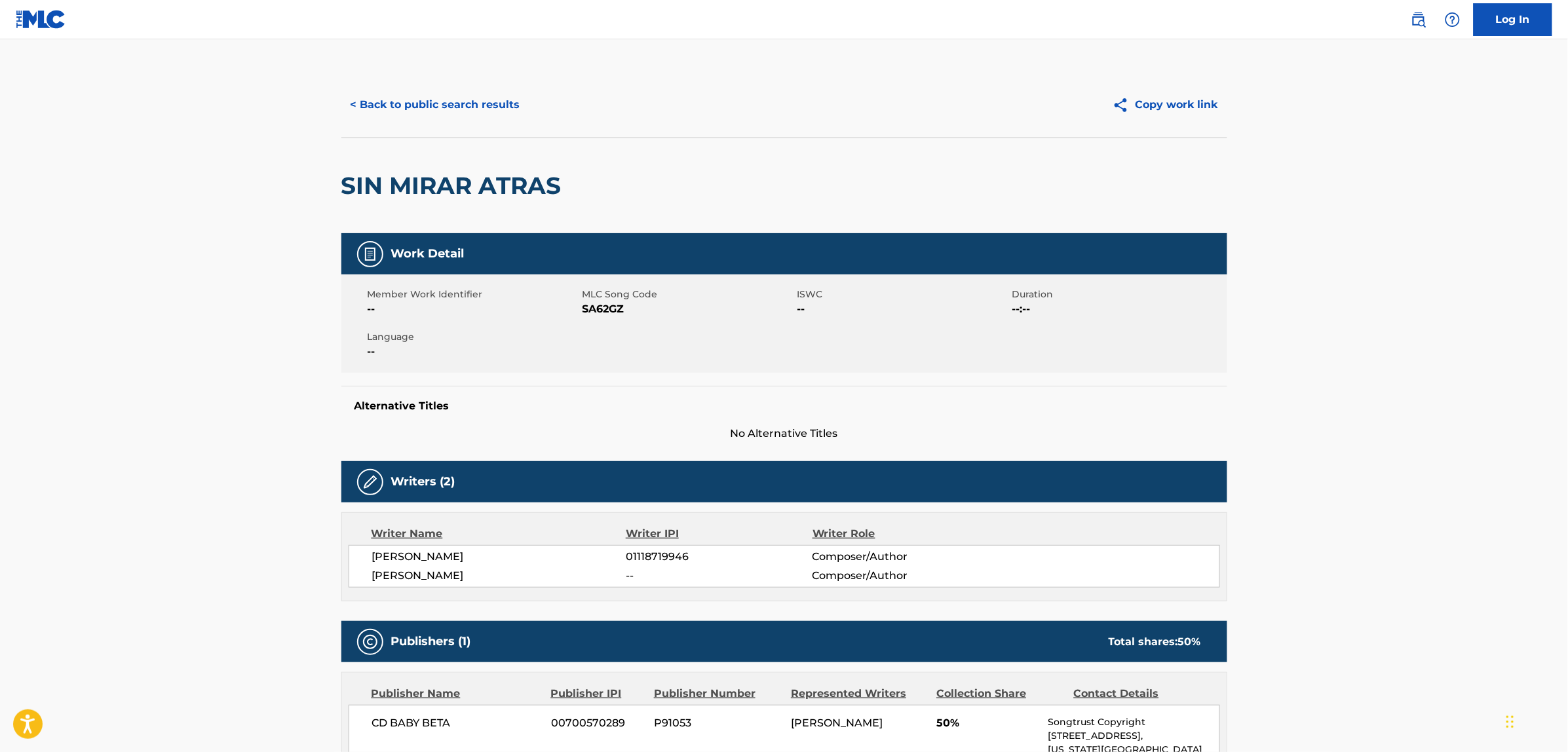
click at [479, 192] on h2 "SIN MIRAR ATRAS" at bounding box center [454, 186] width 227 height 30
click at [479, 191] on h2 "SIN MIRAR ATRAS" at bounding box center [454, 186] width 227 height 30
copy div "SIN MIRAR ATRAS"
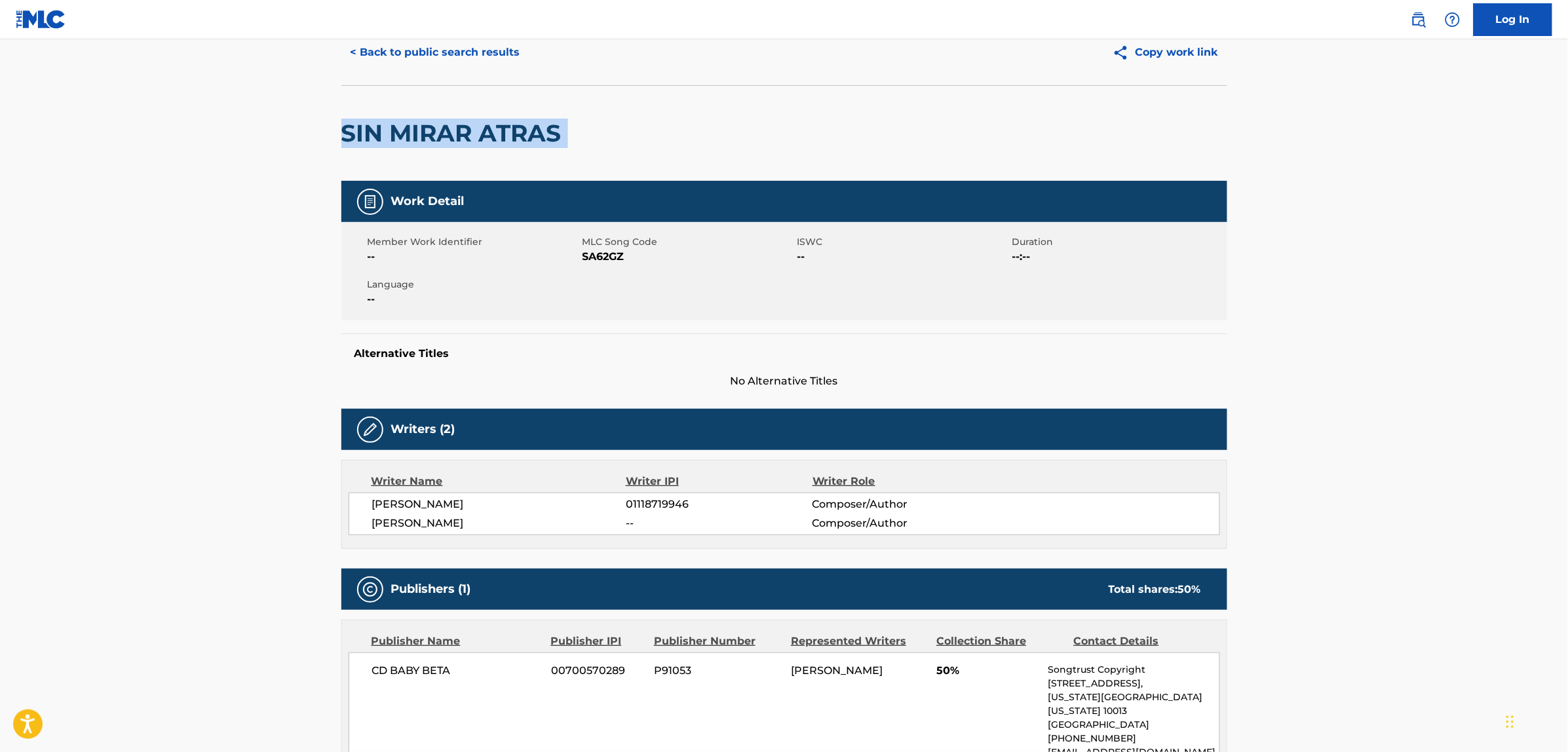
scroll to position [82, 0]
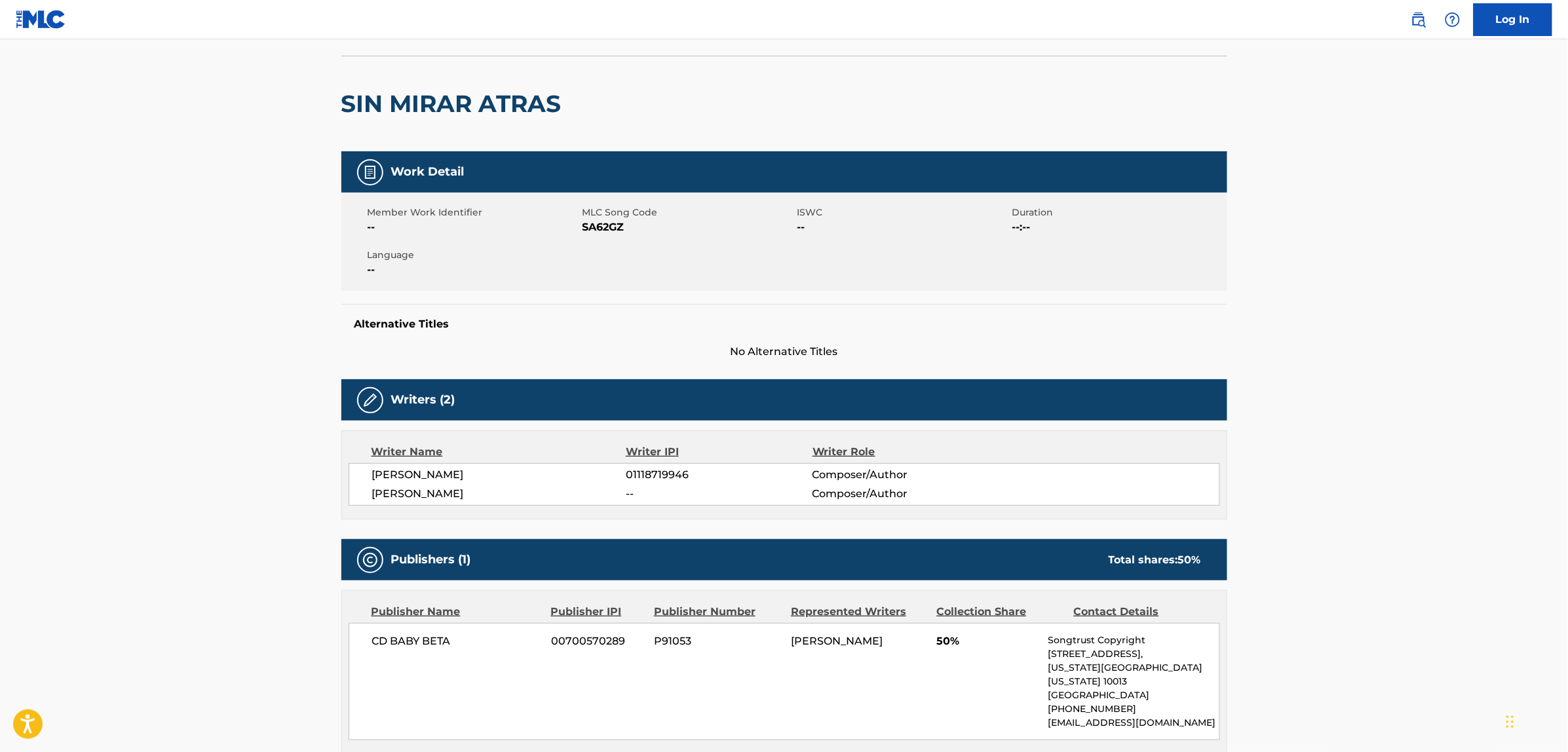
click at [188, 428] on main "< Back to public search results Copy work link SIN MIRAR ATRAS Work Detail Memb…" at bounding box center [784, 504] width 1568 height 1093
click at [427, 479] on span "DANTE RODRIGUEZ" at bounding box center [499, 475] width 254 height 16
click at [230, 459] on main "< Back to public search results Copy work link SIN MIRAR ATRAS Work Detail Memb…" at bounding box center [784, 504] width 1568 height 1093
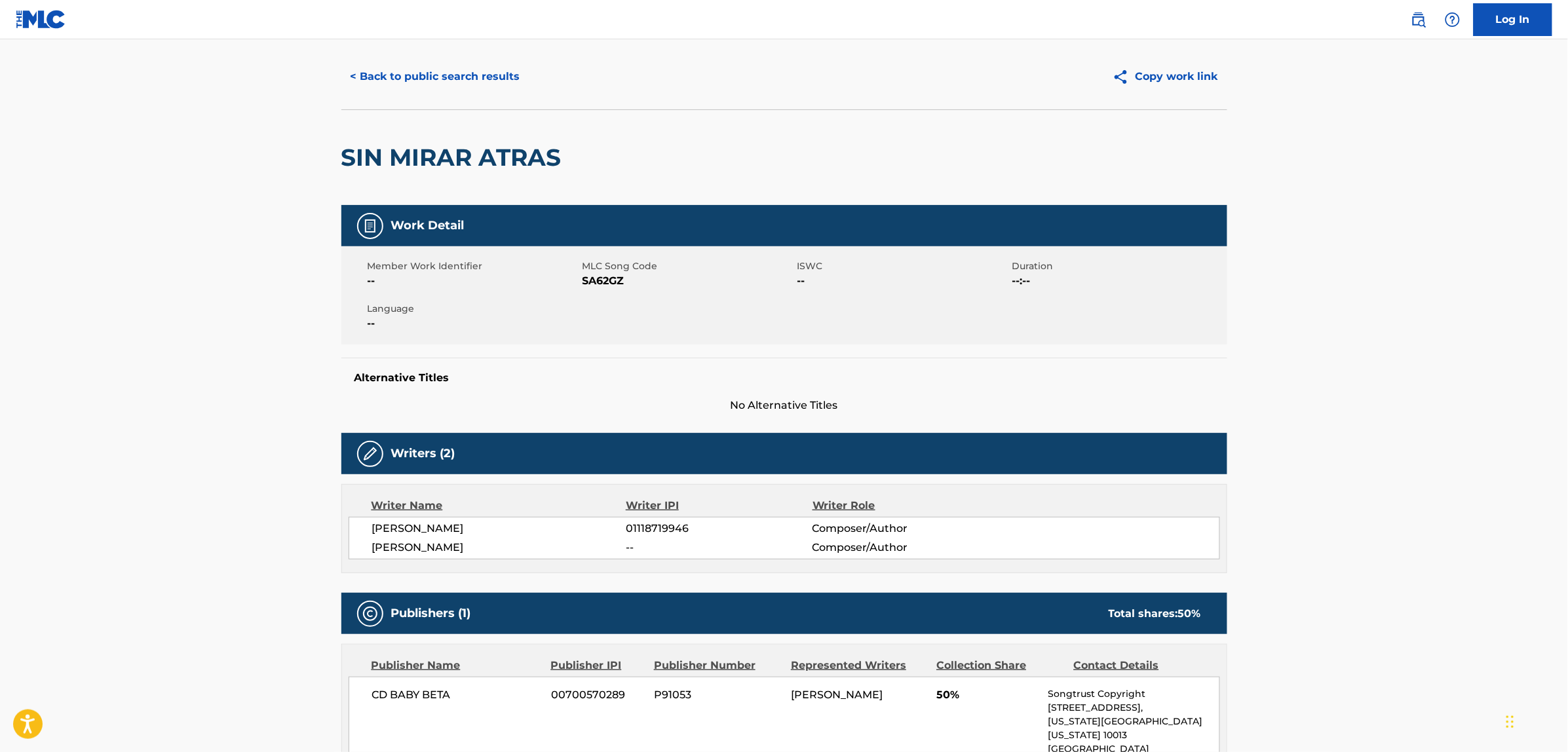
scroll to position [0, 0]
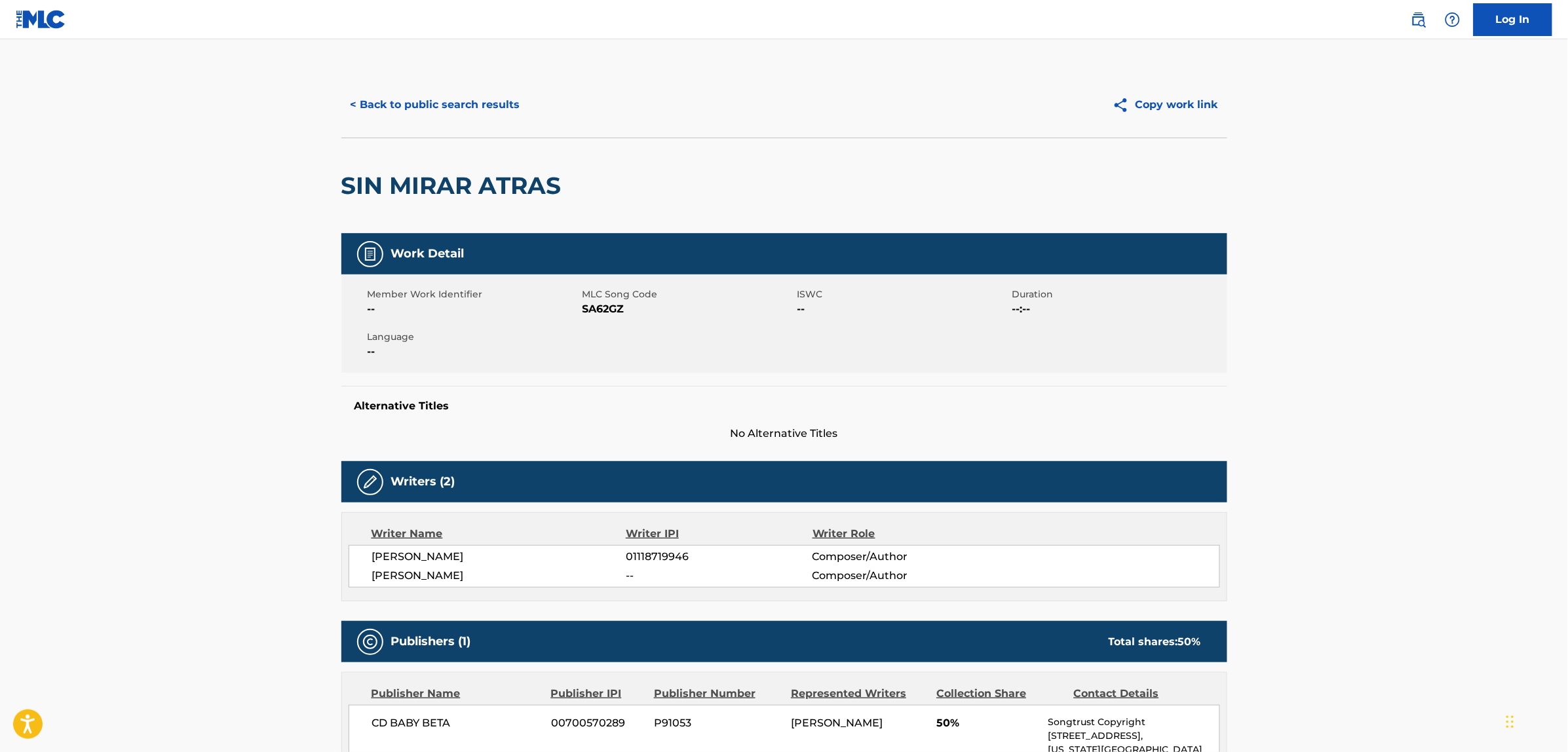
click at [417, 101] on button "< Back to public search results" at bounding box center [435, 105] width 188 height 33
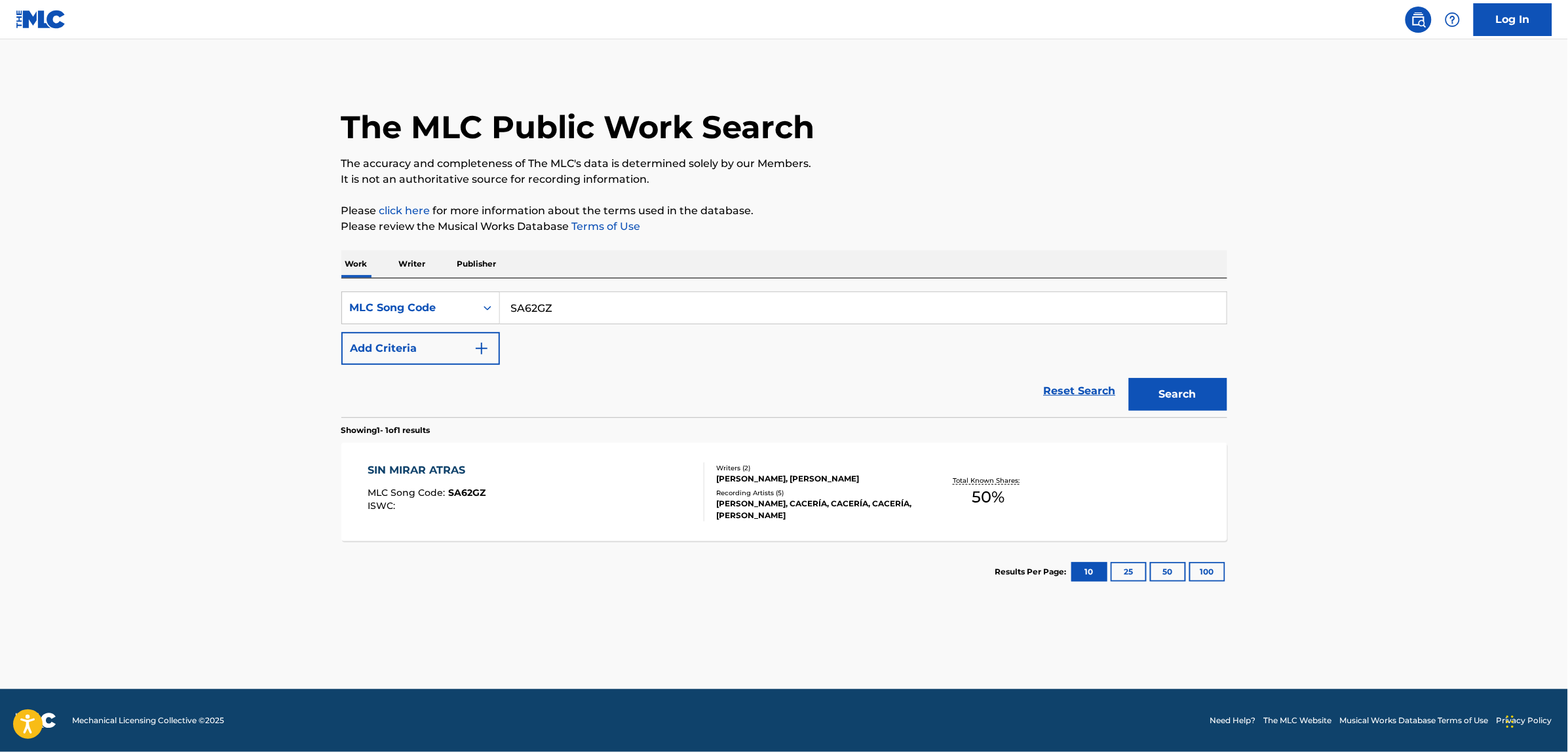
click at [532, 293] on input "SA62GZ" at bounding box center [863, 307] width 726 height 31
paste input "MR2ZET"
click at [1129, 378] on button "Search" at bounding box center [1178, 394] width 99 height 33
paste input "W39B0R"
click at [1129, 378] on button "Search" at bounding box center [1178, 394] width 99 height 33
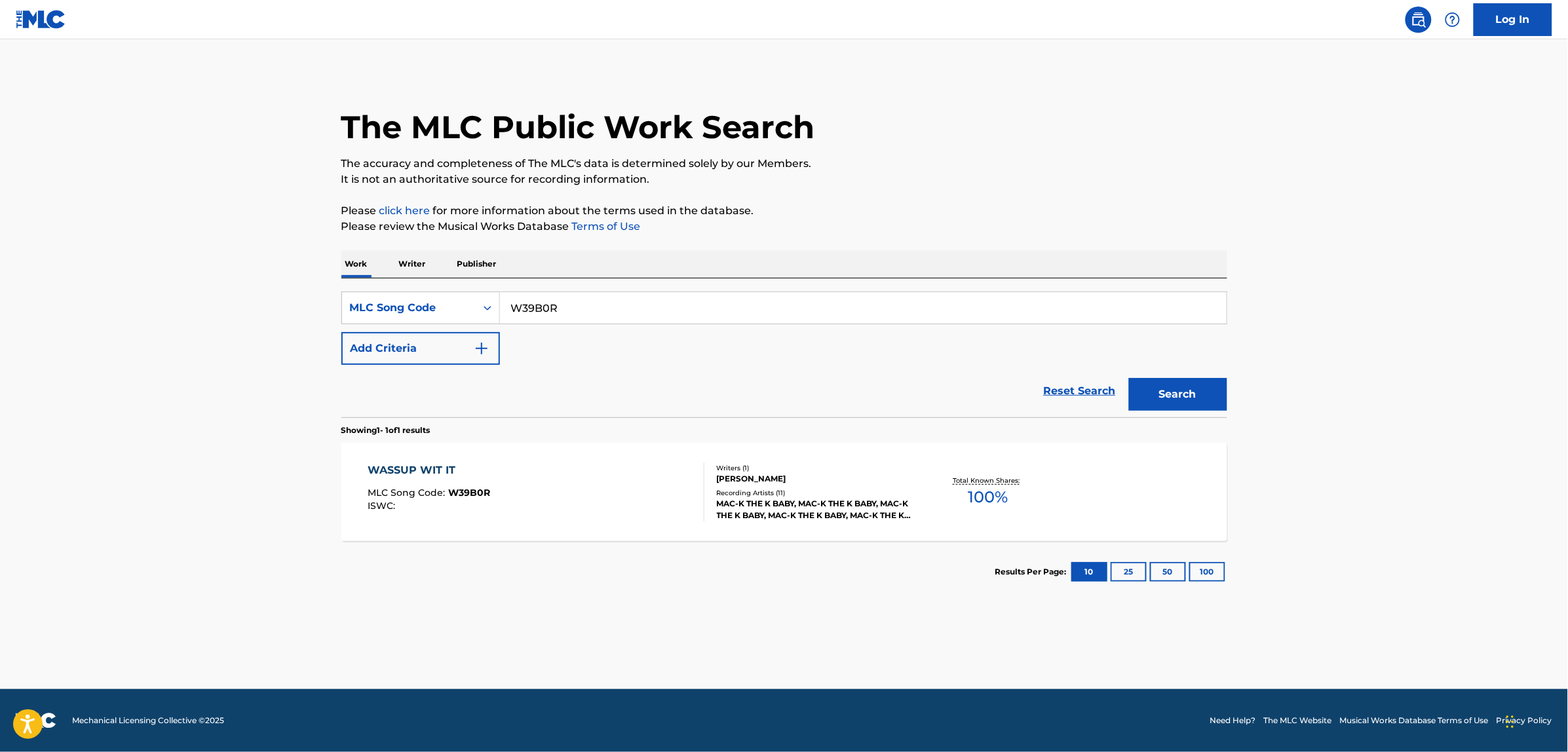
paste input "TX4IO5"
type input "TX4IO5"
click at [1129, 378] on button "Search" at bounding box center [1178, 394] width 99 height 33
click at [568, 461] on div "THE CALL MLC Song Code : TX4IO5 ISWC : Writers ( 2 ) MATS RONANDER, CODI NICOLE…" at bounding box center [784, 493] width 886 height 99
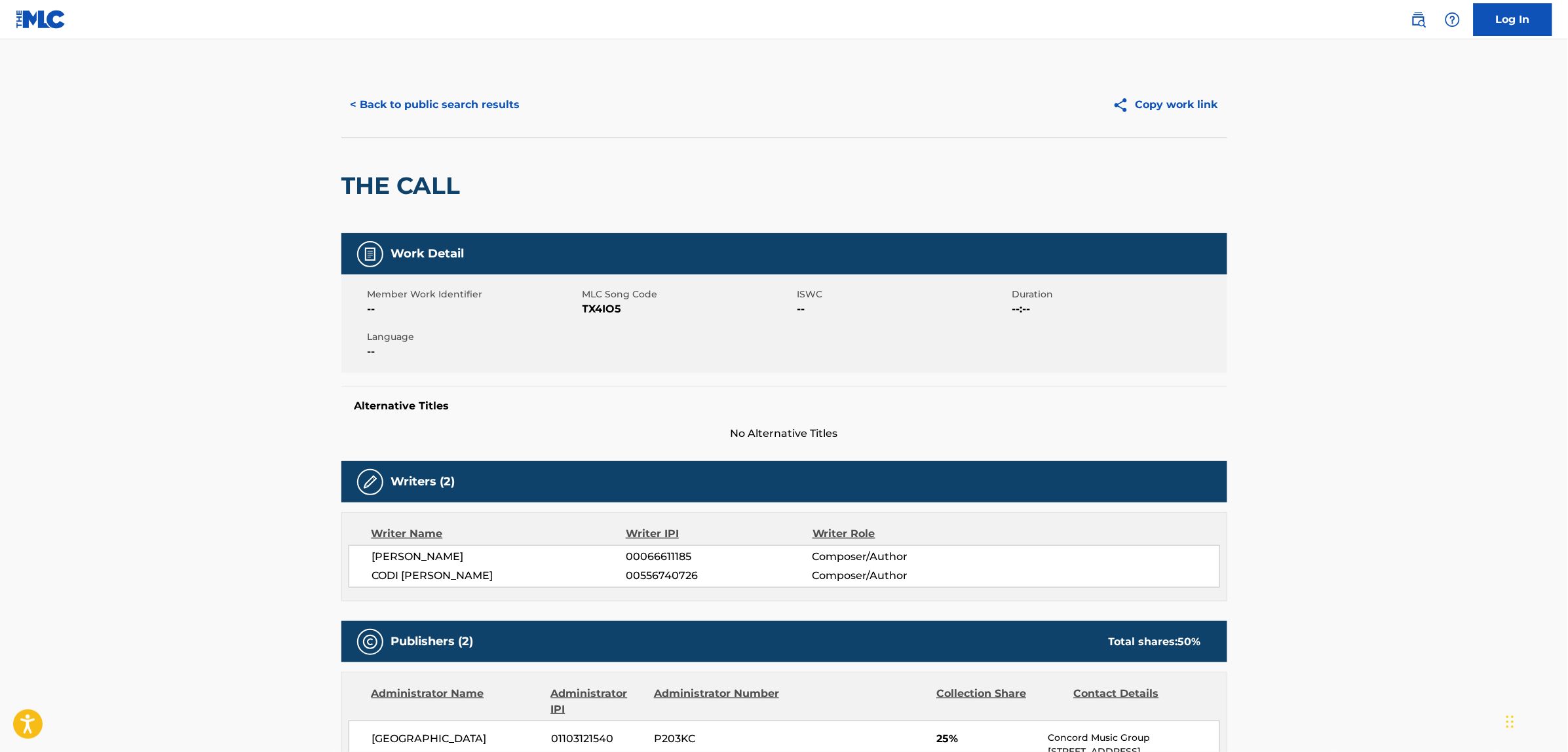
click at [477, 92] on button "< Back to public search results" at bounding box center [435, 105] width 188 height 33
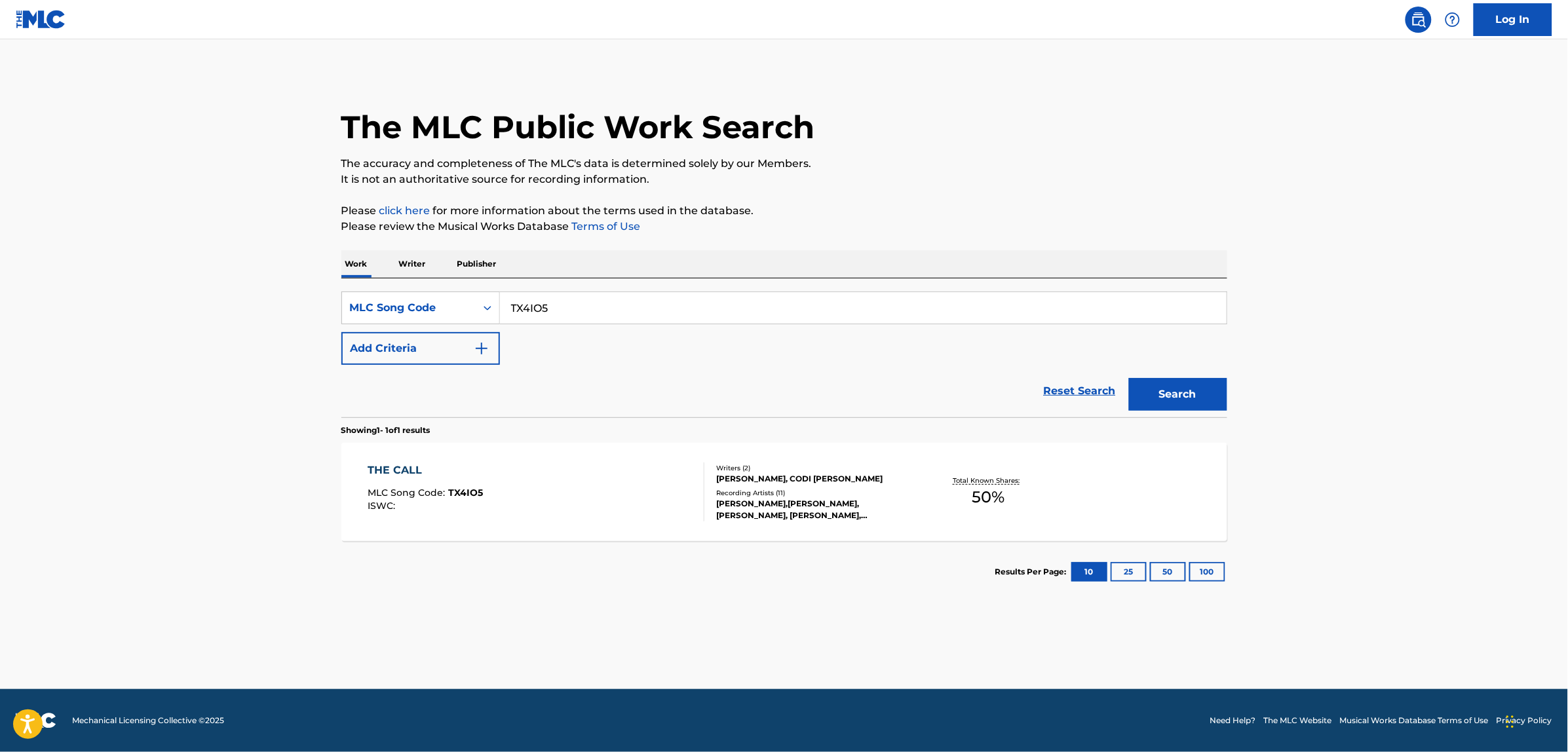
click at [584, 303] on input "TX4IO5" at bounding box center [863, 307] width 726 height 31
paste input "PN5YKH"
click at [1129, 378] on button "Search" at bounding box center [1178, 394] width 99 height 33
paste input "NVCJB8"
type input "NVCJB8"
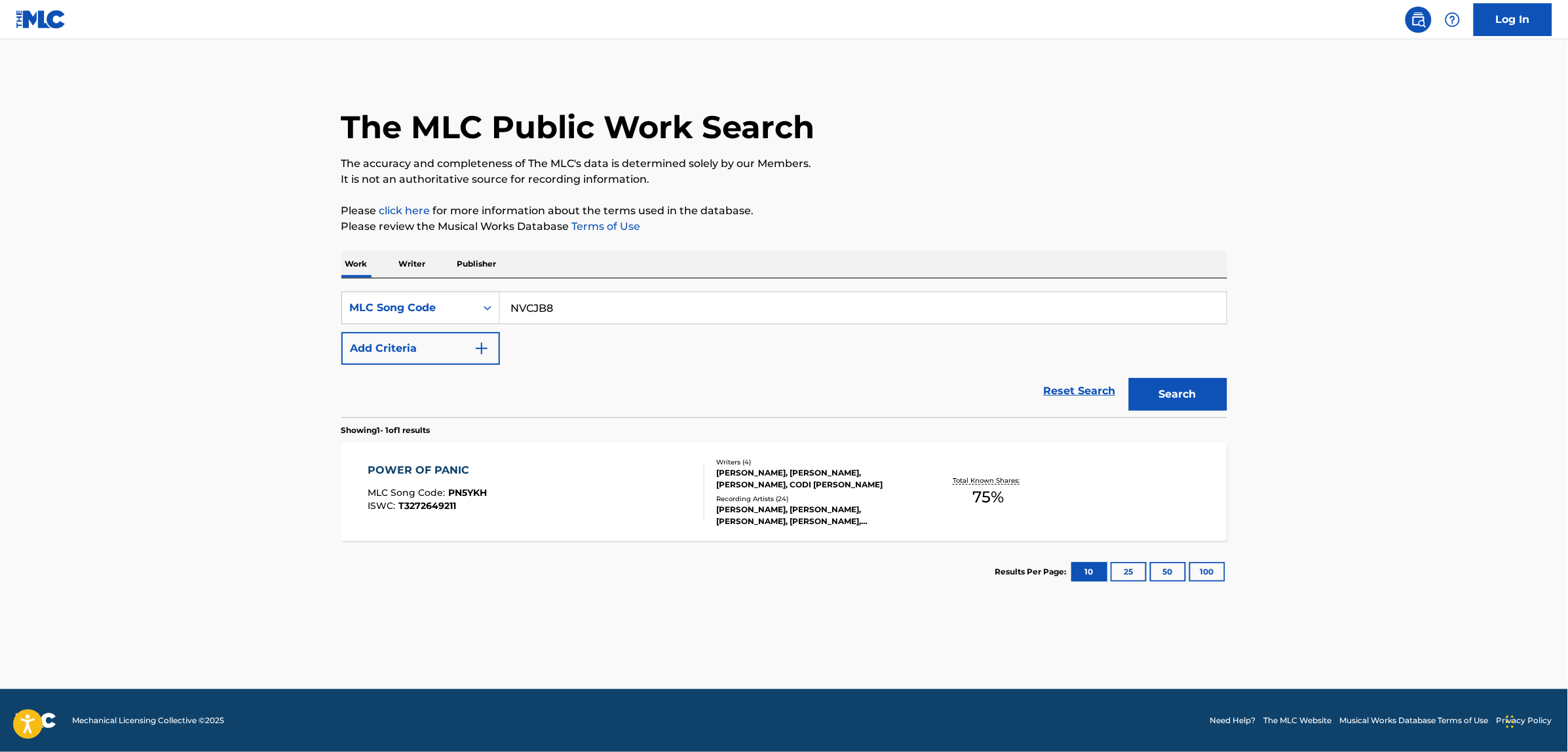
click at [1183, 392] on button "Search" at bounding box center [1178, 394] width 99 height 33
click at [615, 483] on div "NOWHERE FAST MLC Song Code : NVCJB8 ISWC : T0719446373" at bounding box center [536, 492] width 336 height 59
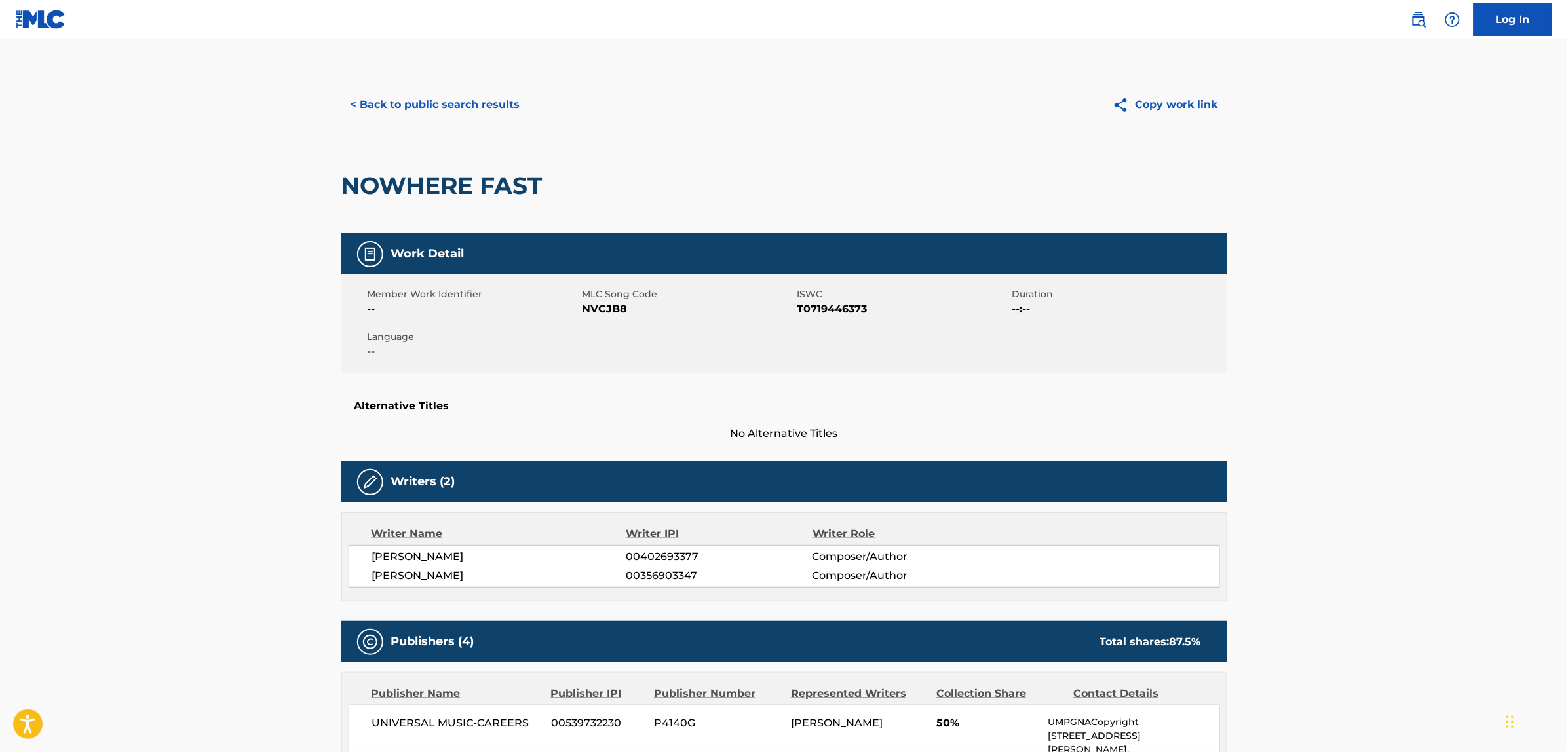
click at [429, 114] on button "< Back to public search results" at bounding box center [435, 105] width 188 height 33
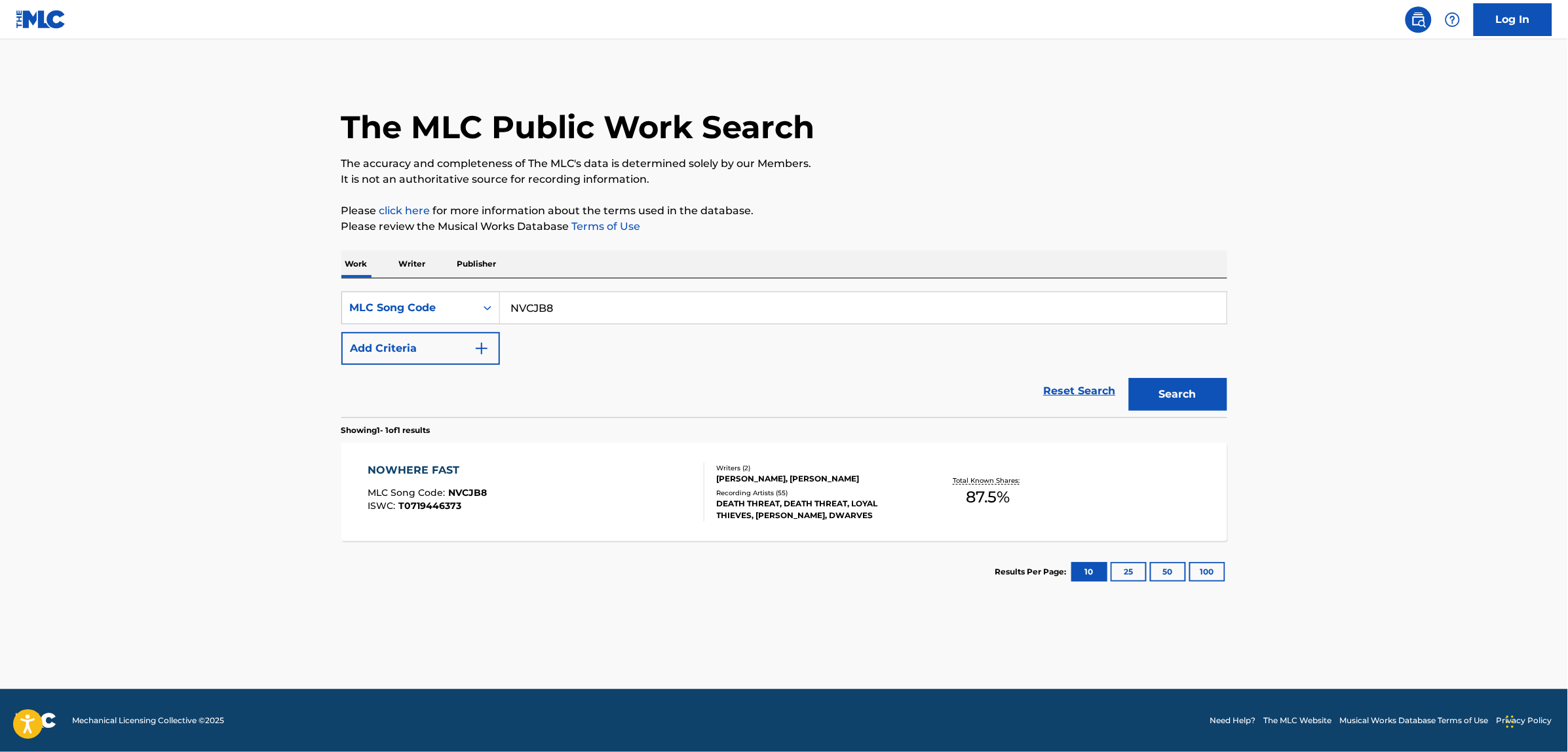
click at [1101, 392] on link "Reset Search" at bounding box center [1080, 391] width 85 height 29
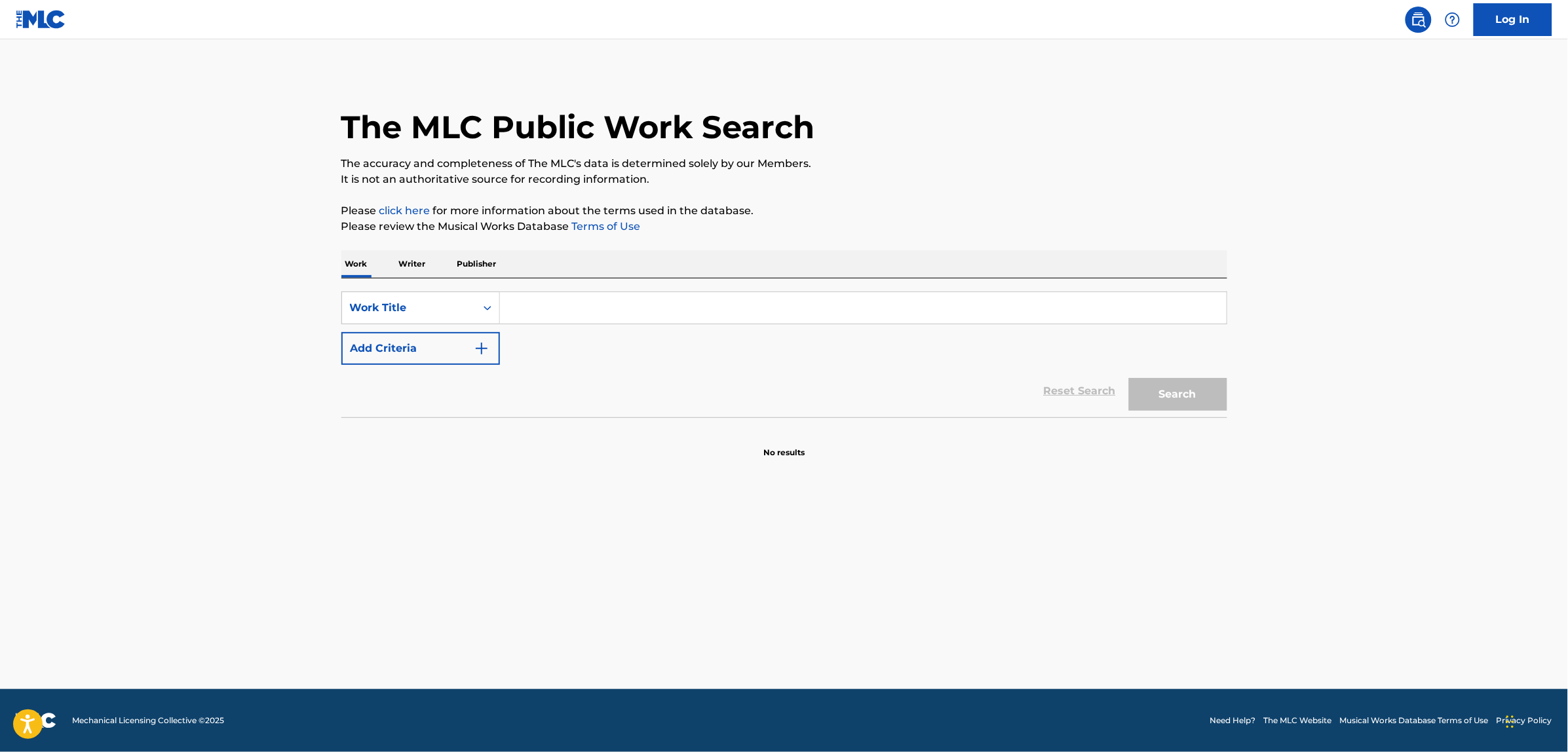
click at [511, 305] on input "Search Form" at bounding box center [863, 307] width 726 height 31
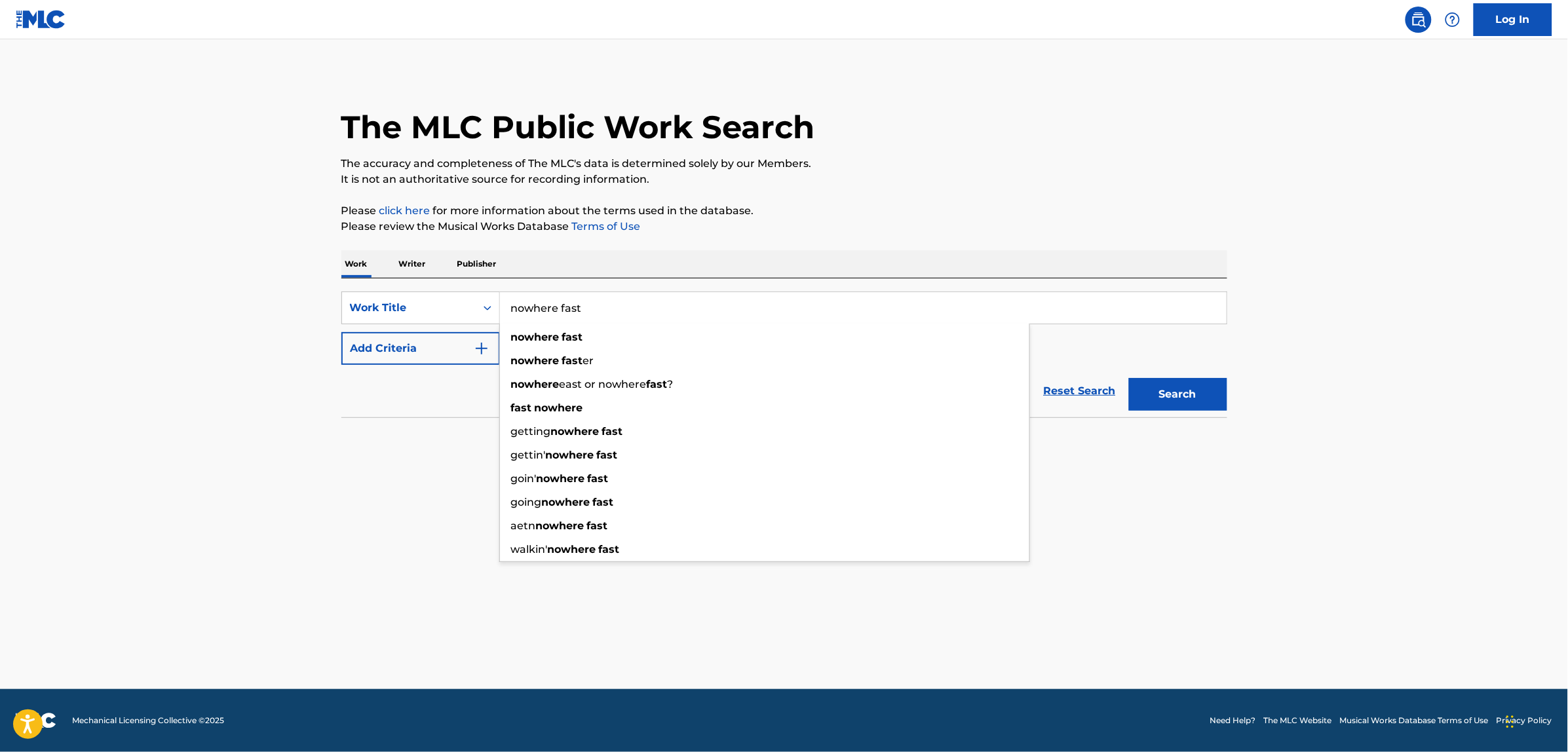
type input "nowhere fast"
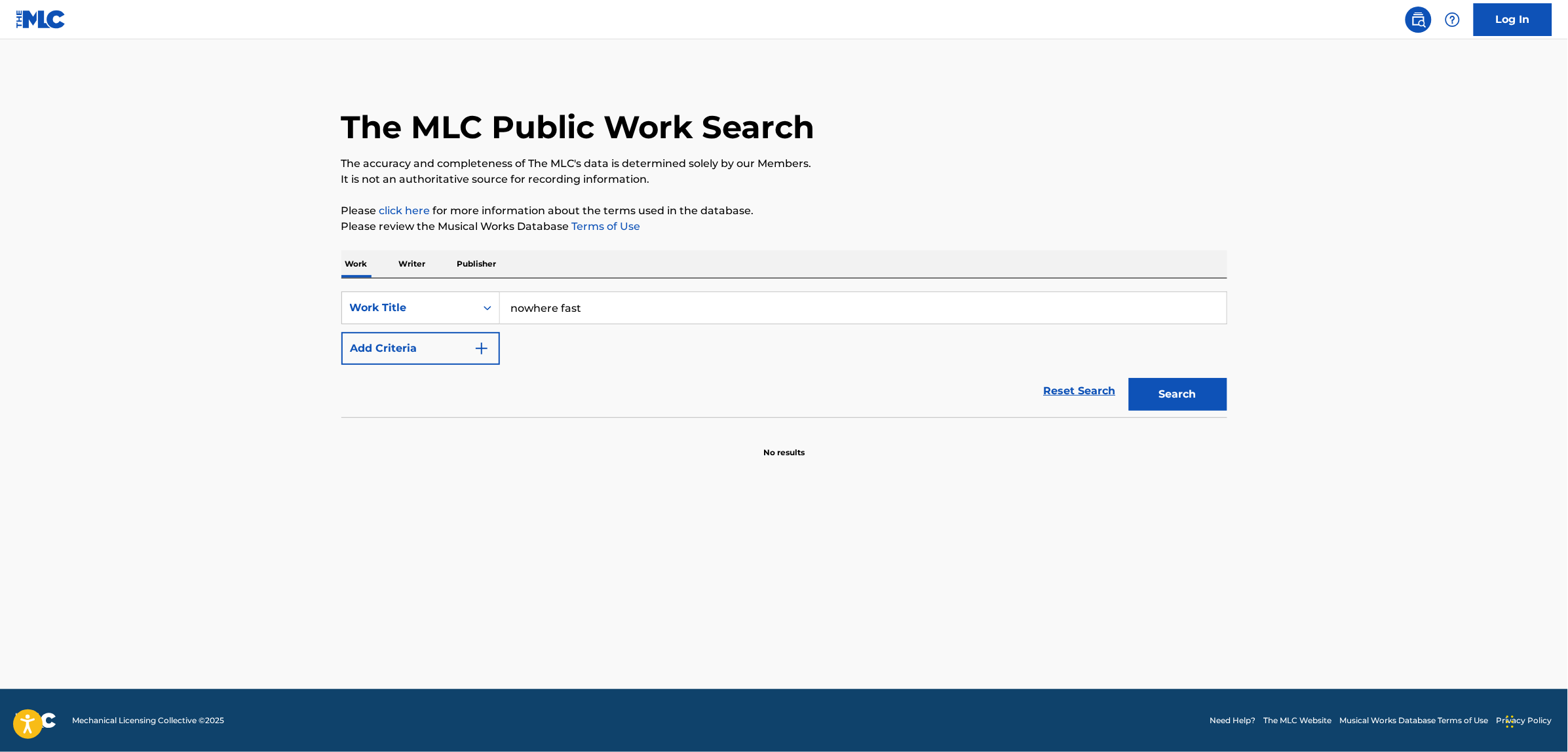
click at [427, 346] on button "Add Criteria" at bounding box center [420, 348] width 159 height 33
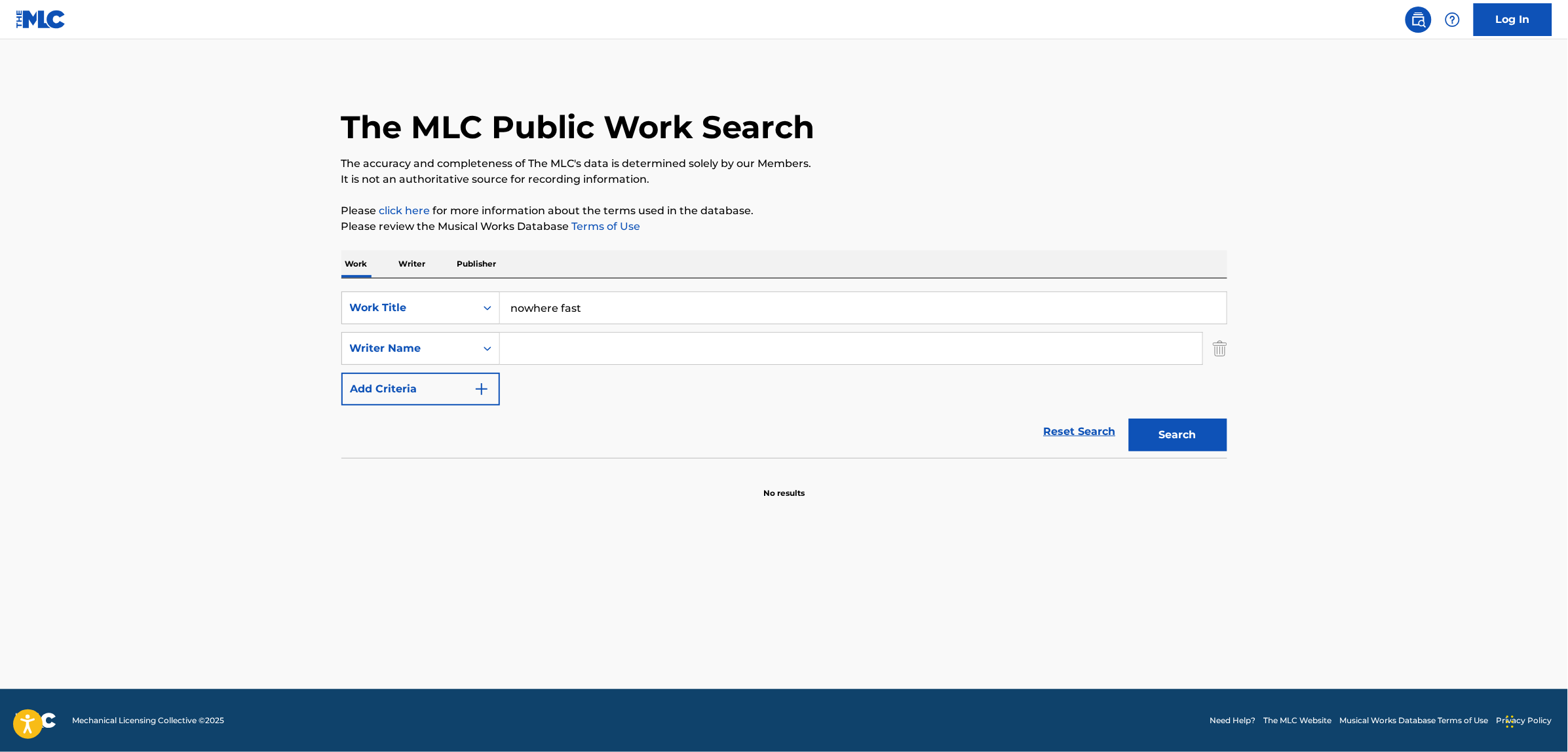
click at [545, 341] on input "Search Form" at bounding box center [851, 348] width 703 height 31
paste input "Cory GravesJoshua Fleming"
drag, startPoint x: 573, startPoint y: 348, endPoint x: 738, endPoint y: 327, distance: 166.3
click at [738, 327] on div "SearchWithCriteria9dfe6c10-28cb-4d97-9e5c-915405c3b199 Work Title nowhere fast …" at bounding box center [784, 348] width 886 height 114
click at [1129, 419] on button "Search" at bounding box center [1178, 435] width 99 height 33
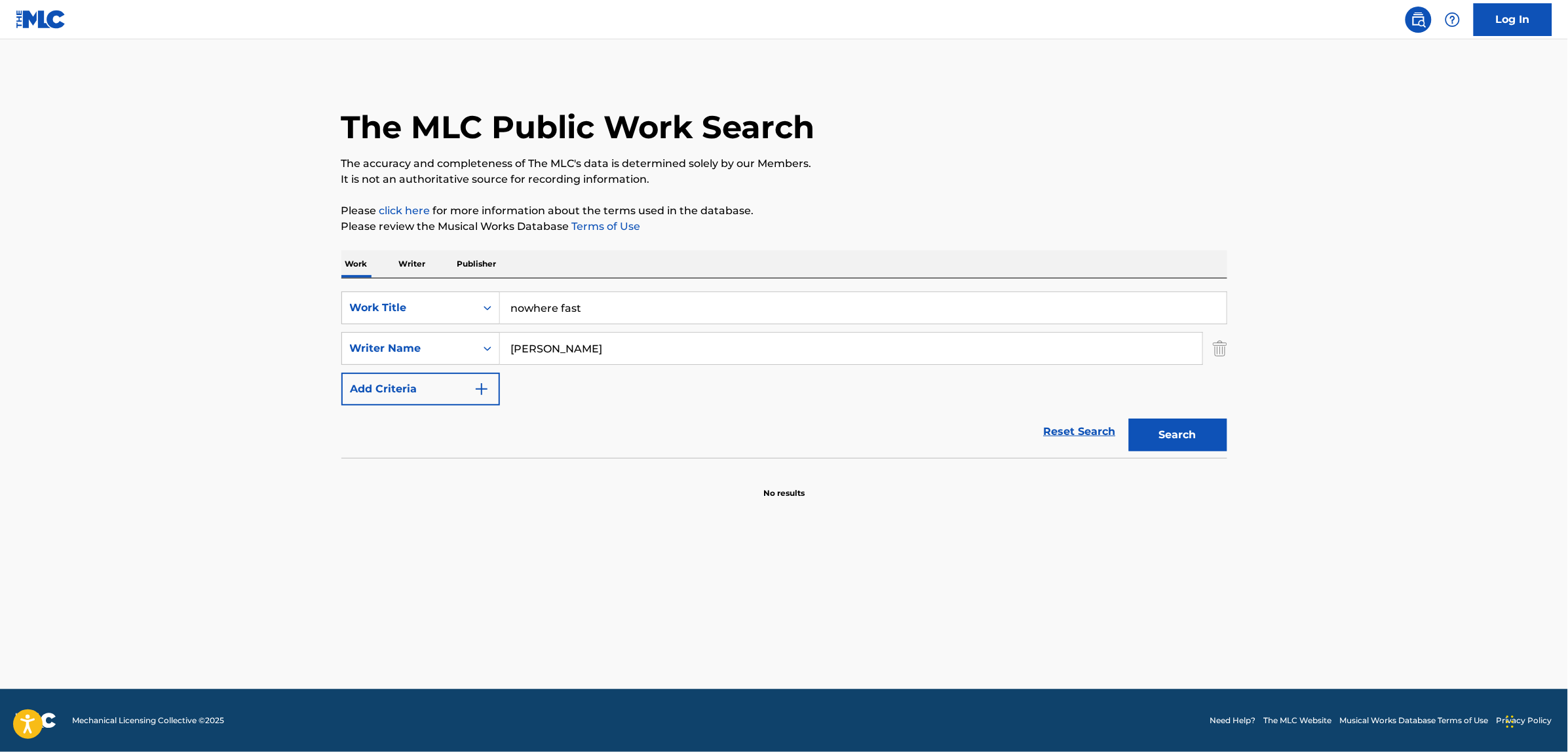
paste input "Joshua Fleming"
drag, startPoint x: 580, startPoint y: 357, endPoint x: 425, endPoint y: 388, distance: 158.1
click at [425, 388] on div "SearchWithCriteria9dfe6c10-28cb-4d97-9e5c-915405c3b199 Work Title nowhere fast …" at bounding box center [784, 348] width 886 height 114
type input "joshua Fleming"
click at [1129, 419] on button "Search" at bounding box center [1178, 435] width 99 height 33
